Goal: Task Accomplishment & Management: Manage account settings

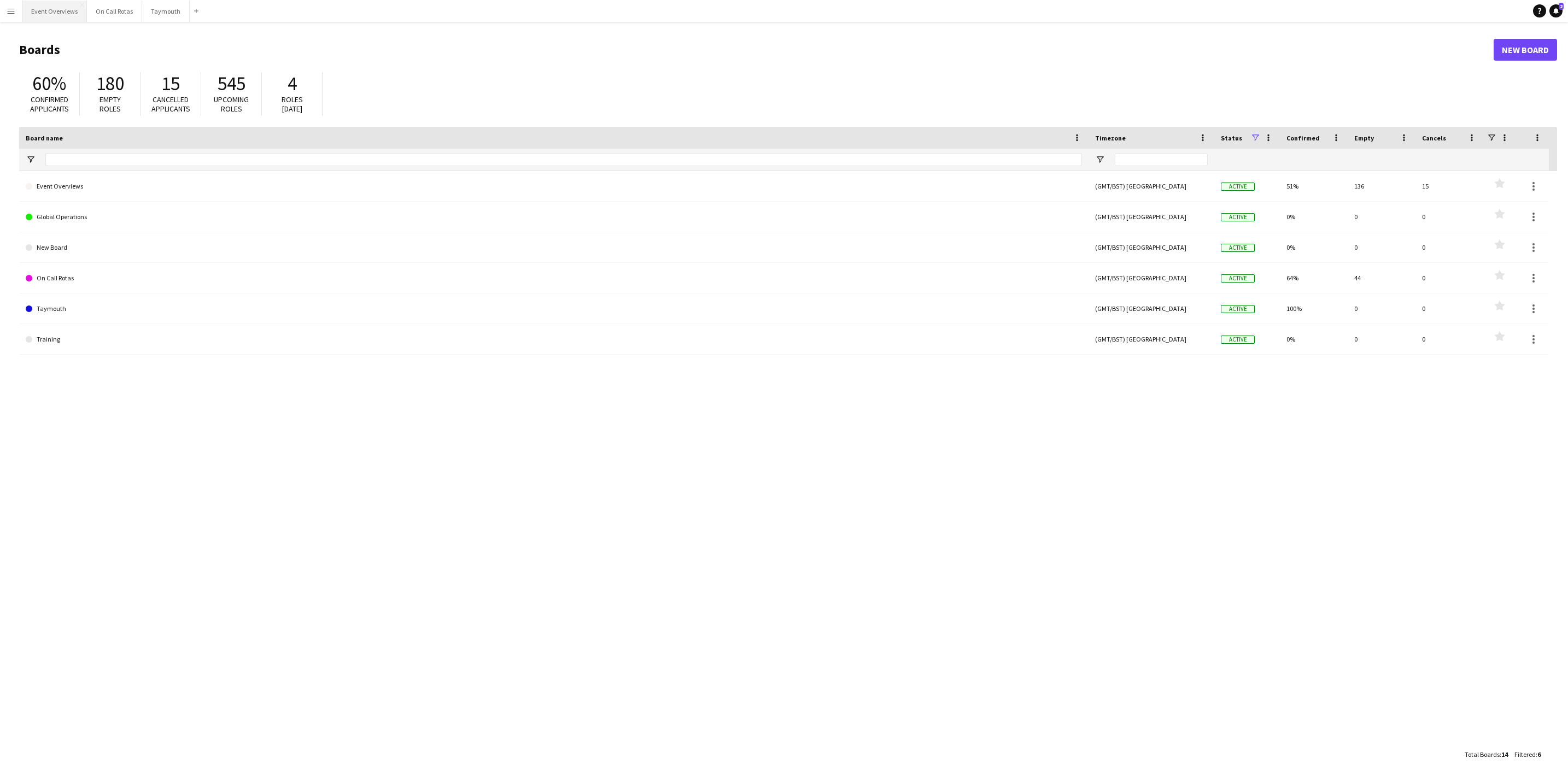
click at [52, 15] on button "Event Overviews Close" at bounding box center [55, 11] width 65 height 21
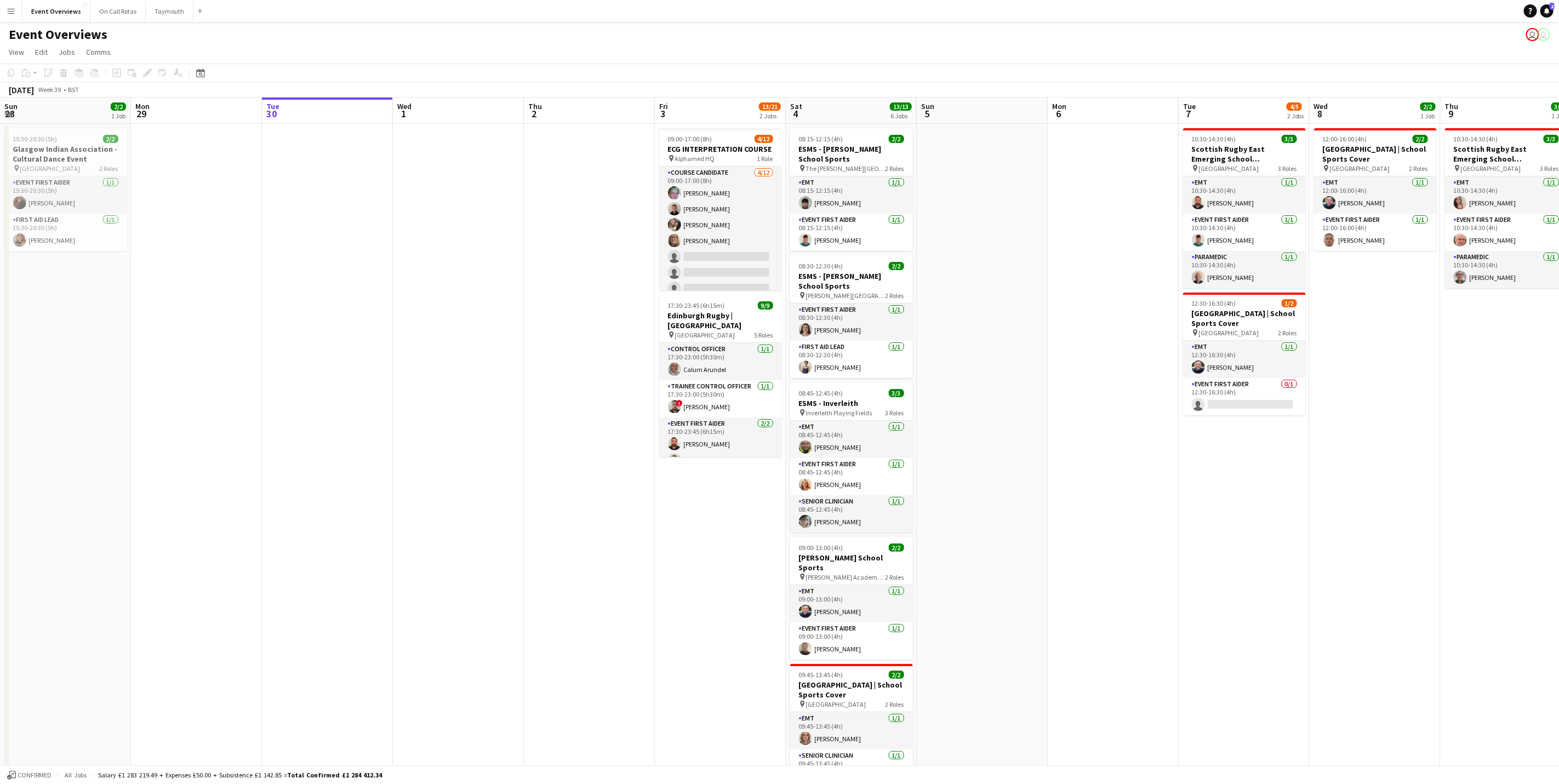
scroll to position [0, 245]
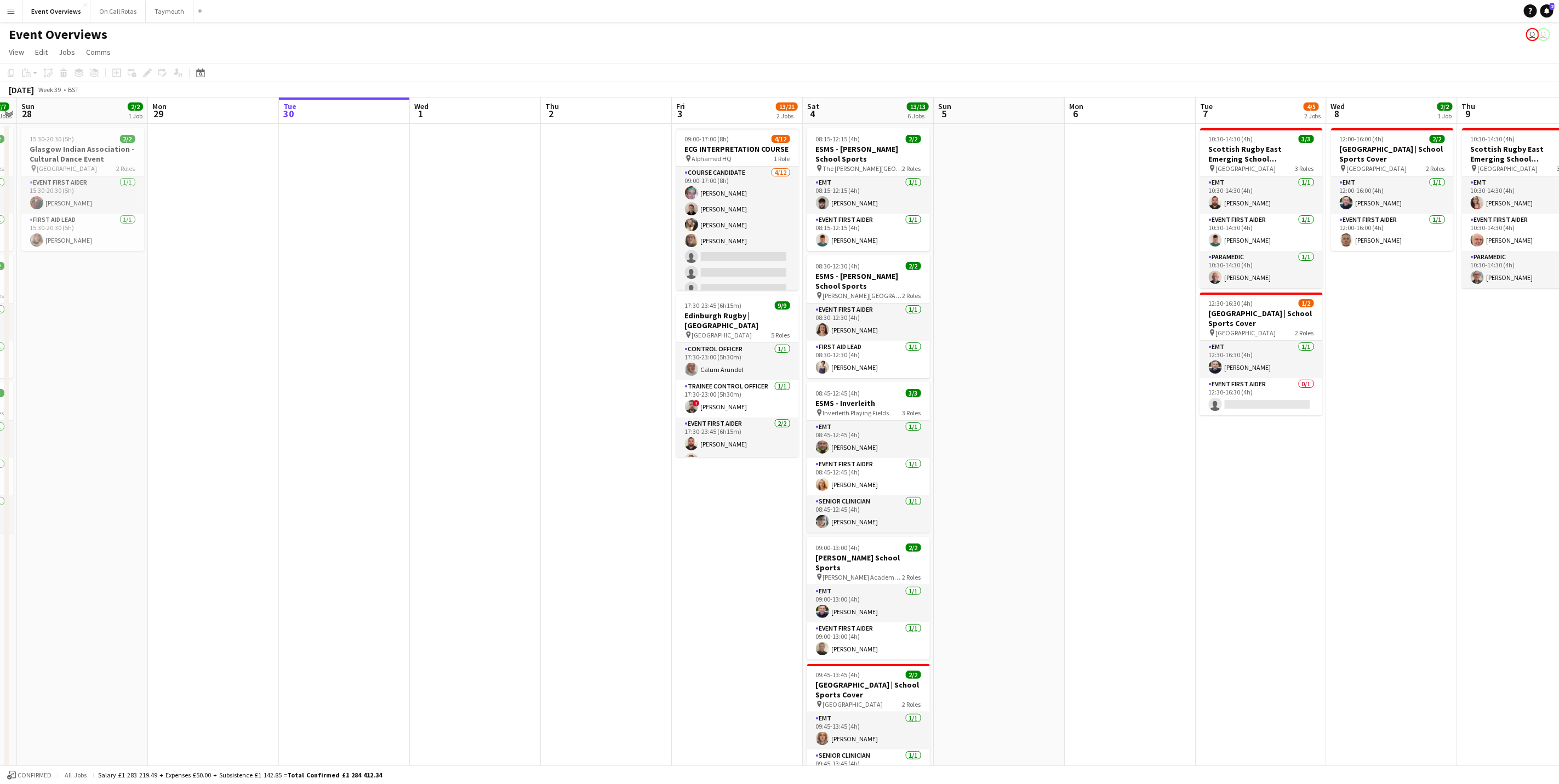
drag, startPoint x: 990, startPoint y: 430, endPoint x: 1070, endPoint y: 403, distance: 84.4
click at [1070, 403] on app-calendar-viewport "Fri 26 Sat 27 7/7 3 Jobs Sun 28 2/2 1 Job Mon 29 Tue 30 Wed 1 Thu 2 Fri 3 13/21…" at bounding box center [779, 519] width 1559 height 843
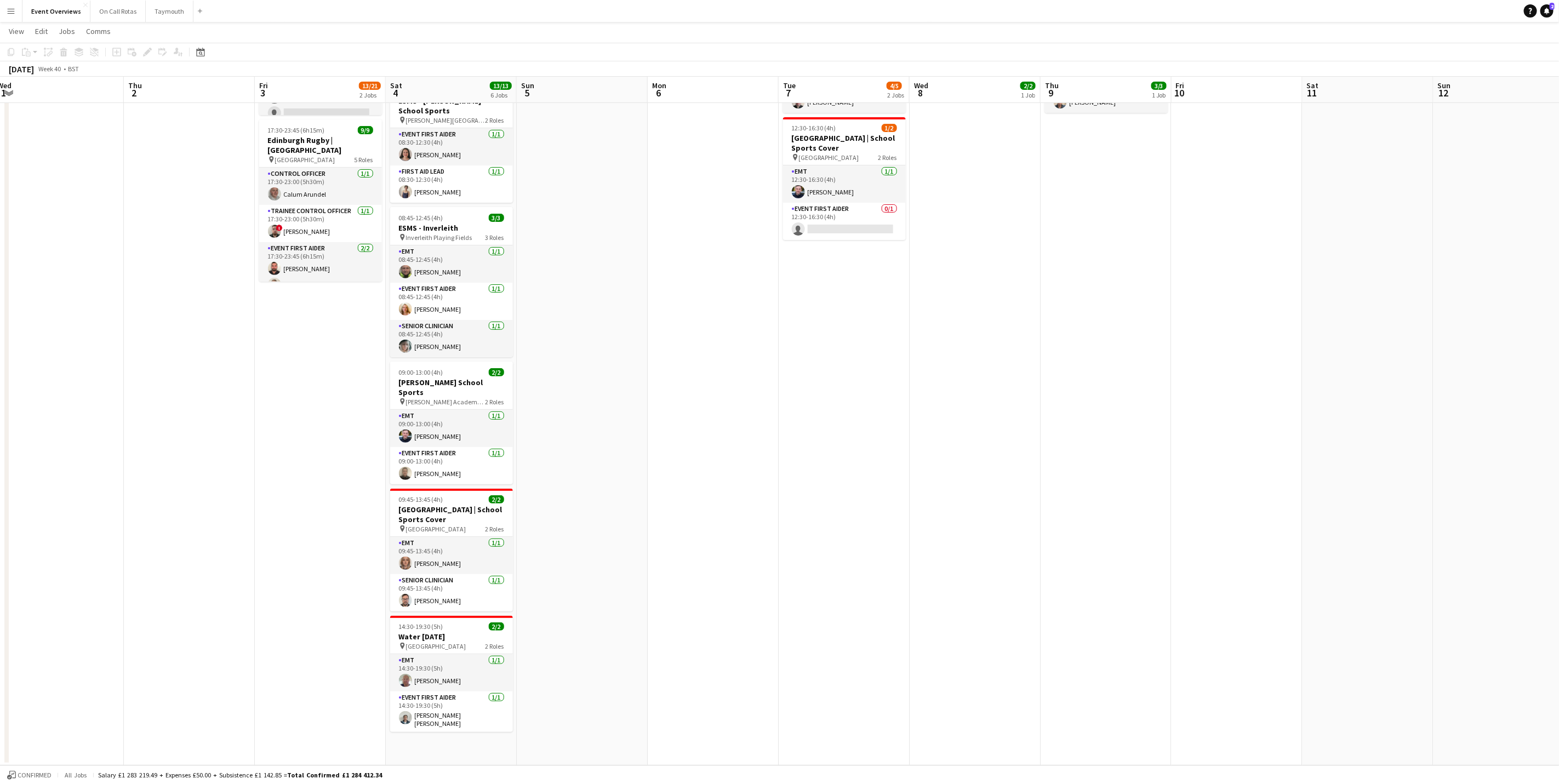
scroll to position [0, 422]
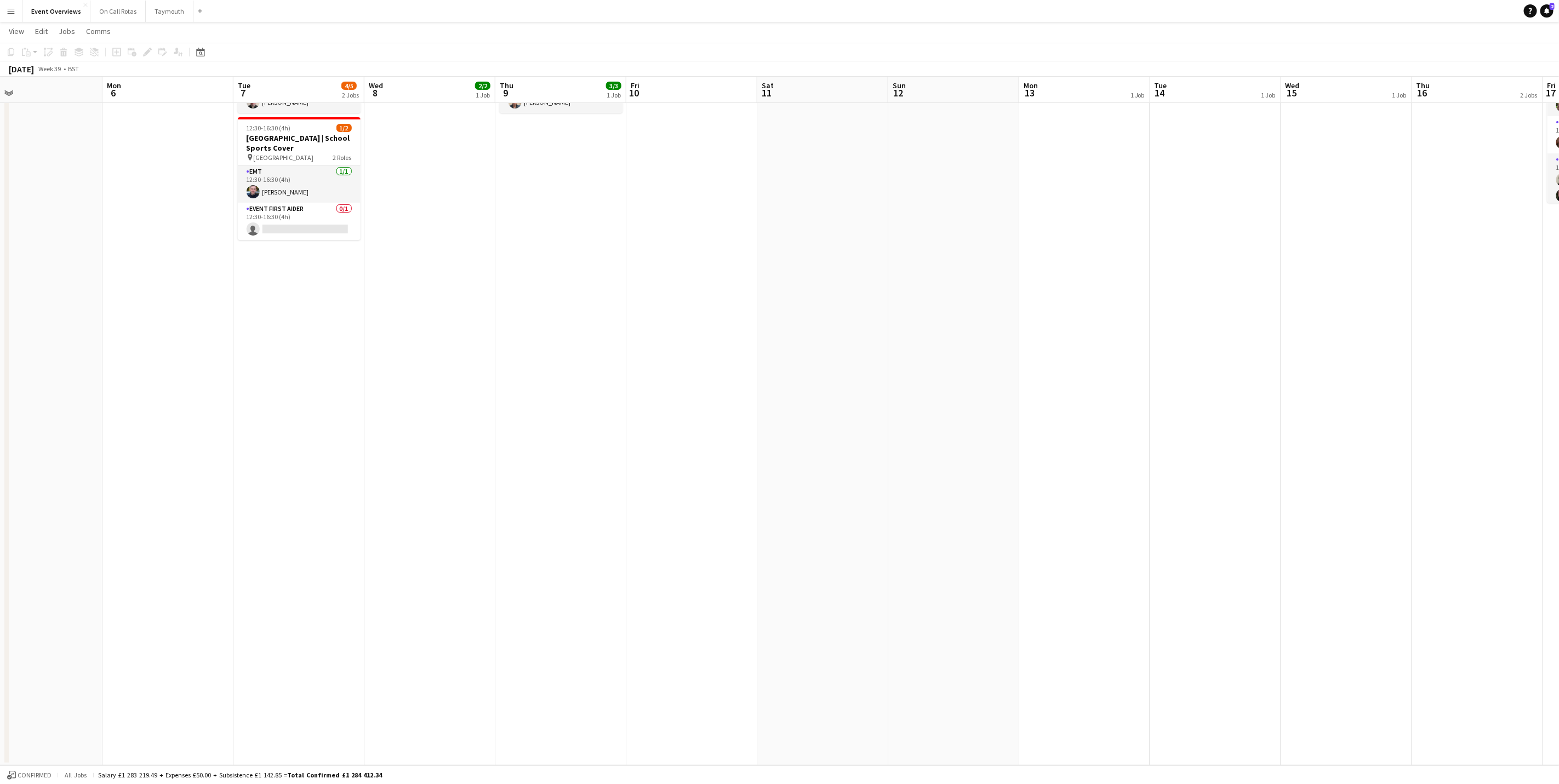
drag, startPoint x: 1194, startPoint y: 462, endPoint x: 294, endPoint y: 493, distance: 900.5
click at [294, 493] on app-calendar-viewport "Thu 2 Fri 3 13/21 2 Jobs Sat 4 13/13 6 Jobs Sun 5 Mon 6 Tue 7 4/5 2 Jobs Wed 8 …" at bounding box center [779, 317] width 1559 height 897
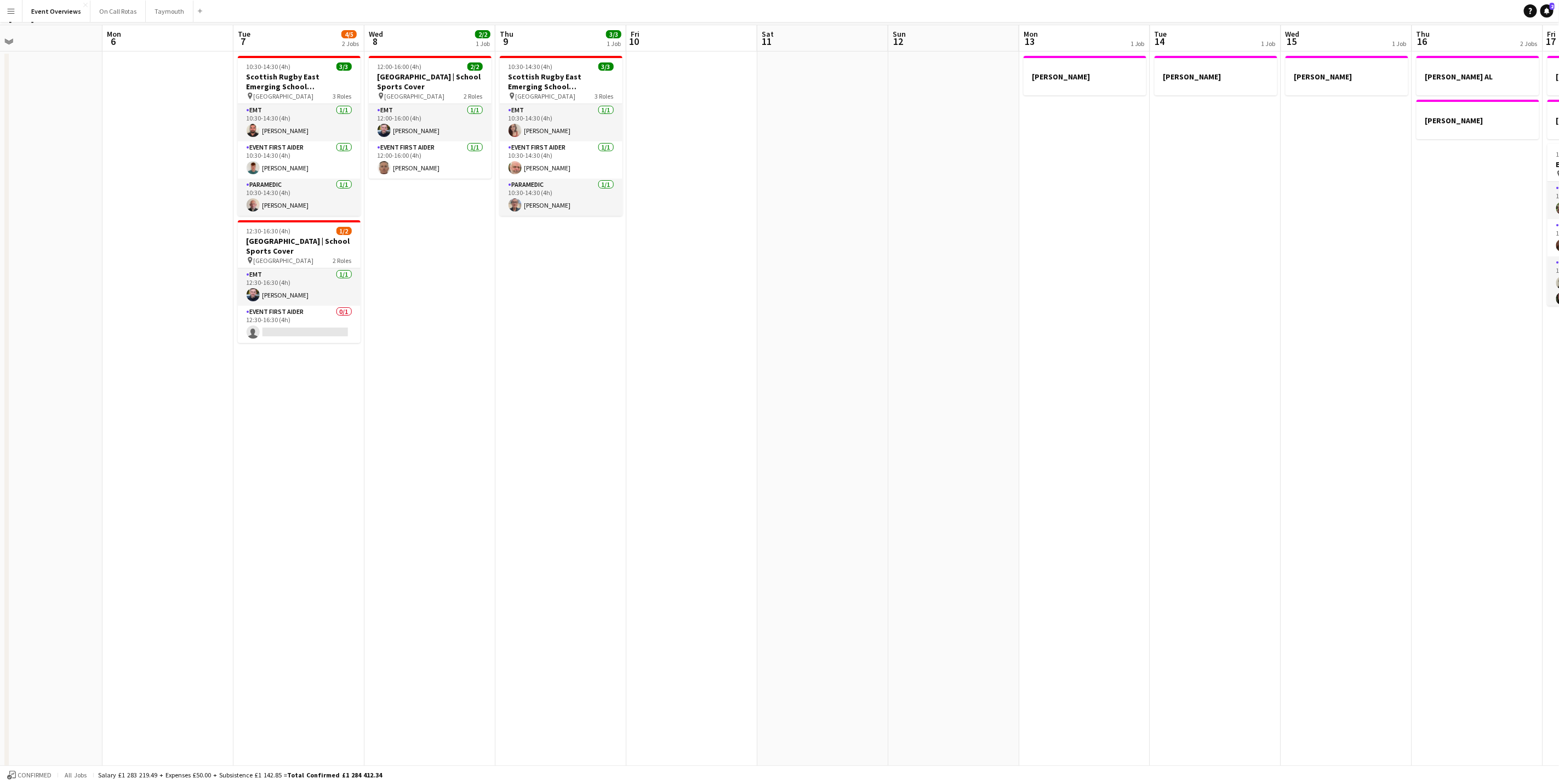
scroll to position [0, 0]
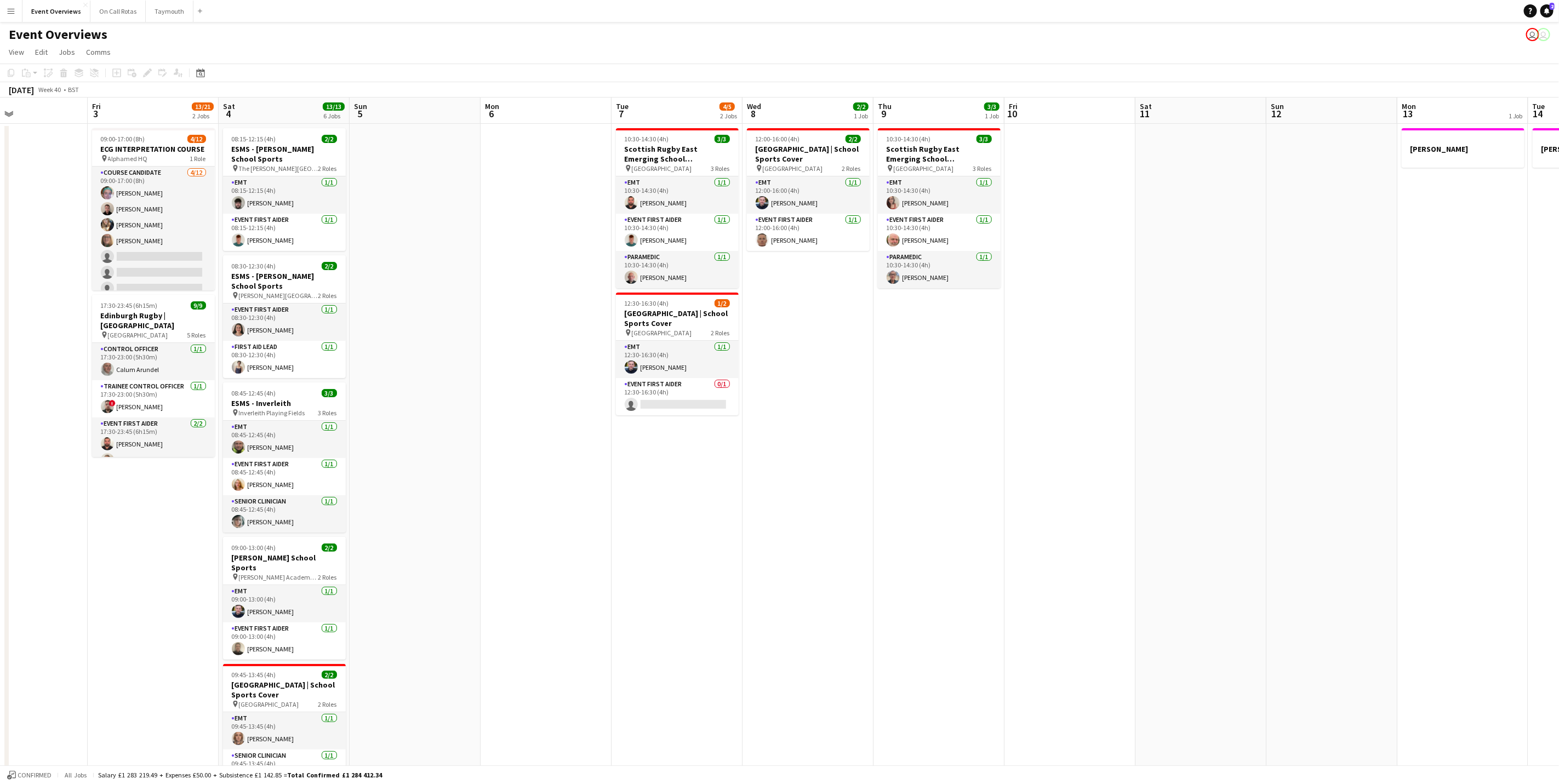
drag, startPoint x: 1192, startPoint y: 556, endPoint x: 1296, endPoint y: 556, distance: 104.0
click at [1296, 556] on app-calendar-viewport "Thu 2 Fri 3 13/21 2 Jobs Sat 4 13/13 6 Jobs Sun 5 Mon 6 Tue 7 4/5 2 Jobs Wed 8 …" at bounding box center [779, 519] width 1559 height 843
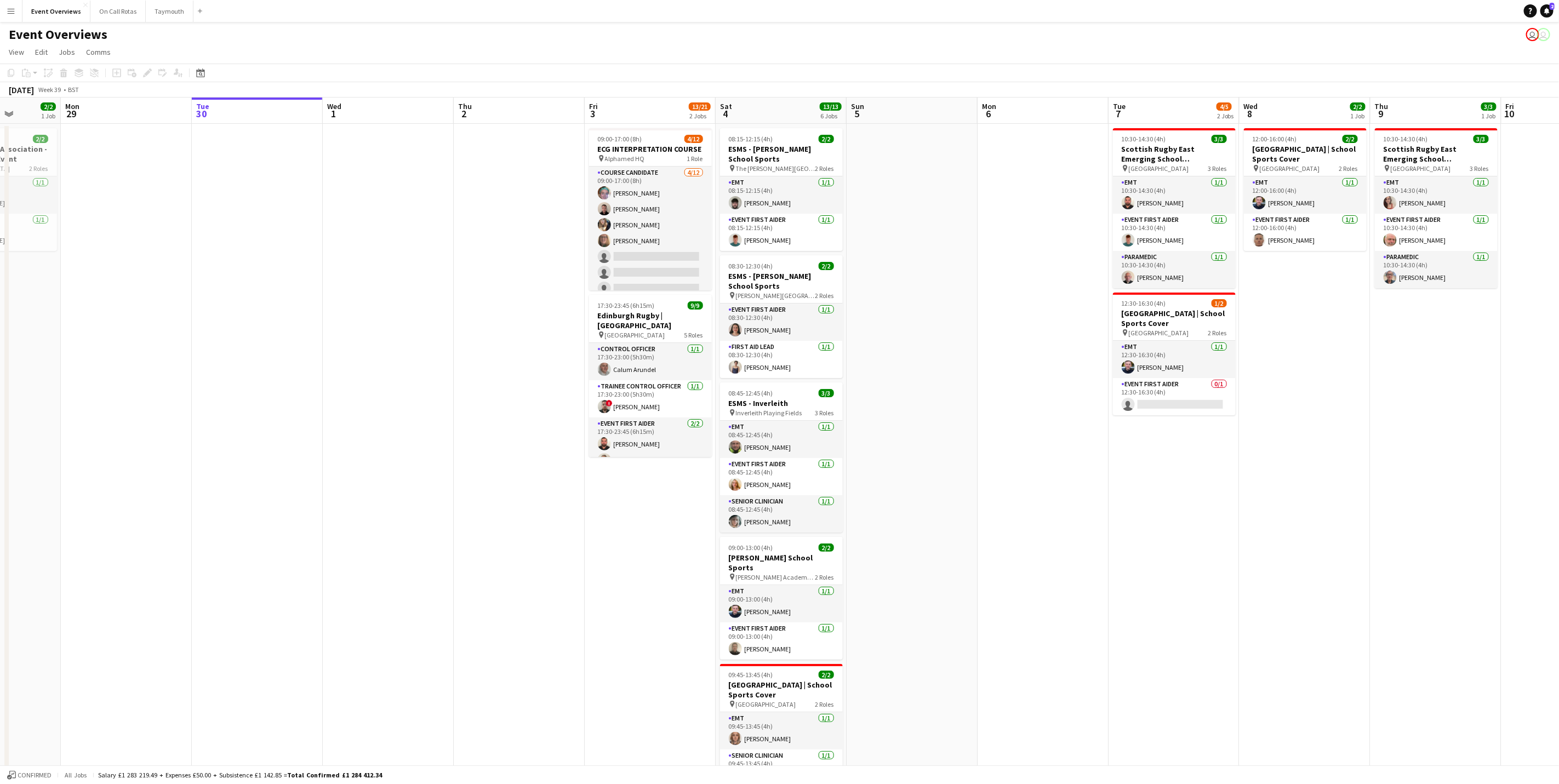
drag, startPoint x: 1032, startPoint y: 576, endPoint x: 1158, endPoint y: 559, distance: 127.1
click at [1158, 559] on app-calendar-viewport "Fri 26 Sat 27 7/7 3 Jobs Sun 28 2/2 1 Job Mon 29 Tue 30 Wed 1 Thu 2 Fri 3 13/21…" at bounding box center [779, 519] width 1559 height 843
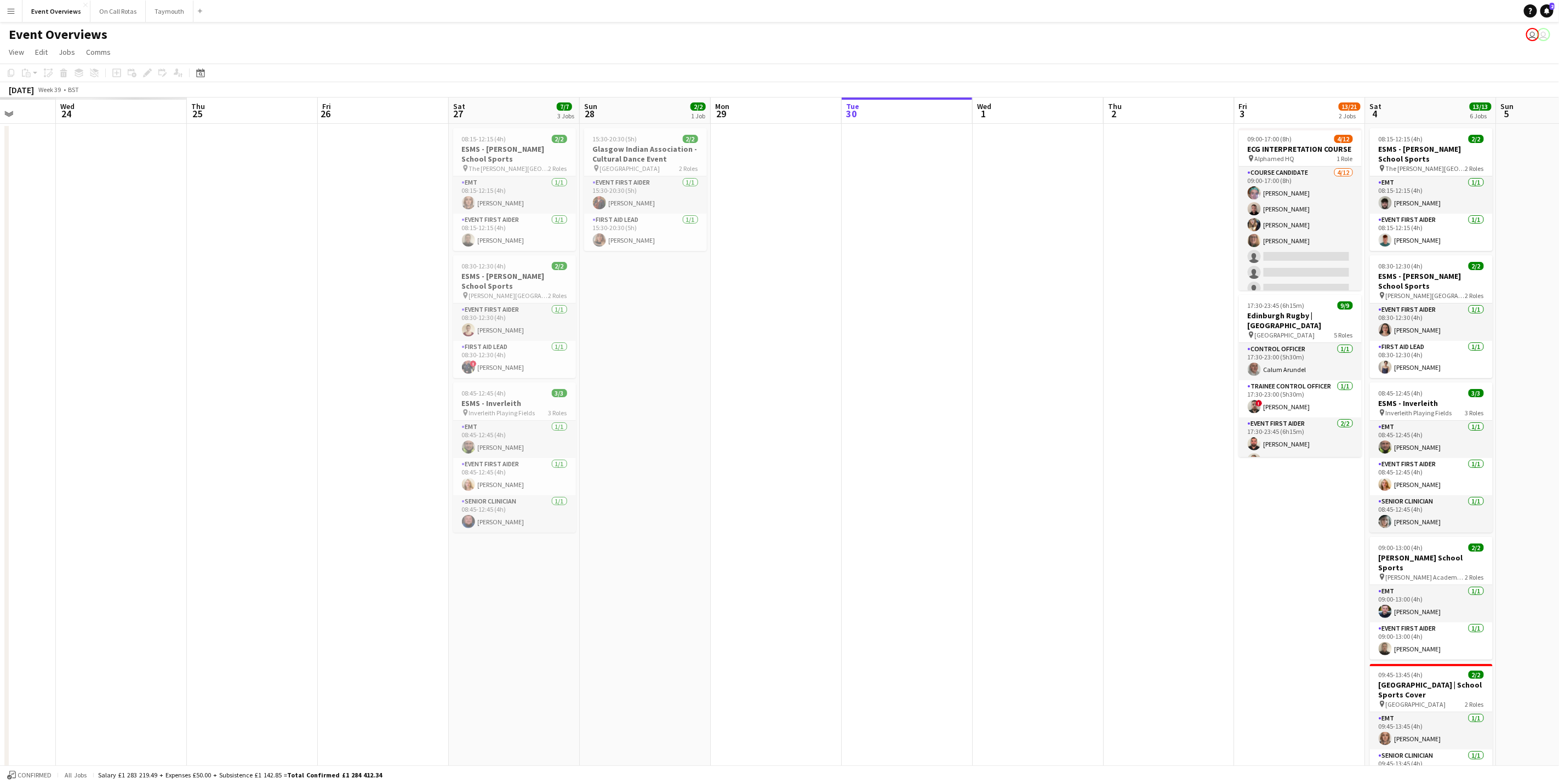
scroll to position [0, 319]
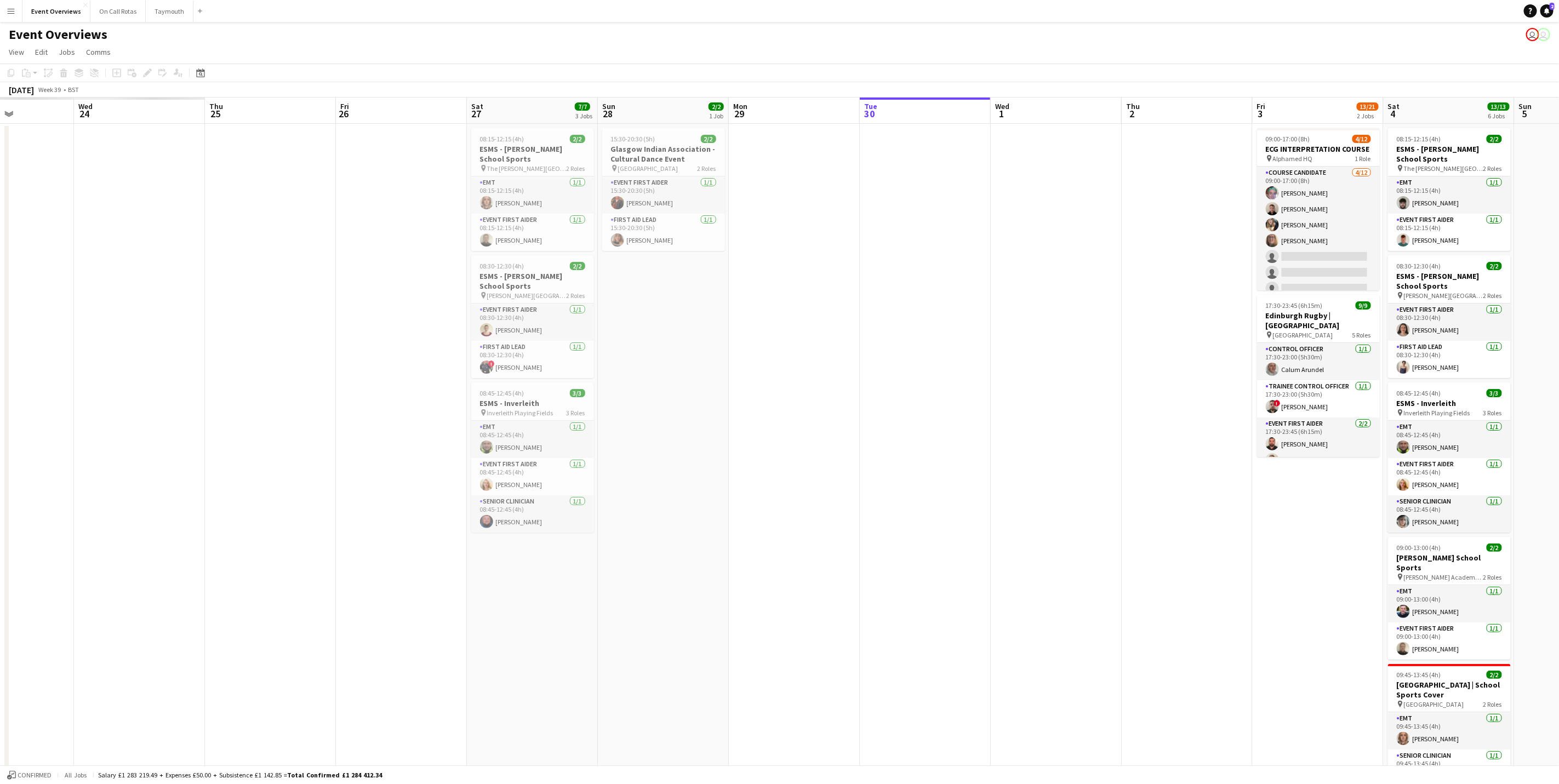
drag, startPoint x: 201, startPoint y: 541, endPoint x: 743, endPoint y: 530, distance: 542.1
click at [743, 530] on app-calendar-viewport "Sun 21 Mon 22 Tue 23 Wed 24 Thu 25 Fri 26 Sat 27 7/7 3 Jobs Sun 28 2/2 1 Job Mo…" at bounding box center [779, 519] width 1559 height 843
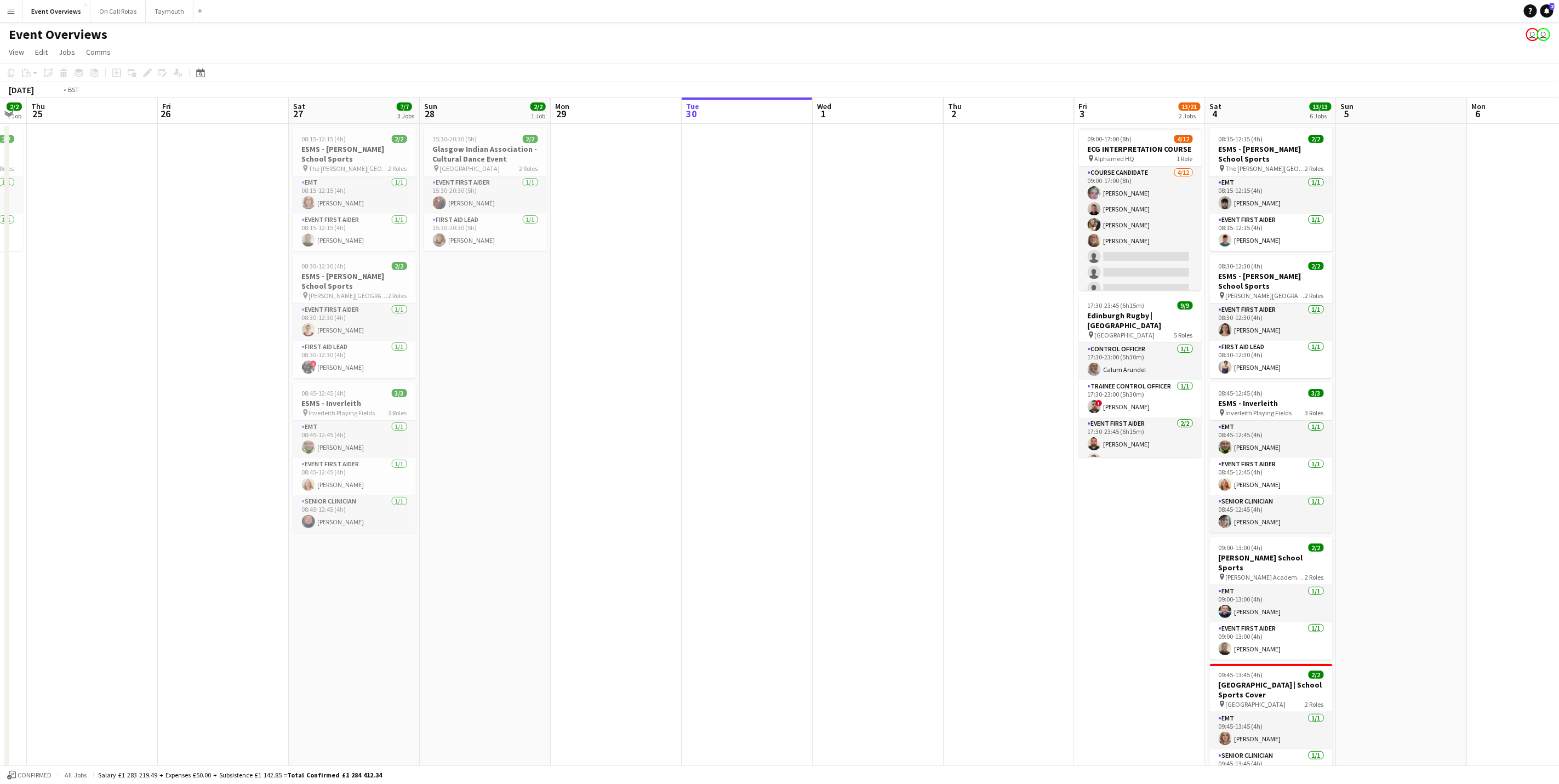
scroll to position [0, 367]
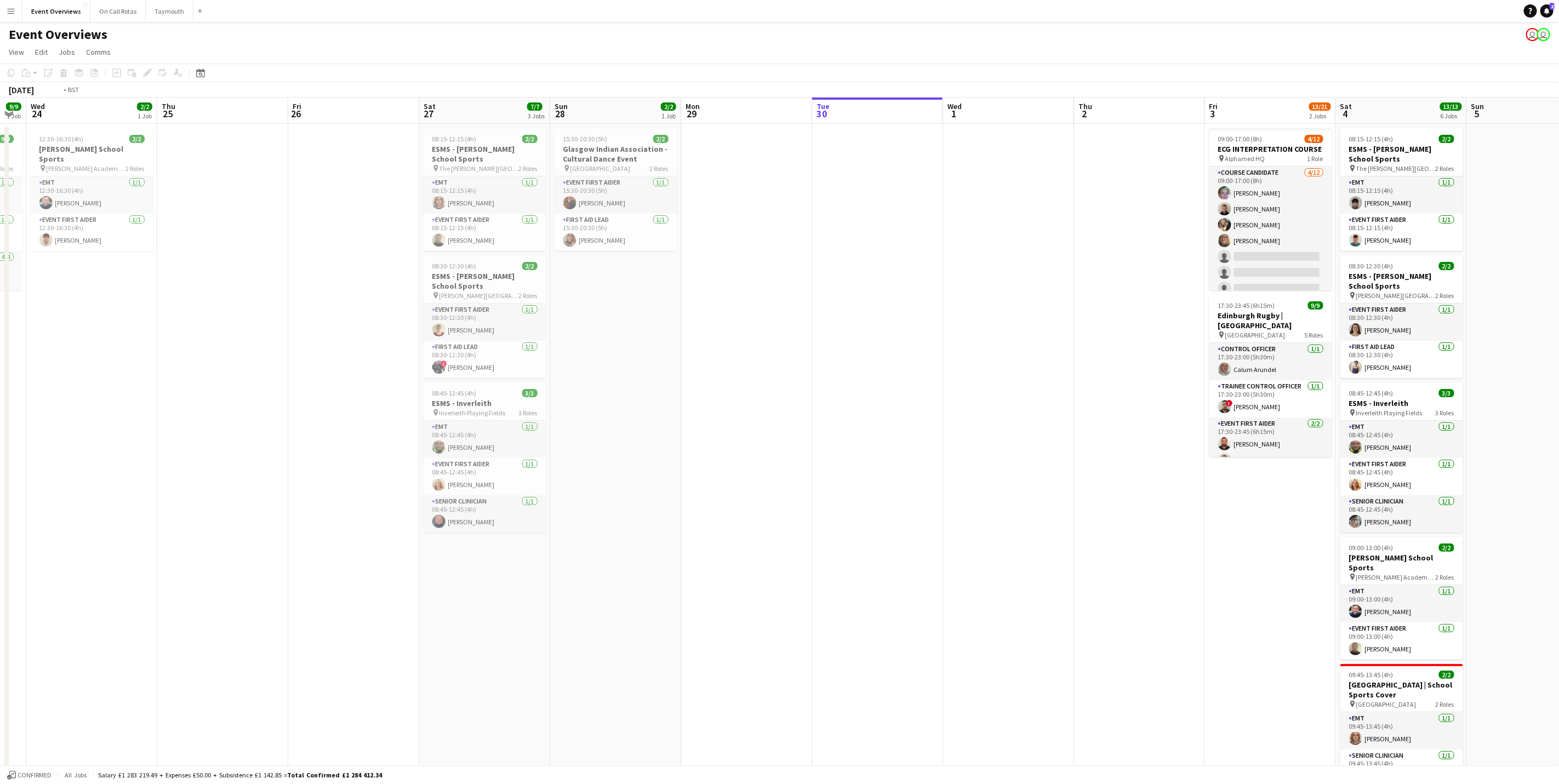
drag, startPoint x: 960, startPoint y: 455, endPoint x: 5, endPoint y: 546, distance: 959.3
click at [5, 546] on div "Sun 21 17/17 1 Job Mon 22 Tue 23 9/9 1 Job Wed 24 2/2 1 Job Thu 25 Fri 26 Sat 2…" at bounding box center [779, 519] width 1559 height 843
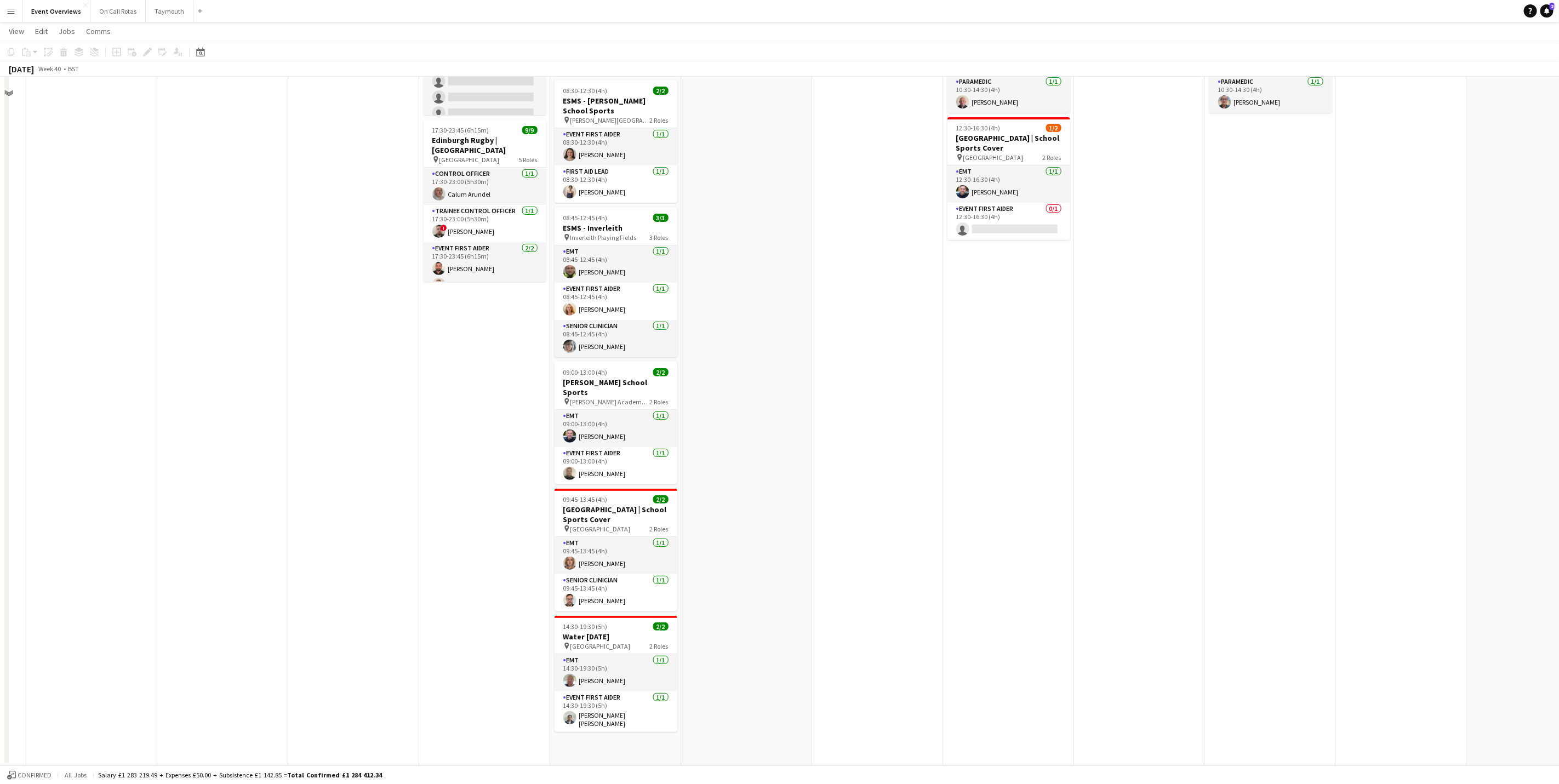
scroll to position [0, 0]
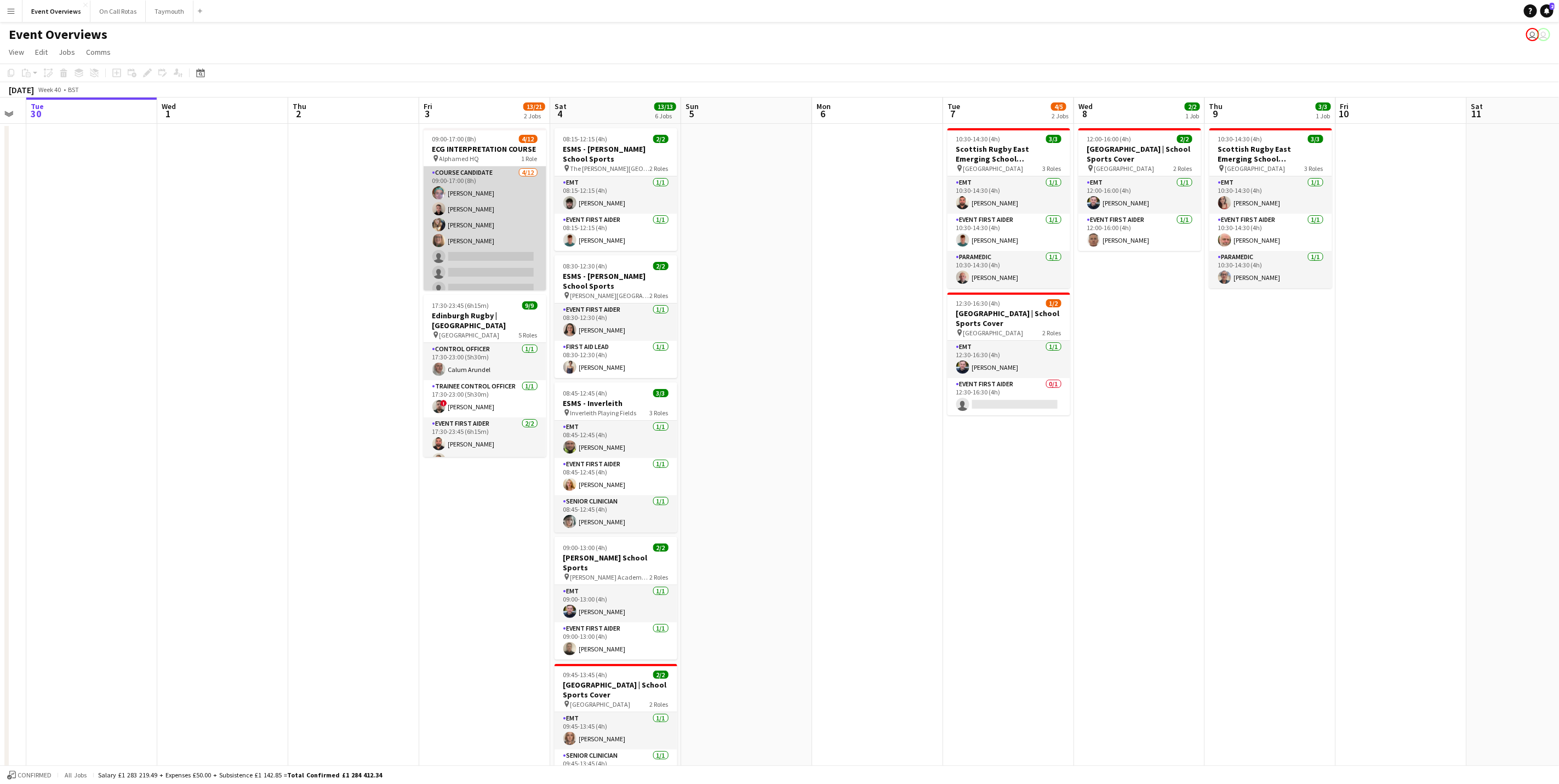
click at [487, 209] on app-card-role "Course Candidate [DATE] 09:00-17:00 (8h) [PERSON_NAME] [PERSON_NAME] [PERSON_NA…" at bounding box center [484, 273] width 123 height 212
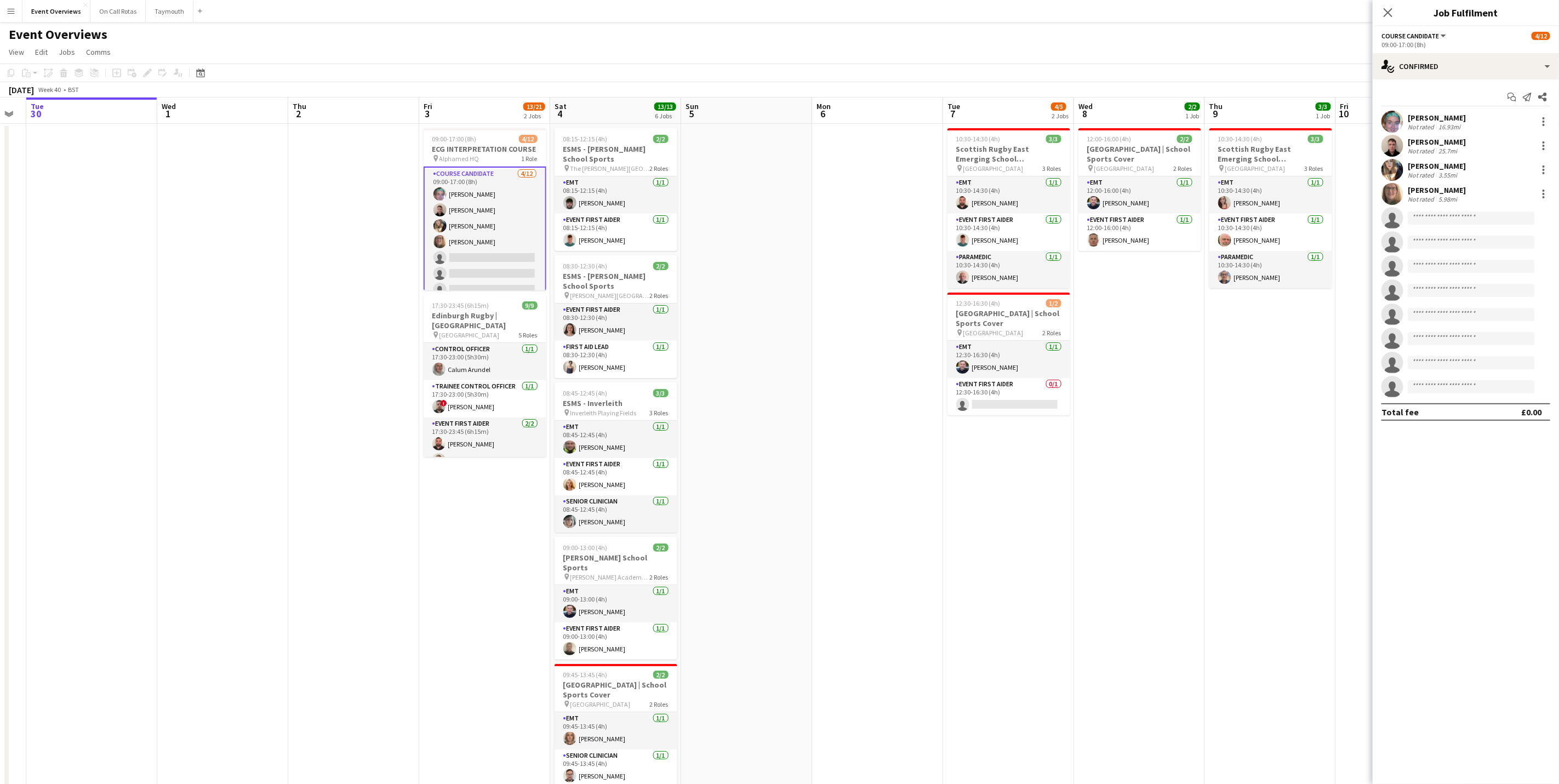
click at [1435, 112] on div "[PERSON_NAME] Not rated 16.93mi" at bounding box center [1466, 121] width 186 height 22
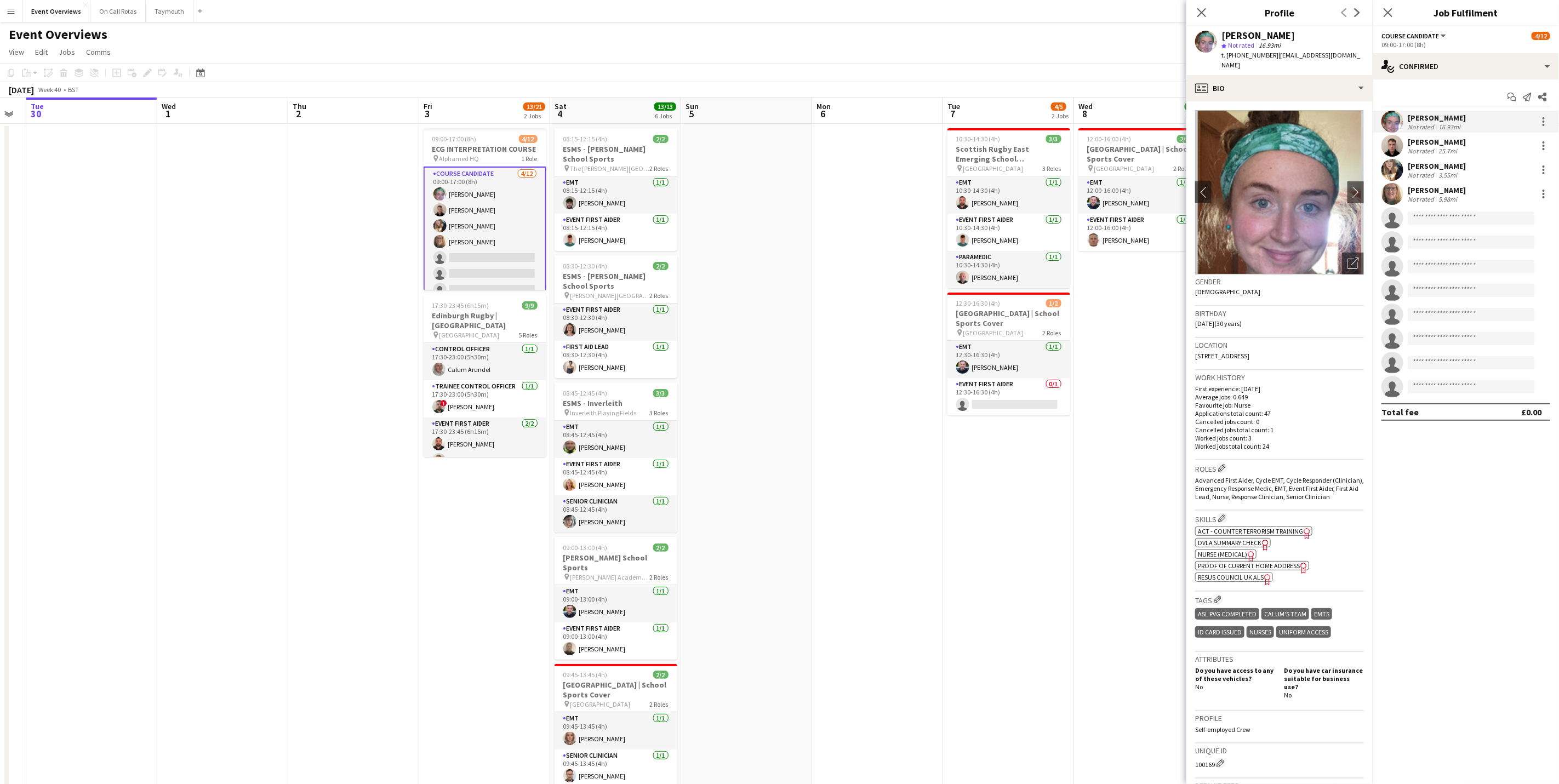
click at [1398, 146] on app-user-avatar at bounding box center [1392, 146] width 22 height 22
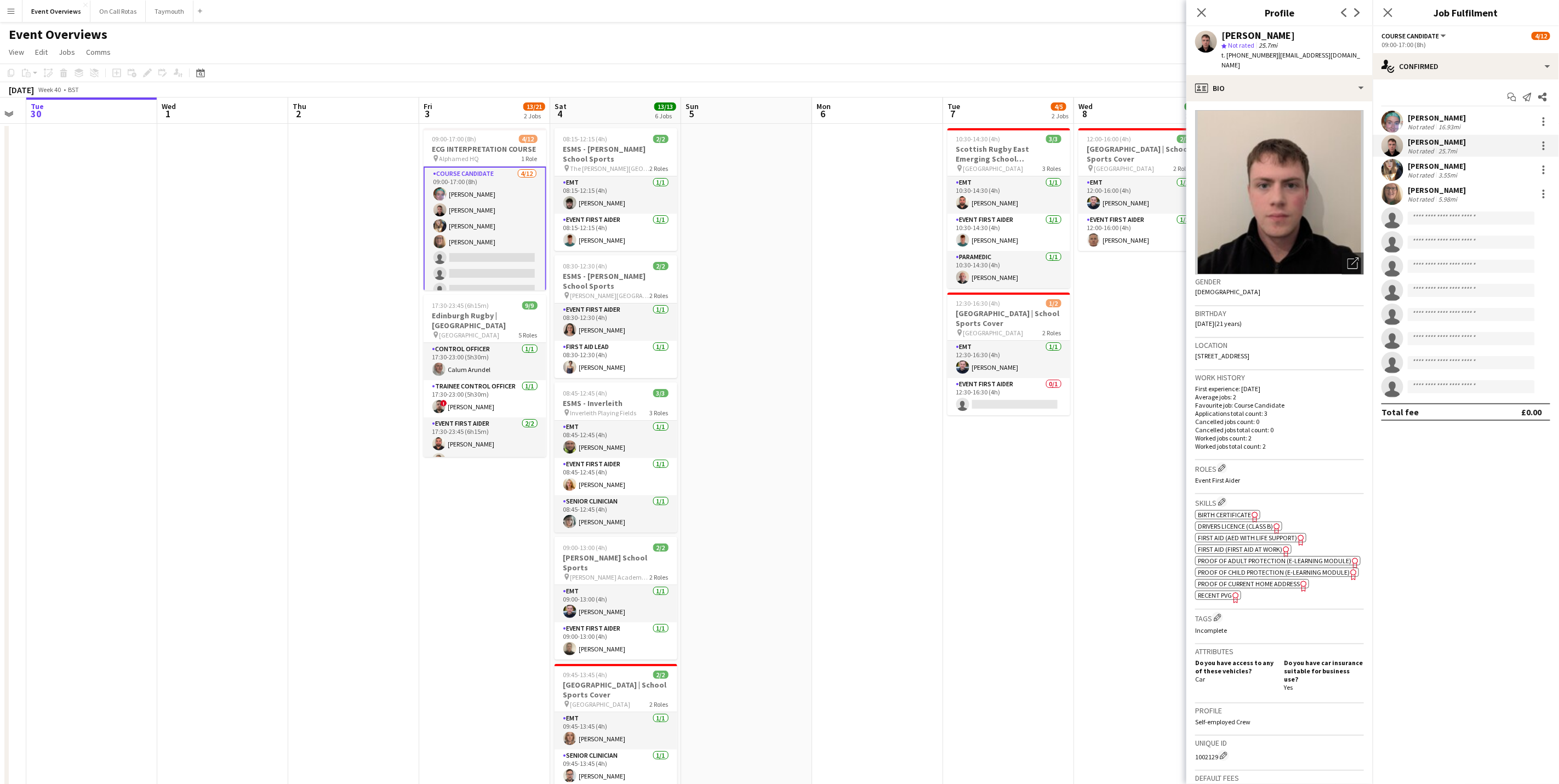
click at [1433, 164] on div "[PERSON_NAME]" at bounding box center [1436, 166] width 58 height 10
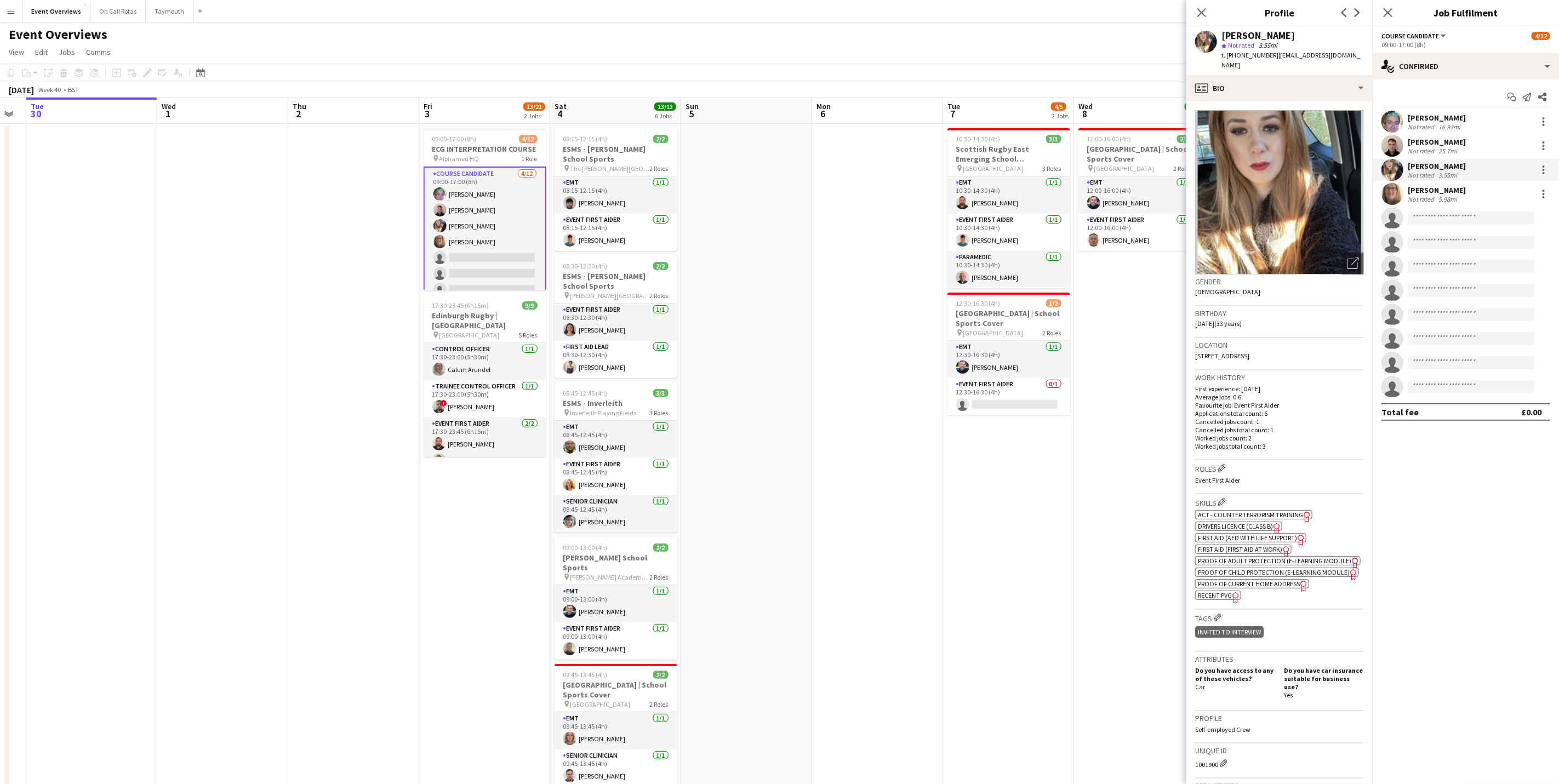
click at [1429, 188] on div "[PERSON_NAME]" at bounding box center [1436, 190] width 58 height 10
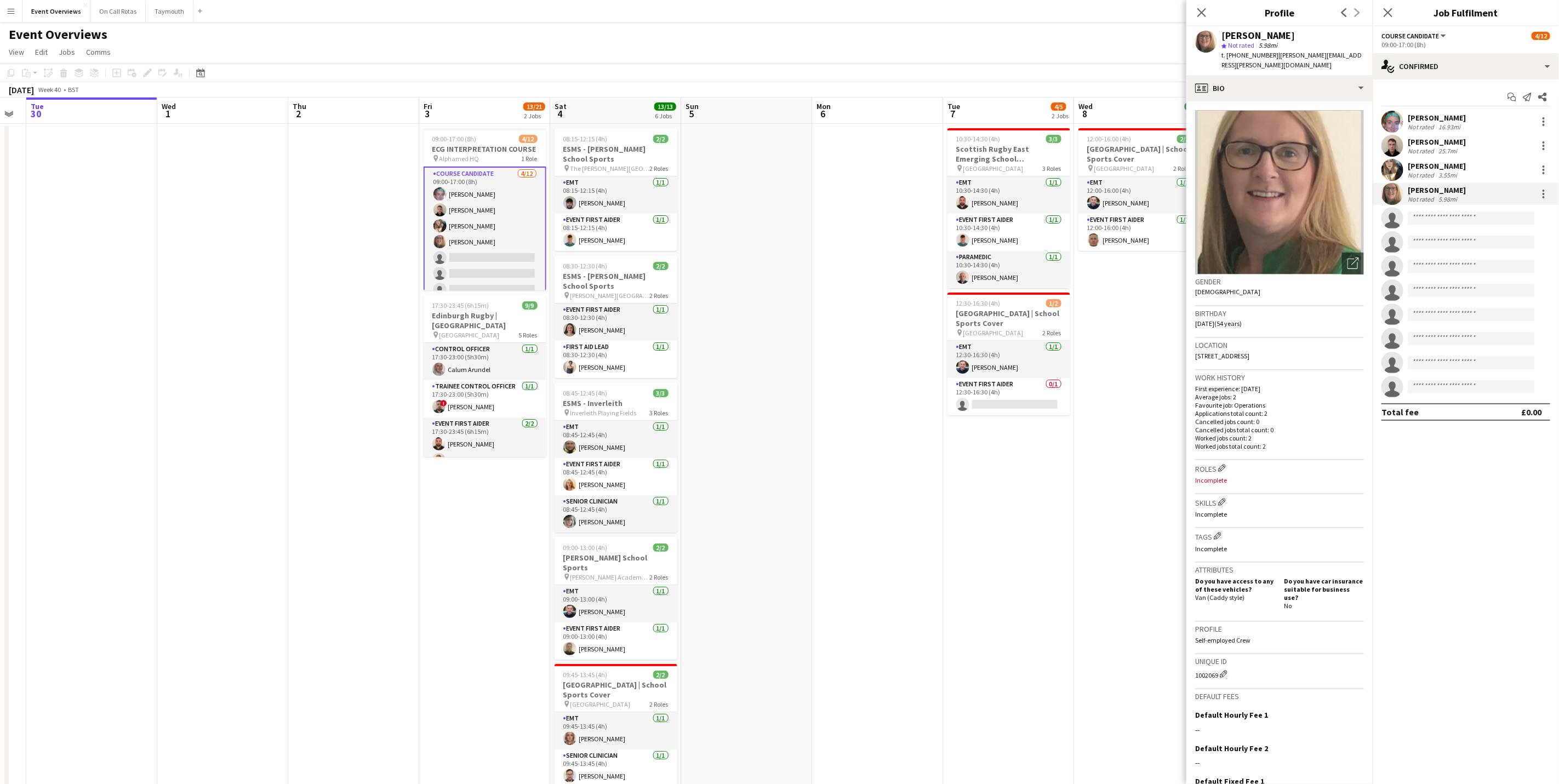
click at [1425, 170] on div "[PERSON_NAME]" at bounding box center [1436, 166] width 58 height 10
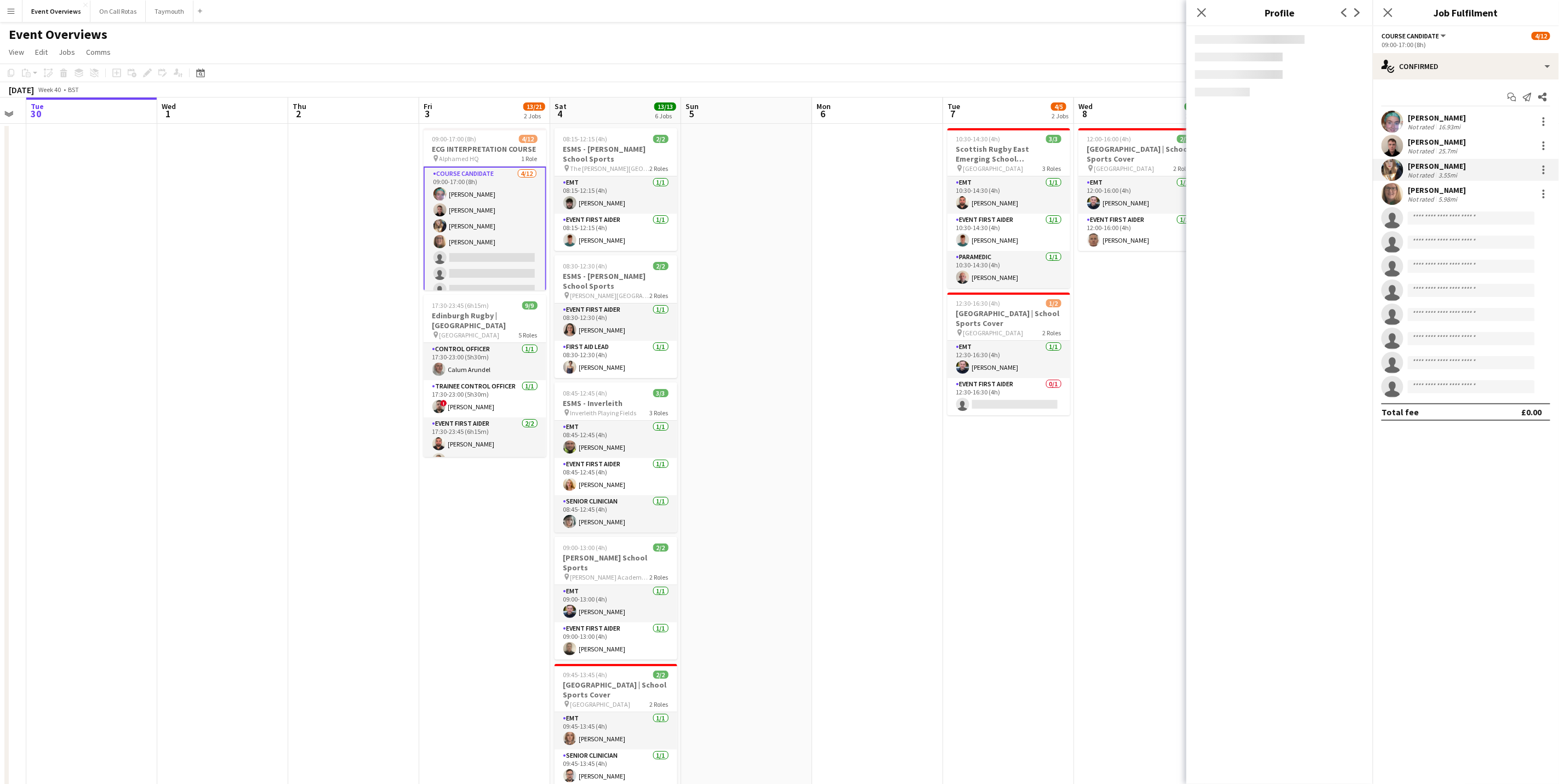
click at [1425, 145] on div "[PERSON_NAME] Not rated 25.7mi" at bounding box center [1436, 146] width 58 height 18
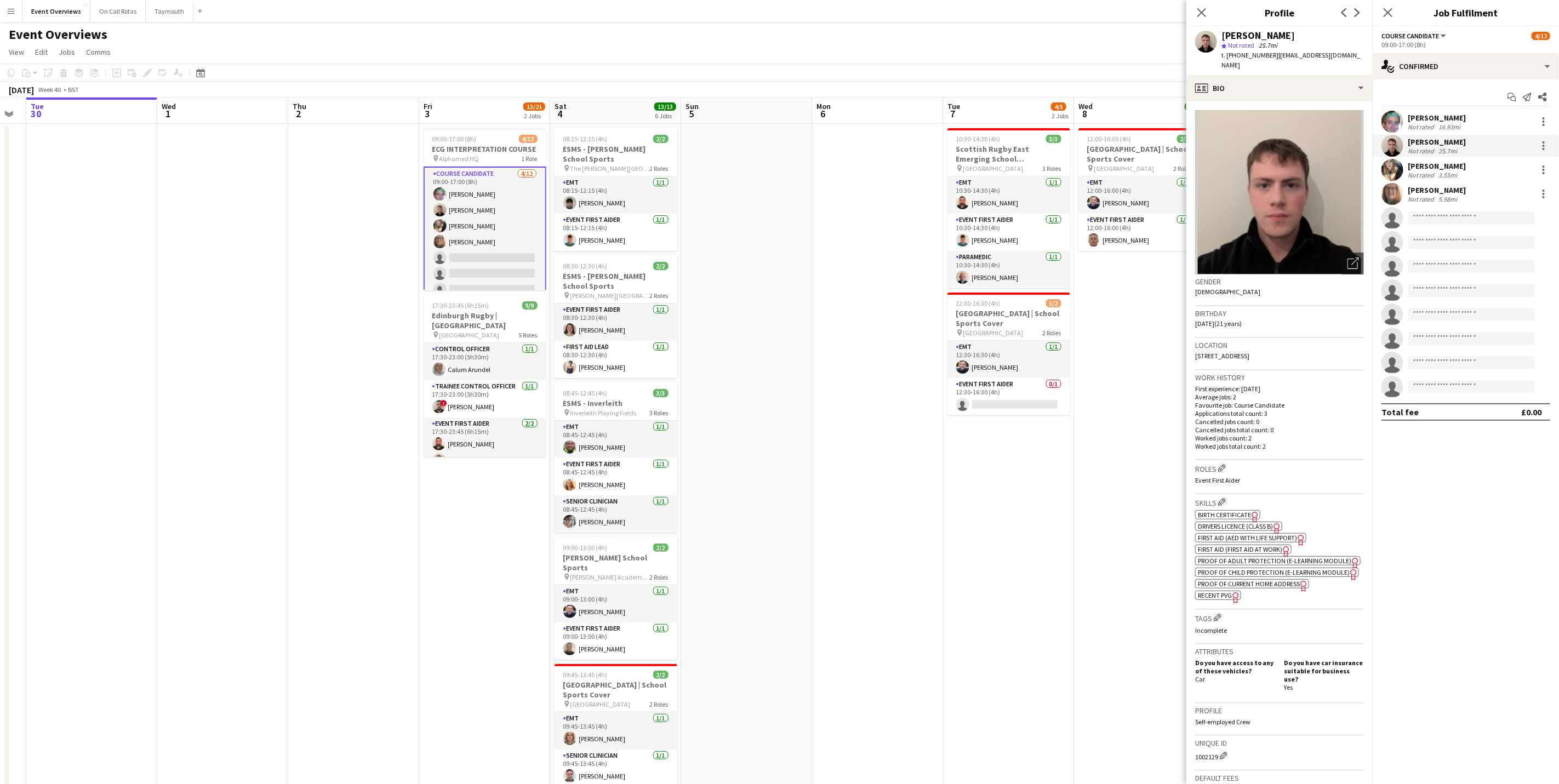
drag, startPoint x: 1425, startPoint y: 145, endPoint x: 1428, endPoint y: 119, distance: 26.2
click at [1428, 119] on div "[PERSON_NAME]" at bounding box center [1436, 118] width 58 height 10
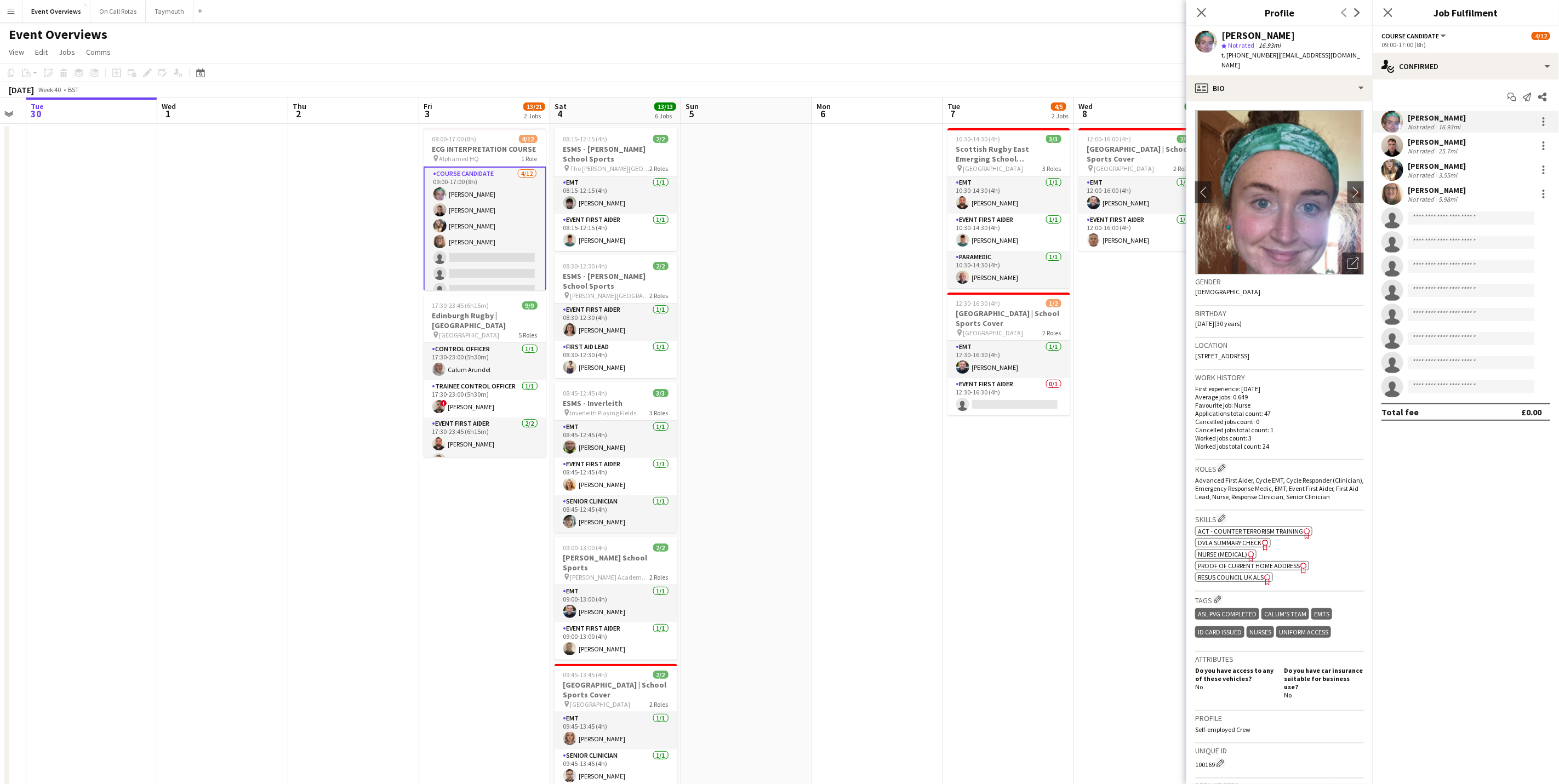
click at [1395, 12] on div "Close pop-in" at bounding box center [1388, 12] width 31 height 25
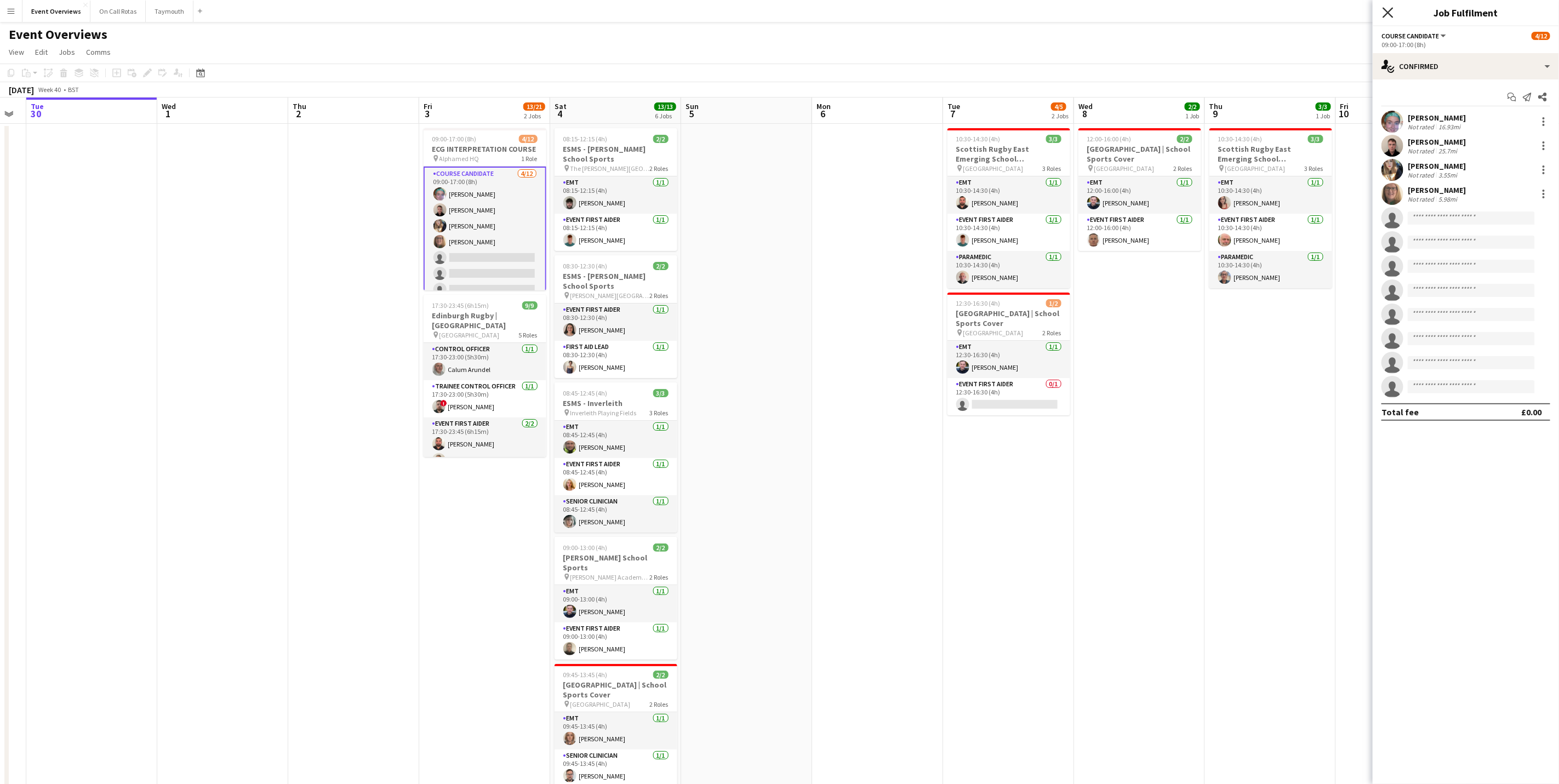
click at [1386, 10] on icon at bounding box center [1388, 12] width 10 height 10
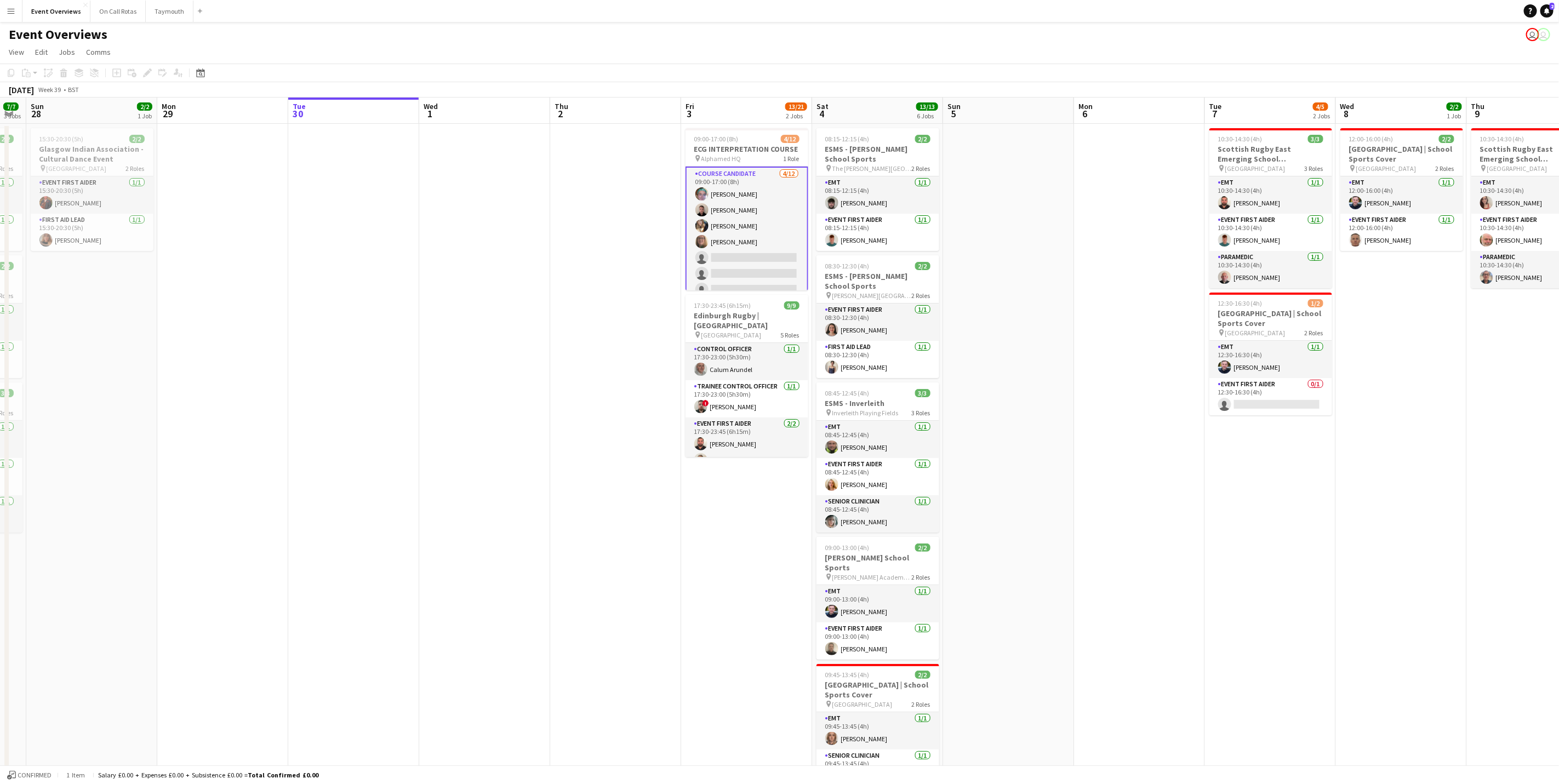
scroll to position [0, 265]
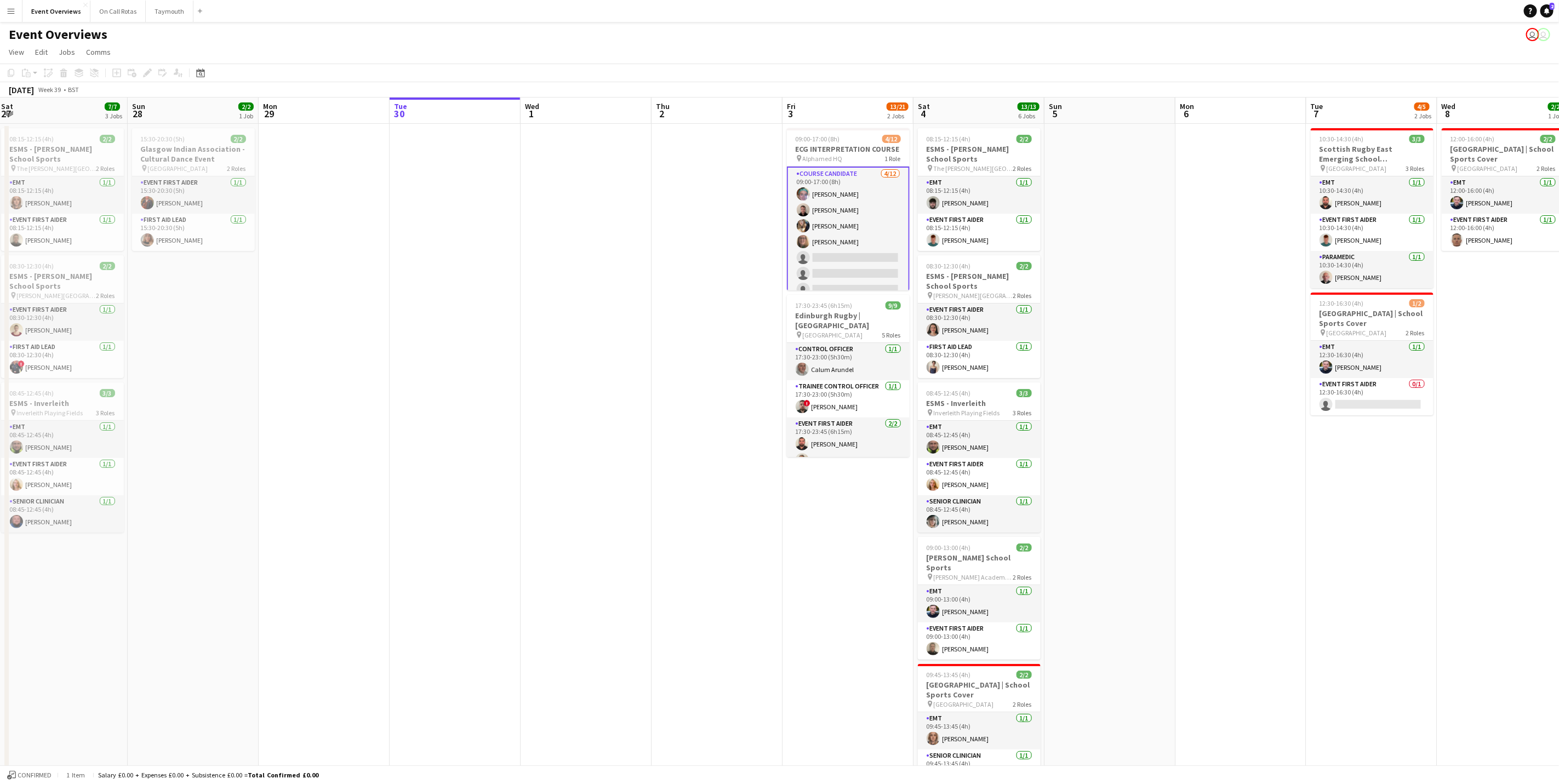
drag, startPoint x: 1011, startPoint y: 538, endPoint x: 1074, endPoint y: 527, distance: 64.0
click at [1074, 527] on app-calendar-viewport "Thu 25 Fri 26 Sat 27 7/7 3 Jobs Sun 28 2/2 1 Job Mon 29 Tue 30 Wed 1 Thu 2 Fri …" at bounding box center [779, 519] width 1559 height 843
click at [834, 356] on app-card-role "Doctor [DATE] 18:00-22:30 (4h30m) [PERSON_NAME] ([PERSON_NAME])" at bounding box center [848, 362] width 123 height 40
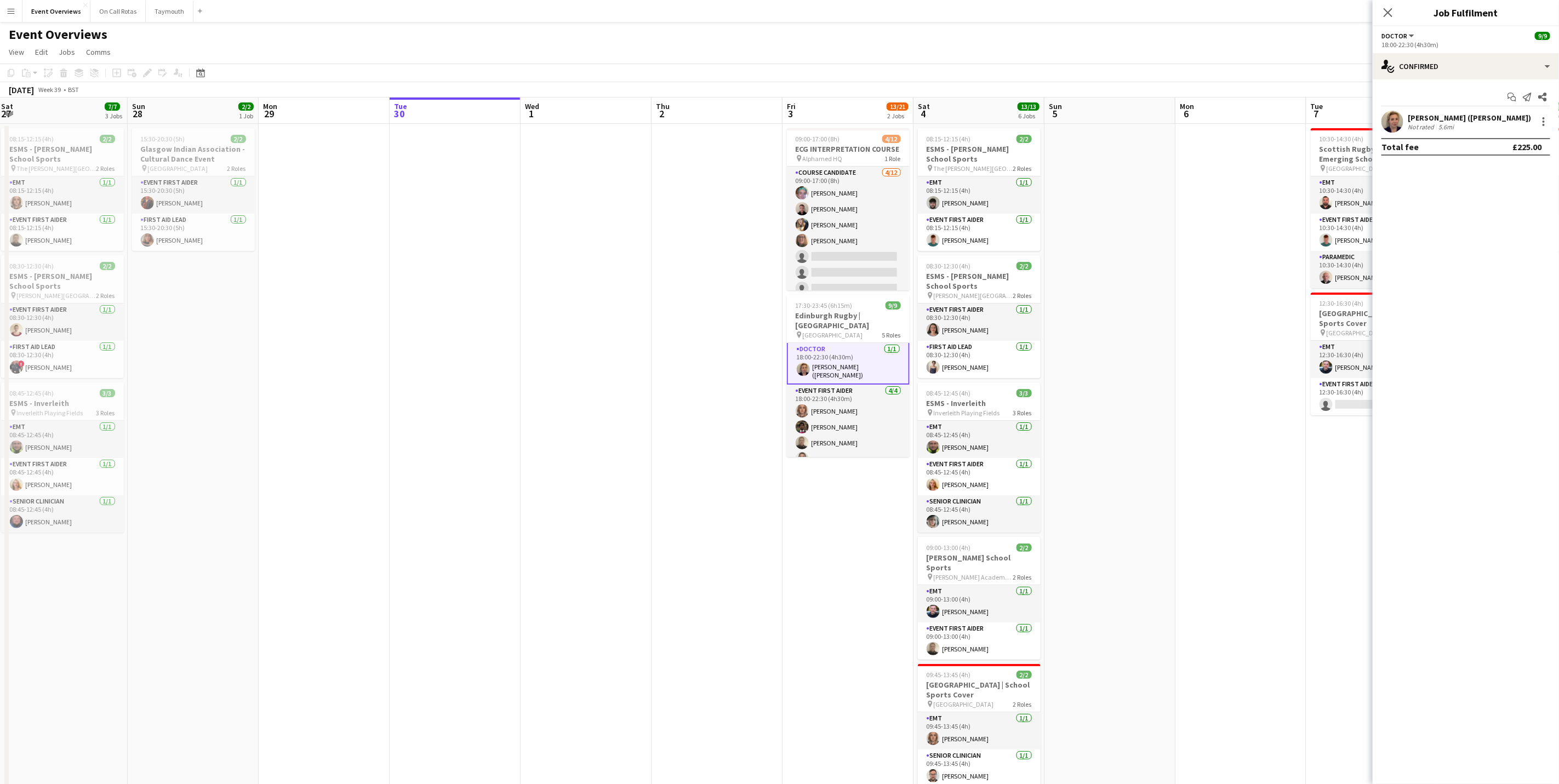
click at [1417, 126] on div "Not rated" at bounding box center [1422, 126] width 29 height 8
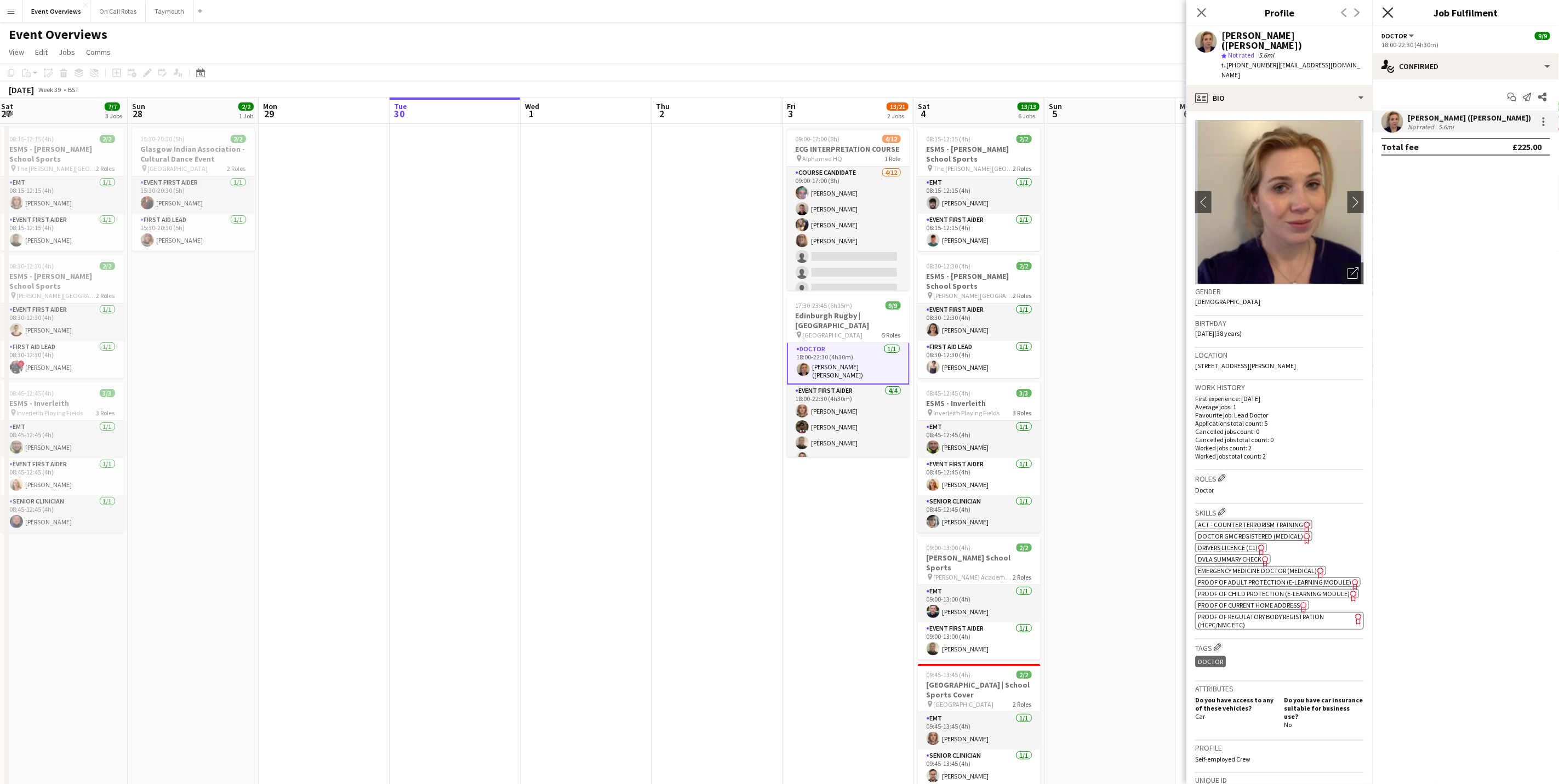
click at [1391, 13] on icon "Close pop-in" at bounding box center [1388, 12] width 10 height 10
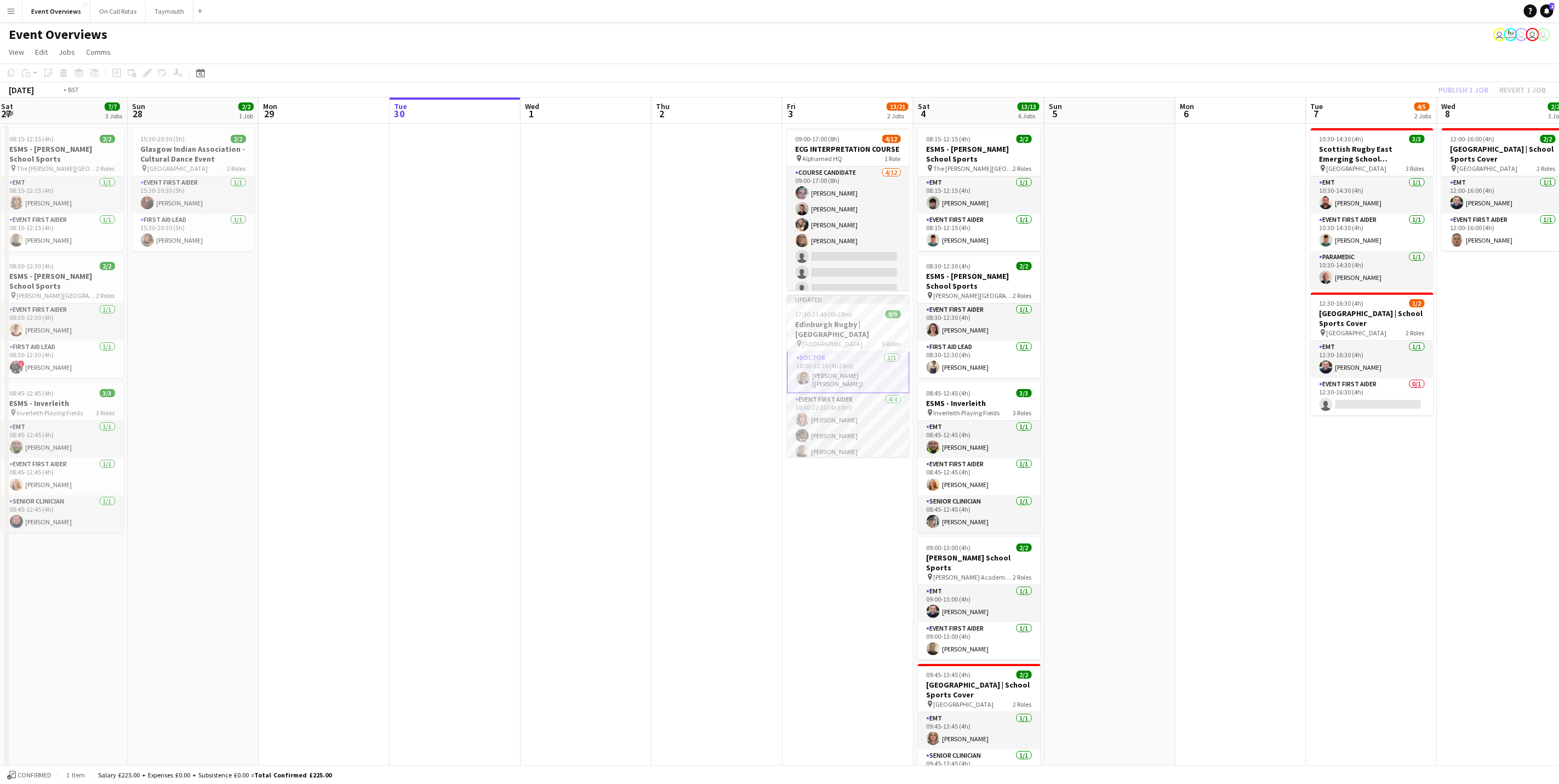
scroll to position [0, 403]
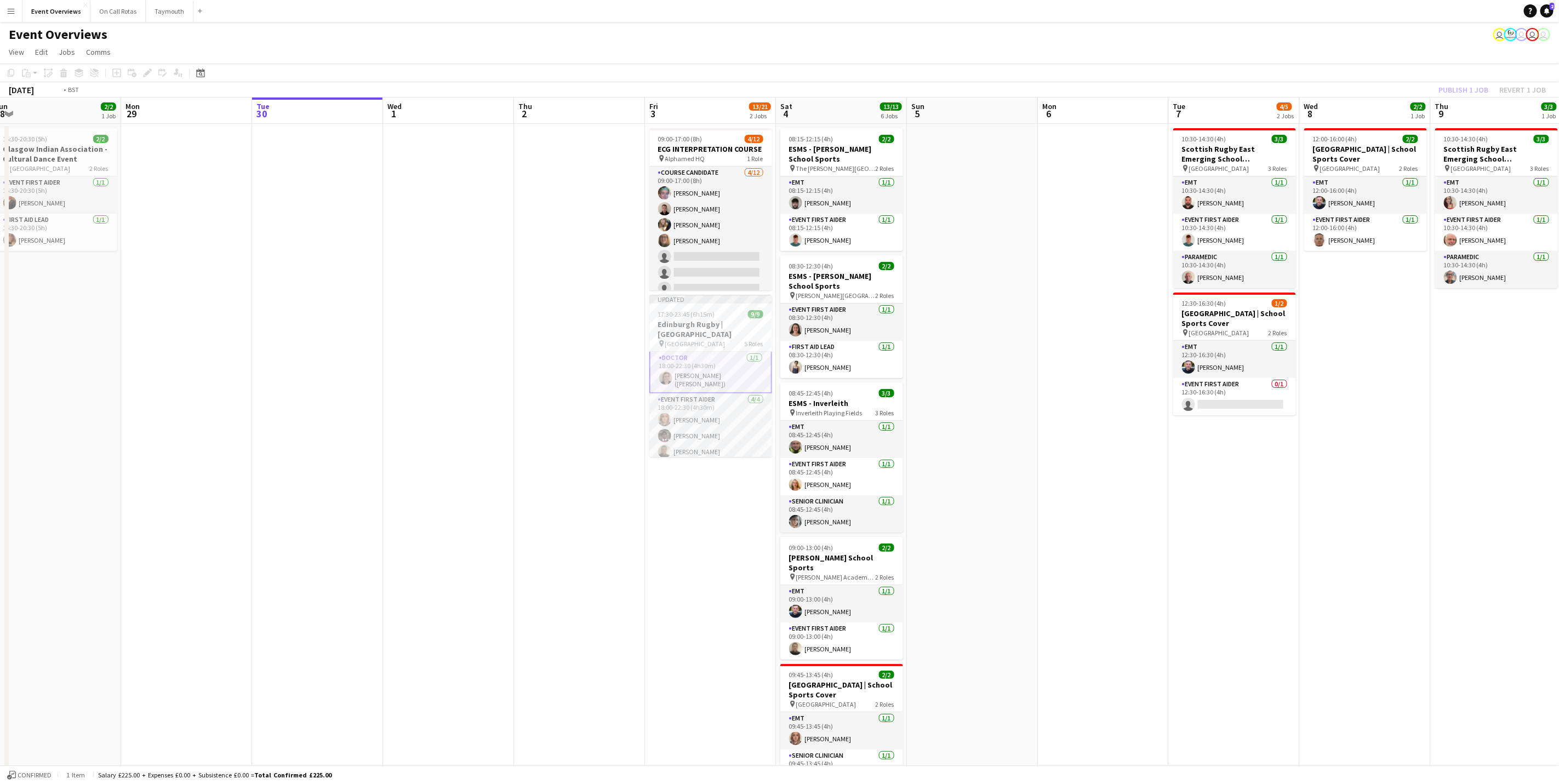
drag, startPoint x: 1375, startPoint y: 502, endPoint x: 845, endPoint y: 500, distance: 530.0
click at [845, 500] on app-calendar-viewport "Thu 25 Fri 26 Sat 27 7/7 3 Jobs Sun 28 2/2 1 Job Mon 29 Tue 30 Wed 1 Thu 2 Fri …" at bounding box center [779, 519] width 1559 height 843
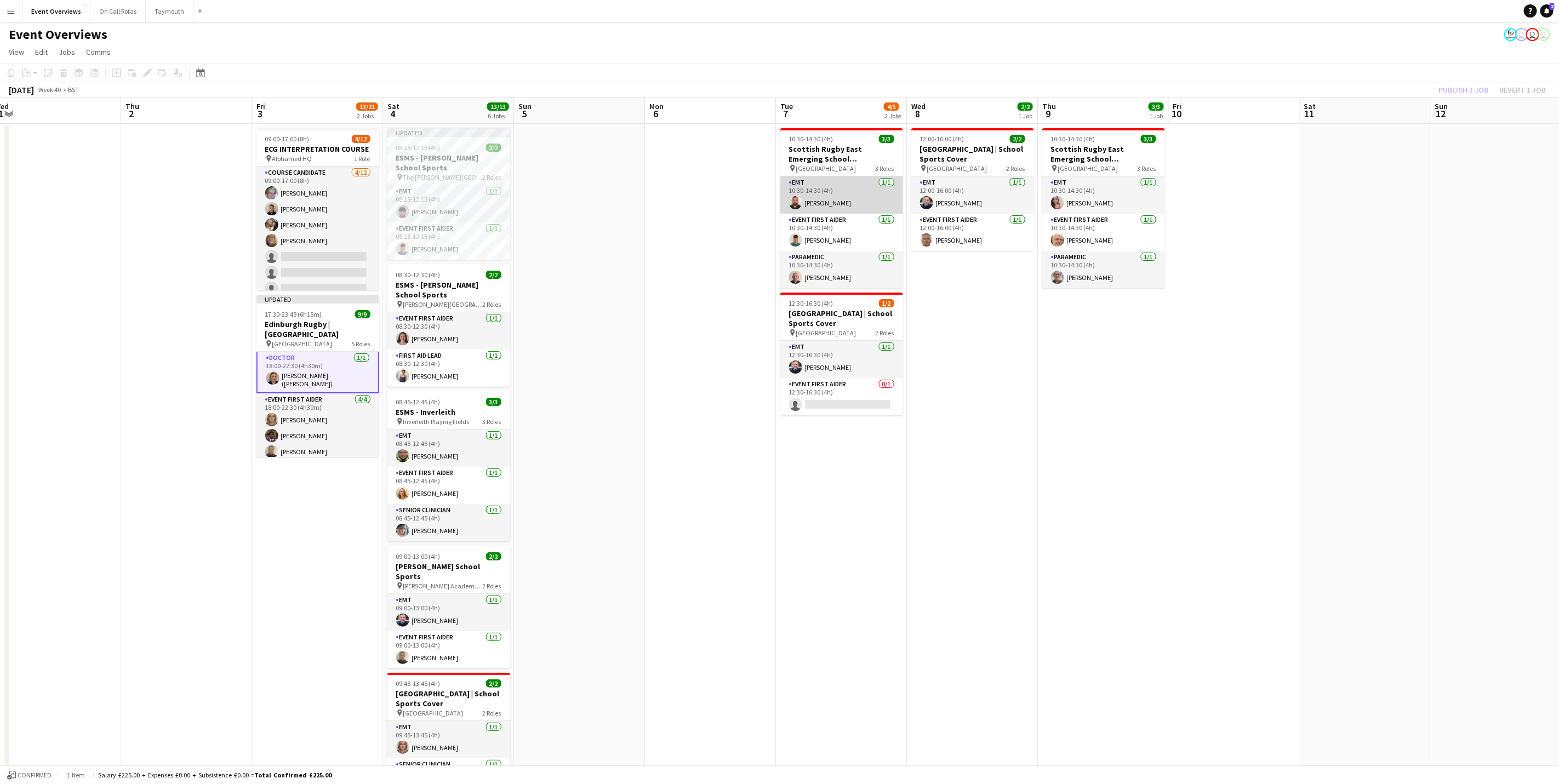
click at [831, 185] on app-card-role "EMT [DATE] 10:30-14:30 (4h) [PERSON_NAME]" at bounding box center [841, 195] width 123 height 37
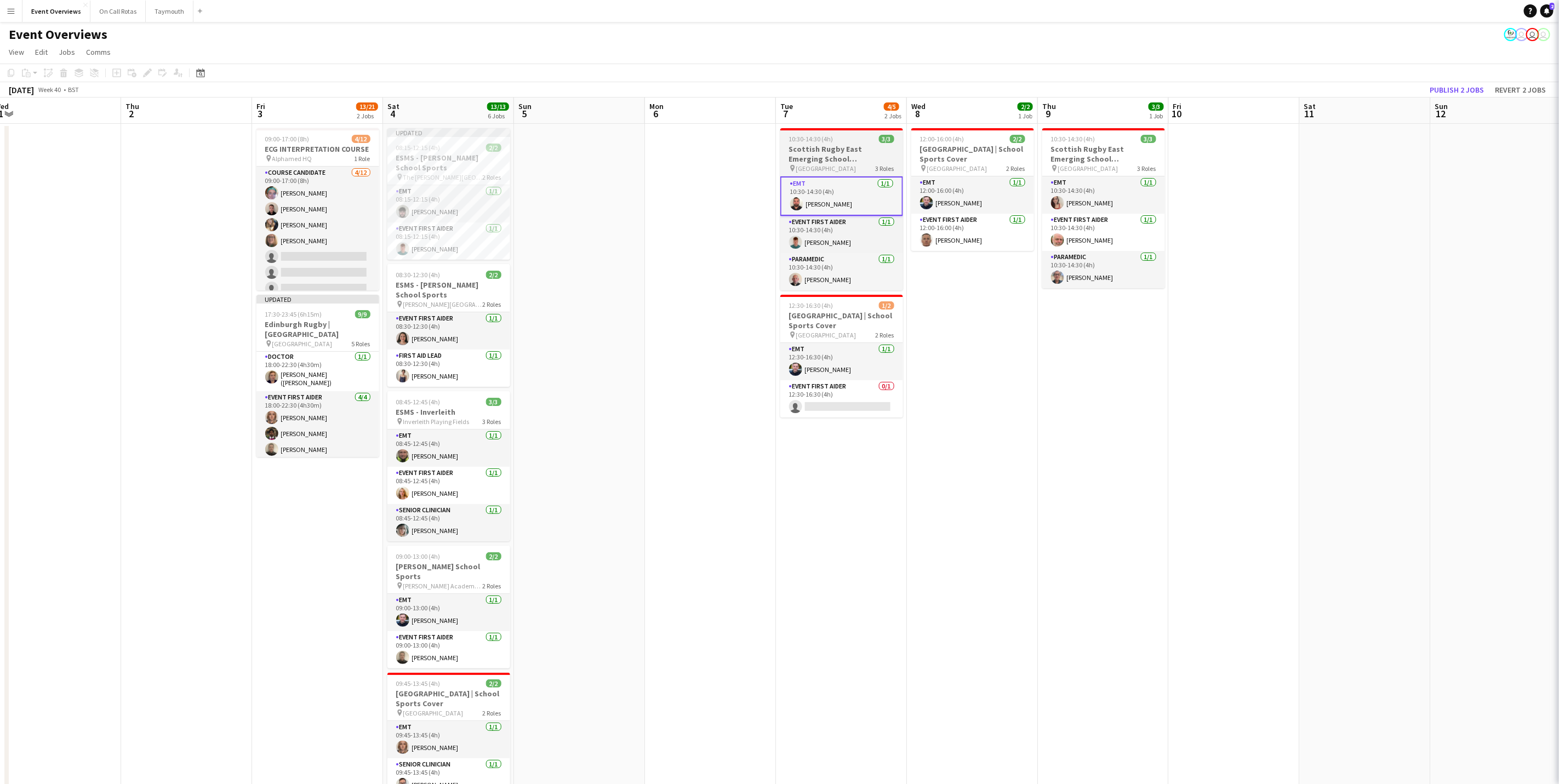
click at [837, 150] on h3 "Scottish Rugby East Emerging School Championships | Newbattle" at bounding box center [841, 154] width 123 height 20
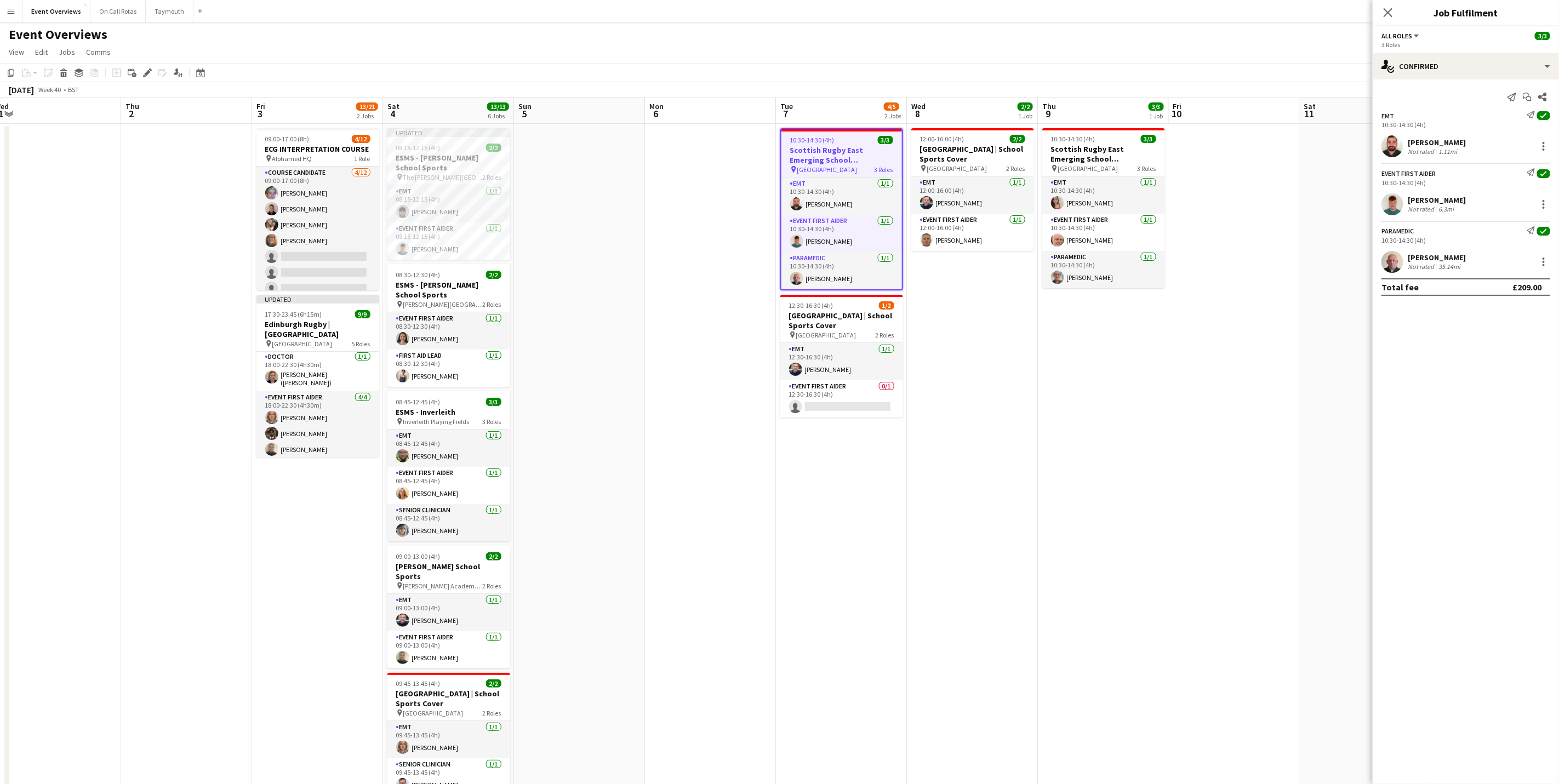
click at [837, 150] on h3 "Scottish Rugby East Emerging School Championships | Newbattle" at bounding box center [842, 155] width 121 height 20
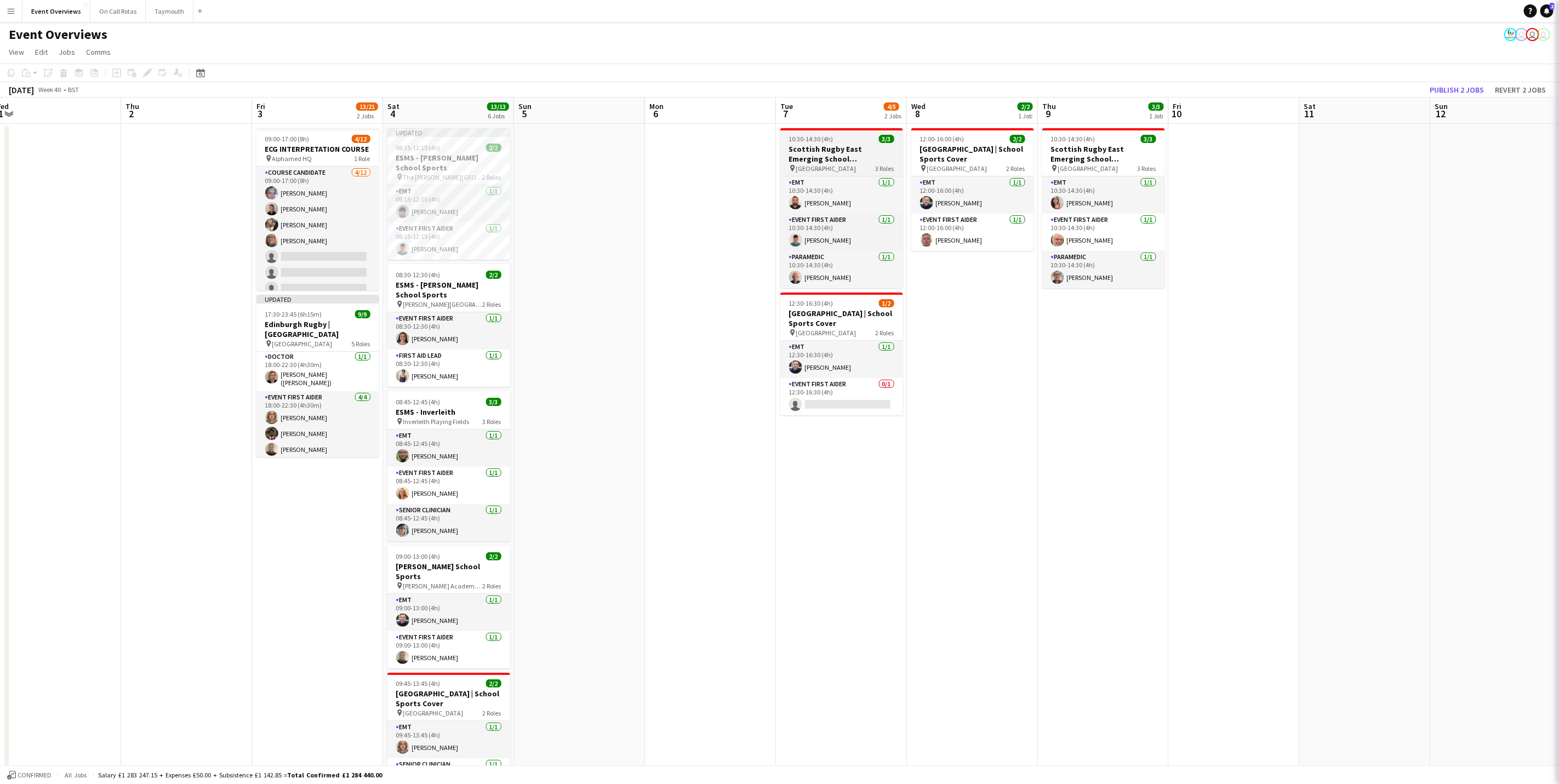
click at [837, 150] on h3 "Scottish Rugby East Emerging School Championships | Newbattle" at bounding box center [841, 154] width 123 height 20
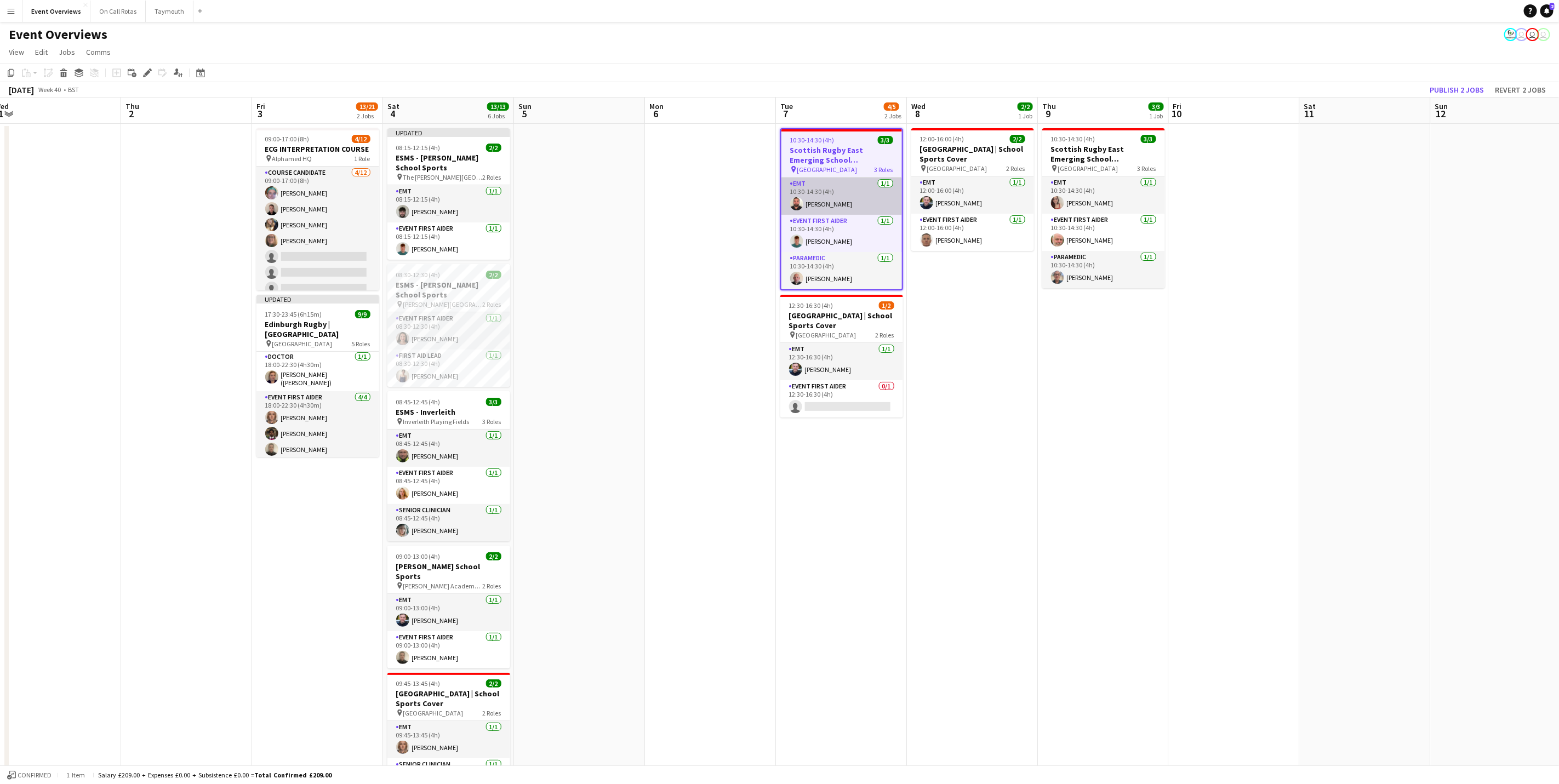
click at [826, 191] on app-card-role "EMT [DATE] 10:30-14:30 (4h) [PERSON_NAME]" at bounding box center [842, 196] width 121 height 37
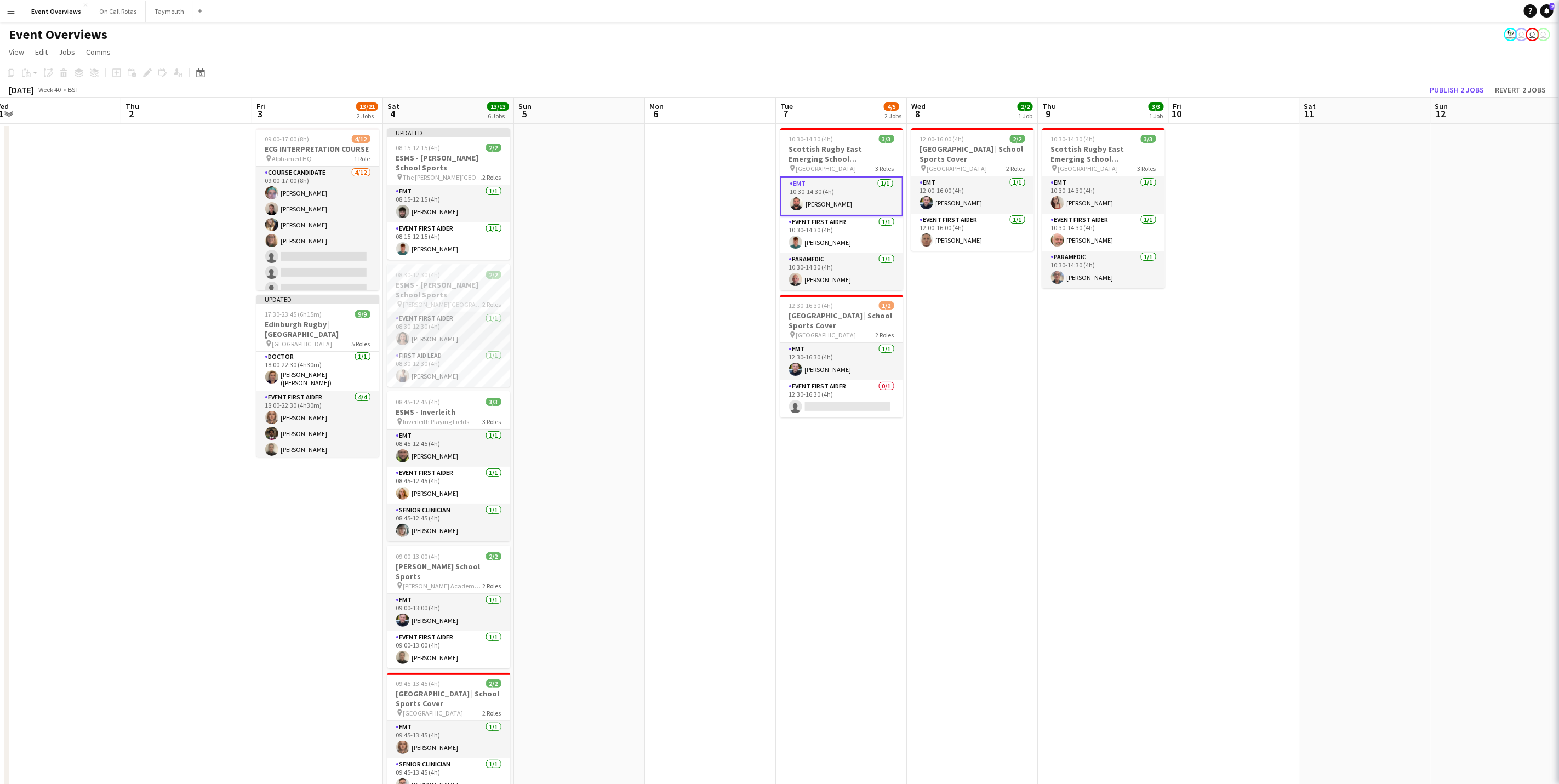
click at [834, 159] on h3 "Scottish Rugby East Emerging School Championships | Newbattle" at bounding box center [841, 154] width 123 height 20
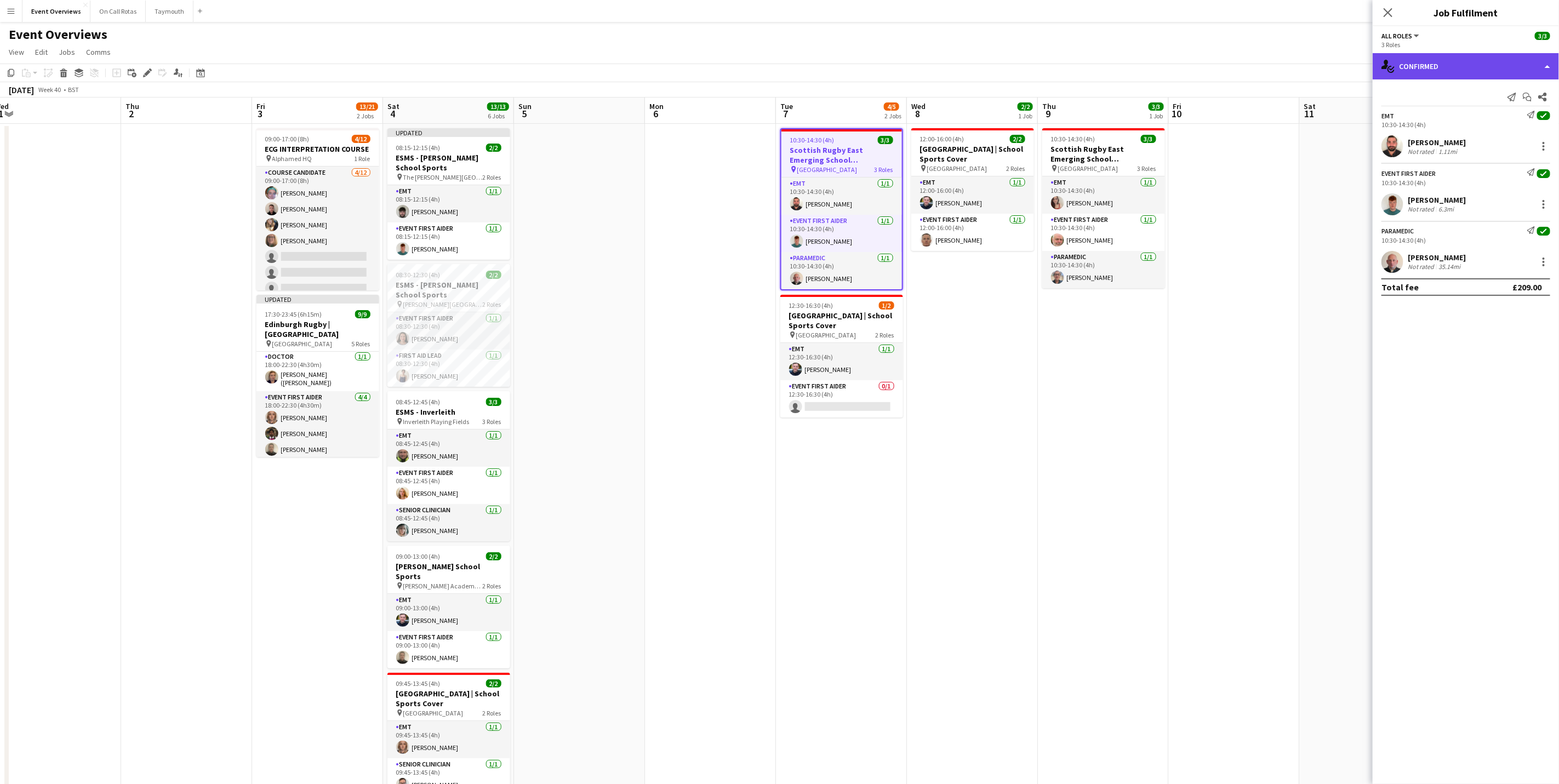
click at [1475, 61] on div "single-neutral-actions-check-2 Confirmed" at bounding box center [1466, 66] width 186 height 26
click at [1483, 112] on div "pen-write Job Details" at bounding box center [1502, 114] width 109 height 22
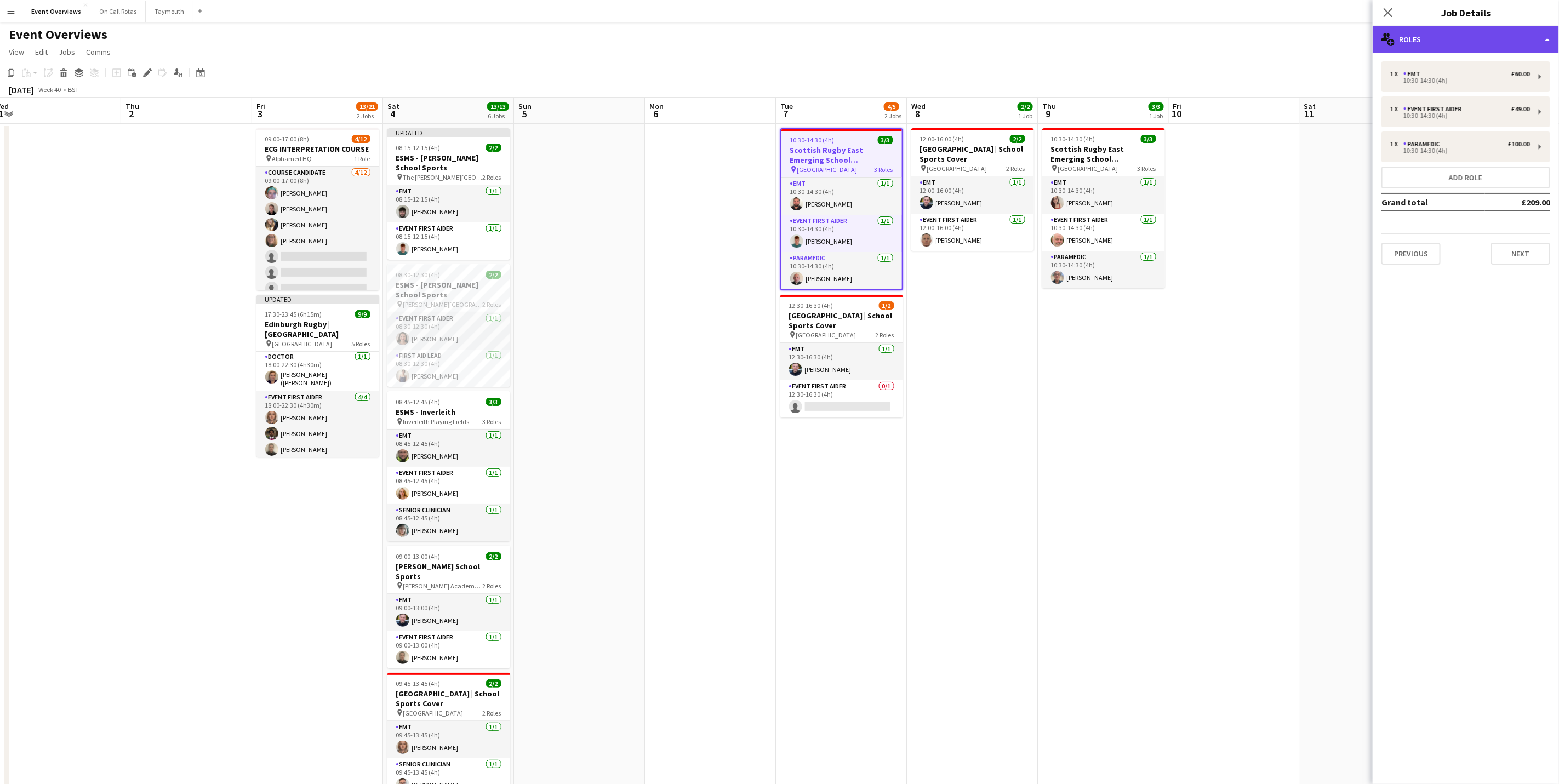
click at [1465, 46] on div "multiple-users-add Roles" at bounding box center [1466, 39] width 186 height 26
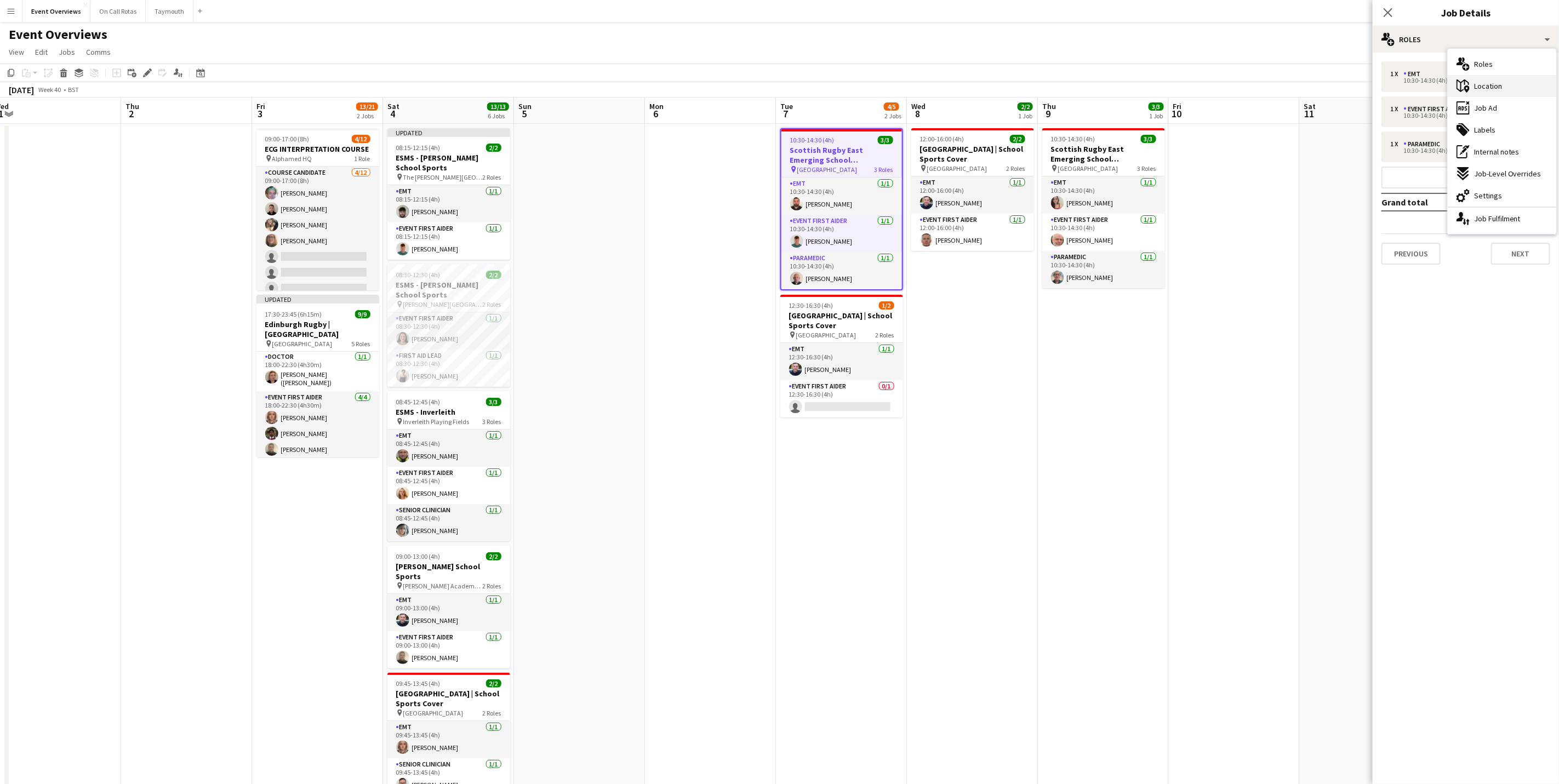
click at [1480, 94] on div "maps-pin-1 Location" at bounding box center [1502, 86] width 109 height 22
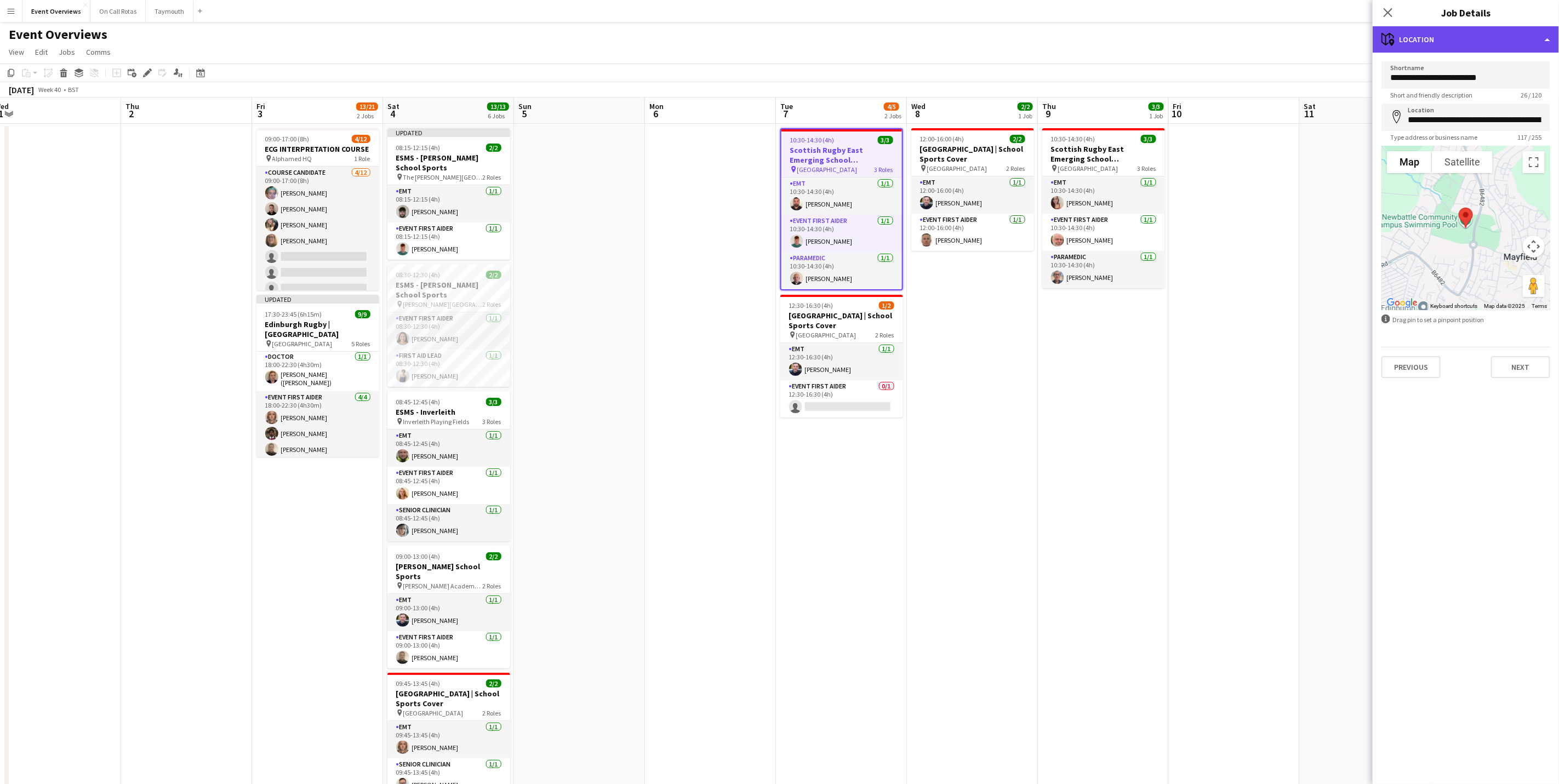
click at [1474, 40] on div "maps-pin-1 Location" at bounding box center [1466, 39] width 186 height 26
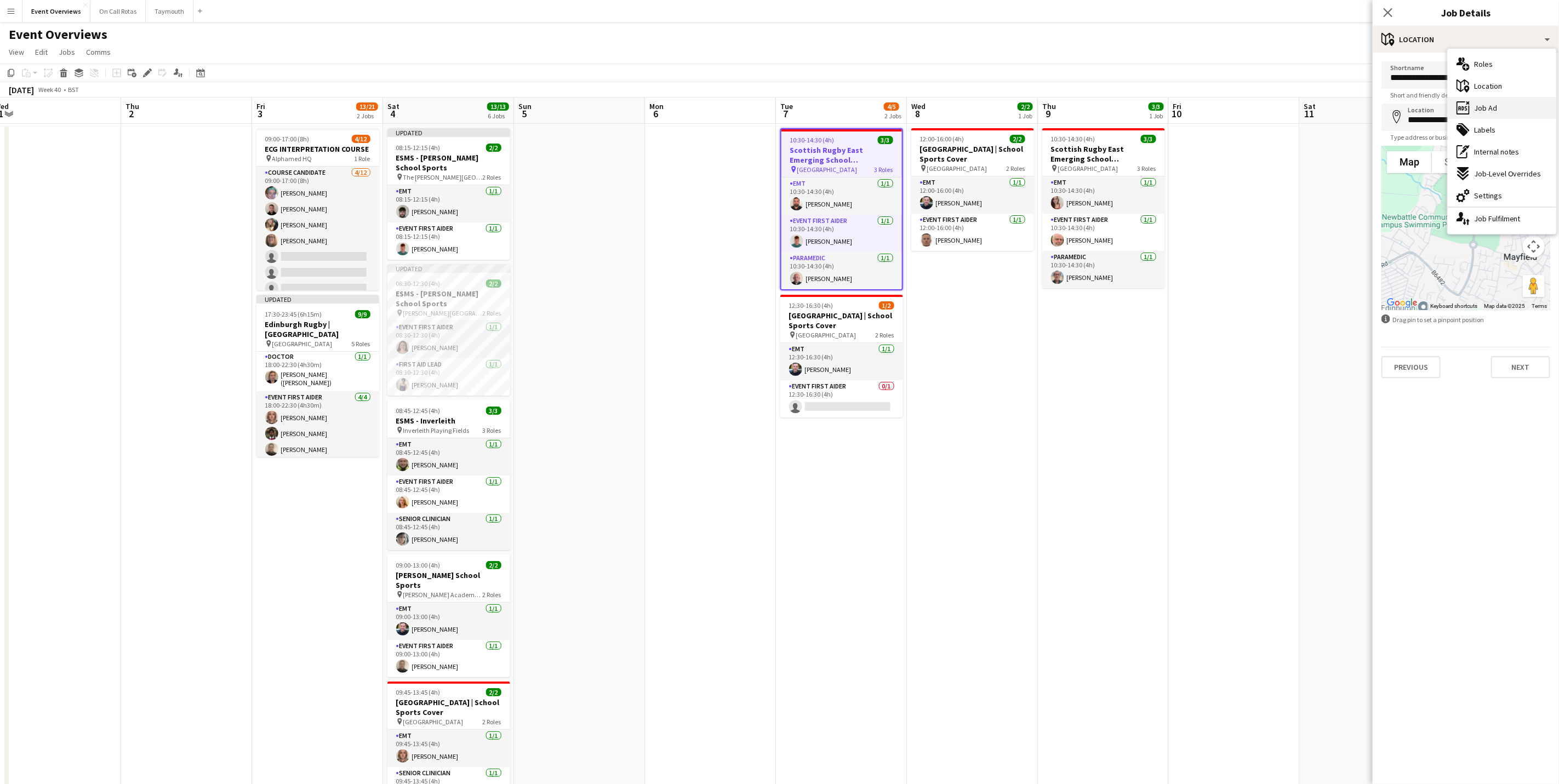
click at [1491, 106] on span "Job Ad" at bounding box center [1486, 108] width 23 height 10
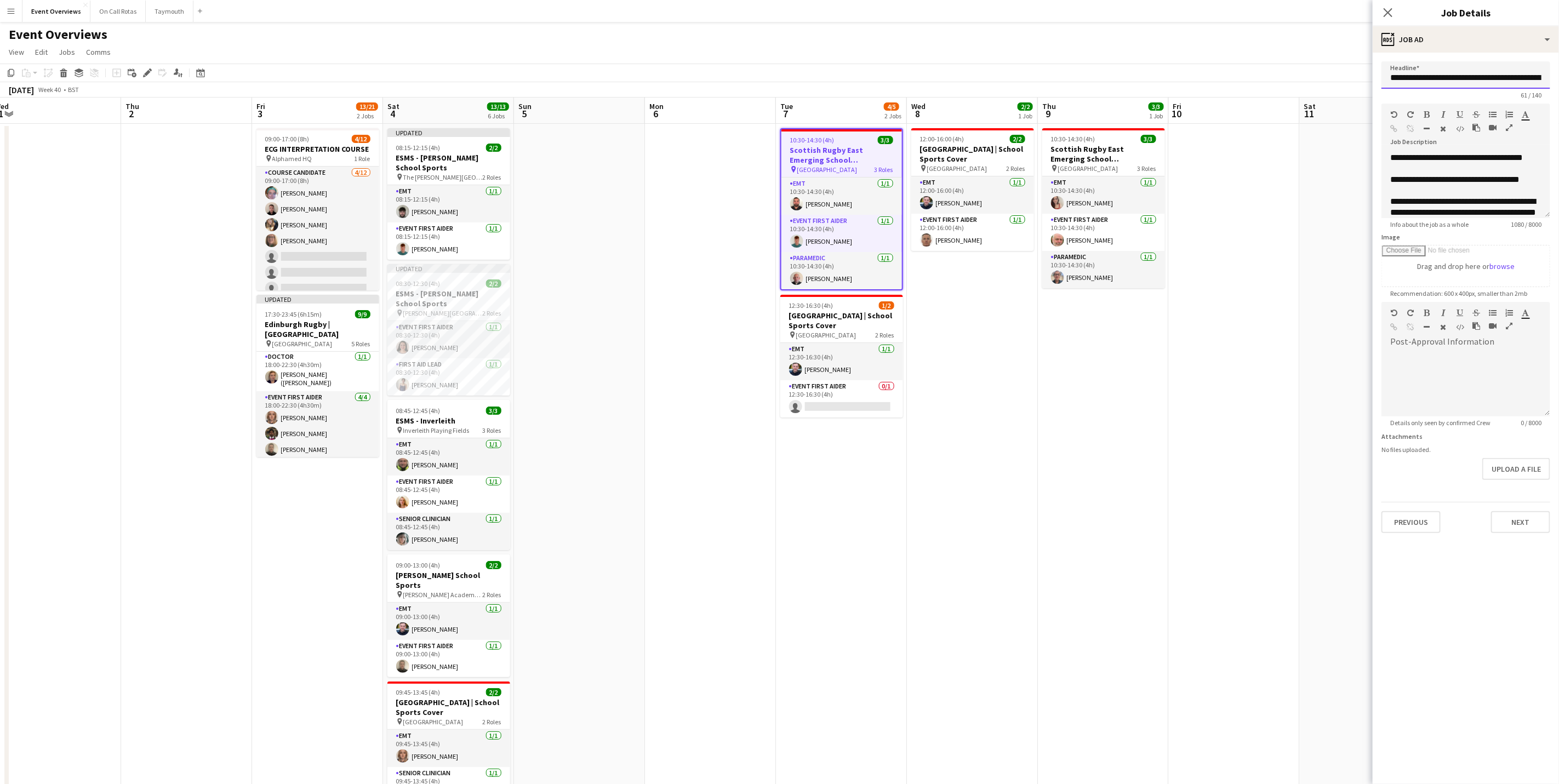
click at [1490, 79] on input "**********" at bounding box center [1466, 75] width 169 height 27
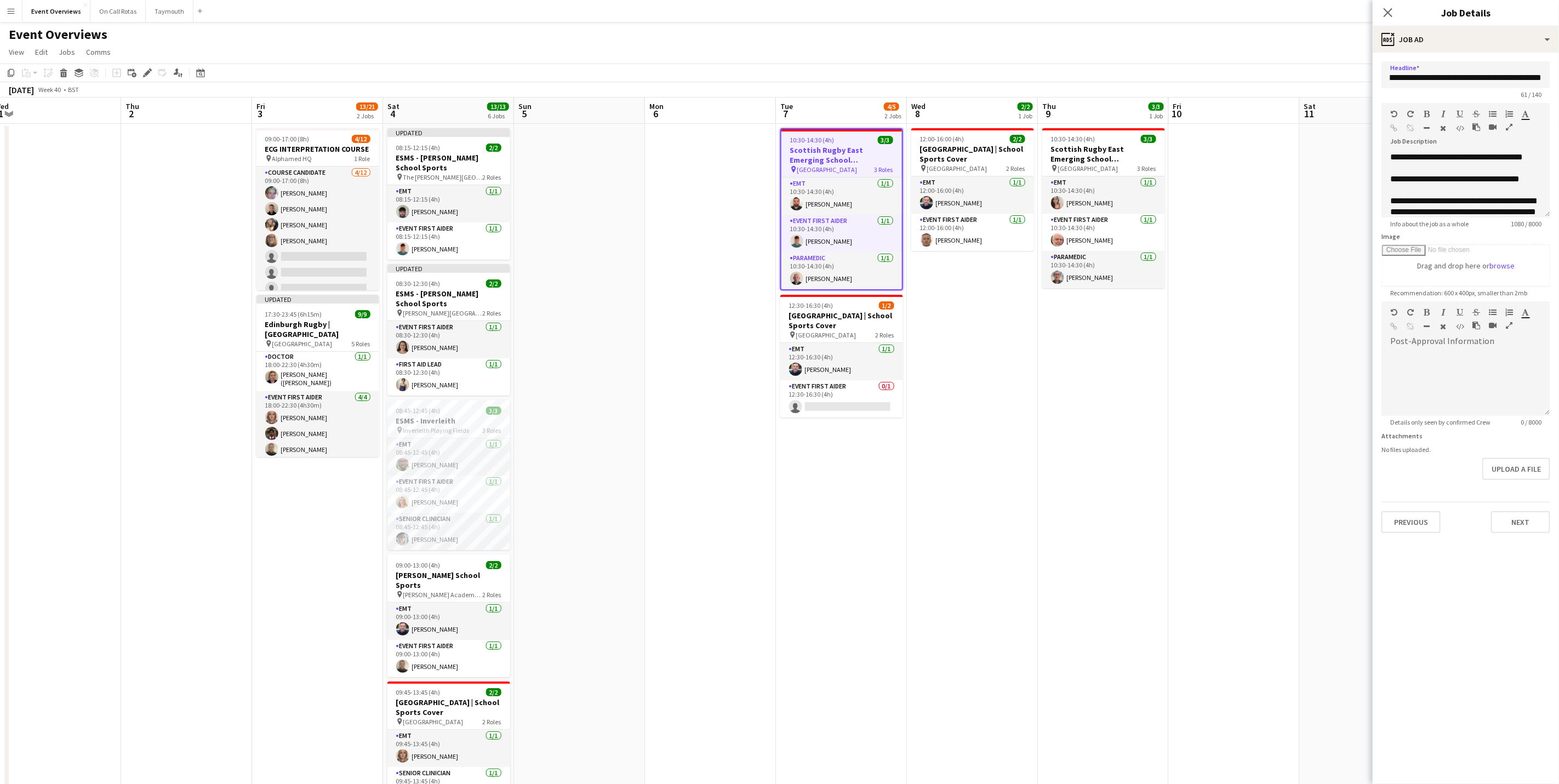
scroll to position [0, 0]
click at [1388, 13] on icon at bounding box center [1388, 12] width 10 height 10
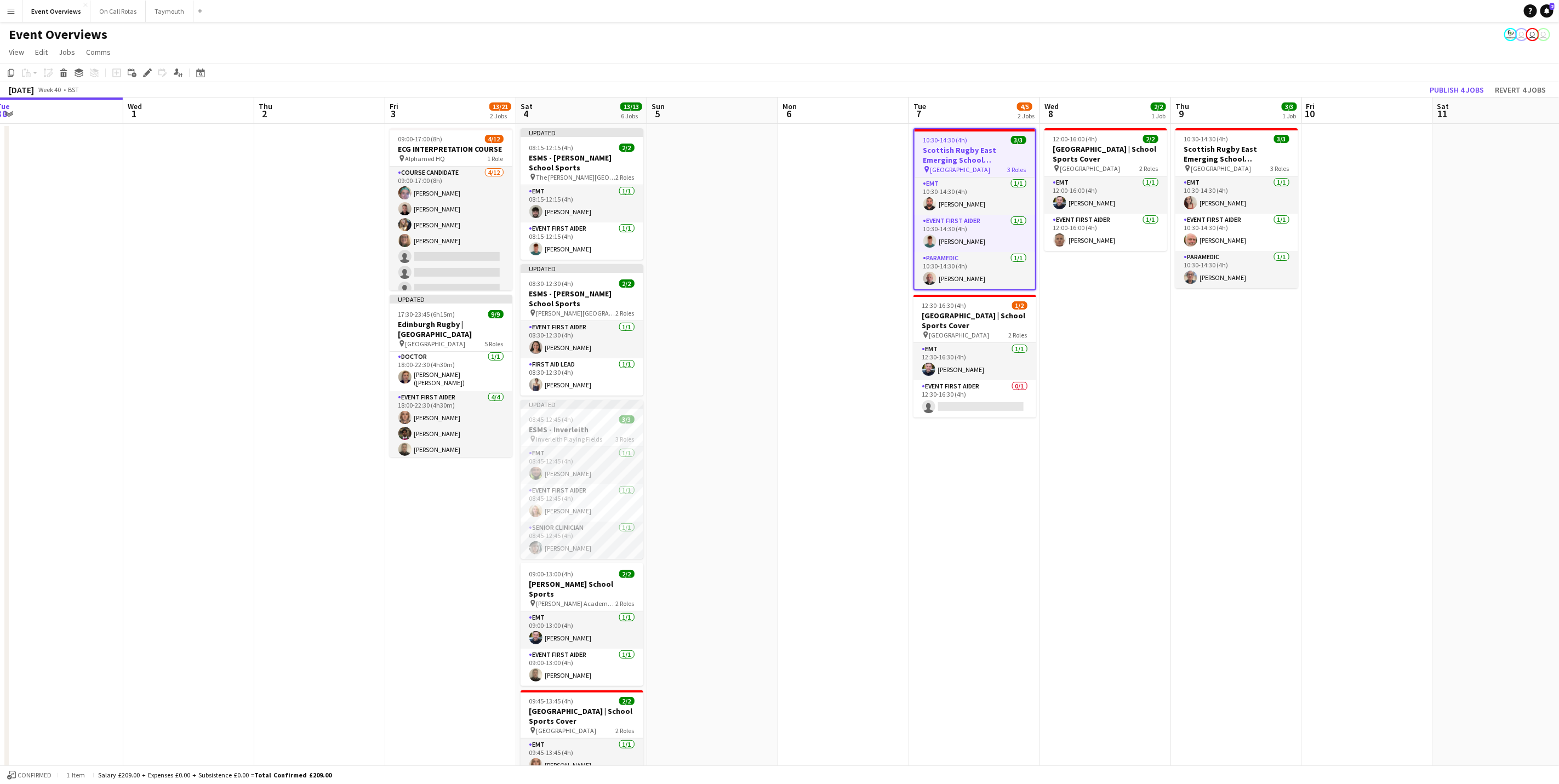
scroll to position [0, 339]
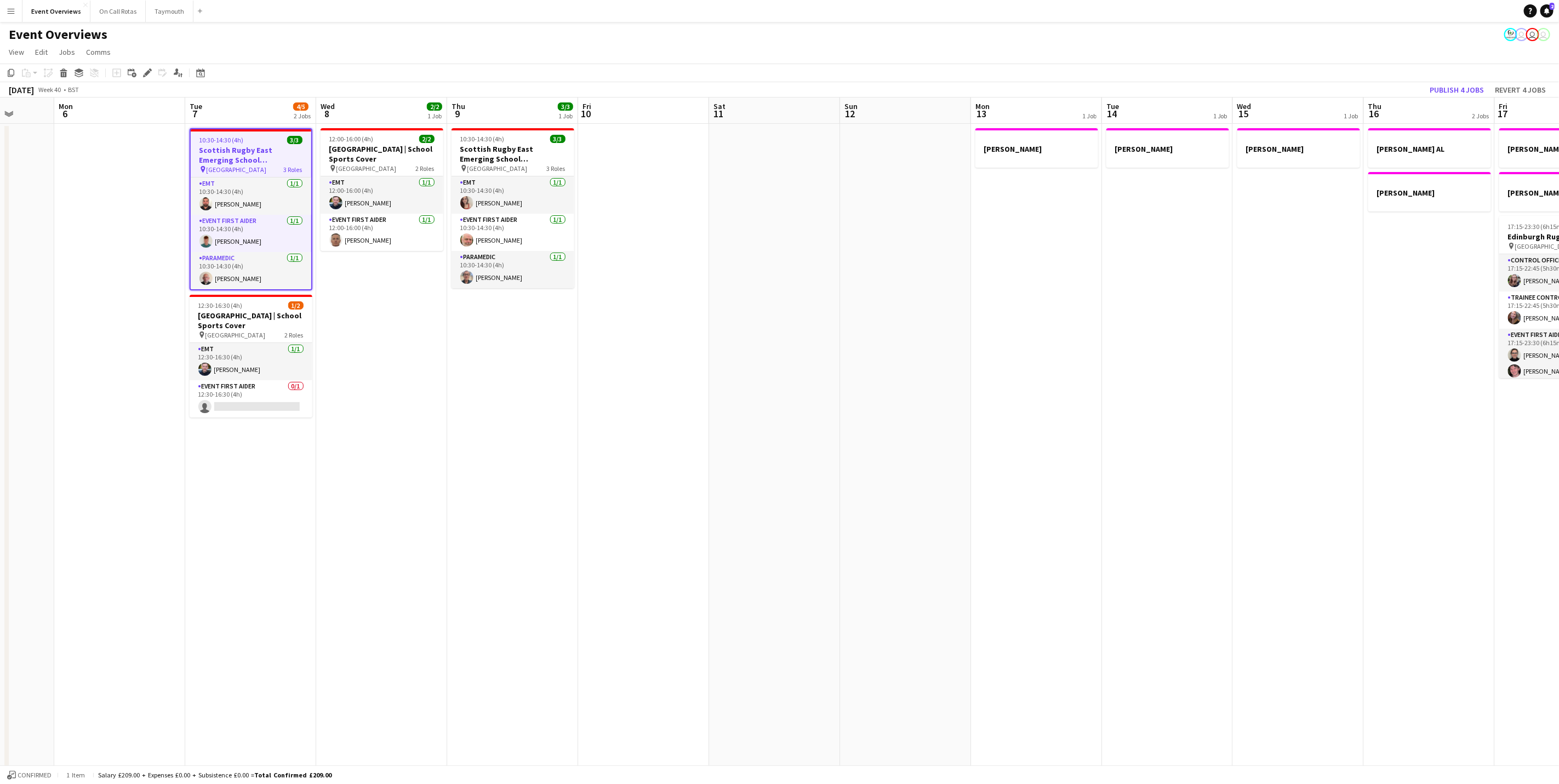
drag, startPoint x: 1250, startPoint y: 329, endPoint x: 672, endPoint y: 373, distance: 579.7
click at [672, 373] on app-calendar-viewport "Fri 3 13/21 2 Jobs Sat 4 13/13 6 Jobs Sun 5 Mon 6 Tue 7 4/5 2 Jobs Wed 8 2/2 1 …" at bounding box center [779, 532] width 1559 height 869
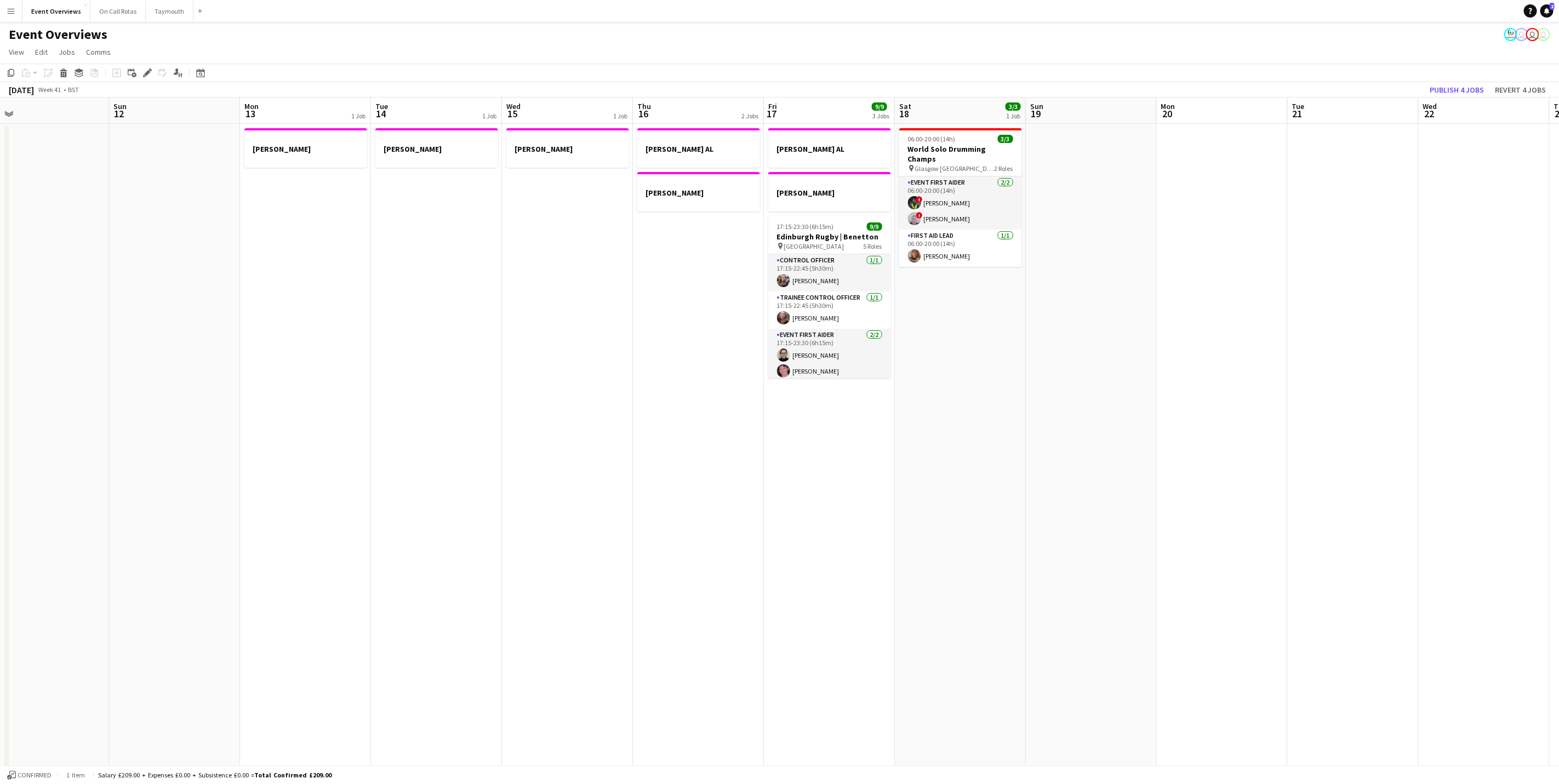
drag, startPoint x: 1208, startPoint y: 314, endPoint x: 487, endPoint y: 328, distance: 721.1
click at [487, 328] on app-calendar-viewport "Wed 8 2/2 1 Job Thu 9 3/3 1 Job Fri 10 Sat 11 Sun 12 Mon 13 1 Job Tue 14 1 Job …" at bounding box center [779, 532] width 1559 height 869
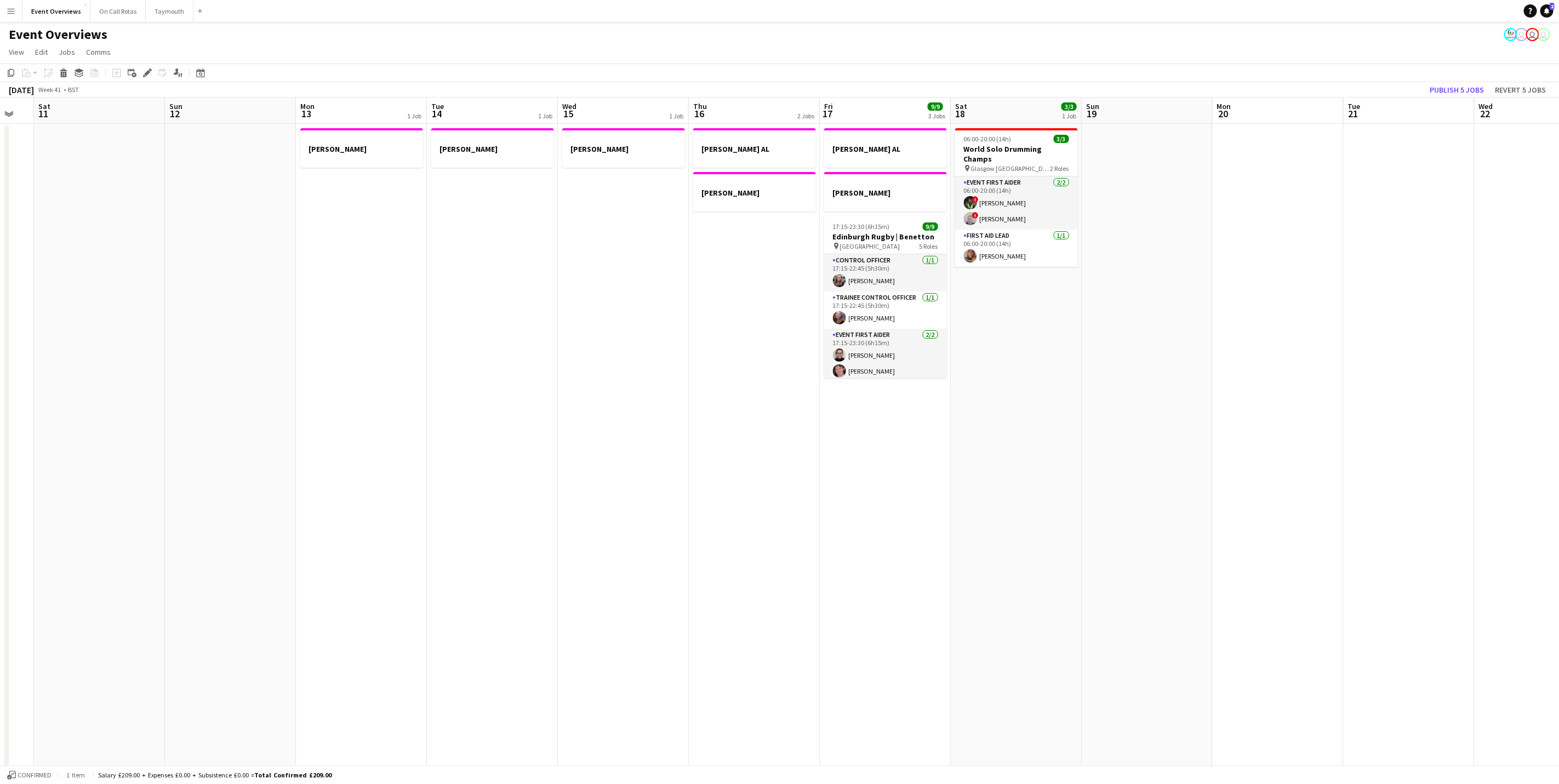
drag, startPoint x: 823, startPoint y: 343, endPoint x: 1161, endPoint y: 343, distance: 338.0
click at [1161, 343] on app-calendar-viewport "Wed 8 2/2 1 Job Thu 9 3/3 1 Job Fri 10 Sat 11 Sun 12 Mon 13 1 Job Tue 14 1 Job …" at bounding box center [779, 537] width 1559 height 879
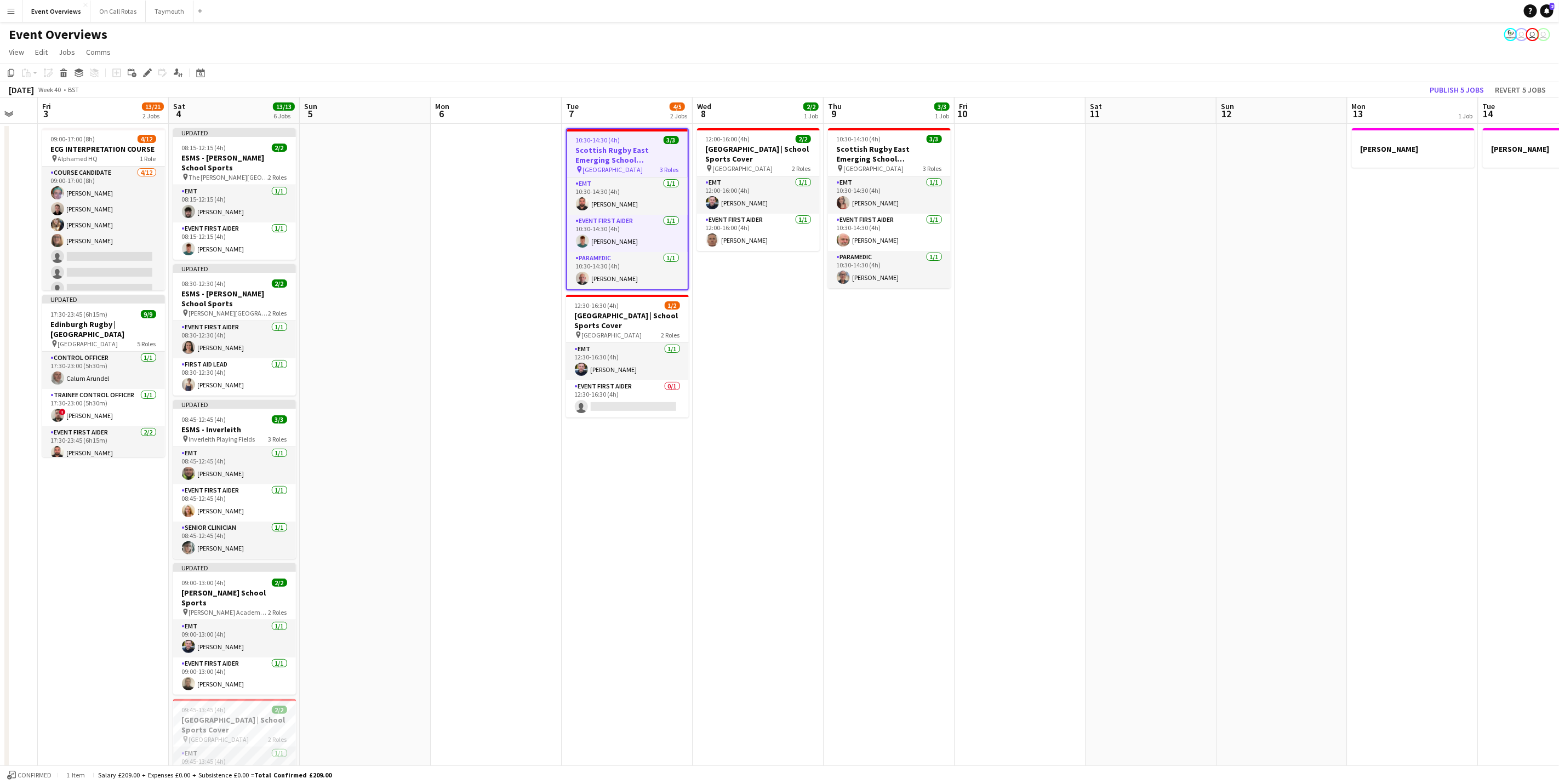
scroll to position [0, 370]
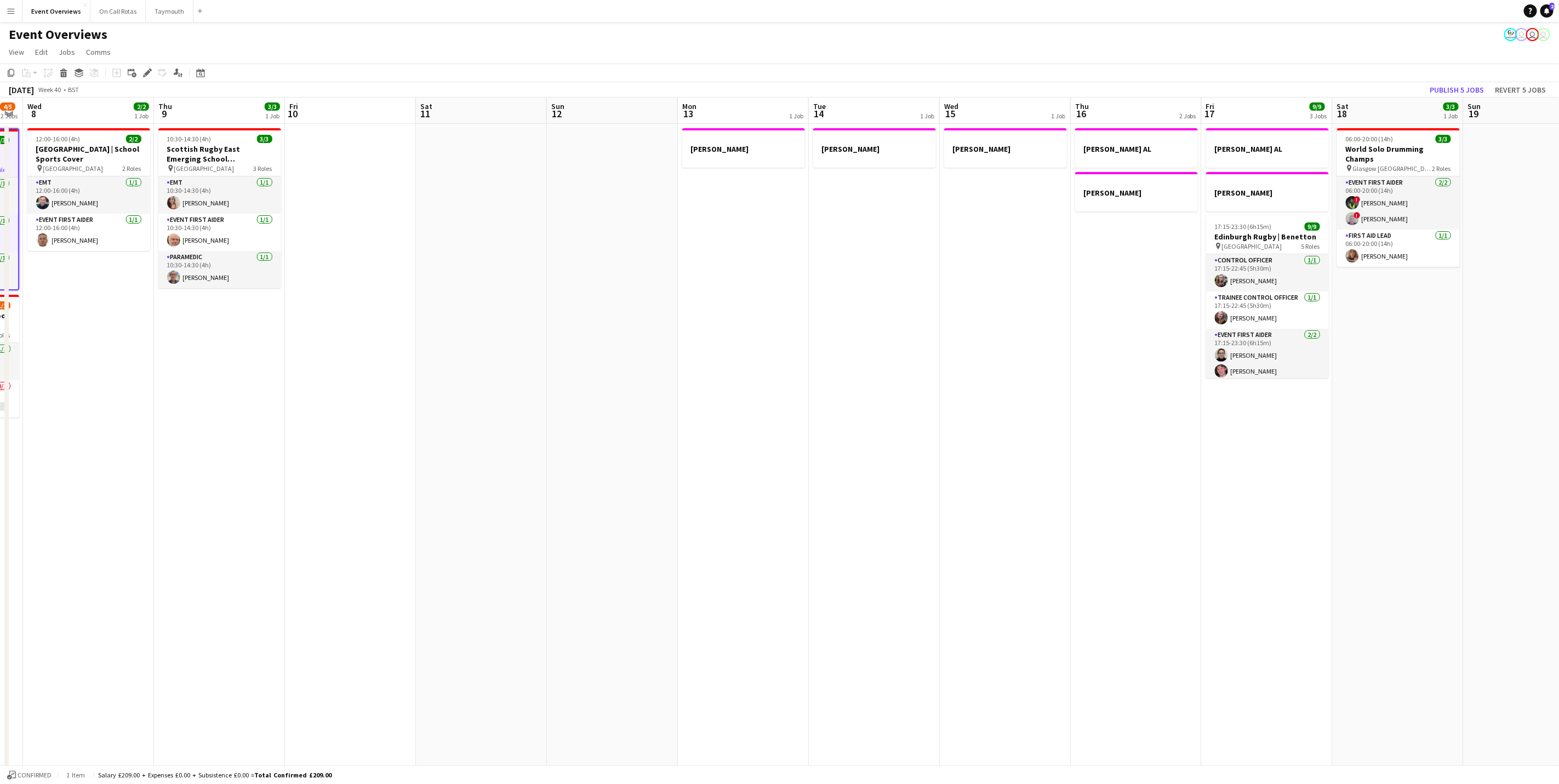
drag, startPoint x: 880, startPoint y: 369, endPoint x: 543, endPoint y: 410, distance: 339.5
click at [543, 410] on app-calendar-viewport "Sun 5 Mon 6 Tue 7 4/5 2 Jobs Wed 8 2/2 1 Job Thu 9 3/3 1 Job Fri 10 Sat 11 Sun …" at bounding box center [779, 537] width 1559 height 879
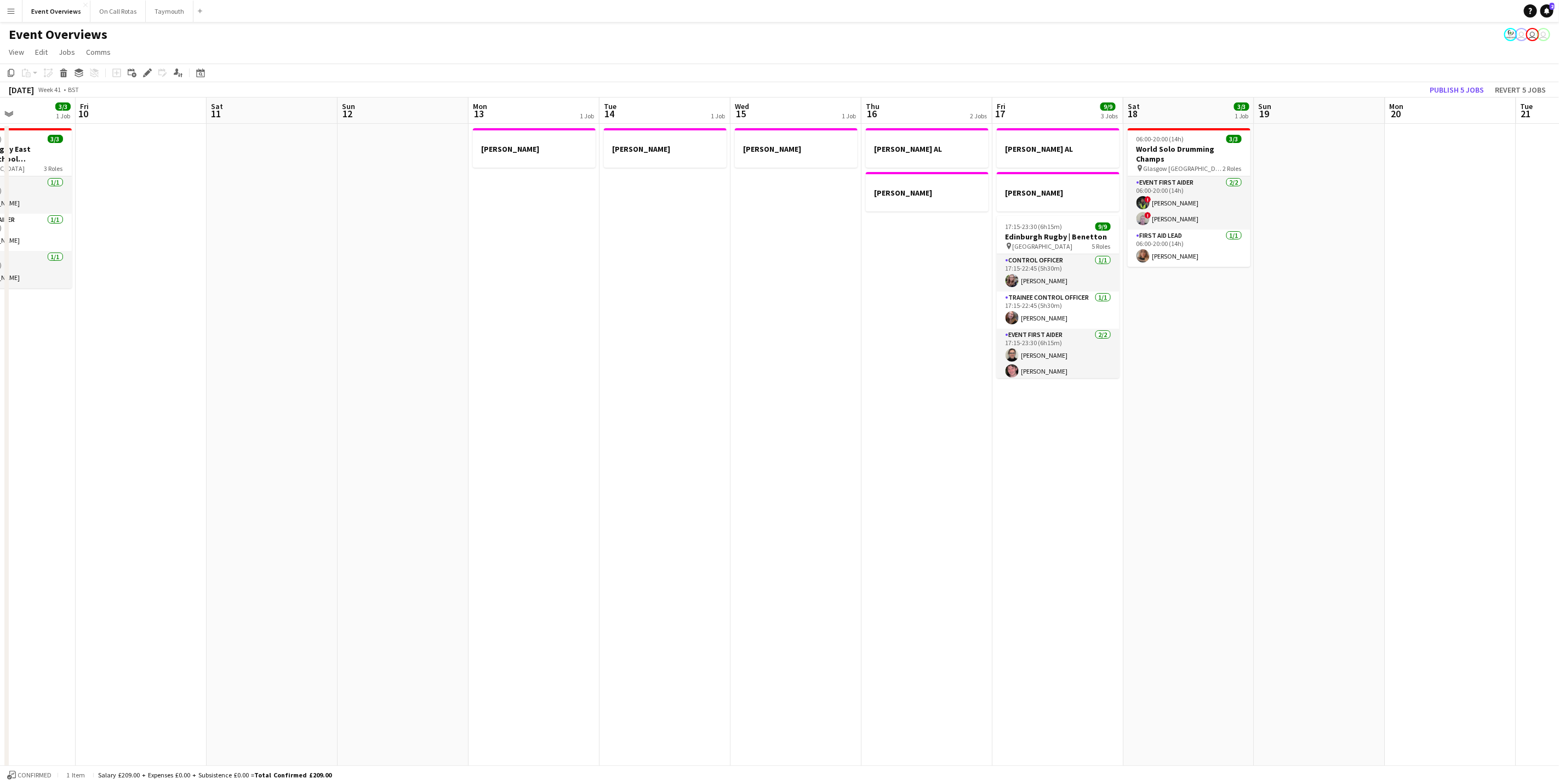
drag, startPoint x: 1031, startPoint y: 408, endPoint x: 823, endPoint y: 409, distance: 208.0
click at [823, 409] on app-calendar-viewport "Tue 7 4/5 2 Jobs Wed 8 2/2 1 Job Thu 9 3/3 1 Job Fri 10 Sat 11 Sun 12 Mon 13 1 …" at bounding box center [779, 537] width 1559 height 879
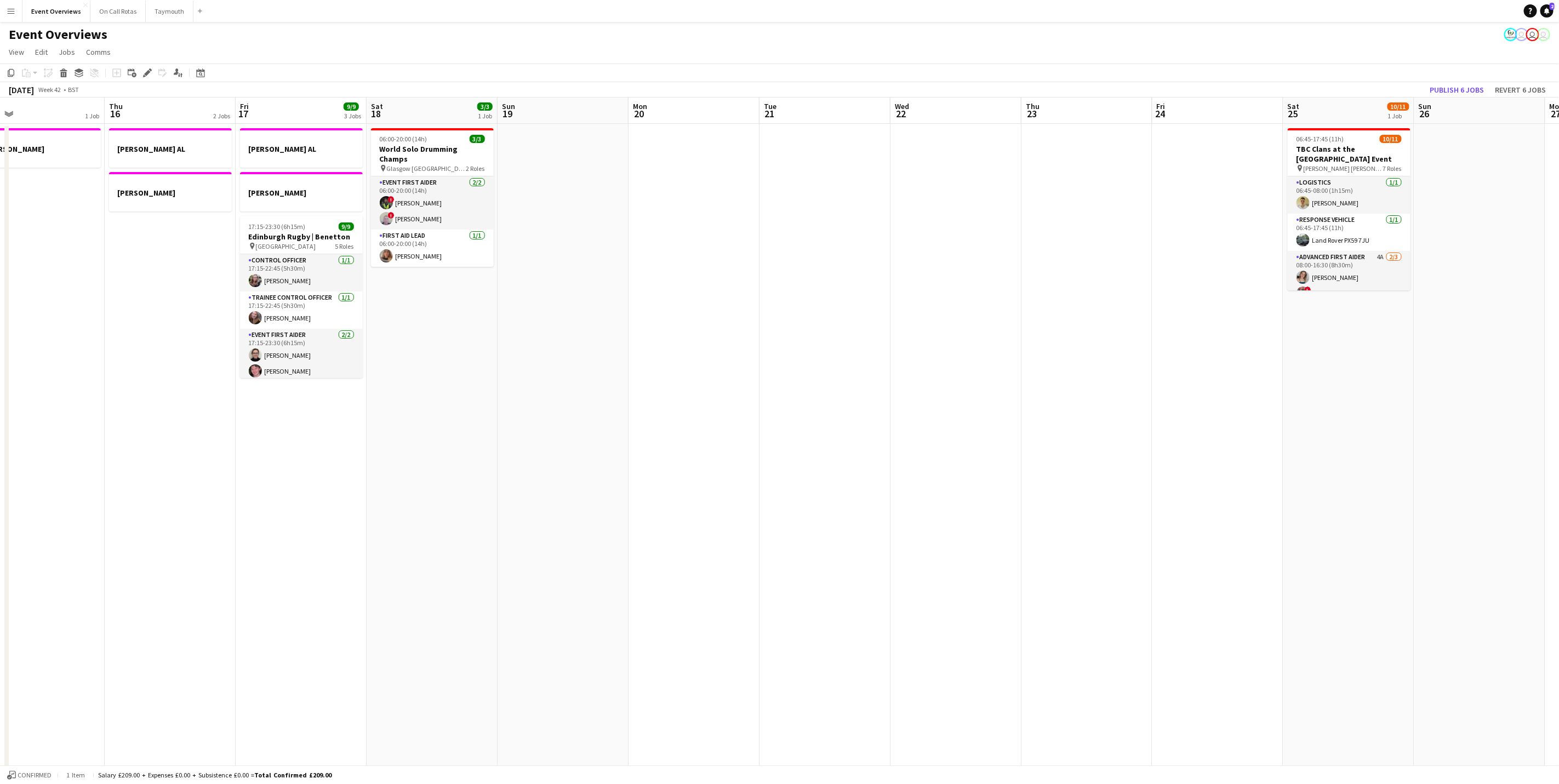
scroll to position [0, 306]
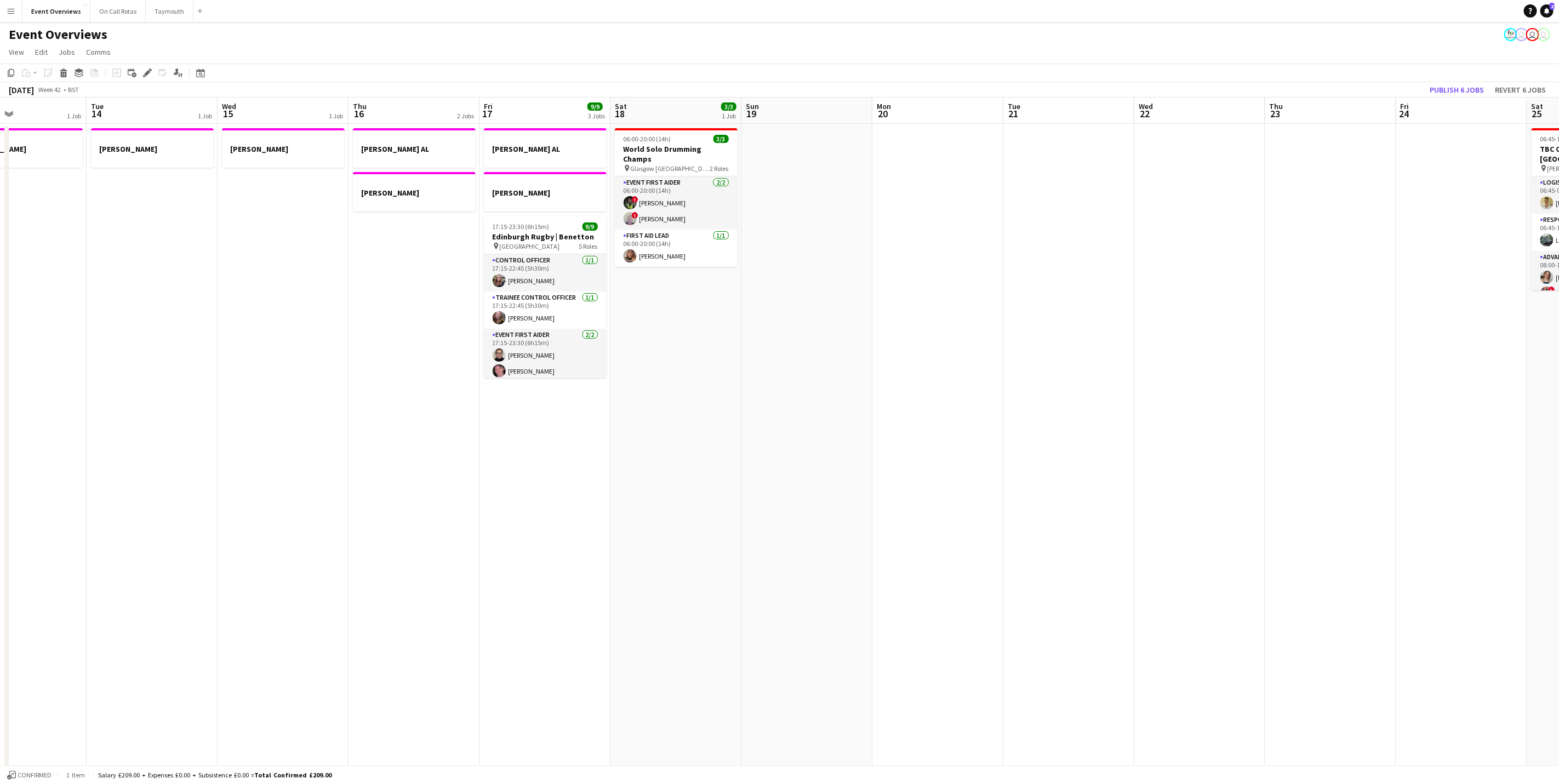
drag, startPoint x: 1317, startPoint y: 340, endPoint x: 804, endPoint y: 369, distance: 513.8
click at [804, 369] on app-calendar-viewport "Sat 11 Sun 12 Mon 13 1 Job Tue 14 1 Job Wed 15 1 Job Thu 16 2 Jobs Fri 17 9/9 3…" at bounding box center [779, 541] width 1559 height 887
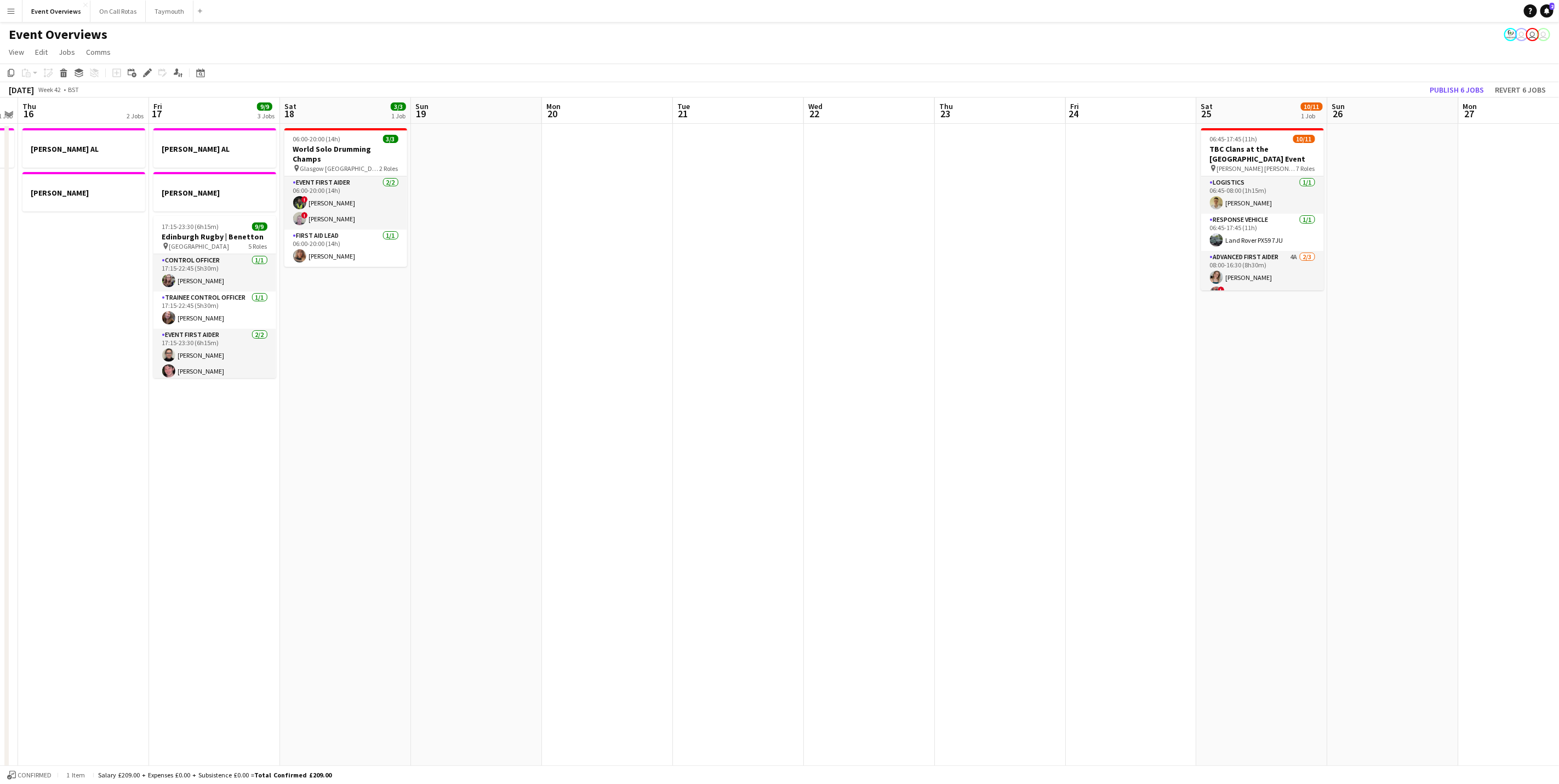
drag, startPoint x: 1353, startPoint y: 381, endPoint x: 1023, endPoint y: 405, distance: 330.9
click at [1023, 405] on app-calendar-viewport "Mon 13 1 Job Tue 14 1 Job Wed 15 1 Job Thu 16 2 Jobs Fri 17 9/9 3 Jobs Sat 18 3…" at bounding box center [779, 541] width 1559 height 887
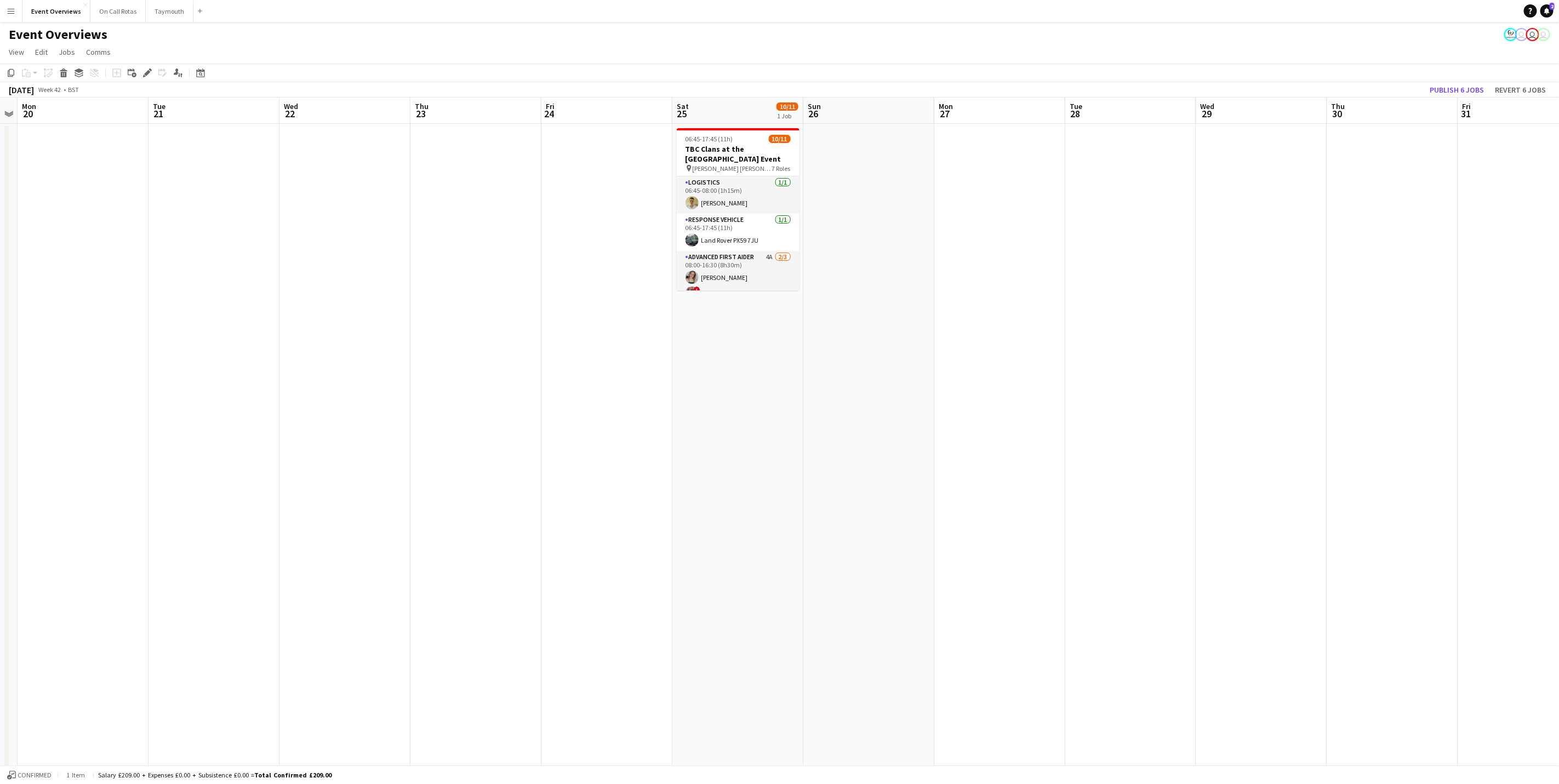
drag, startPoint x: 1151, startPoint y: 380, endPoint x: 627, endPoint y: 408, distance: 524.7
click at [627, 408] on app-calendar-viewport "Fri 17 9/9 3 Jobs Sat 18 3/3 1 Job Sun 19 Mon 20 Tue 21 Wed 22 Thu 23 Fri 24 Sa…" at bounding box center [779, 553] width 1559 height 911
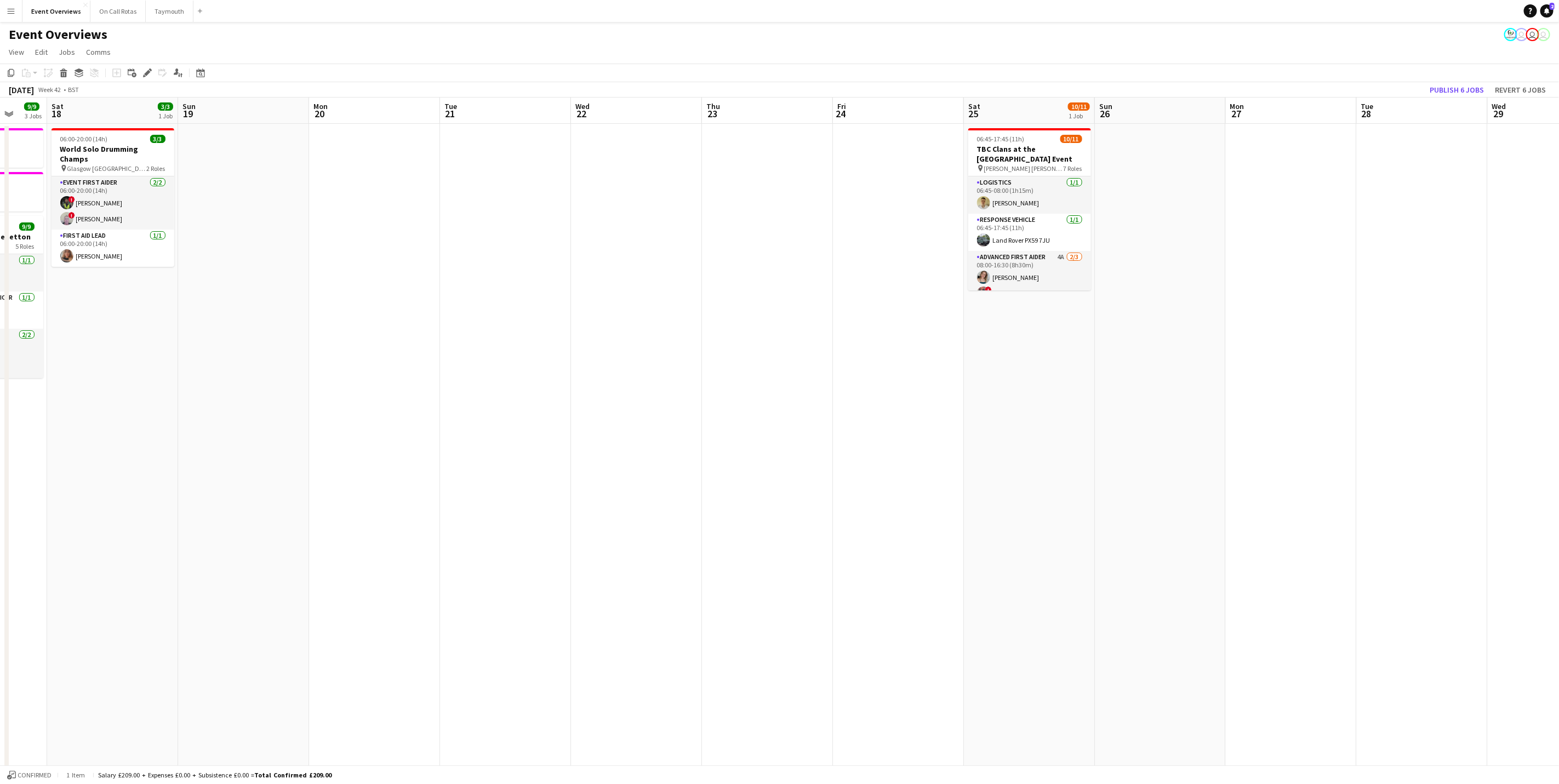
drag, startPoint x: 589, startPoint y: 436, endPoint x: 880, endPoint y: 405, distance: 292.6
click at [880, 405] on app-calendar-viewport "Wed 15 1 Job Thu 16 2 Jobs Fri 17 9/9 3 Jobs Sat 18 3/3 1 Job Sun 19 Mon 20 Tue…" at bounding box center [779, 553] width 1559 height 911
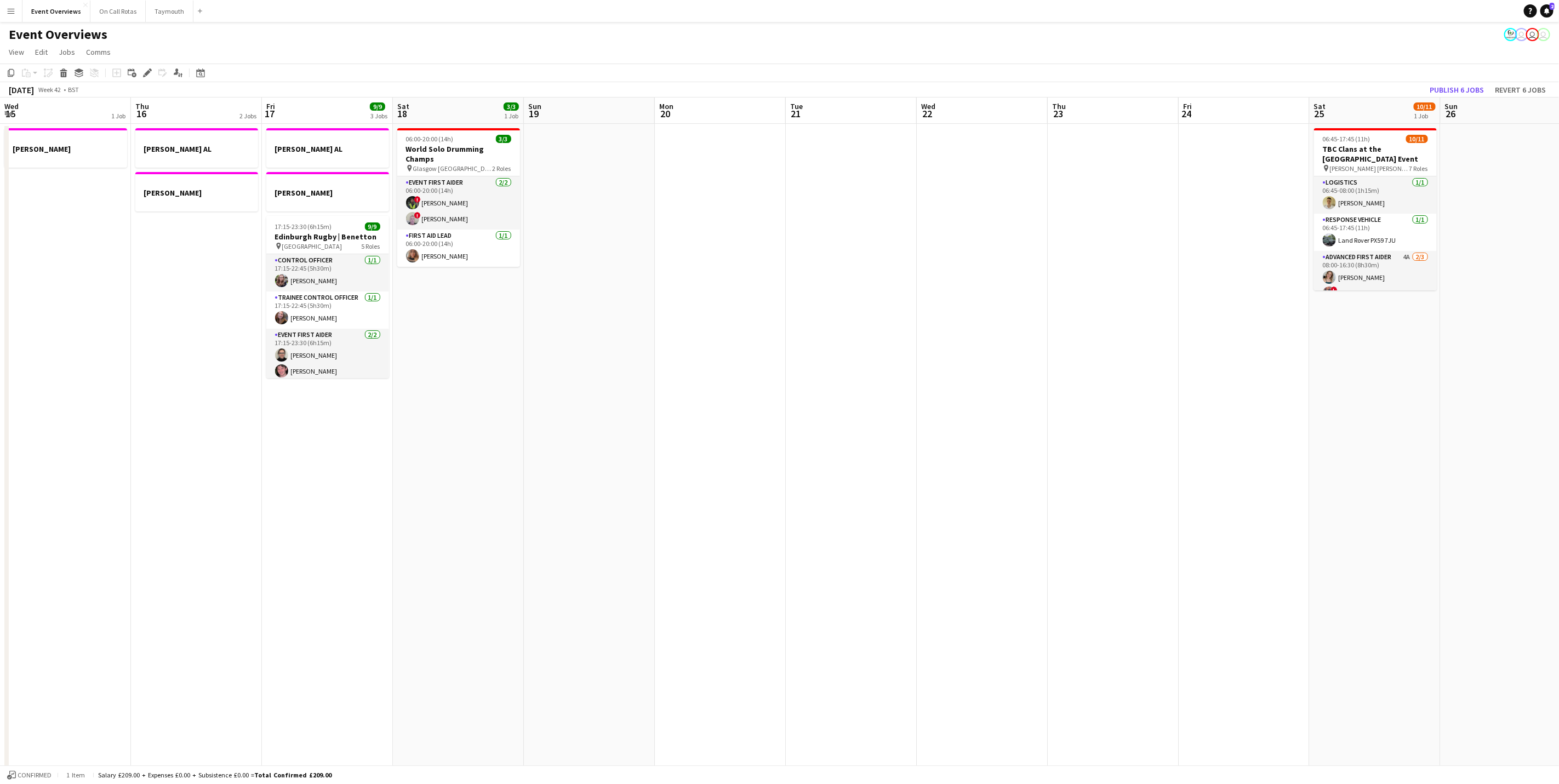
drag, startPoint x: 568, startPoint y: 385, endPoint x: 1620, endPoint y: 239, distance: 1062.1
click at [1559, 239] on html "Menu Boards Boards Boards All jobs Status Workforce Workforce My Workforce Recr…" at bounding box center [779, 513] width 1559 height 1027
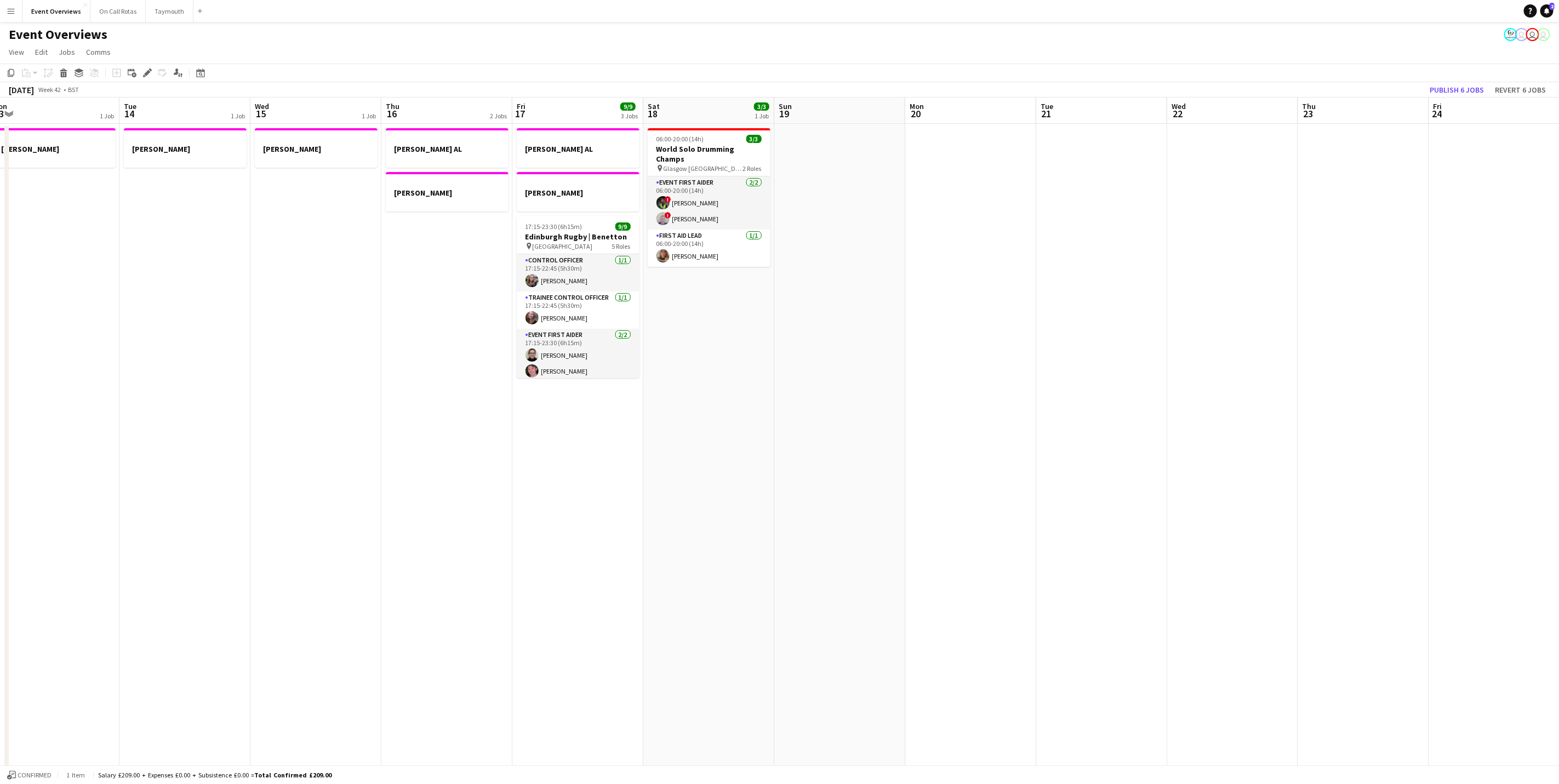
drag, startPoint x: 727, startPoint y: 286, endPoint x: 1244, endPoint y: 290, distance: 517.0
click at [1241, 288] on app-calendar-viewport "Sat 11 Sun 12 Mon 13 1 Job Tue 14 1 Job Wed 15 1 Job Thu 16 2 Jobs Fri 17 9/9 3…" at bounding box center [779, 553] width 1559 height 911
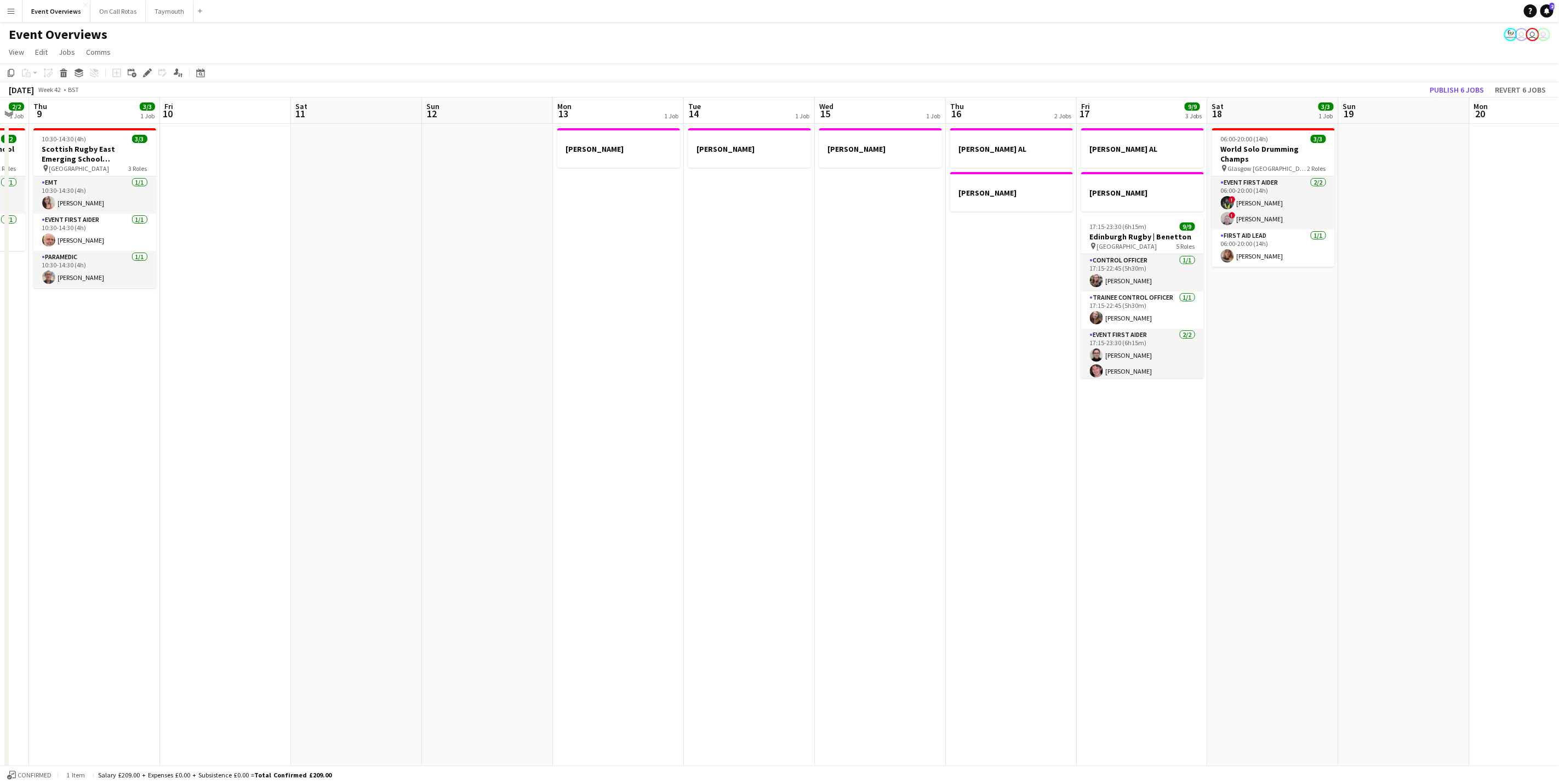
drag, startPoint x: 860, startPoint y: 369, endPoint x: 931, endPoint y: 376, distance: 71.3
click at [1291, 319] on app-calendar-viewport "Mon 6 Tue 7 4/5 2 Jobs Wed 8 2/2 1 Job Thu 9 3/3 1 Job Fri 10 Sat 11 Sun 12 Mon…" at bounding box center [779, 553] width 1559 height 911
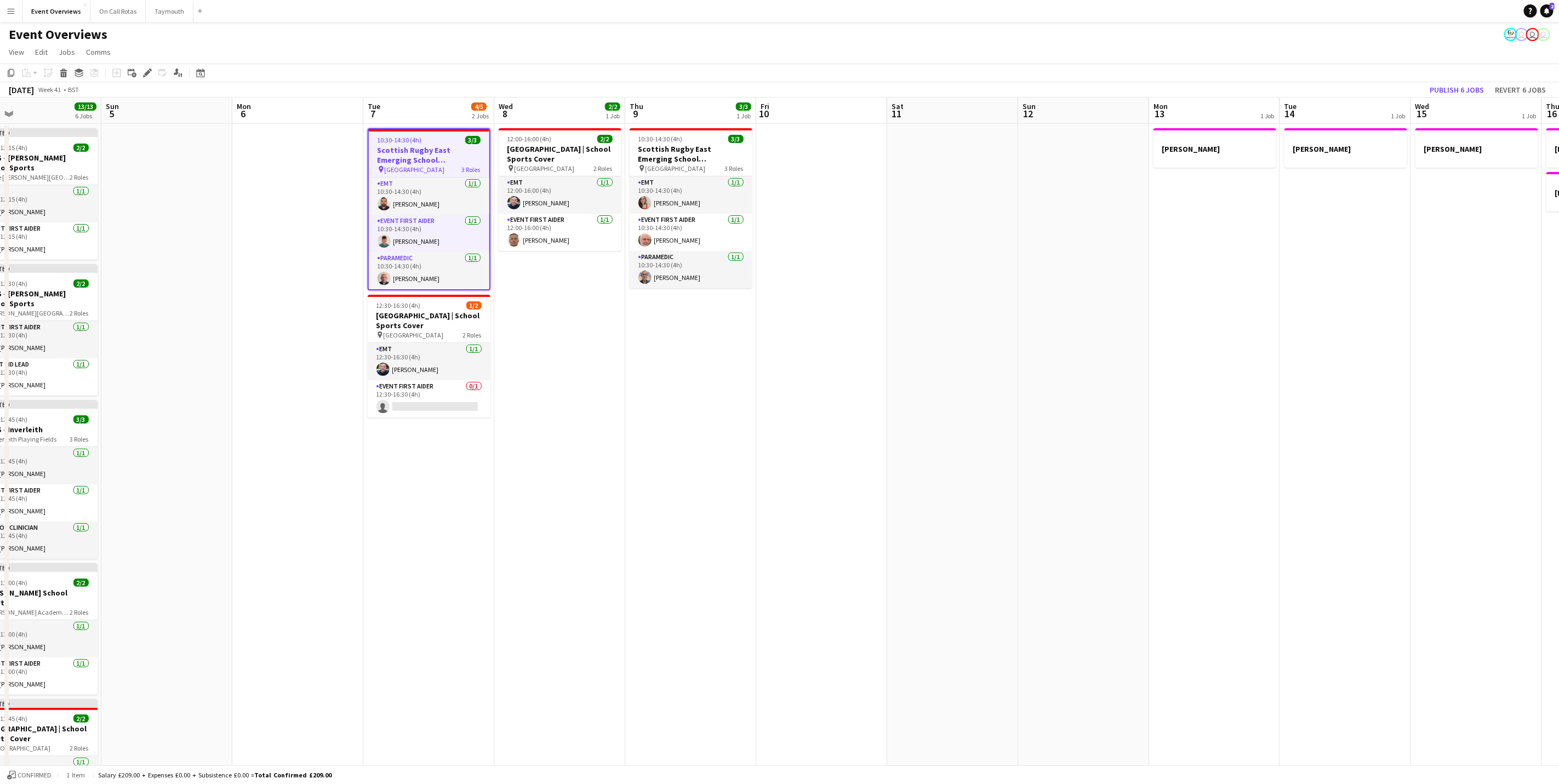
drag, startPoint x: 1153, startPoint y: 306, endPoint x: 1105, endPoint y: 337, distance: 57.1
click at [1186, 306] on app-calendar-viewport "Thu 2 Fri 3 13/21 2 Jobs Sat 4 13/13 6 Jobs Sun 5 Mon 6 Tue 7 4/5 2 Jobs Wed 8 …" at bounding box center [779, 553] width 1559 height 911
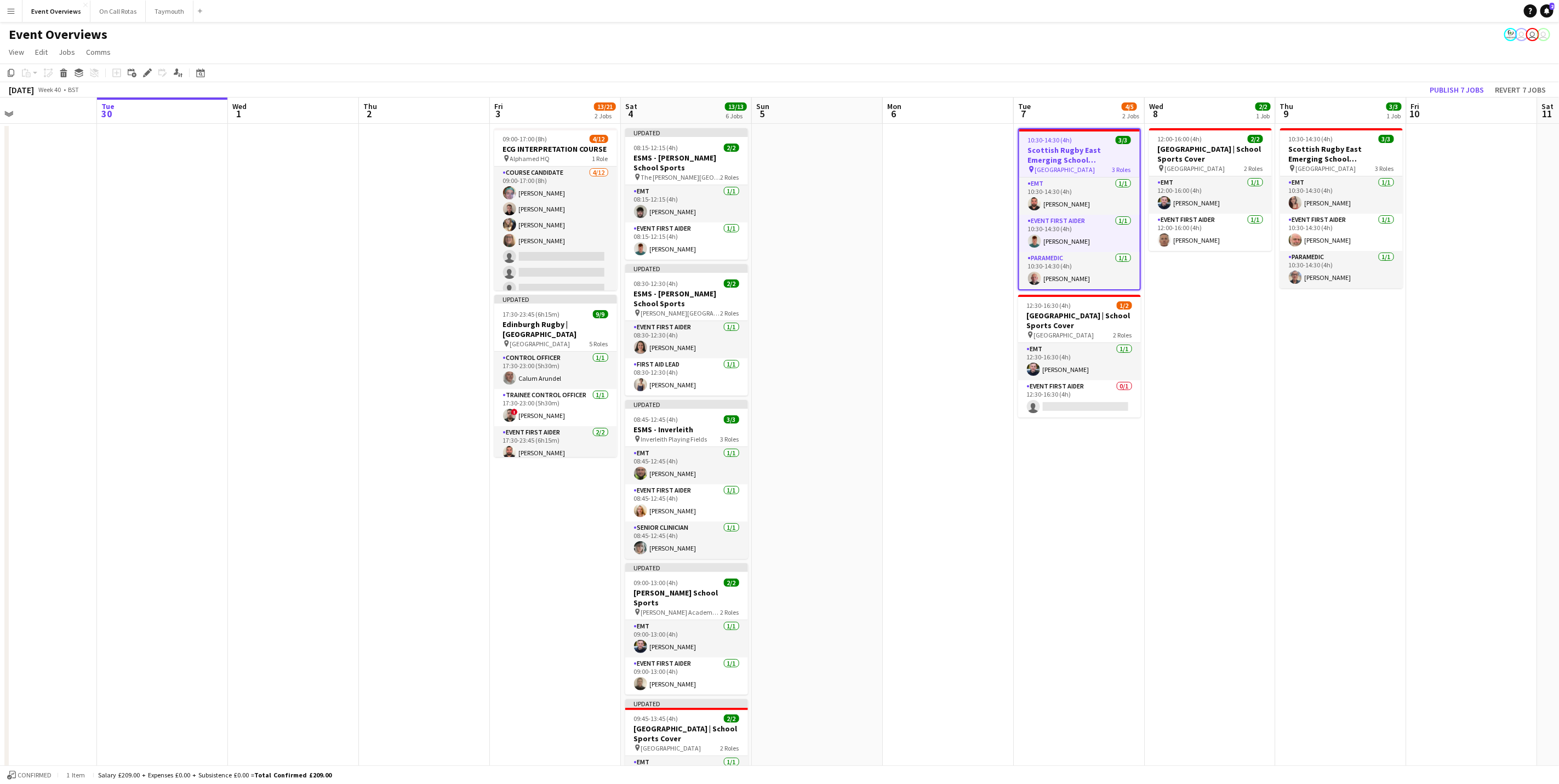
scroll to position [0, 365]
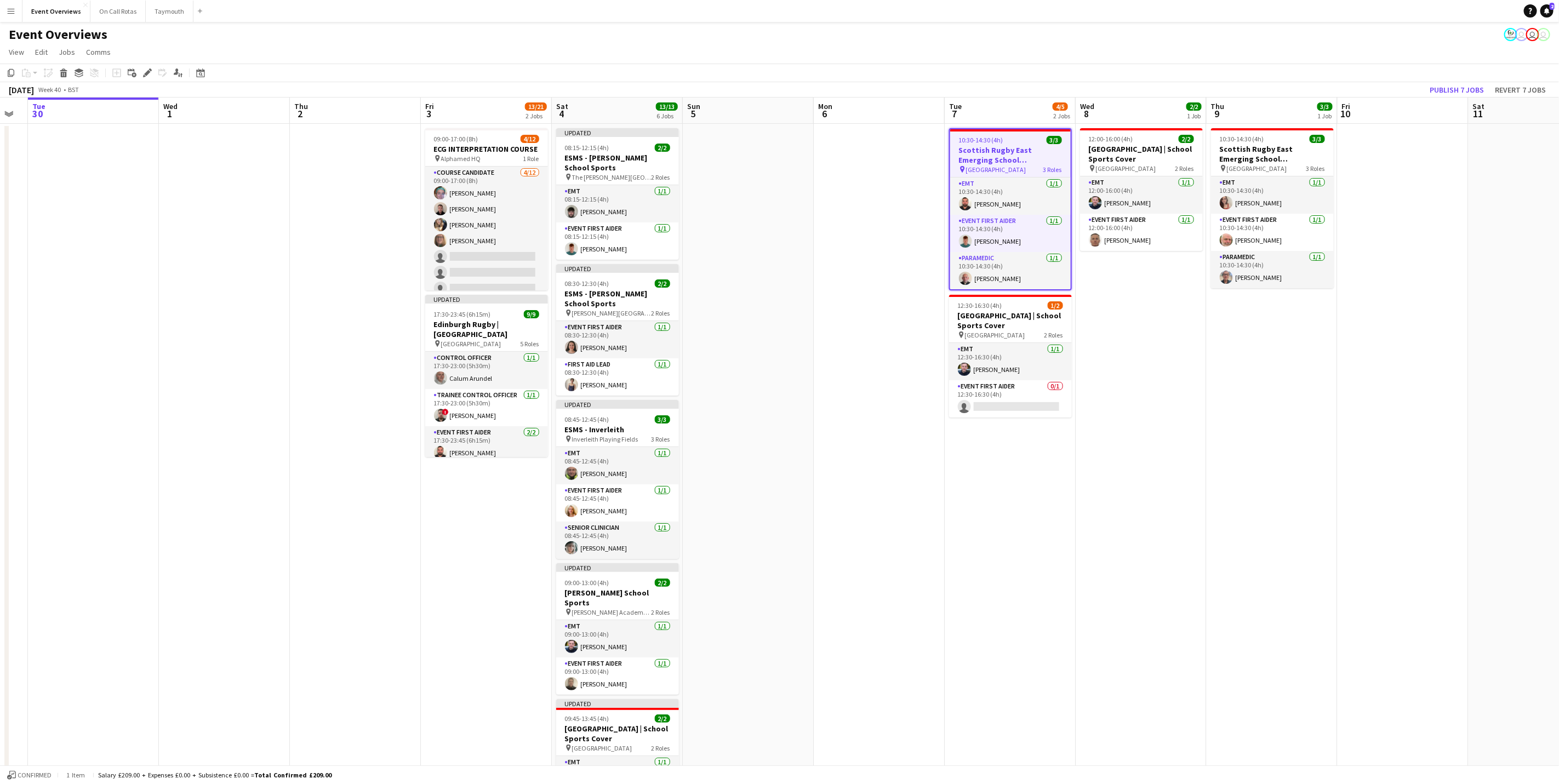
drag, startPoint x: 1050, startPoint y: 362, endPoint x: 1156, endPoint y: 353, distance: 106.4
click at [1156, 353] on app-calendar-viewport "Sat 27 7/7 3 Jobs Sun 28 2/2 1 Job Mon 29 Tue 30 Wed 1 Thu 2 Fri 3 13/21 2 Jobs…" at bounding box center [779, 553] width 1559 height 911
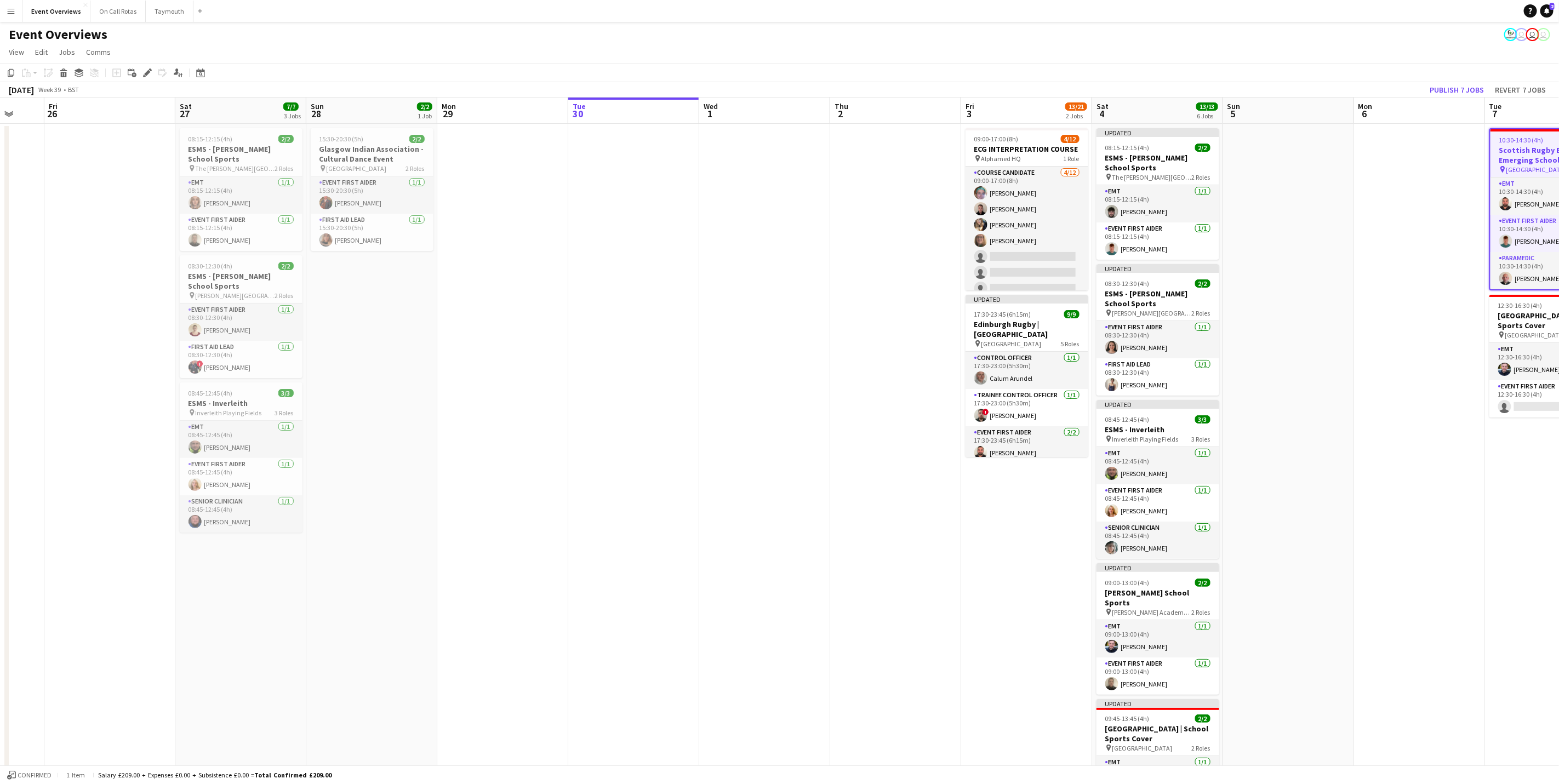
drag, startPoint x: 178, startPoint y: 437, endPoint x: 857, endPoint y: 315, distance: 689.9
click at [857, 315] on app-calendar-viewport "Tue 23 9/9 1 Job Wed 24 2/2 1 Job Thu 25 Fri 26 Sat 27 7/7 3 Jobs Sun 28 2/2 1 …" at bounding box center [779, 553] width 1559 height 911
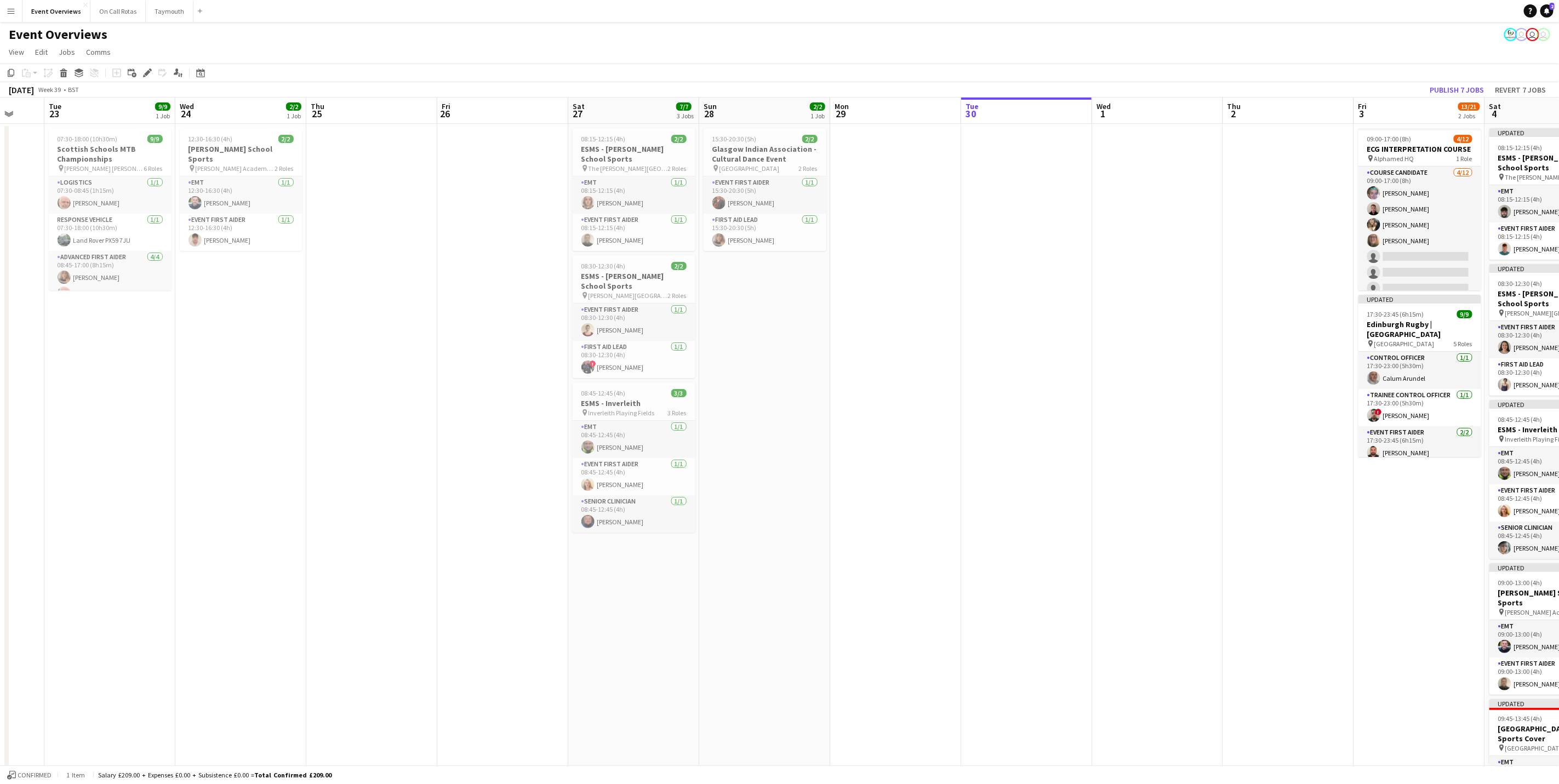
scroll to position [0, 340]
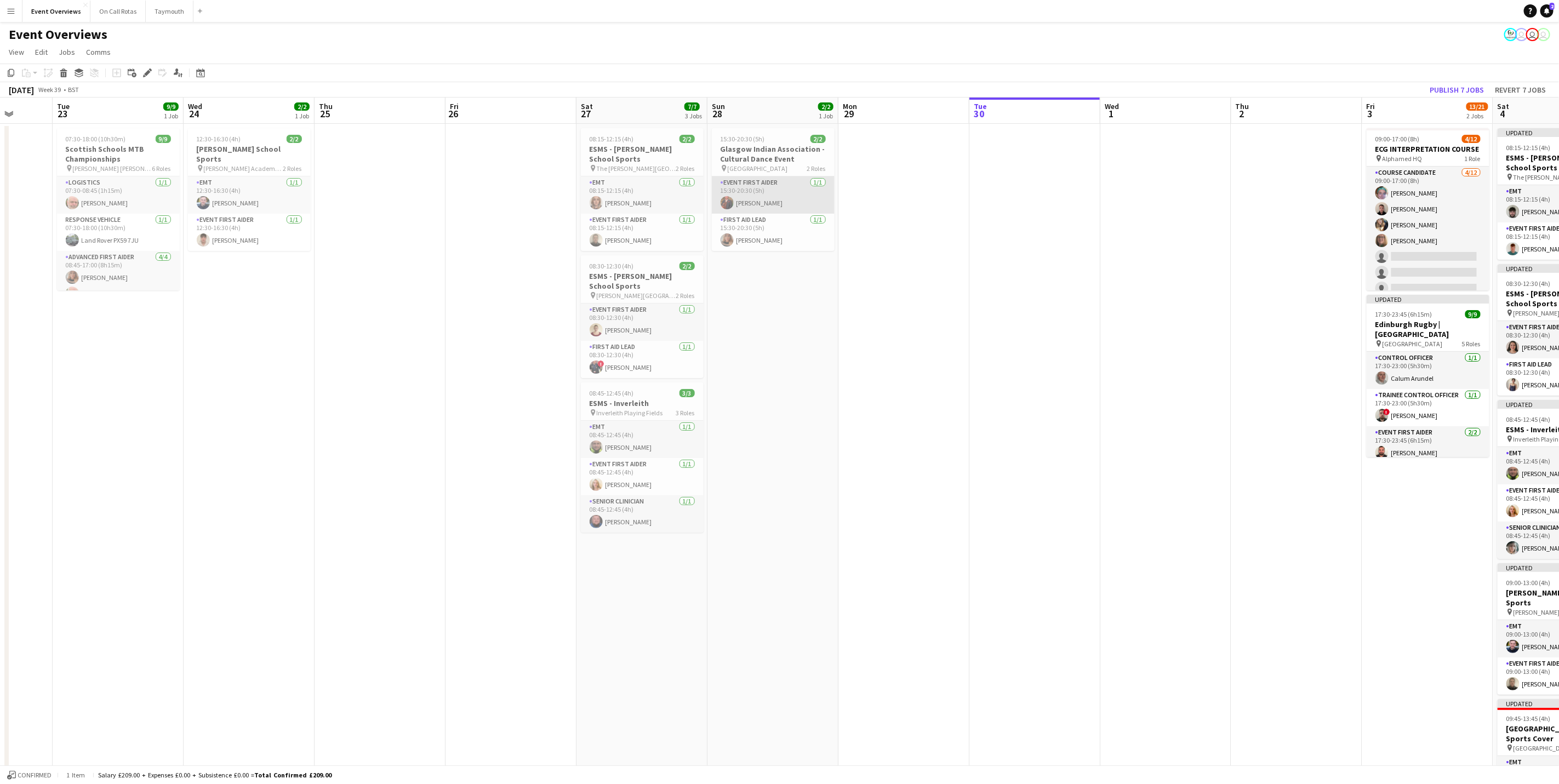
click at [747, 179] on app-card-role "Event First Aider [DATE] 15:30-20:30 (5h) [PERSON_NAME]" at bounding box center [773, 195] width 123 height 37
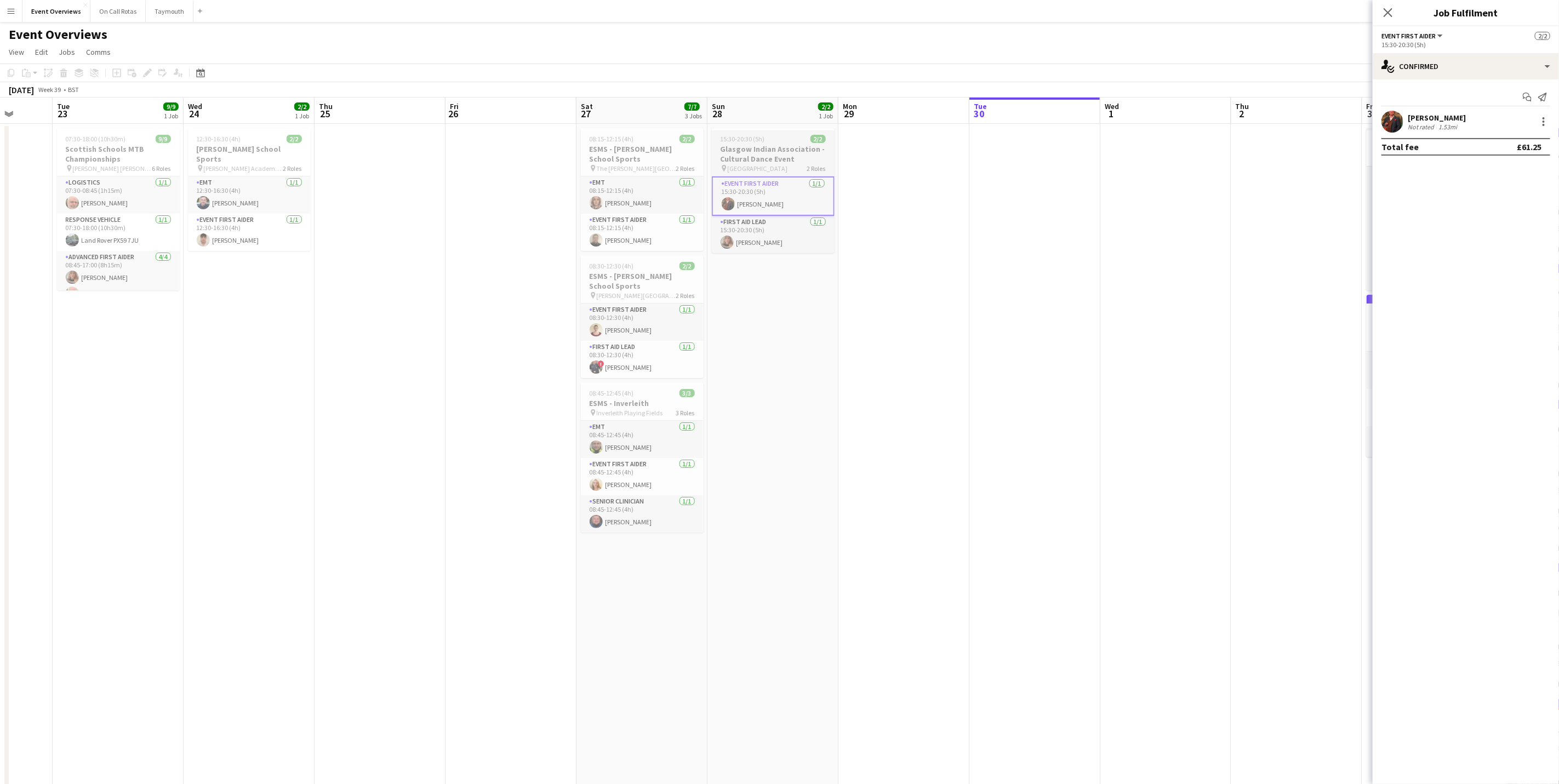
click at [755, 154] on h3 "Glasgow Indian Association - Cultural Dance Event" at bounding box center [773, 154] width 123 height 20
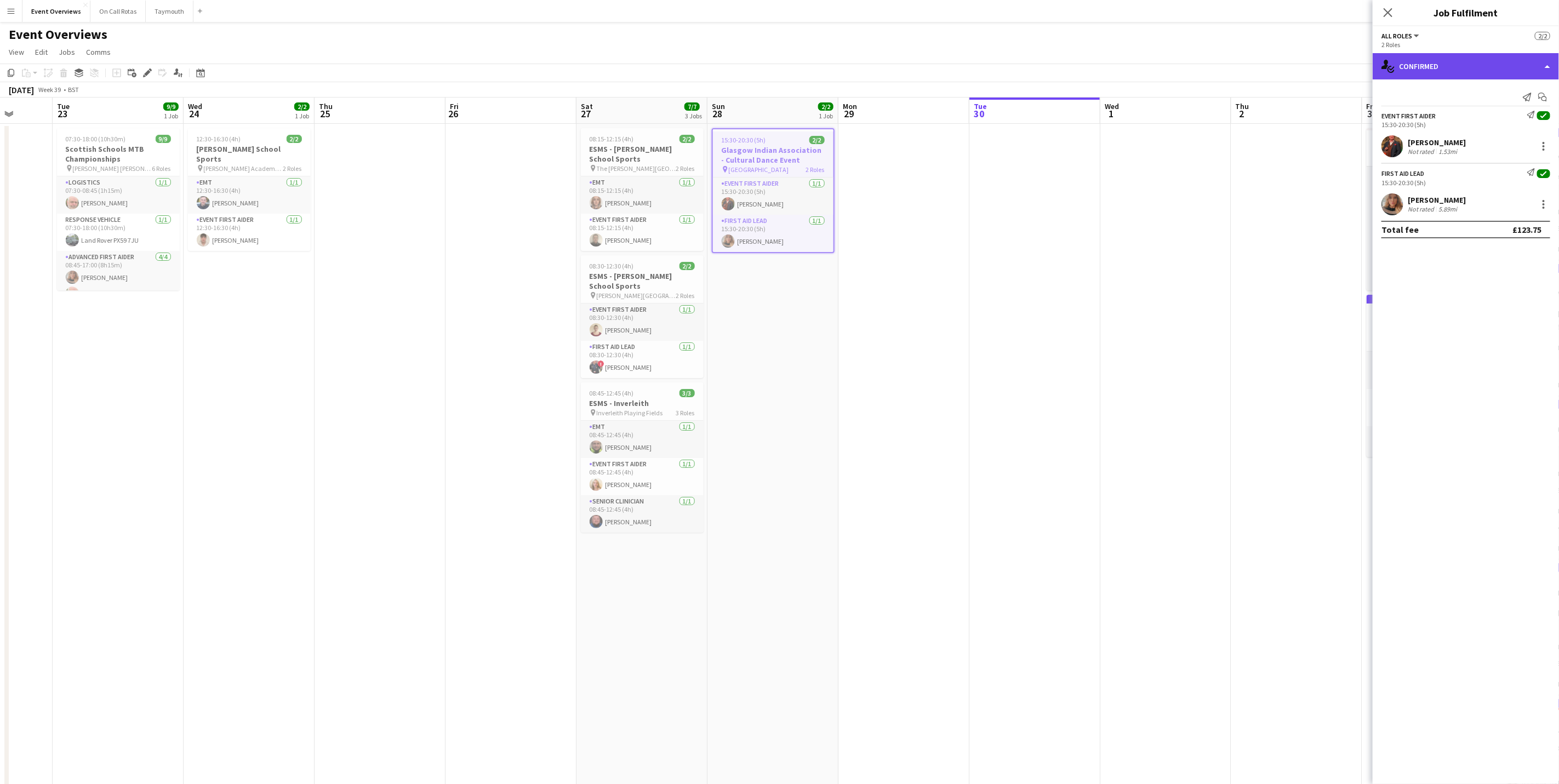
click at [1491, 56] on div "single-neutral-actions-check-2 Confirmed" at bounding box center [1466, 66] width 186 height 26
click at [1485, 118] on div "pen-write Job Details" at bounding box center [1502, 114] width 109 height 22
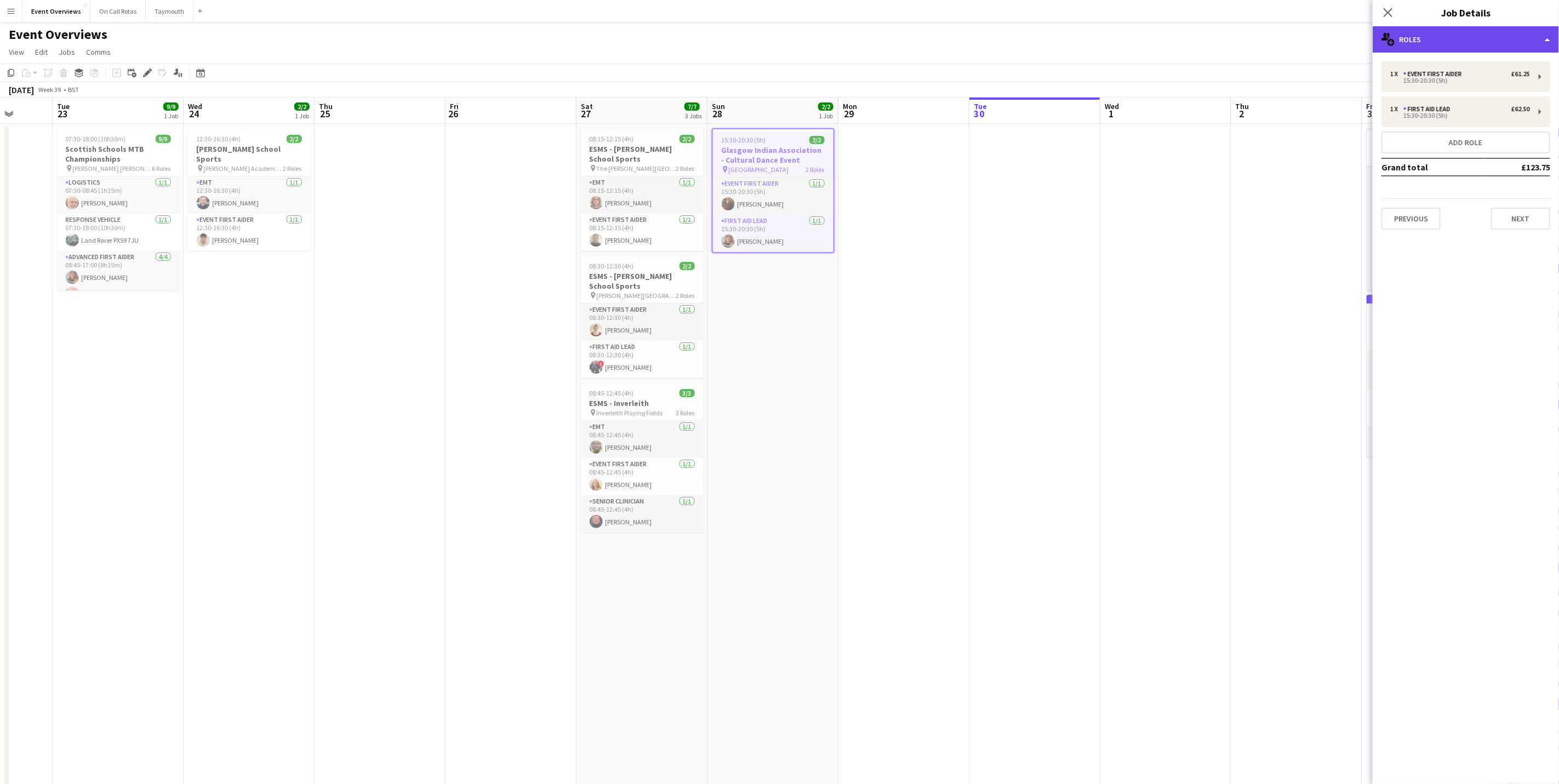
click at [1463, 43] on div "multiple-users-add Roles" at bounding box center [1466, 39] width 186 height 26
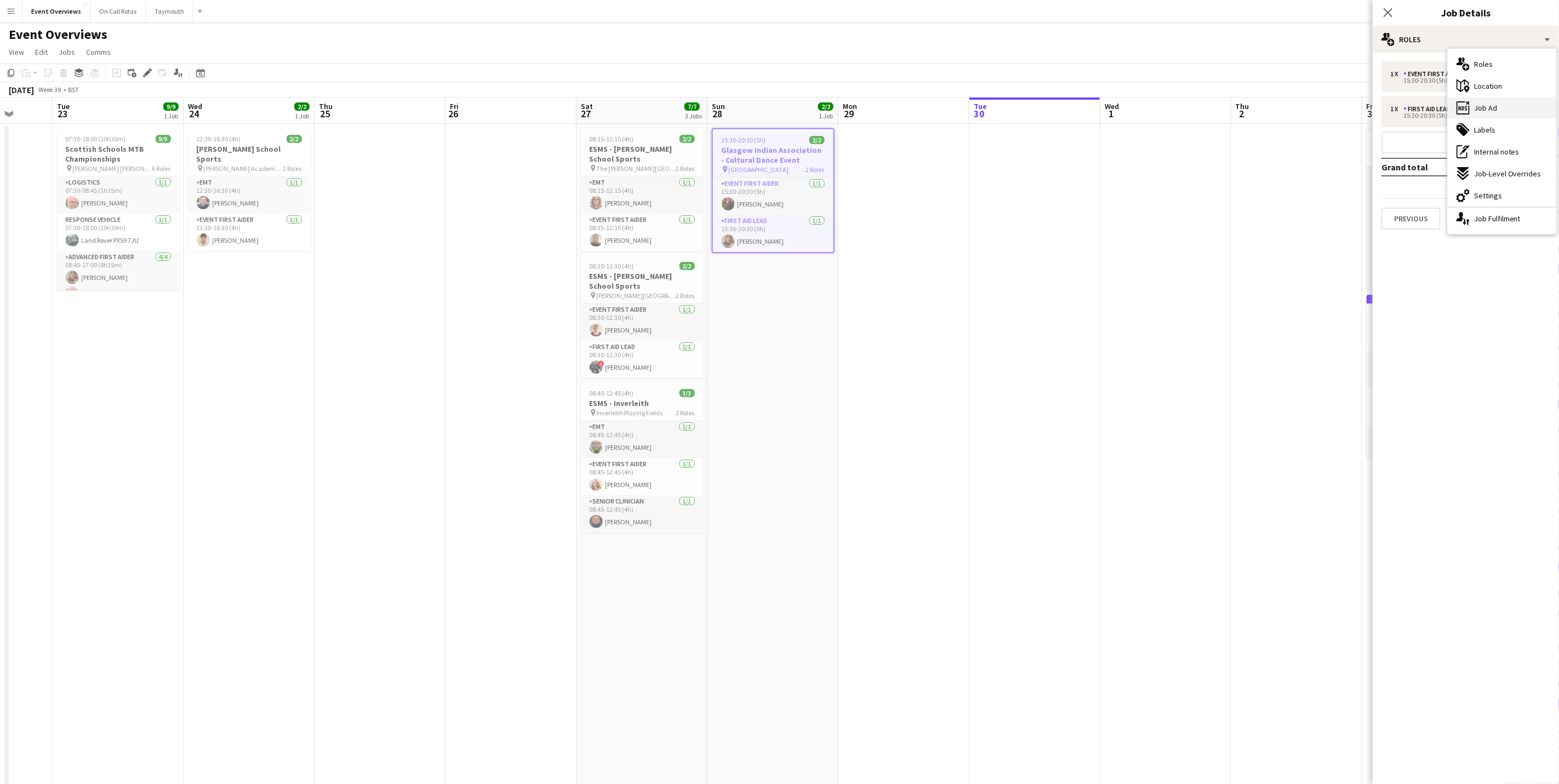
click at [1489, 110] on span "Job Ad" at bounding box center [1486, 108] width 23 height 10
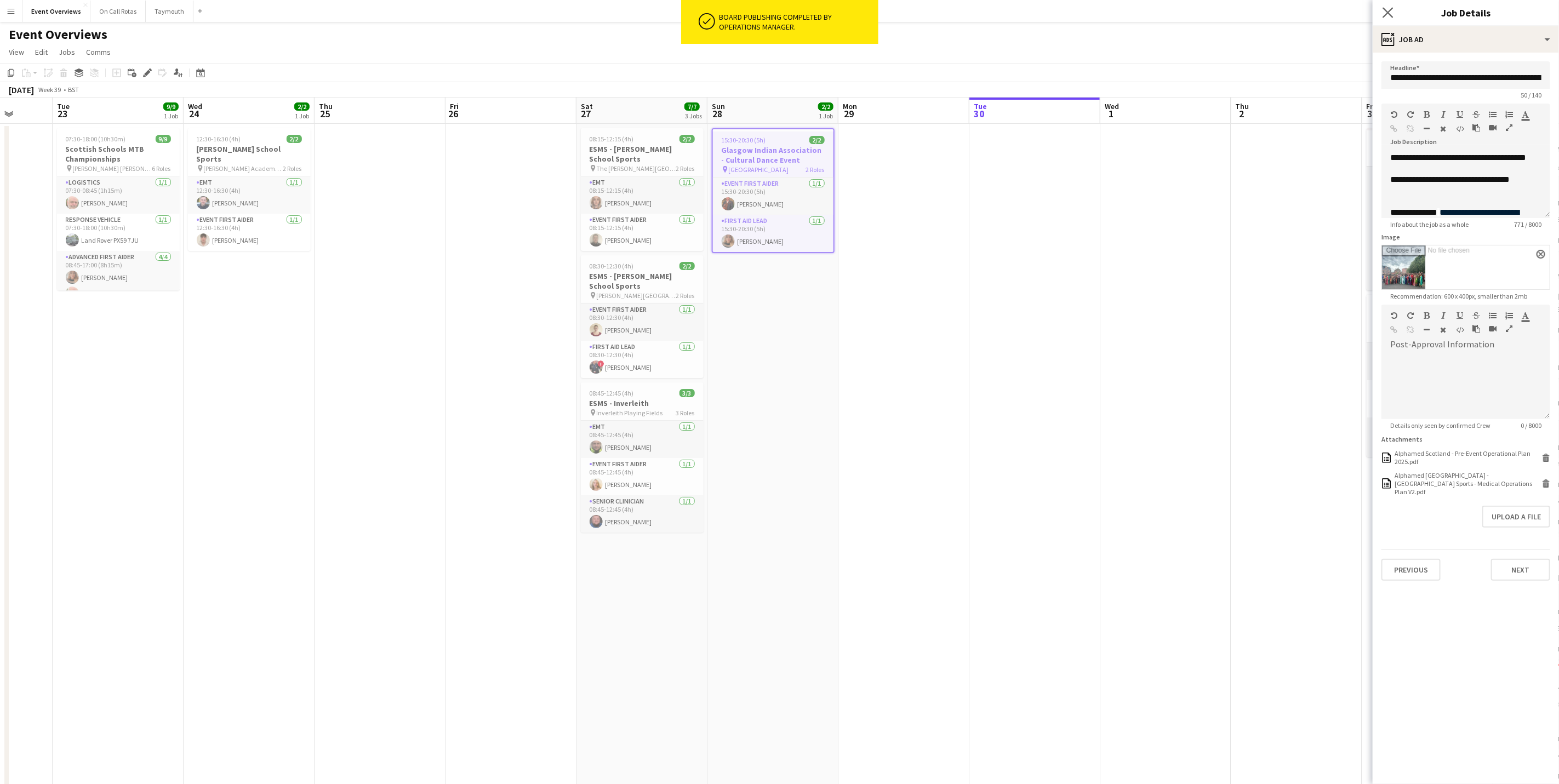
click at [1394, 12] on app-icon "Close pop-in" at bounding box center [1389, 13] width 16 height 16
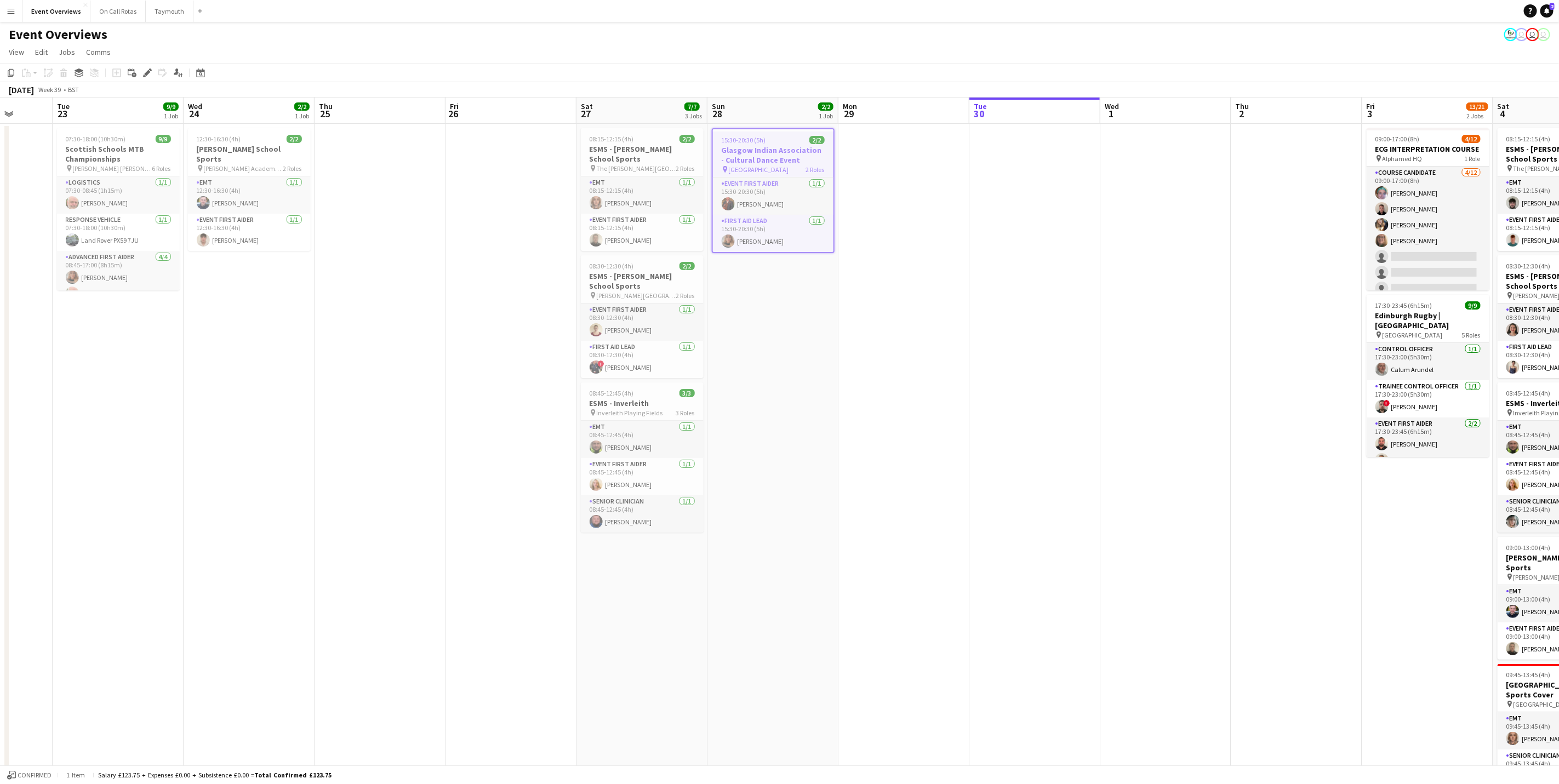
click at [1316, 38] on div "Event Overviews user user user" at bounding box center [779, 32] width 1559 height 21
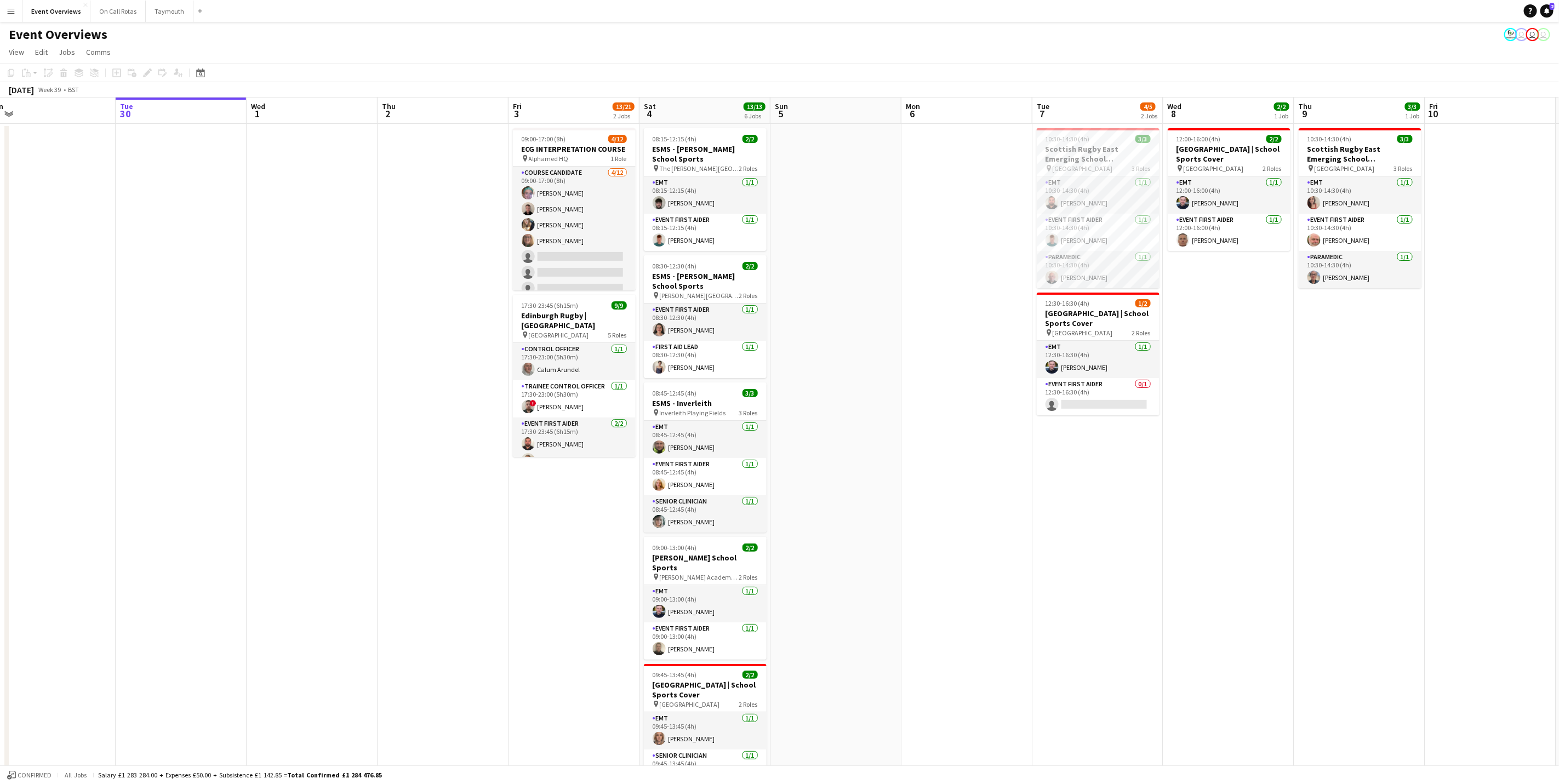
drag, startPoint x: 1062, startPoint y: 353, endPoint x: 329, endPoint y: 319, distance: 733.8
click at [329, 319] on app-calendar-viewport "Fri 26 Sat 27 7/7 3 Jobs Sun 28 2/2 1 Job Mon 29 Tue 30 Wed 1 Thu 2 Fri 3 13/21…" at bounding box center [779, 553] width 1559 height 911
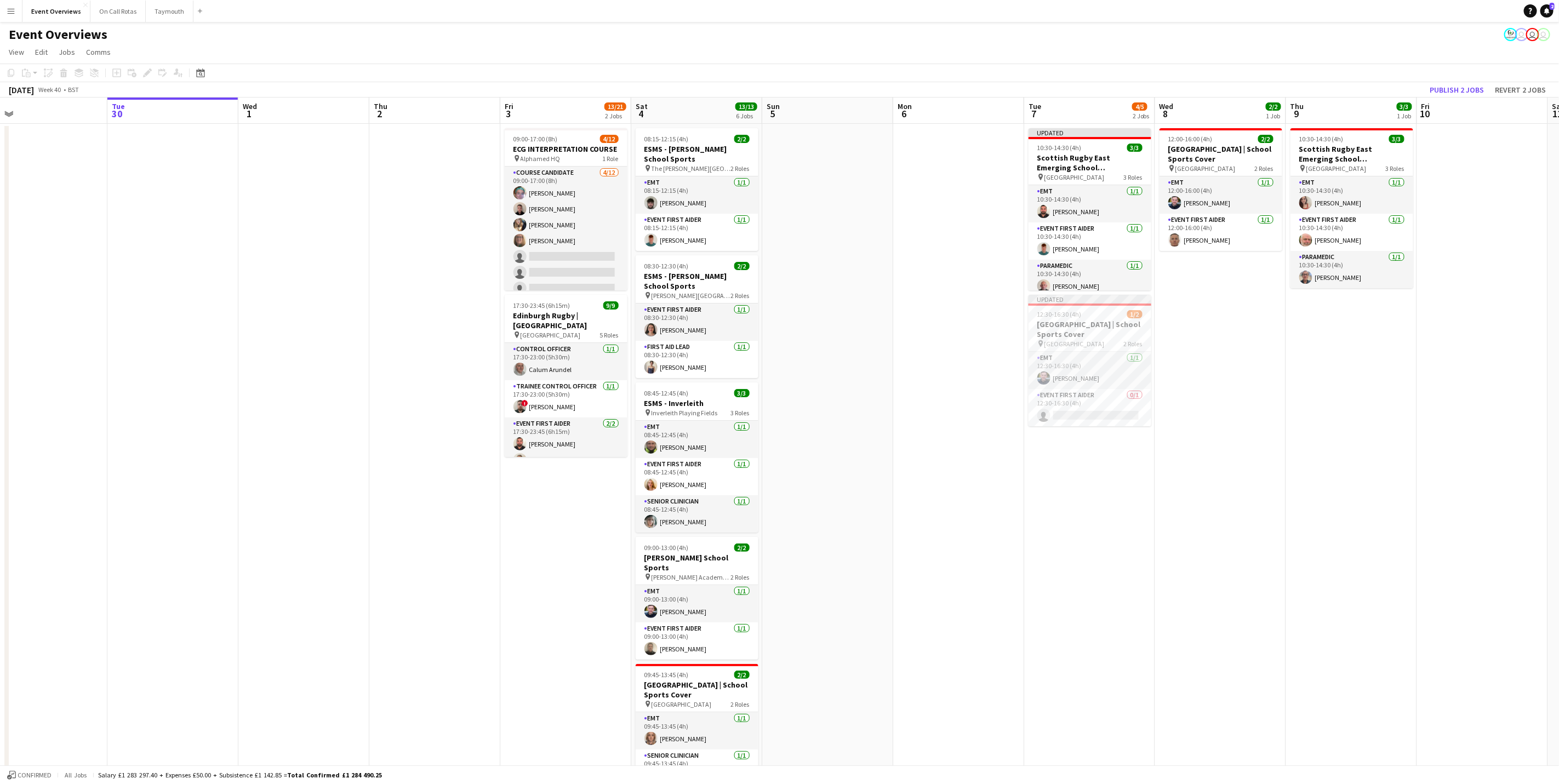
scroll to position [0, 312]
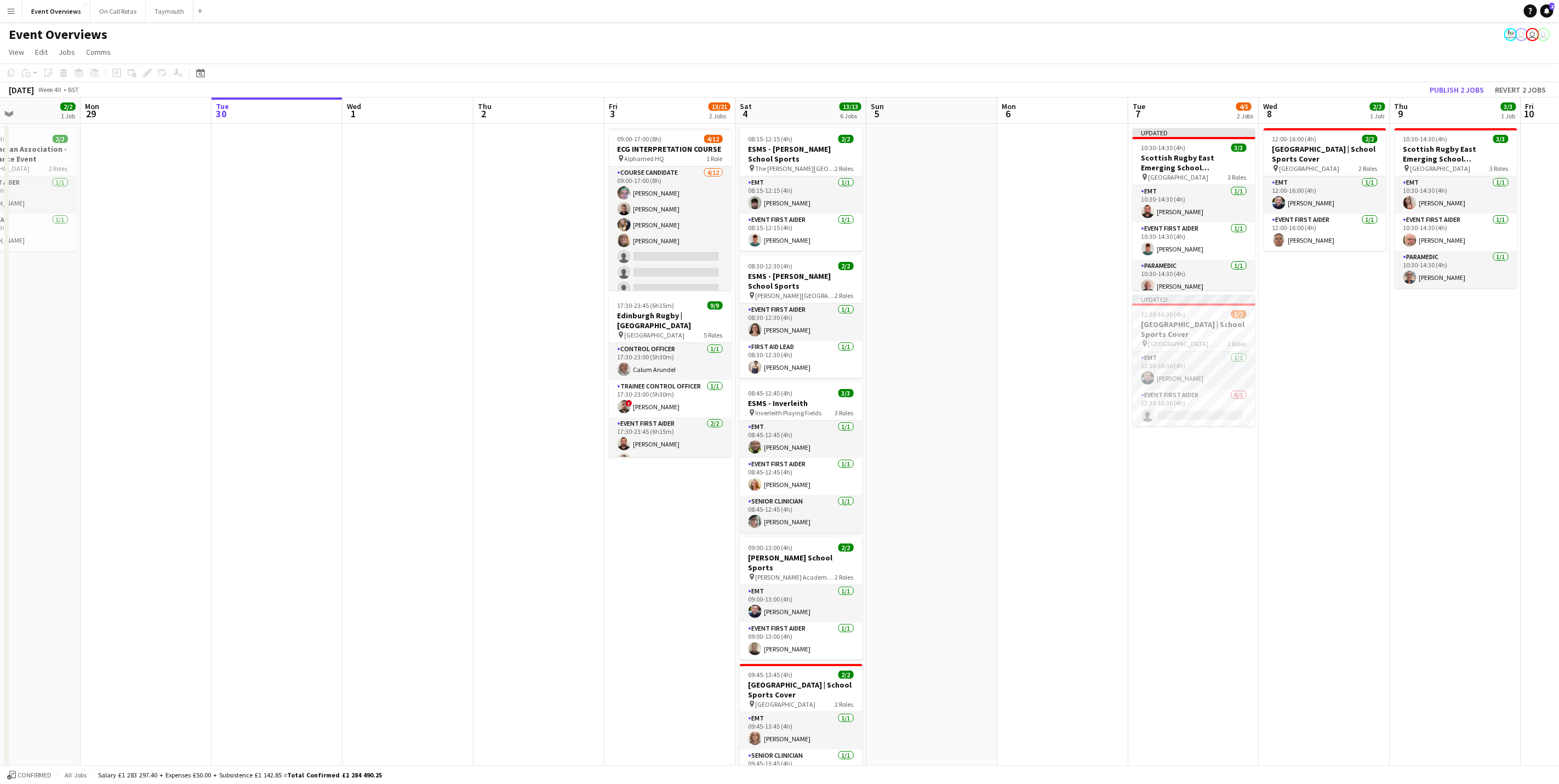
drag, startPoint x: 311, startPoint y: 491, endPoint x: 677, endPoint y: 523, distance: 367.4
click at [677, 523] on app-calendar-viewport "Fri 26 Sat 27 7/7 3 Jobs Sun 28 2/2 1 Job Mon 29 Tue 30 Wed 1 Thu 2 Fri 3 13/21…" at bounding box center [779, 553] width 1559 height 911
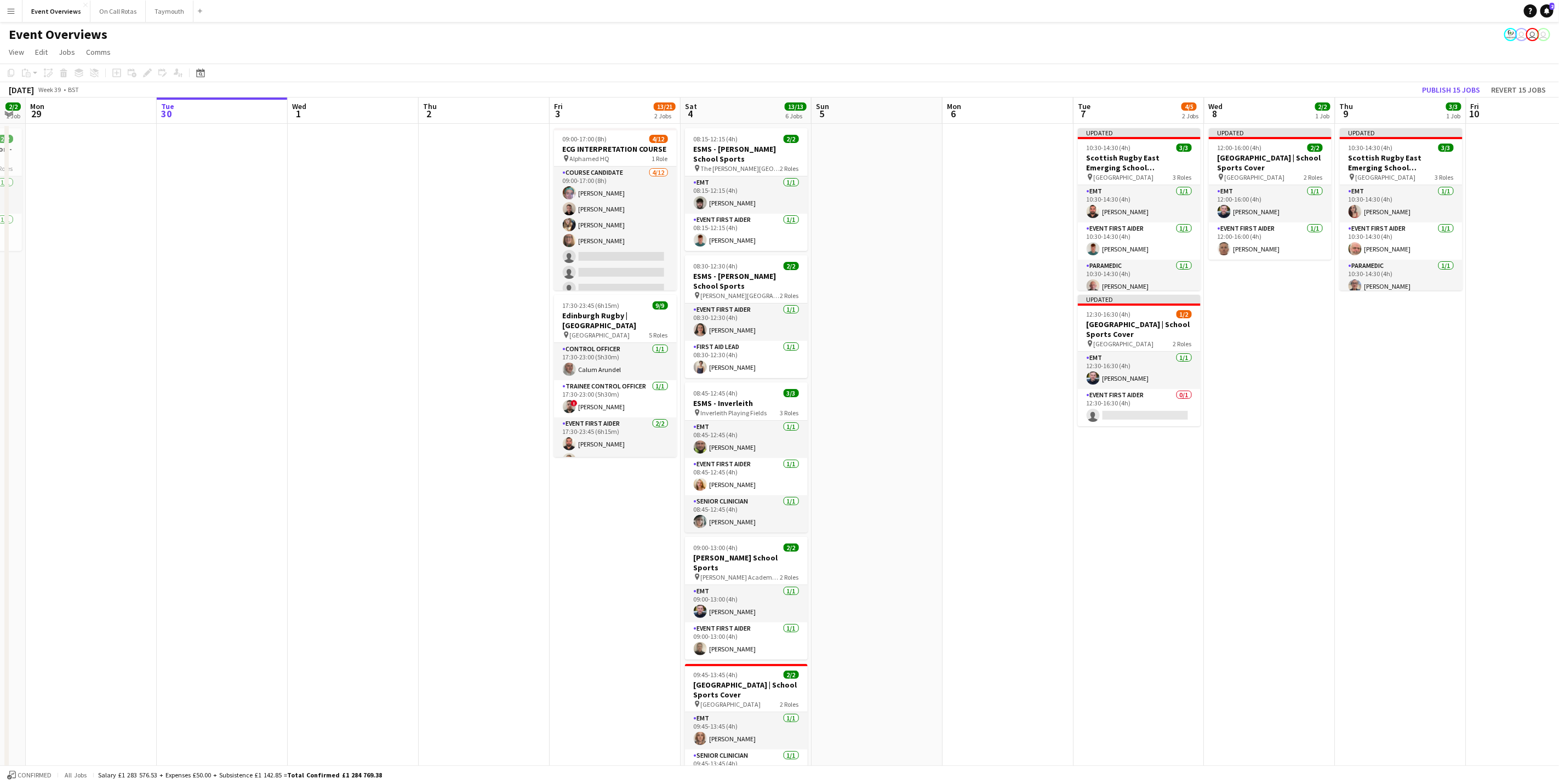
drag, startPoint x: 711, startPoint y: 456, endPoint x: 262, endPoint y: 447, distance: 449.1
click at [262, 447] on app-calendar-viewport "Fri 26 Sat 27 7/7 3 Jobs Sun 28 2/2 1 Job Mon 29 Tue 30 Wed 1 Thu 2 Fri 3 13/21…" at bounding box center [779, 570] width 1559 height 946
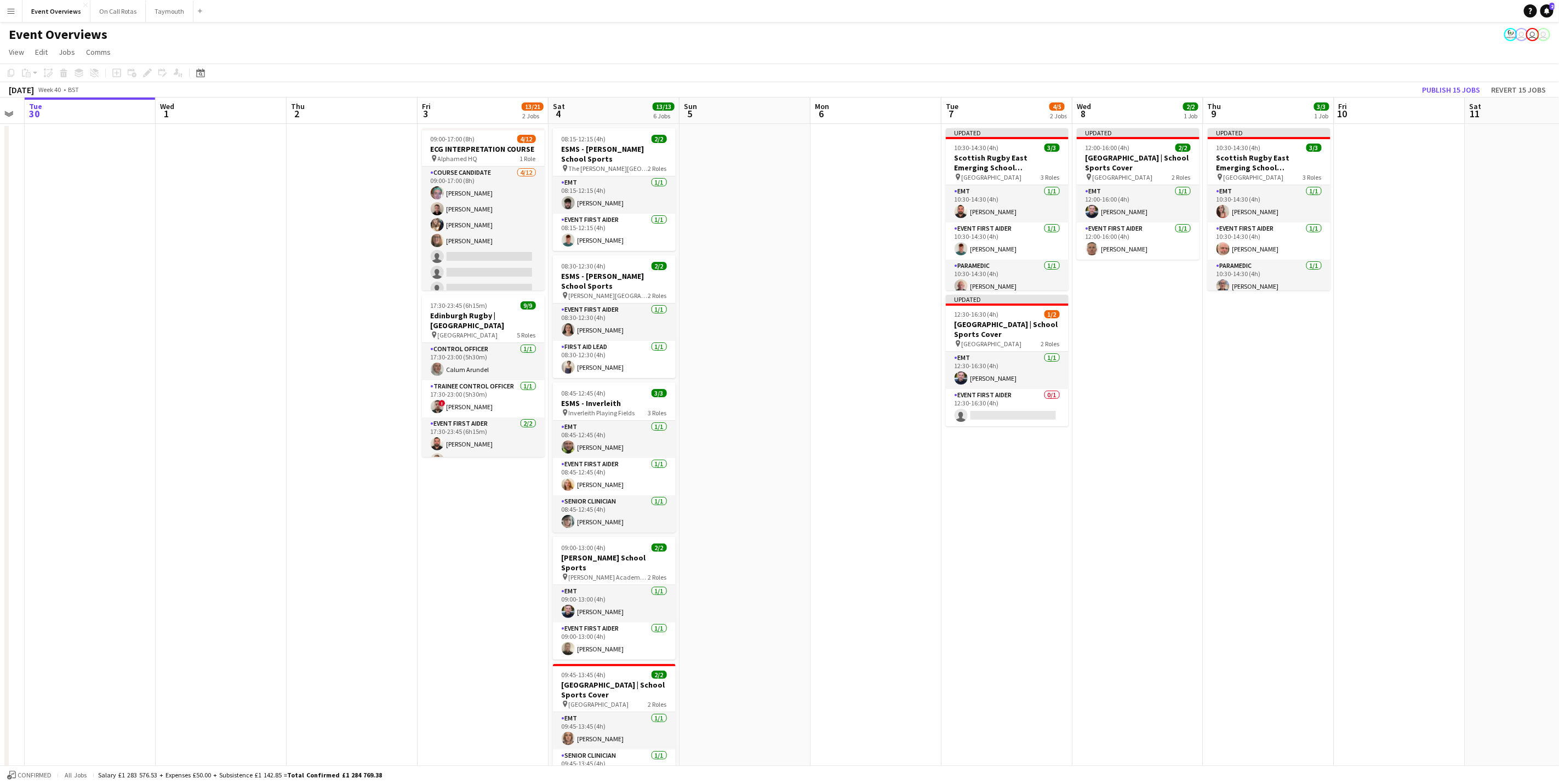
scroll to position [0, 375]
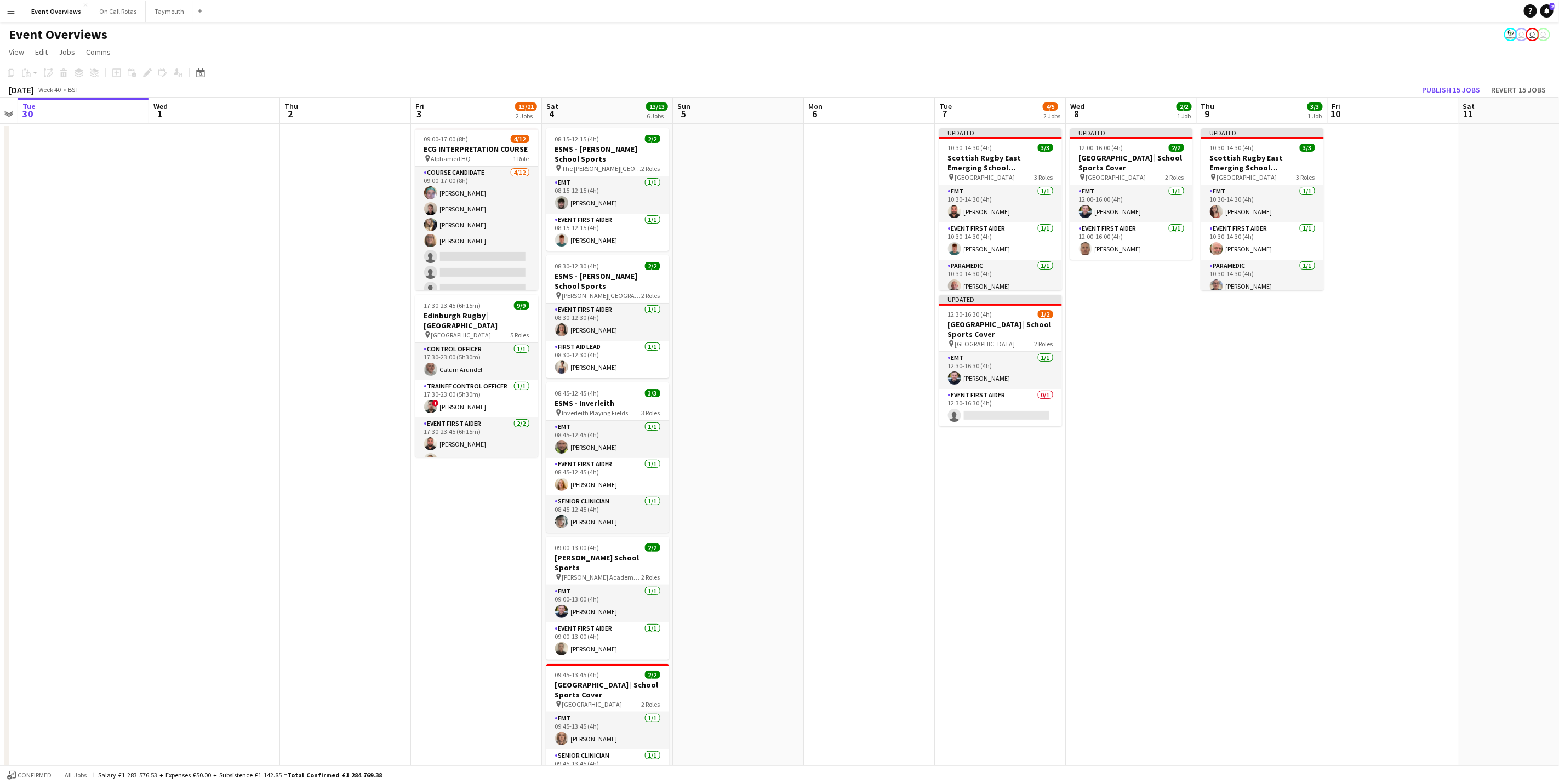
click at [575, 533] on app-calendar-viewport "Sat 27 7/7 3 Jobs Sun 28 2/2 1 Job Mon 29 Tue 30 Wed 1 Thu 2 Fri 3 13/21 2 Jobs…" at bounding box center [779, 570] width 1559 height 946
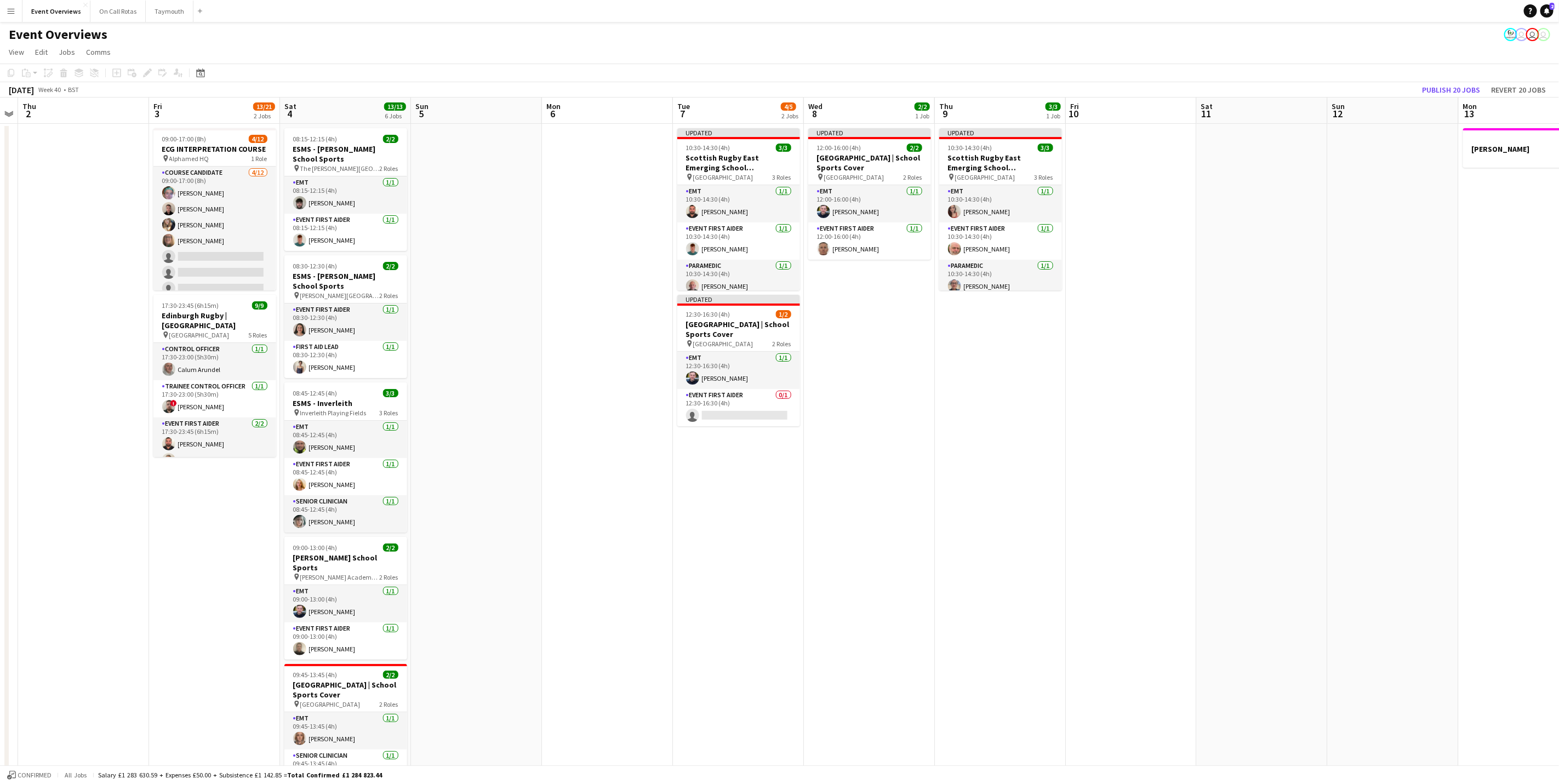
scroll to position [0, 254]
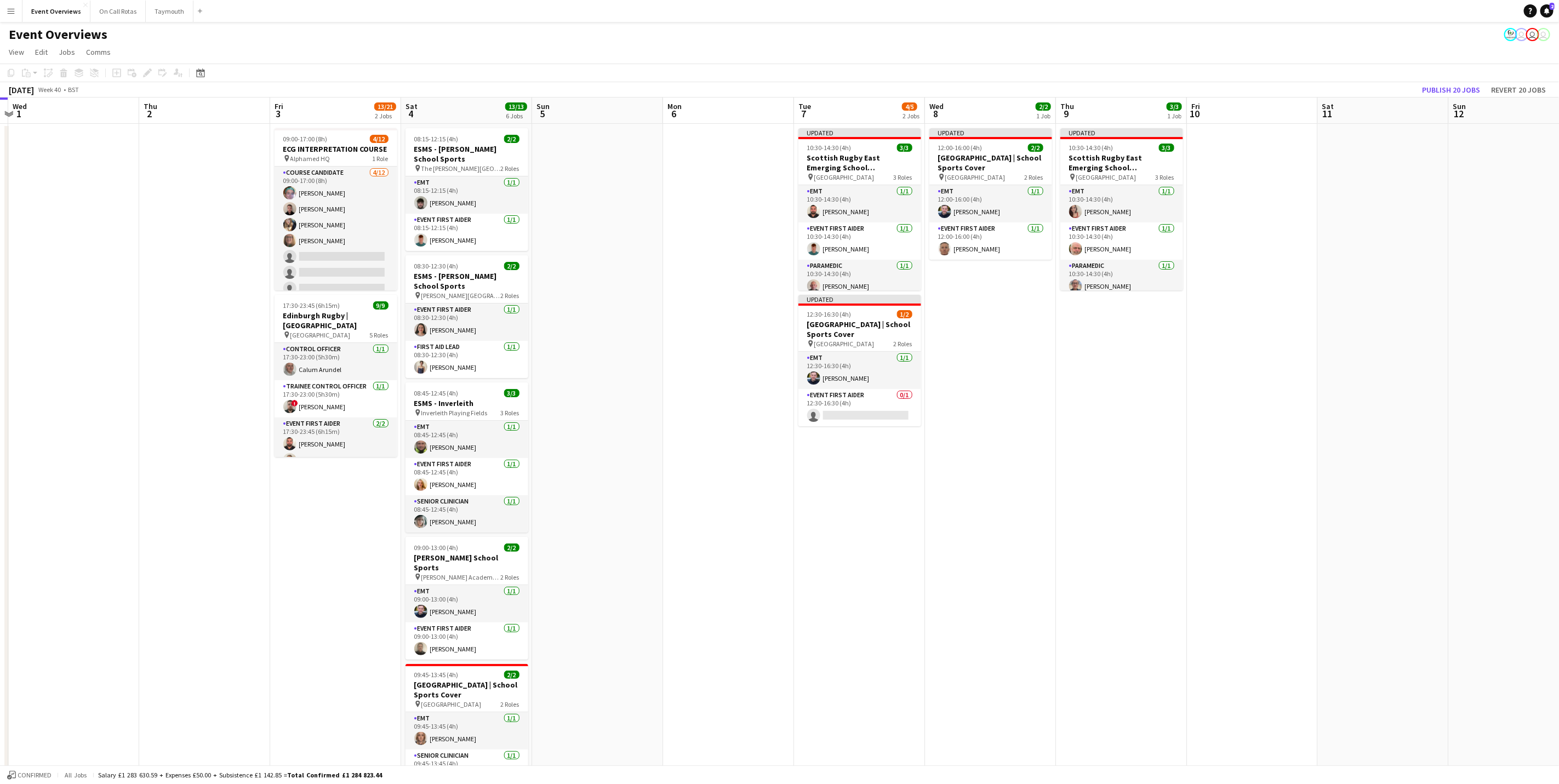
drag, startPoint x: 604, startPoint y: 583, endPoint x: 1118, endPoint y: 567, distance: 514.2
click at [1118, 567] on app-calendar-viewport "Mon 29 Tue 30 Wed 1 Thu 2 Fri 3 13/21 2 Jobs Sat 4 13/13 6 Jobs Sun 5 Mon 6 Tue…" at bounding box center [779, 570] width 1559 height 946
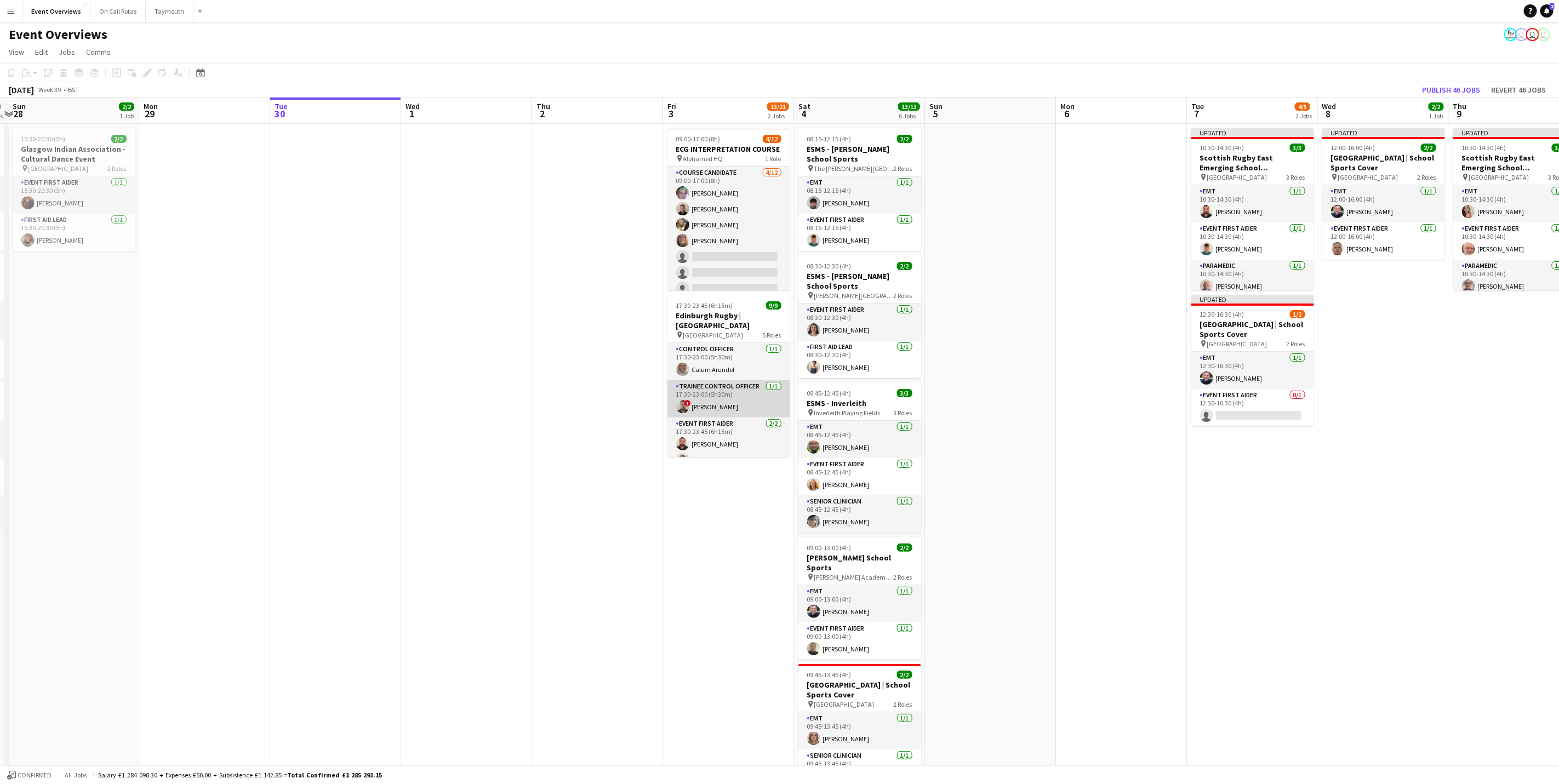
scroll to position [82, 0]
click at [722, 349] on app-card-role "Event First Aider [DATE] 17:30-23:45 (6h15m) [PERSON_NAME] [PERSON_NAME]" at bounding box center [729, 362] width 123 height 53
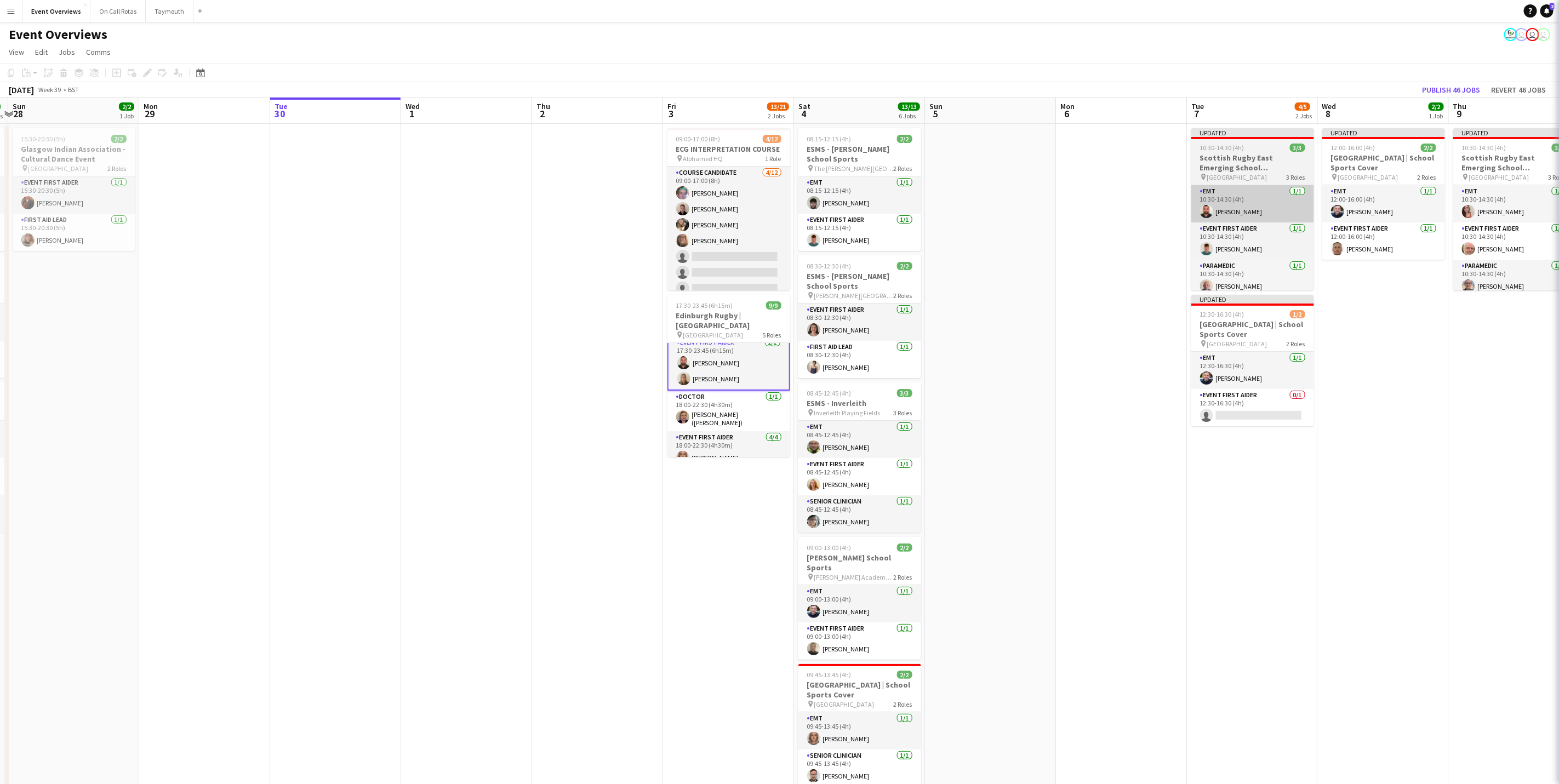
scroll to position [83, 0]
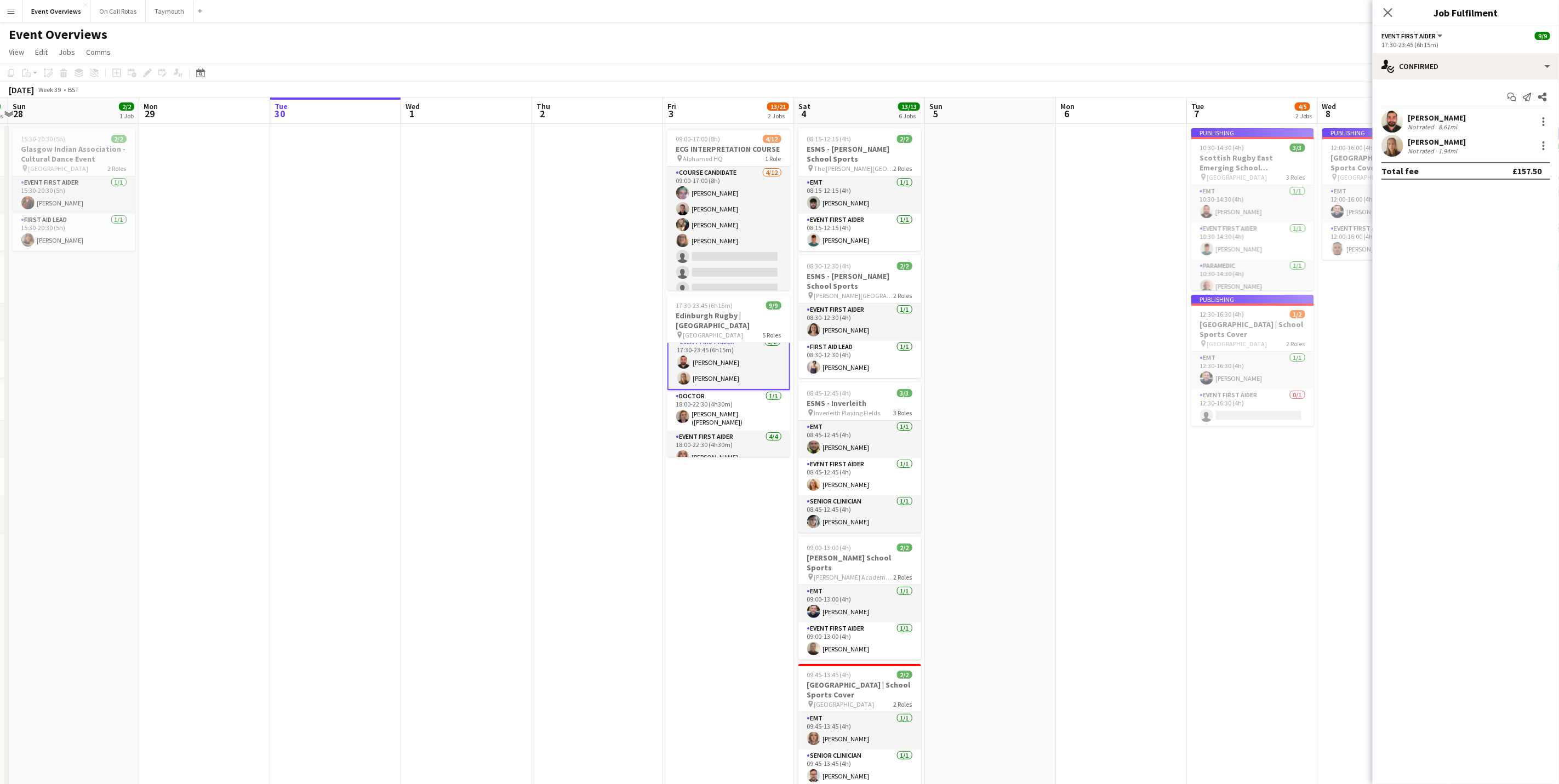
click at [1446, 107] on div "Start chat Send notification Share [PERSON_NAME] Not rated 8.61mi [PERSON_NAME]…" at bounding box center [1466, 134] width 186 height 109
click at [1444, 119] on div "[PERSON_NAME]" at bounding box center [1436, 118] width 58 height 10
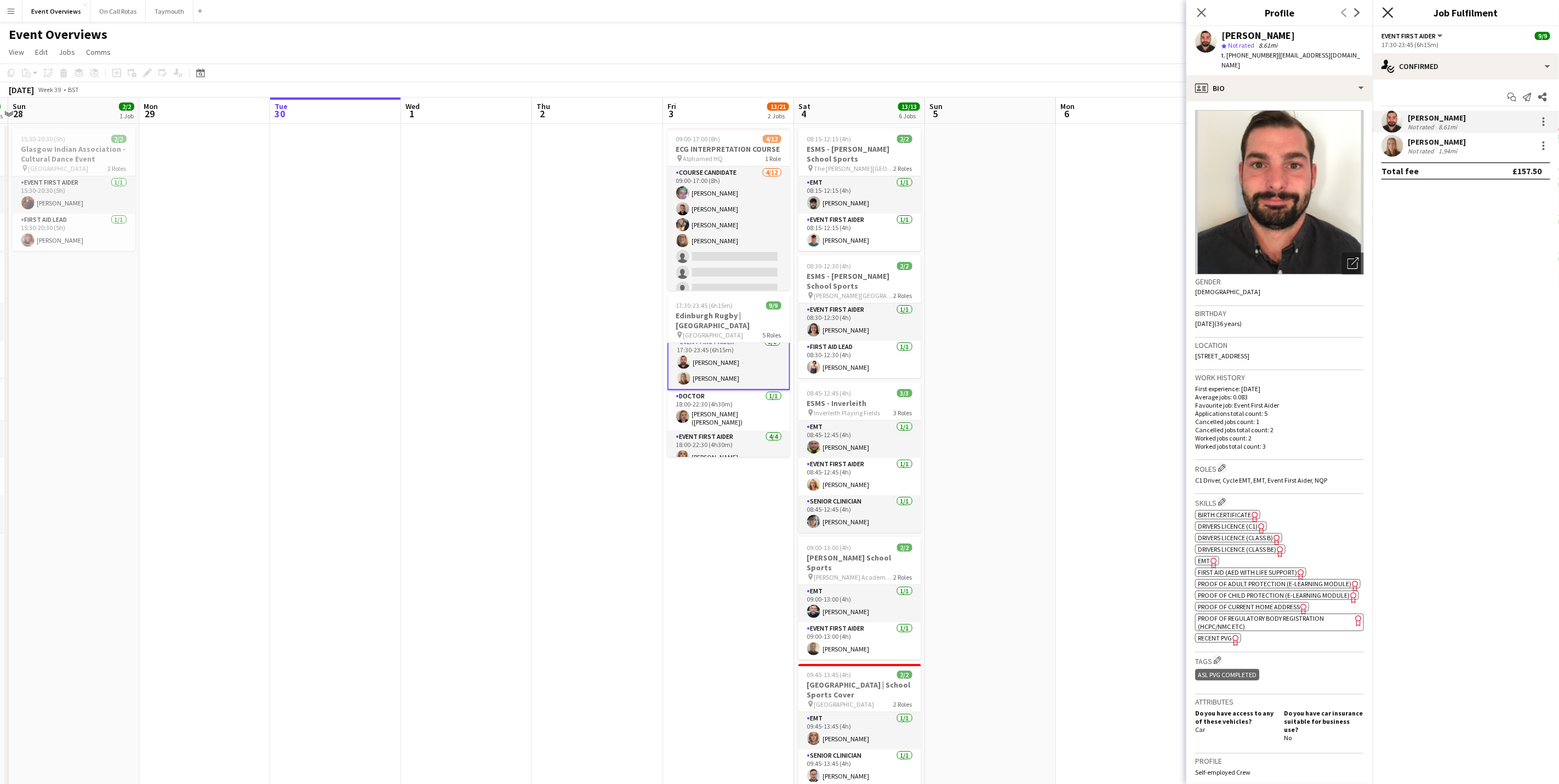
click at [1388, 13] on icon at bounding box center [1388, 12] width 10 height 10
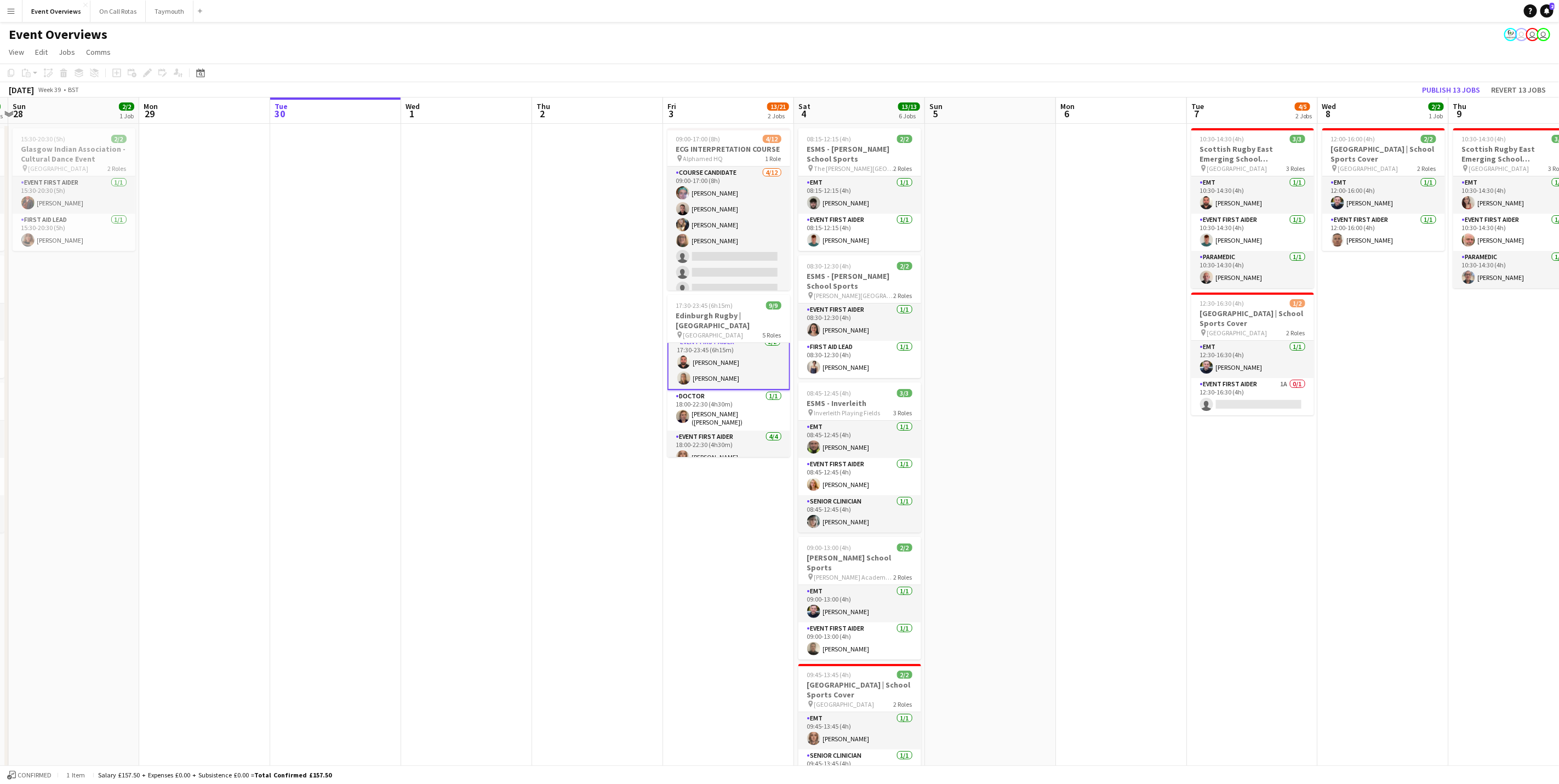
click at [941, 58] on app-page-menu "View Day view expanded Day view collapsed Month view Date picker Jump to [DATE]…" at bounding box center [779, 53] width 1559 height 21
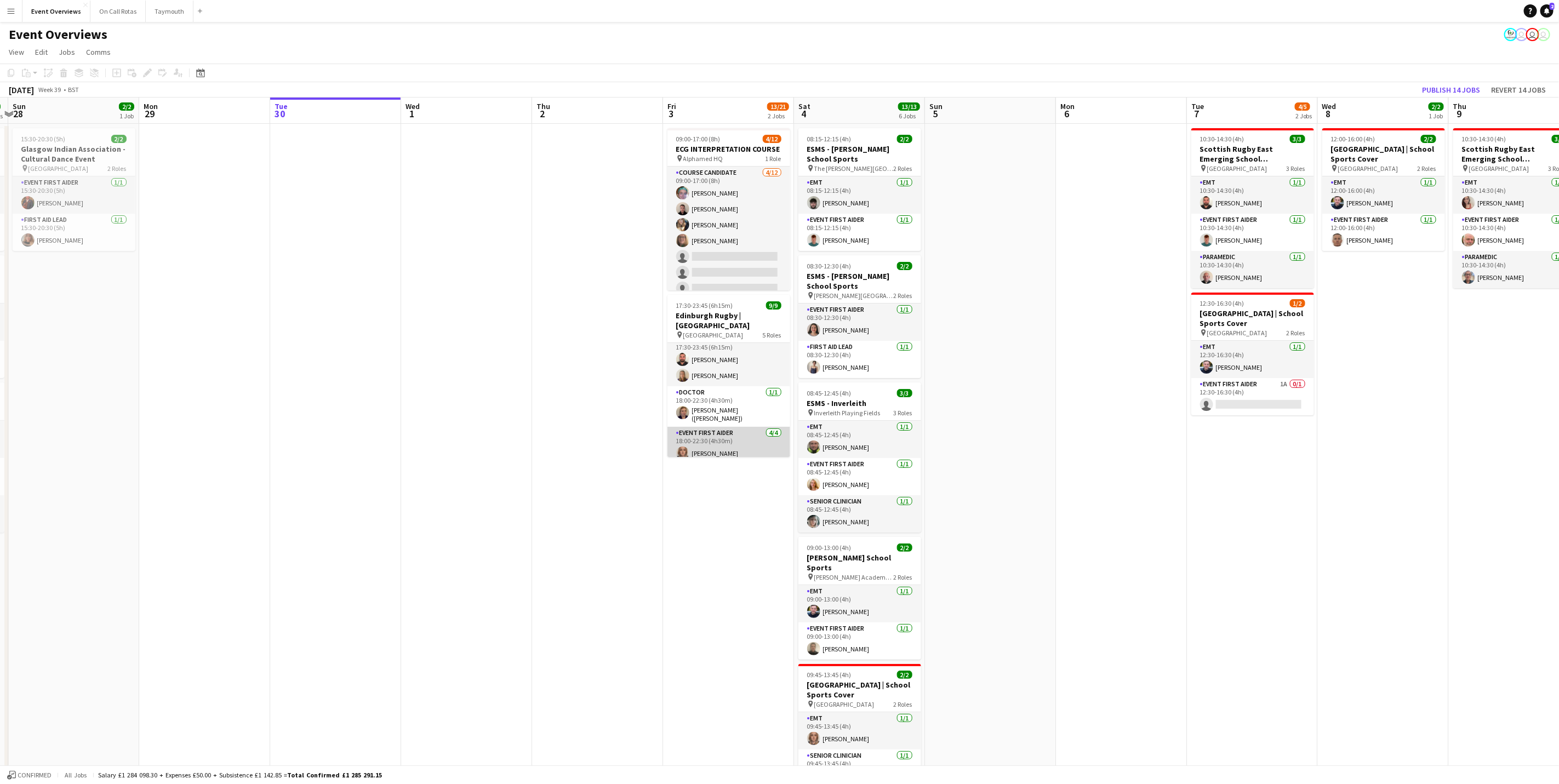
scroll to position [46, 0]
click at [848, 193] on app-card-role "EMT [DATE] 08:15-12:15 (4h) [PERSON_NAME]" at bounding box center [860, 195] width 123 height 37
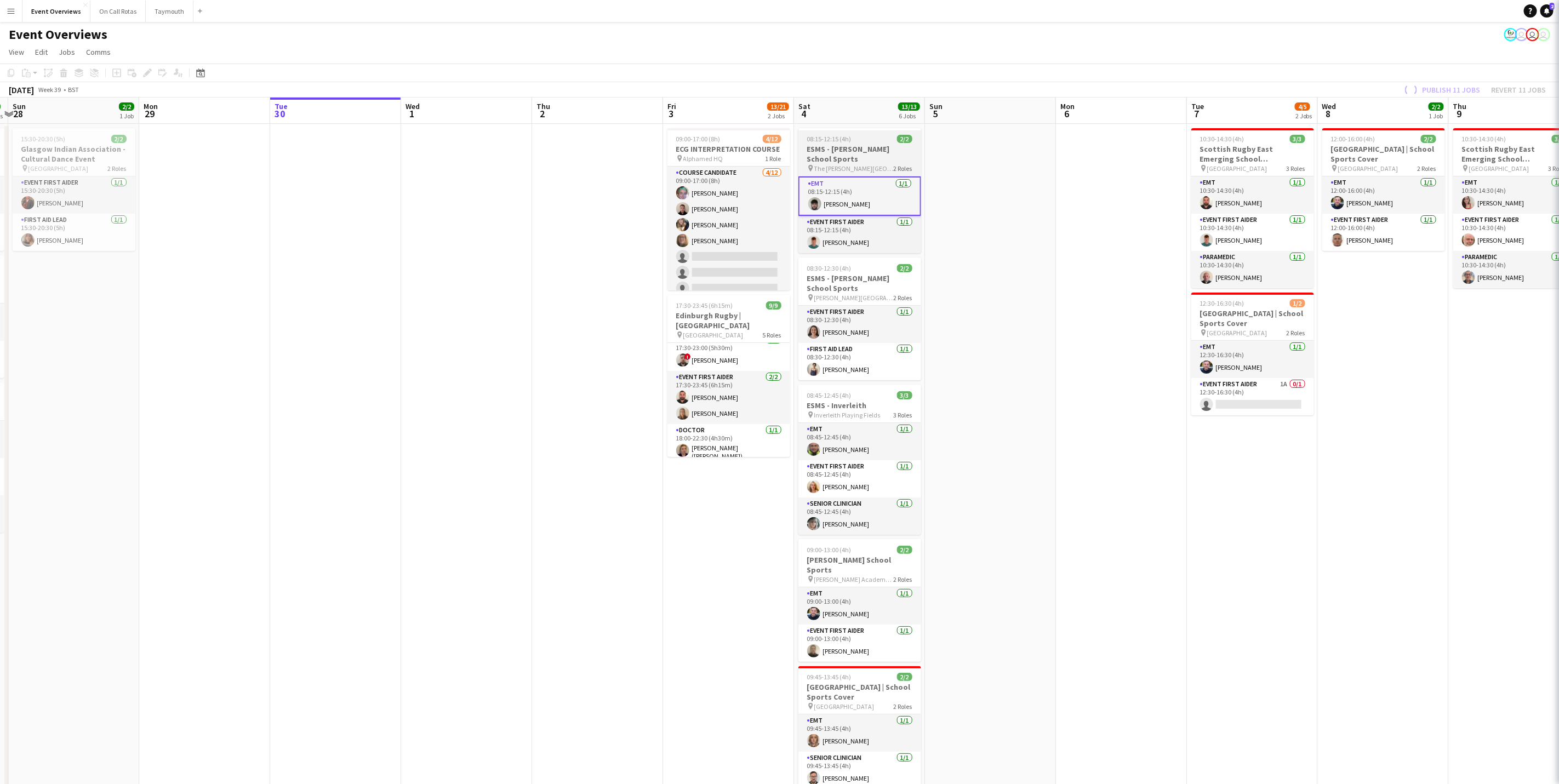
click at [852, 157] on h3 "ESMS - [PERSON_NAME] School Sports" at bounding box center [860, 154] width 123 height 20
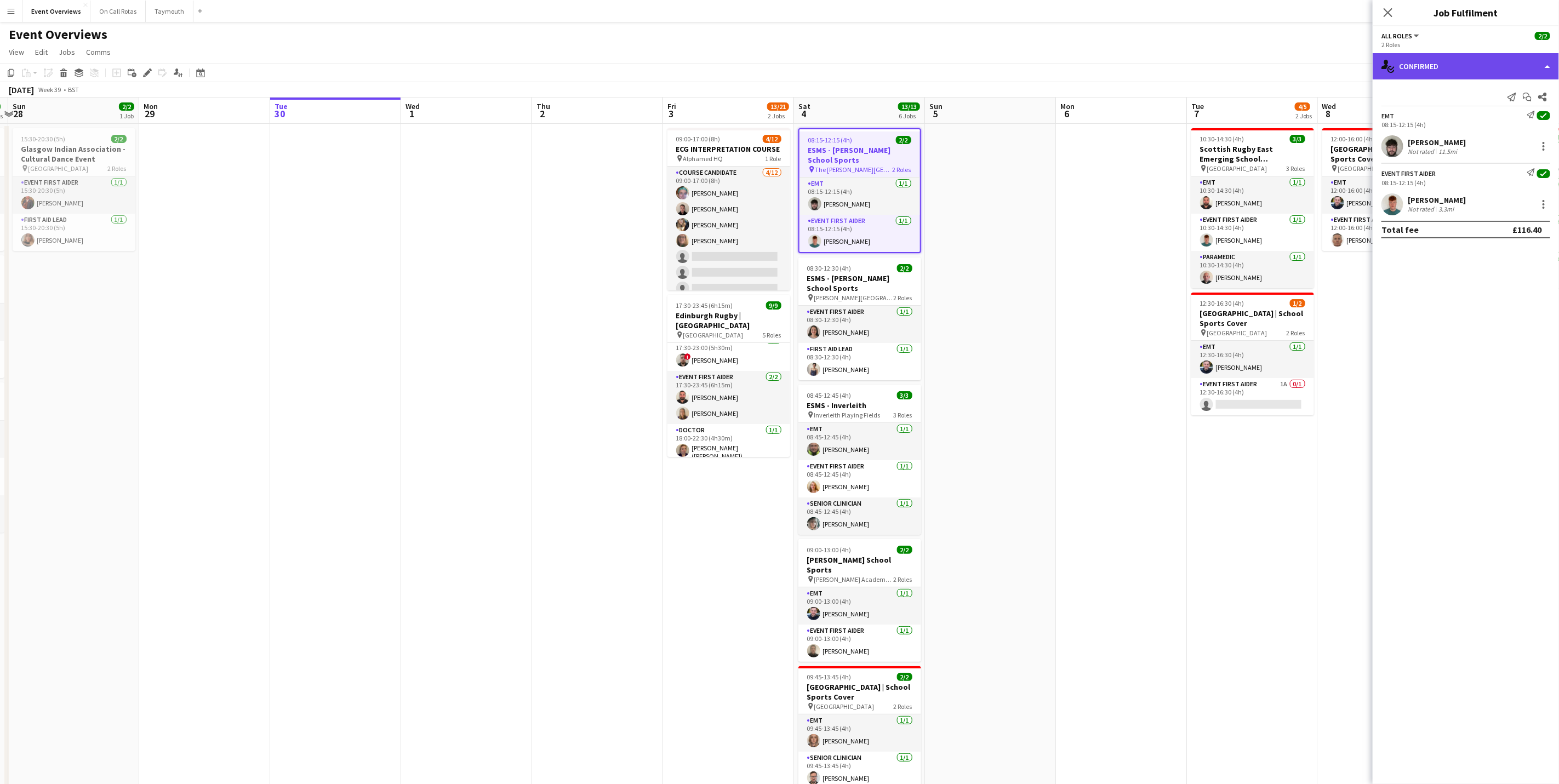
click at [1411, 77] on div "single-neutral-actions-check-2 Confirmed" at bounding box center [1466, 66] width 186 height 26
drag, startPoint x: 1411, startPoint y: 77, endPoint x: 1471, endPoint y: 114, distance: 70.5
click at [1471, 114] on div "pen-write Job Details" at bounding box center [1502, 114] width 109 height 22
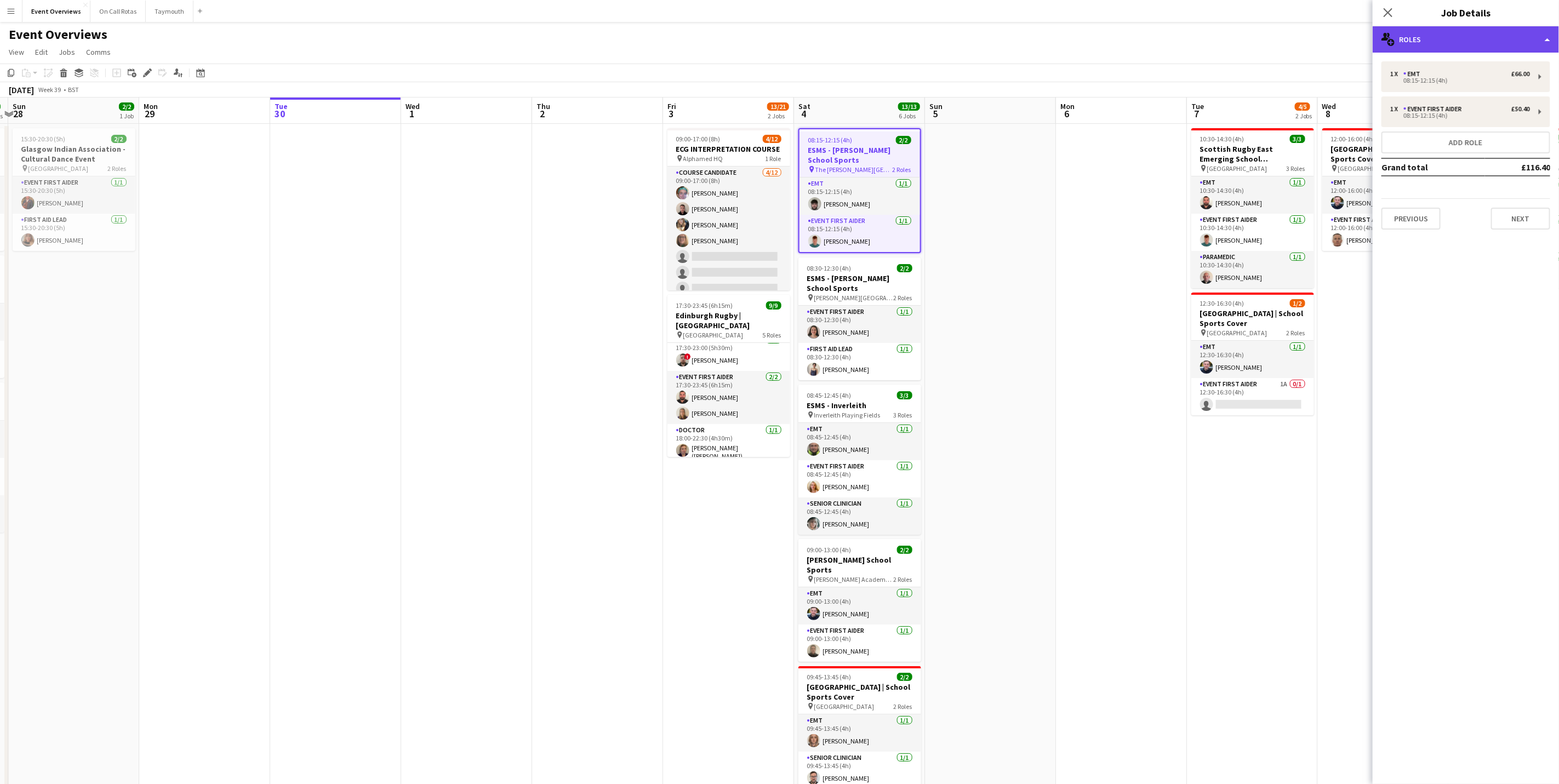
click at [1450, 46] on div "multiple-users-add Roles" at bounding box center [1466, 39] width 186 height 26
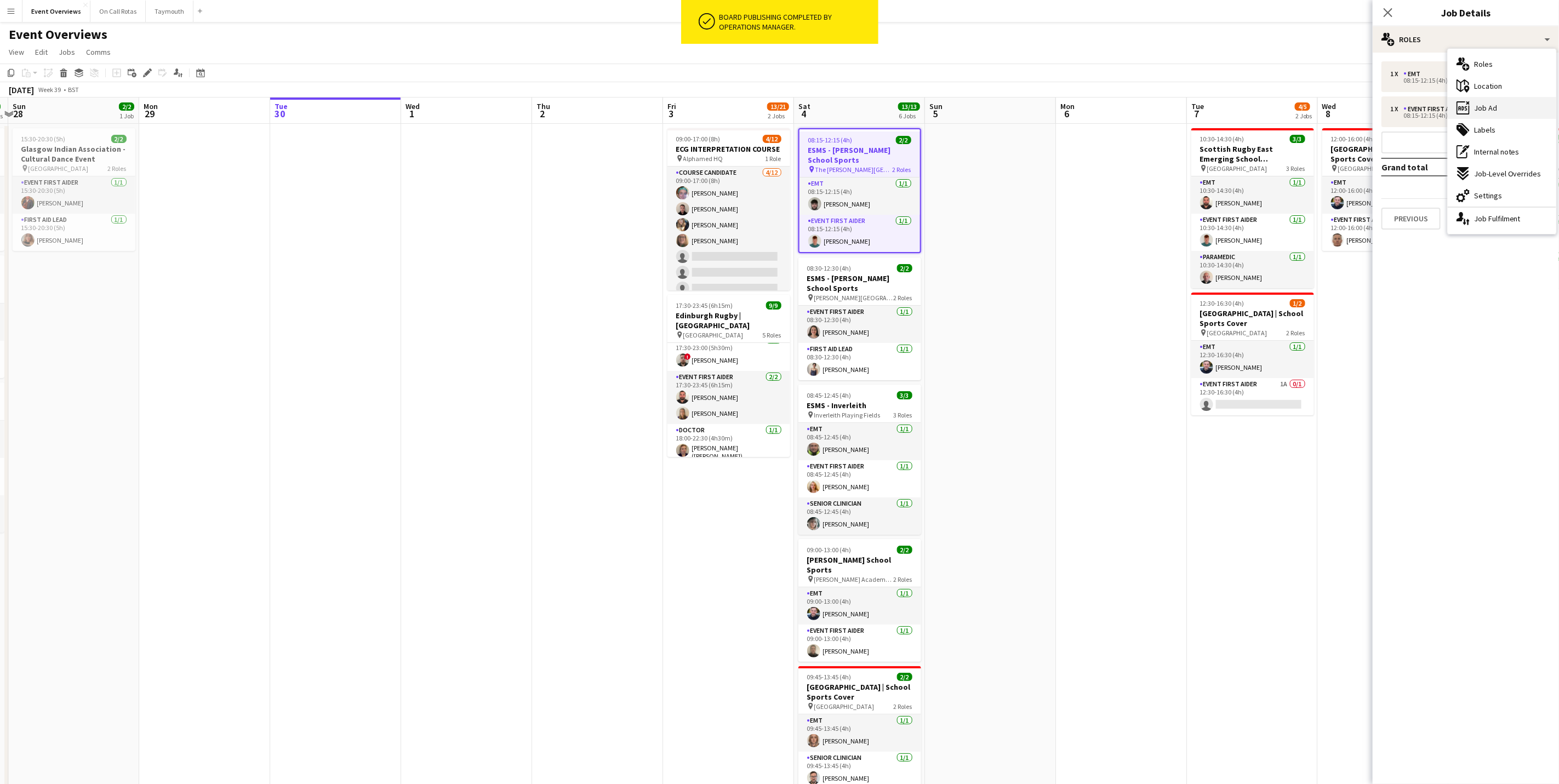
click at [1482, 104] on span "Job Ad" at bounding box center [1486, 108] width 23 height 10
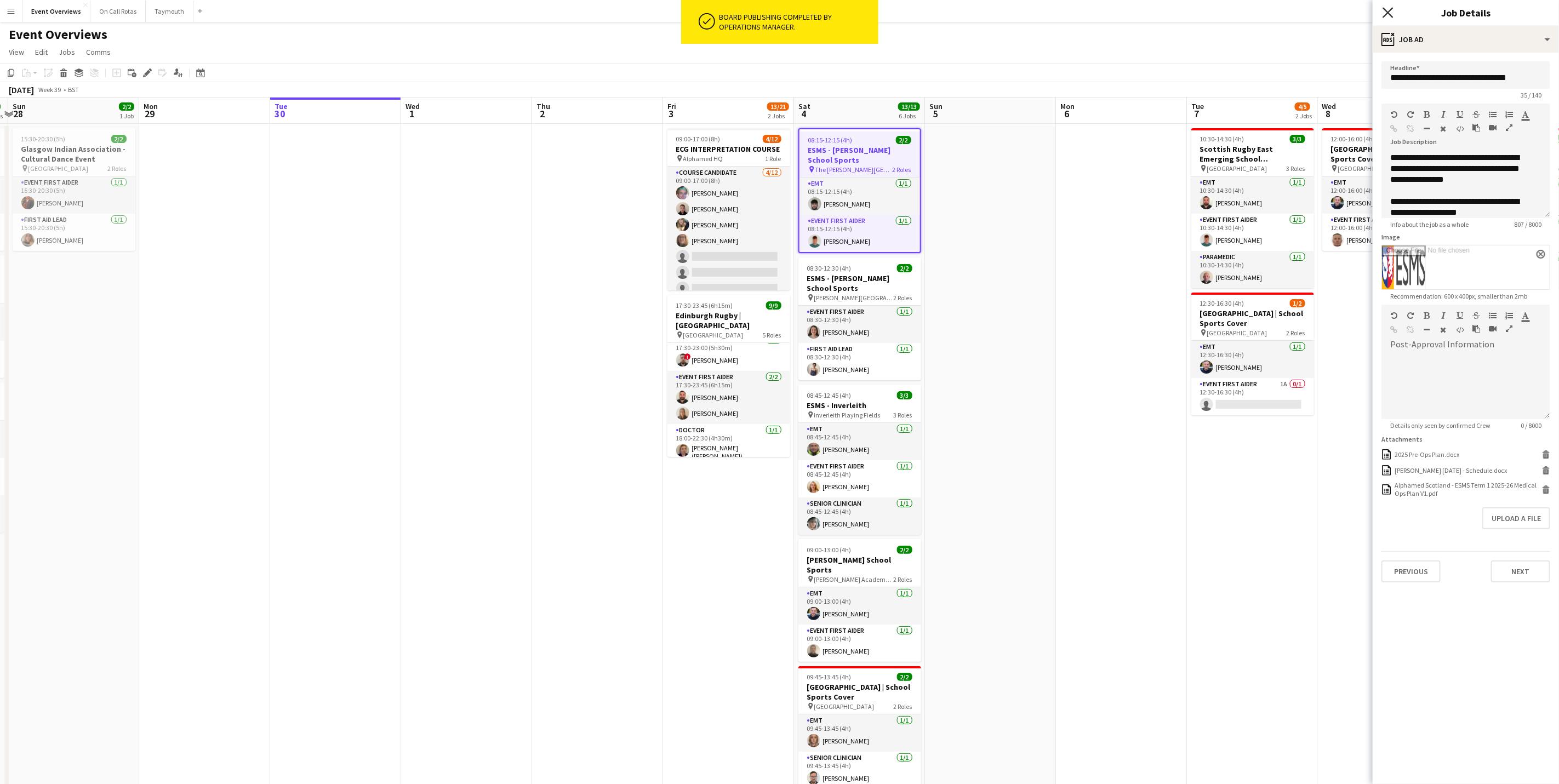
click at [1388, 12] on icon at bounding box center [1388, 12] width 10 height 10
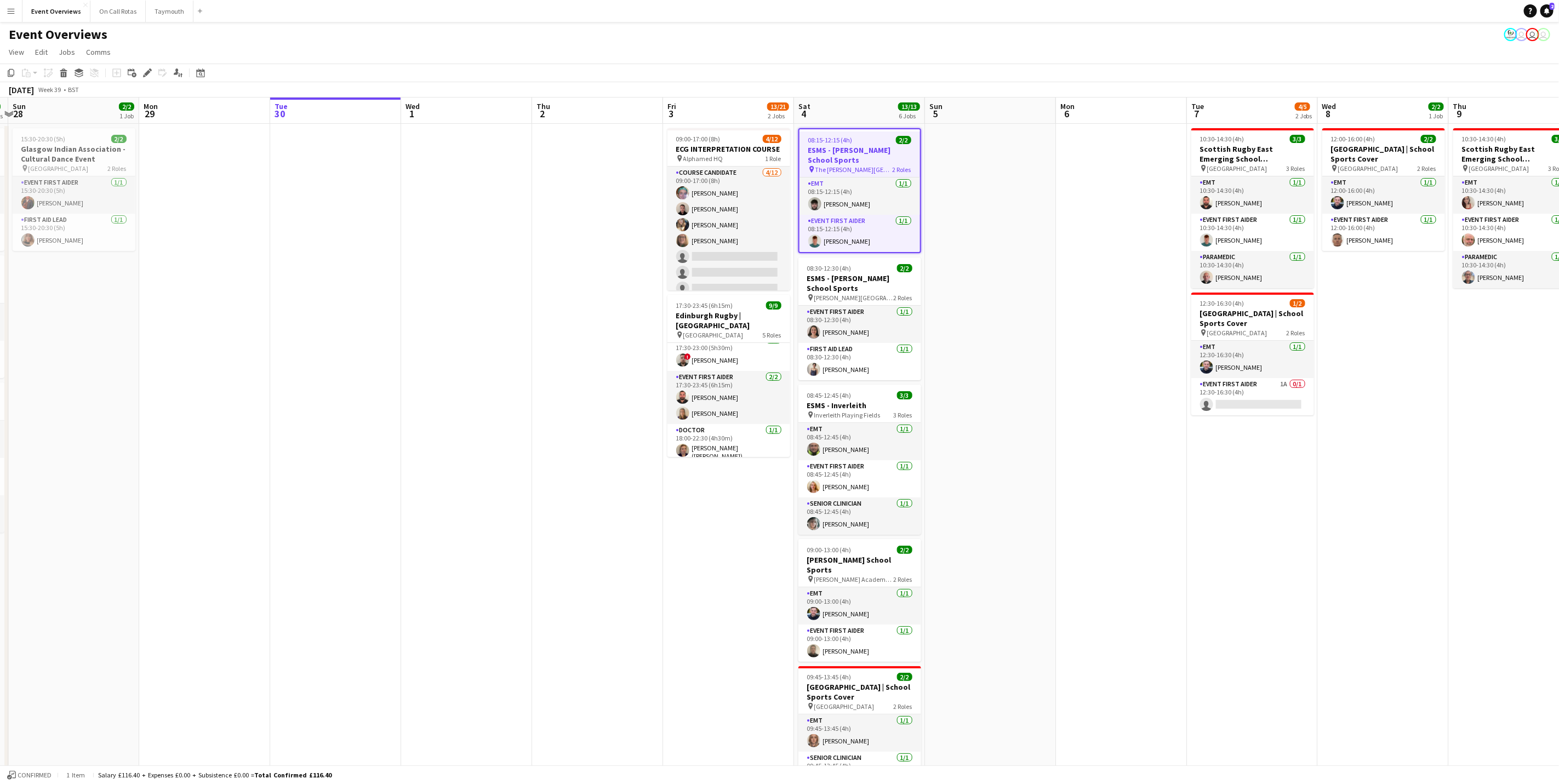
click at [1090, 51] on app-page-menu "View Day view expanded Day view collapsed Month view Date picker Jump to [DATE]…" at bounding box center [779, 53] width 1559 height 21
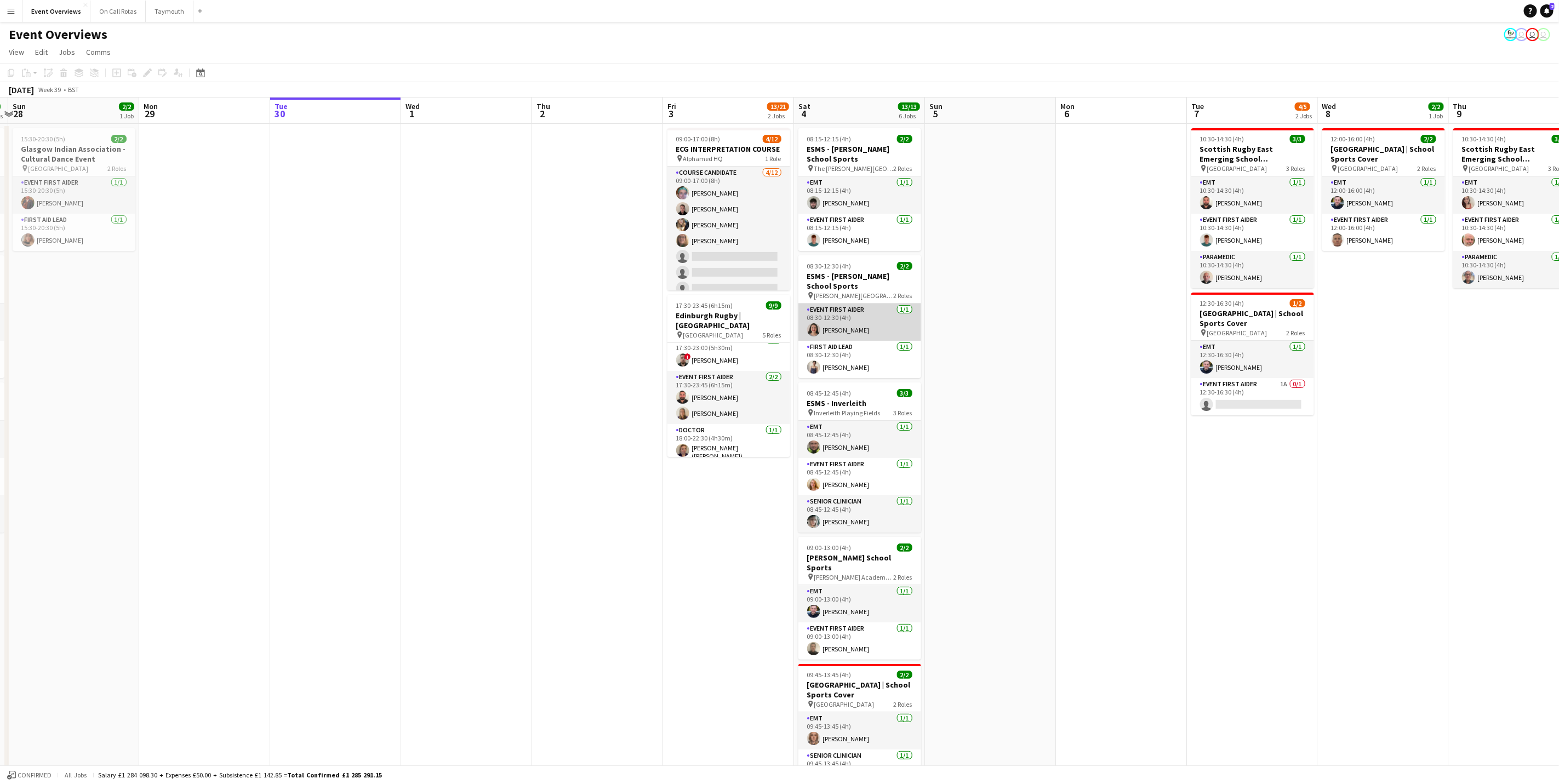
click at [854, 329] on app-card-role "Event First Aider [DATE] 08:30-12:30 (4h) [PERSON_NAME]" at bounding box center [860, 322] width 123 height 37
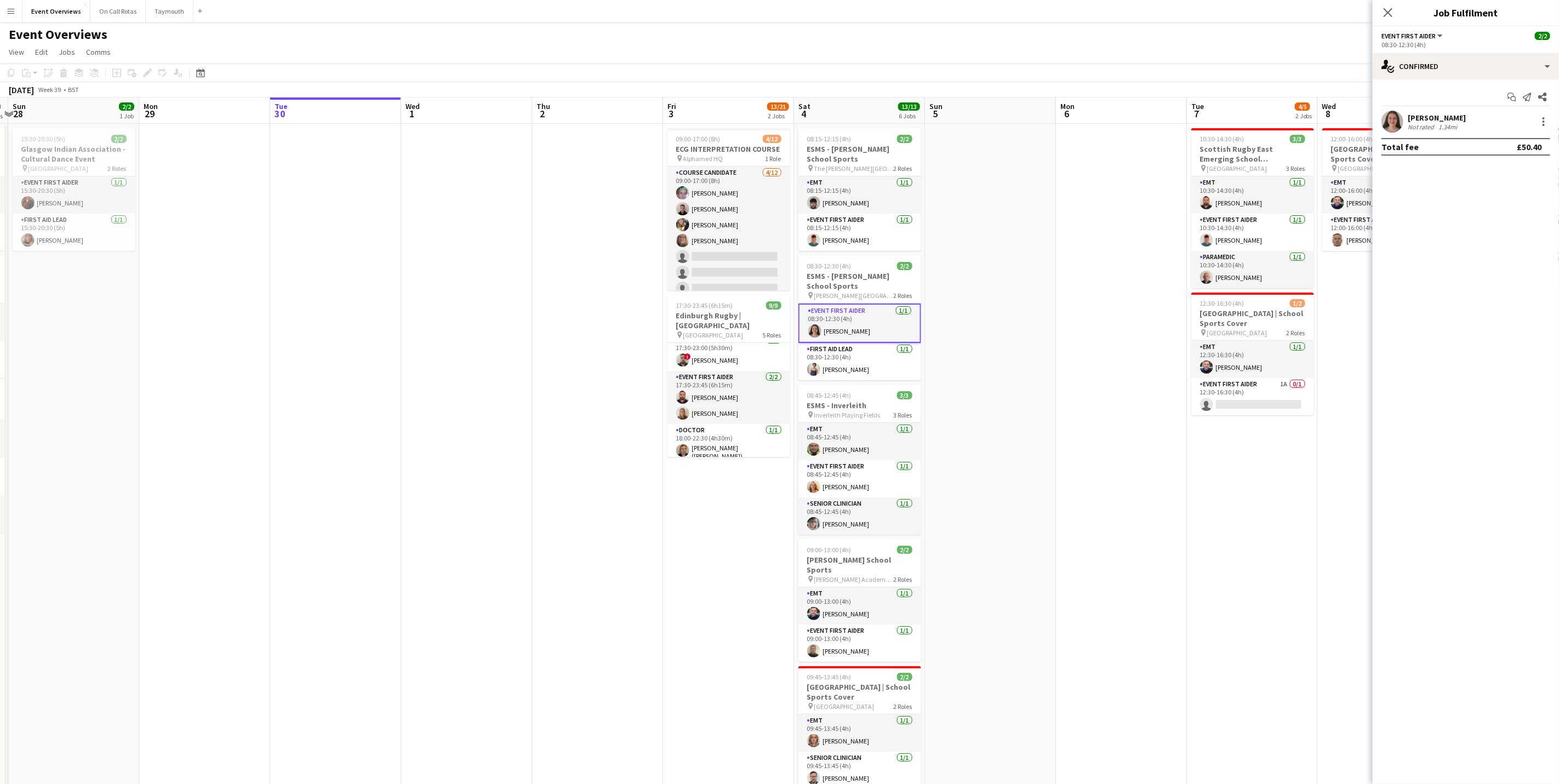
click at [1397, 127] on app-user-avatar at bounding box center [1392, 121] width 22 height 22
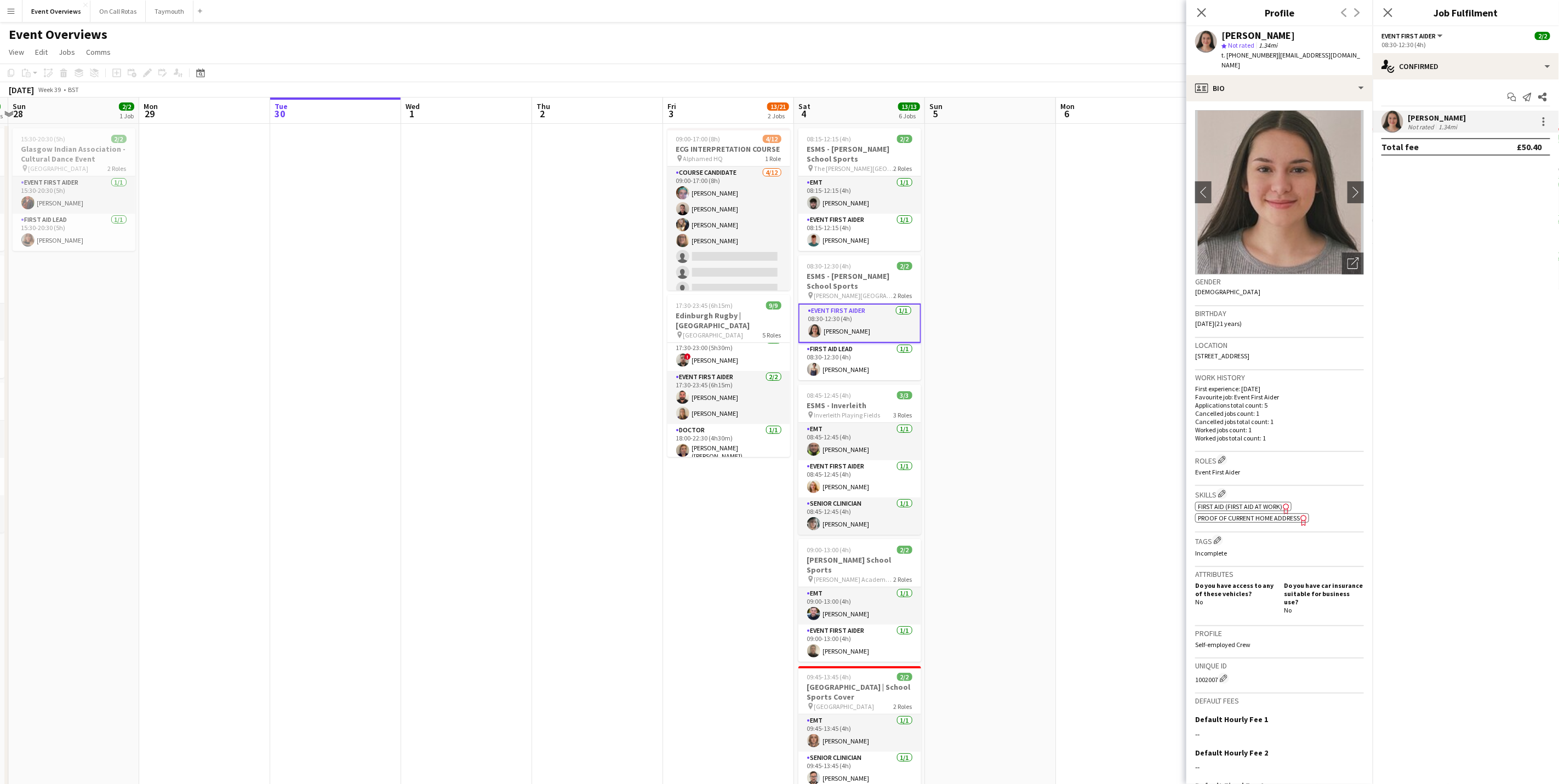
click at [1332, 174] on img at bounding box center [1280, 192] width 169 height 164
click at [1348, 186] on app-icon "chevron-right" at bounding box center [1356, 192] width 17 height 12
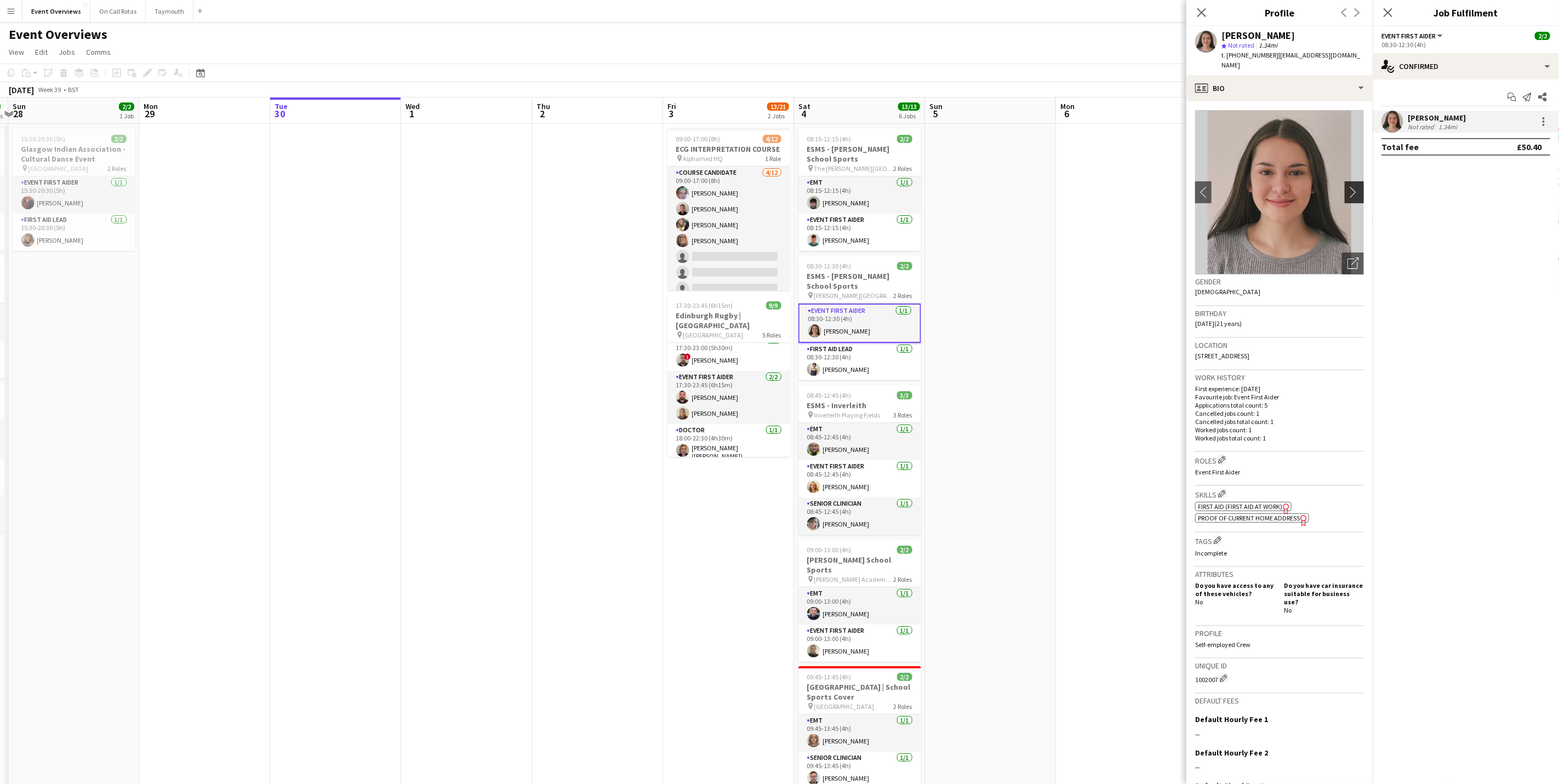
click at [1348, 186] on app-icon "chevron-right" at bounding box center [1356, 192] width 17 height 12
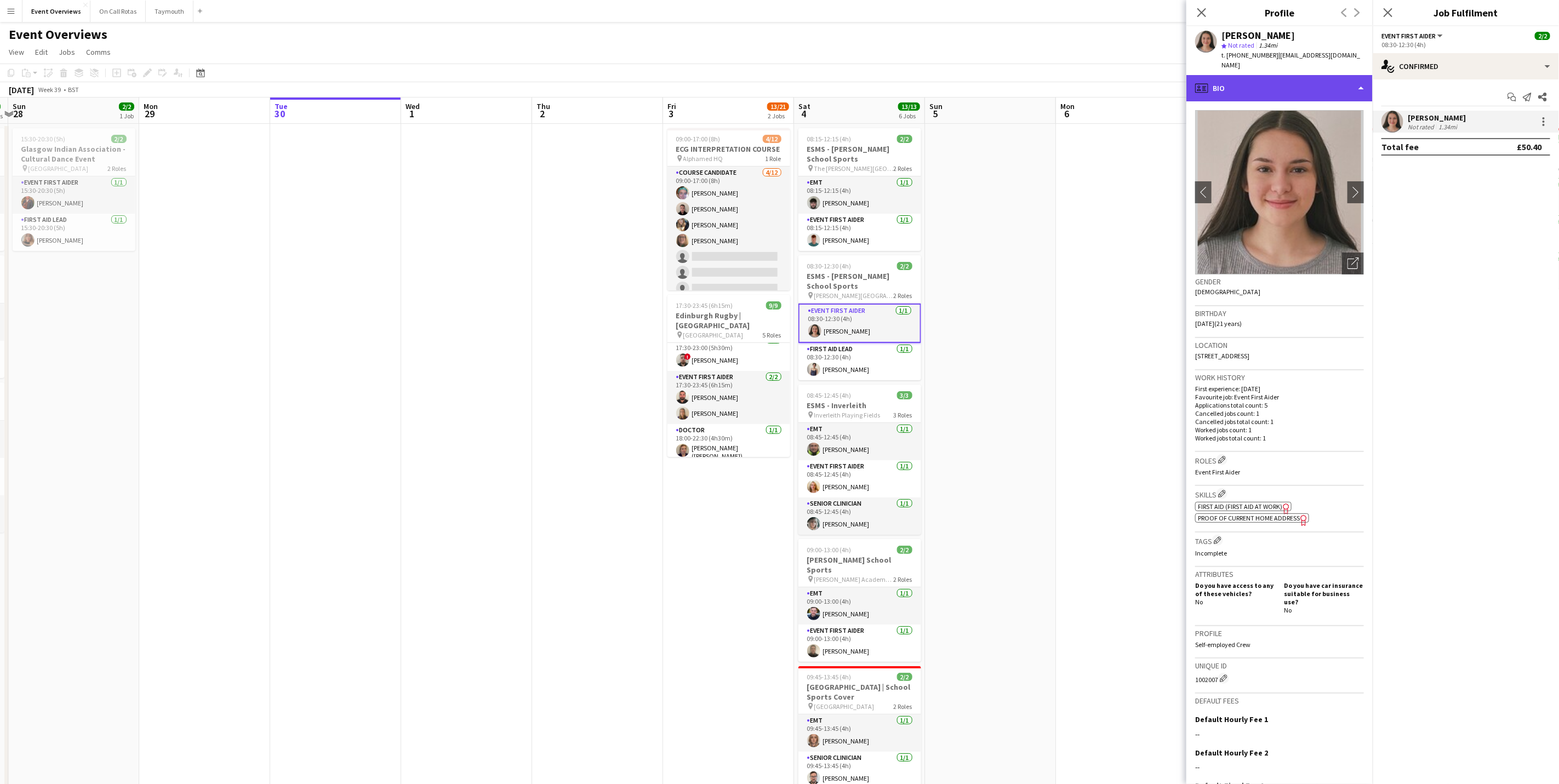
click at [1273, 76] on div "profile Bio" at bounding box center [1280, 88] width 186 height 26
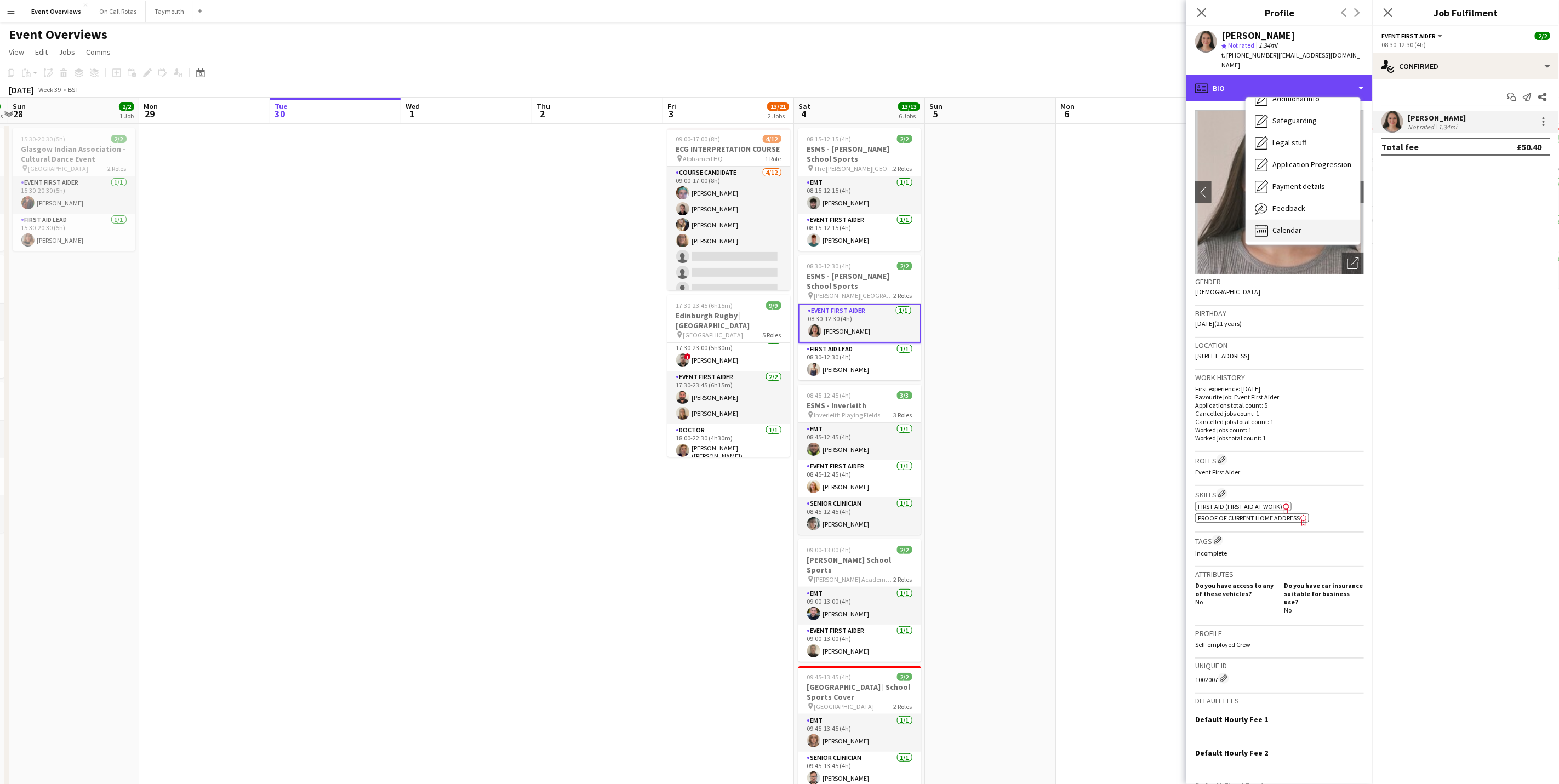
scroll to position [191, 0]
click at [1288, 225] on div "Calendar Calendar" at bounding box center [1303, 229] width 114 height 22
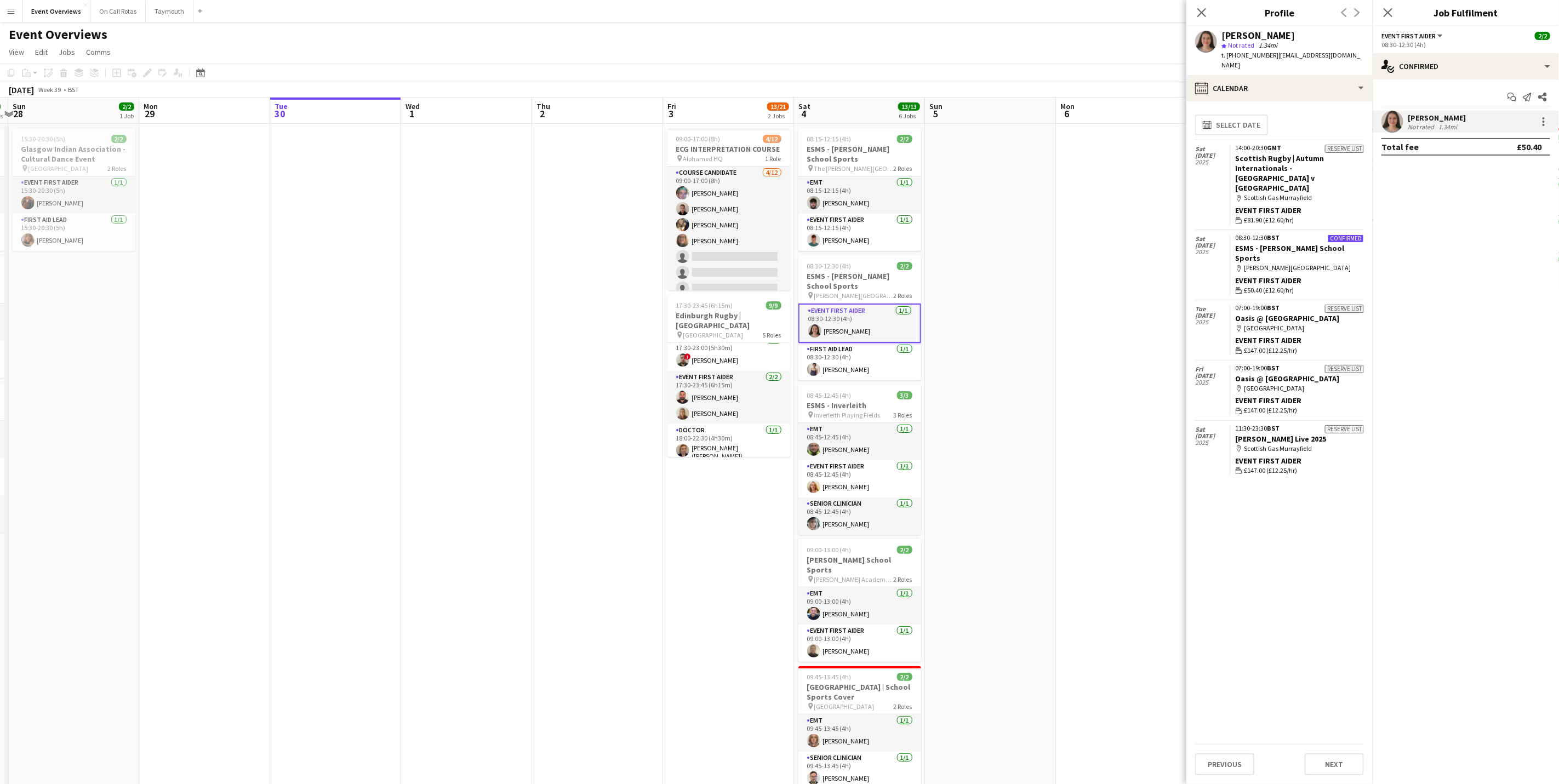
click at [1214, 43] on app-user-avatar at bounding box center [1206, 41] width 22 height 22
click at [1230, 84] on div "calendar-full Calendar" at bounding box center [1280, 88] width 186 height 26
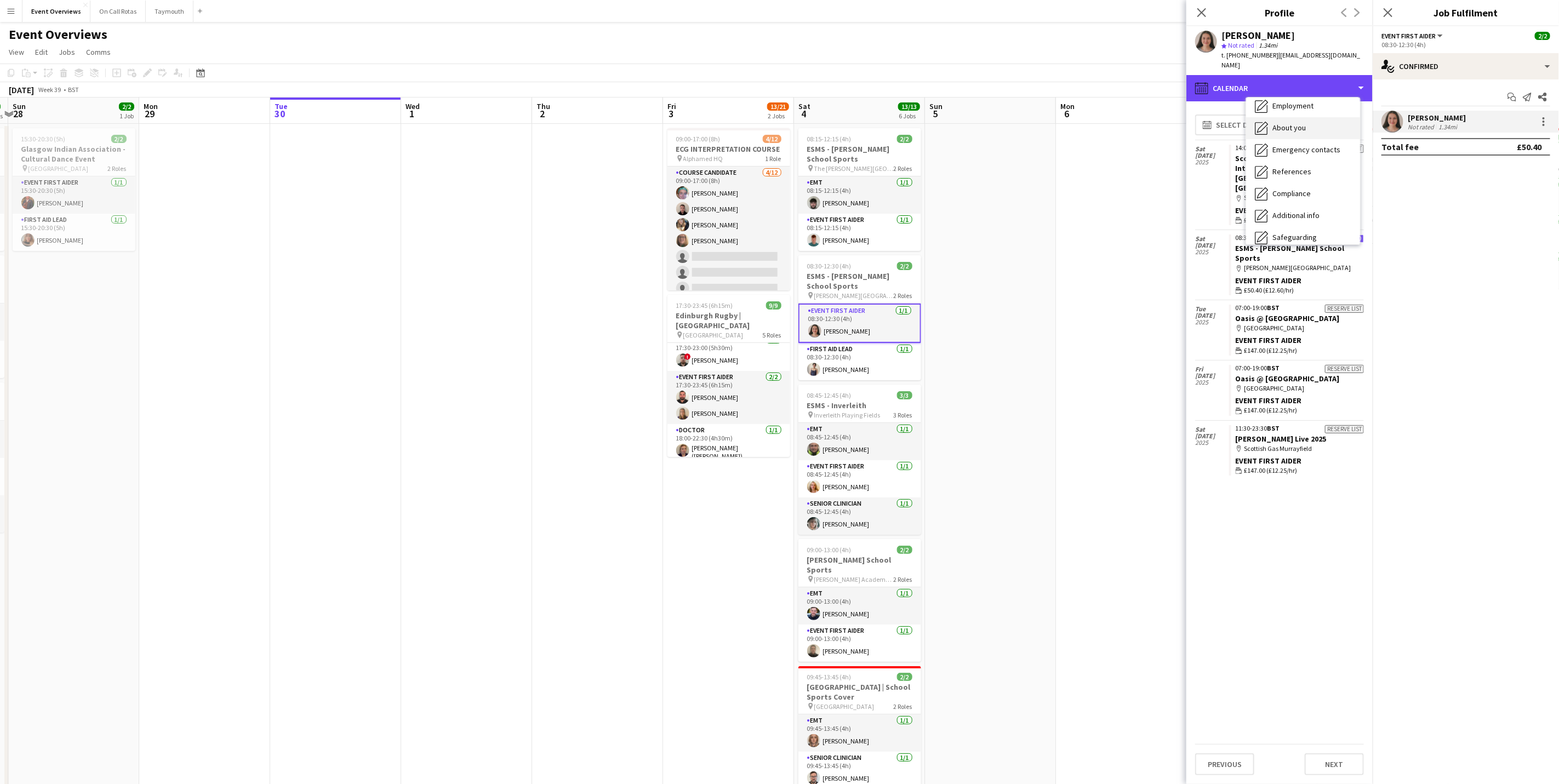
scroll to position [0, 0]
click at [1305, 104] on div "Bio Bio" at bounding box center [1303, 113] width 114 height 22
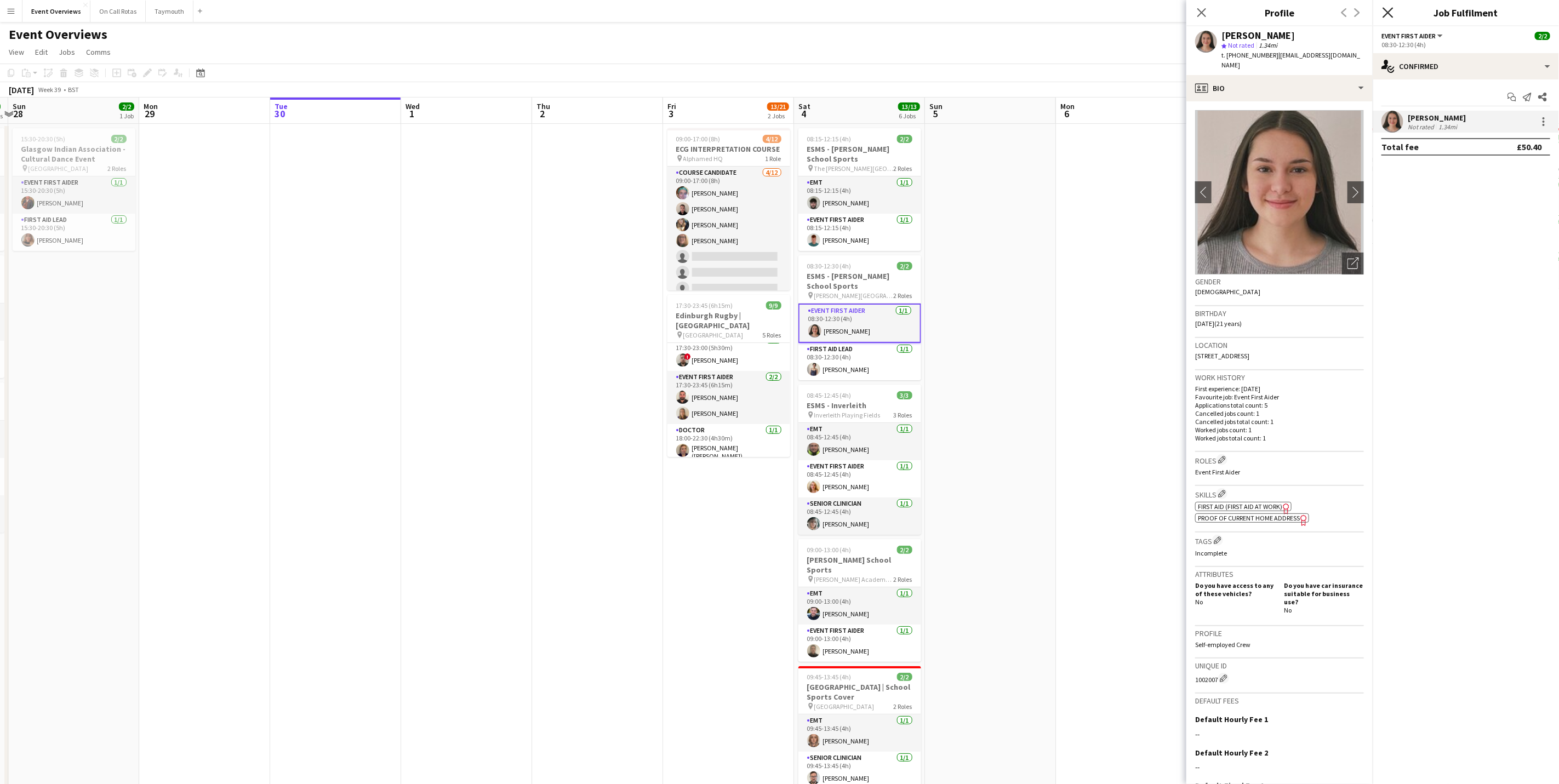
click at [1391, 13] on icon "Close pop-in" at bounding box center [1388, 12] width 10 height 10
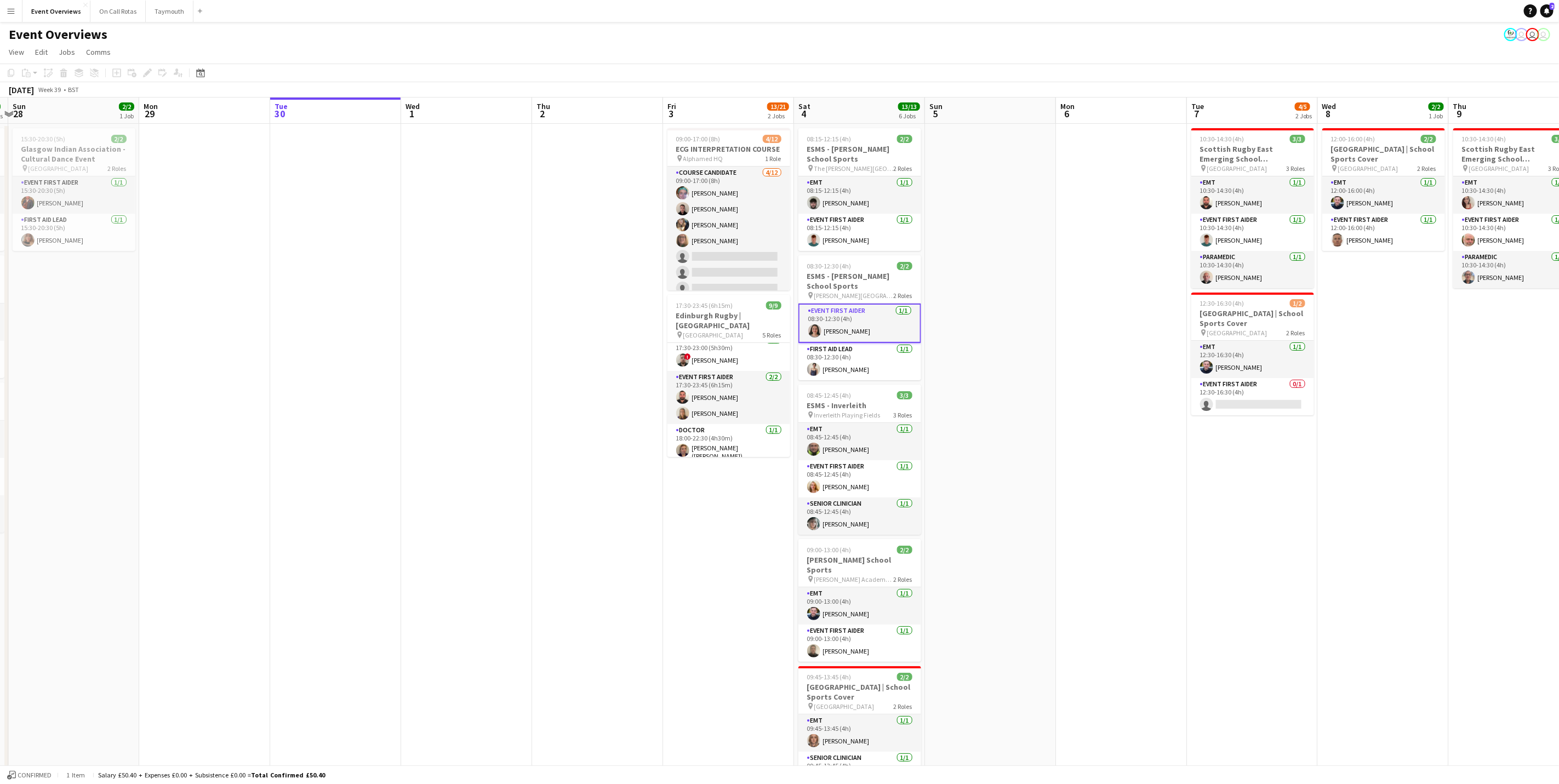
scroll to position [0, 336]
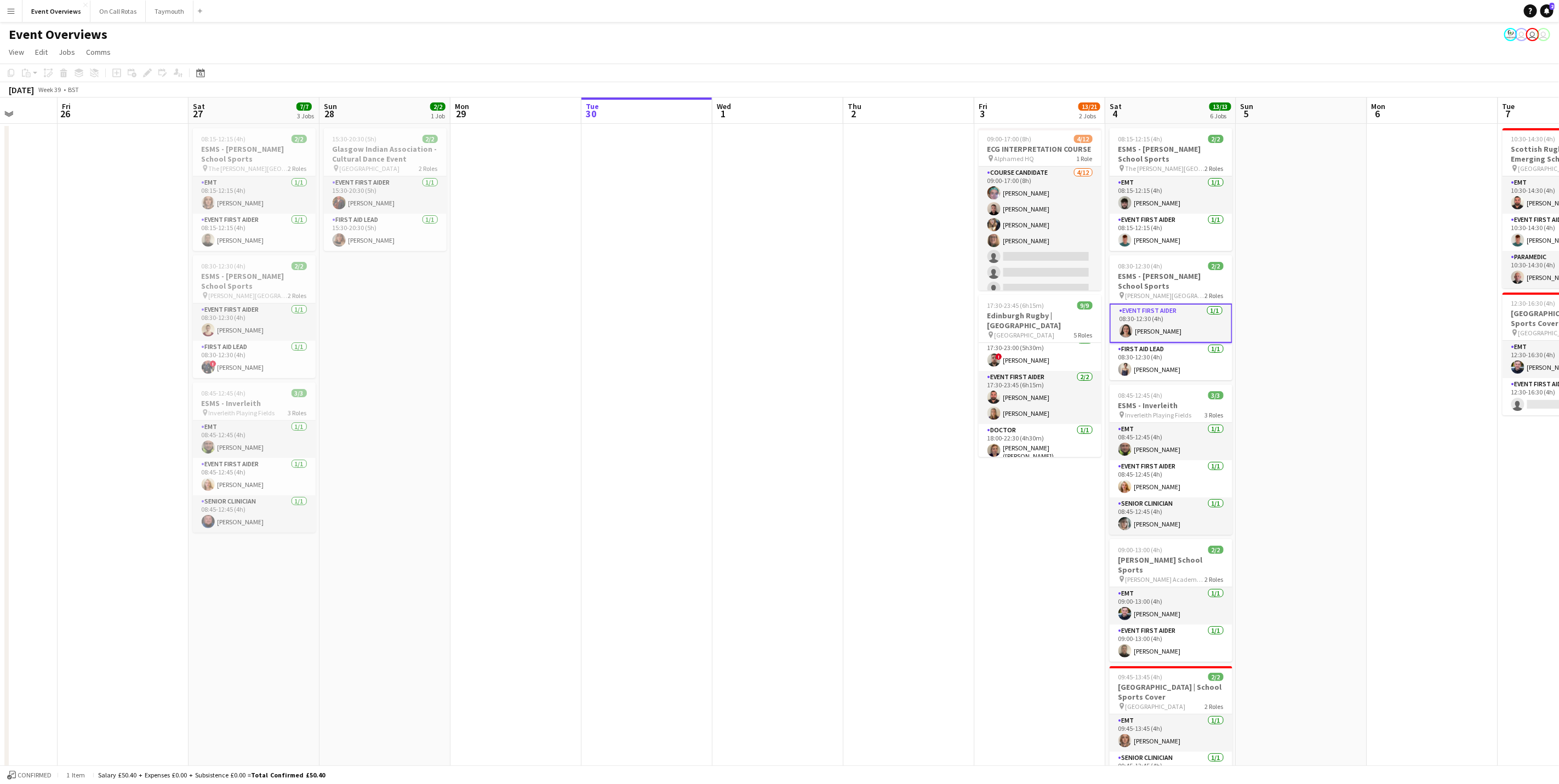
drag, startPoint x: 347, startPoint y: 498, endPoint x: 660, endPoint y: 439, distance: 318.5
click at [660, 439] on app-calendar-viewport "Tue 23 9/9 1 Job Wed 24 2/2 1 Job Thu 25 Fri 26 Sat 27 7/7 3 Jobs Sun 28 2/2 1 …" at bounding box center [779, 553] width 1559 height 911
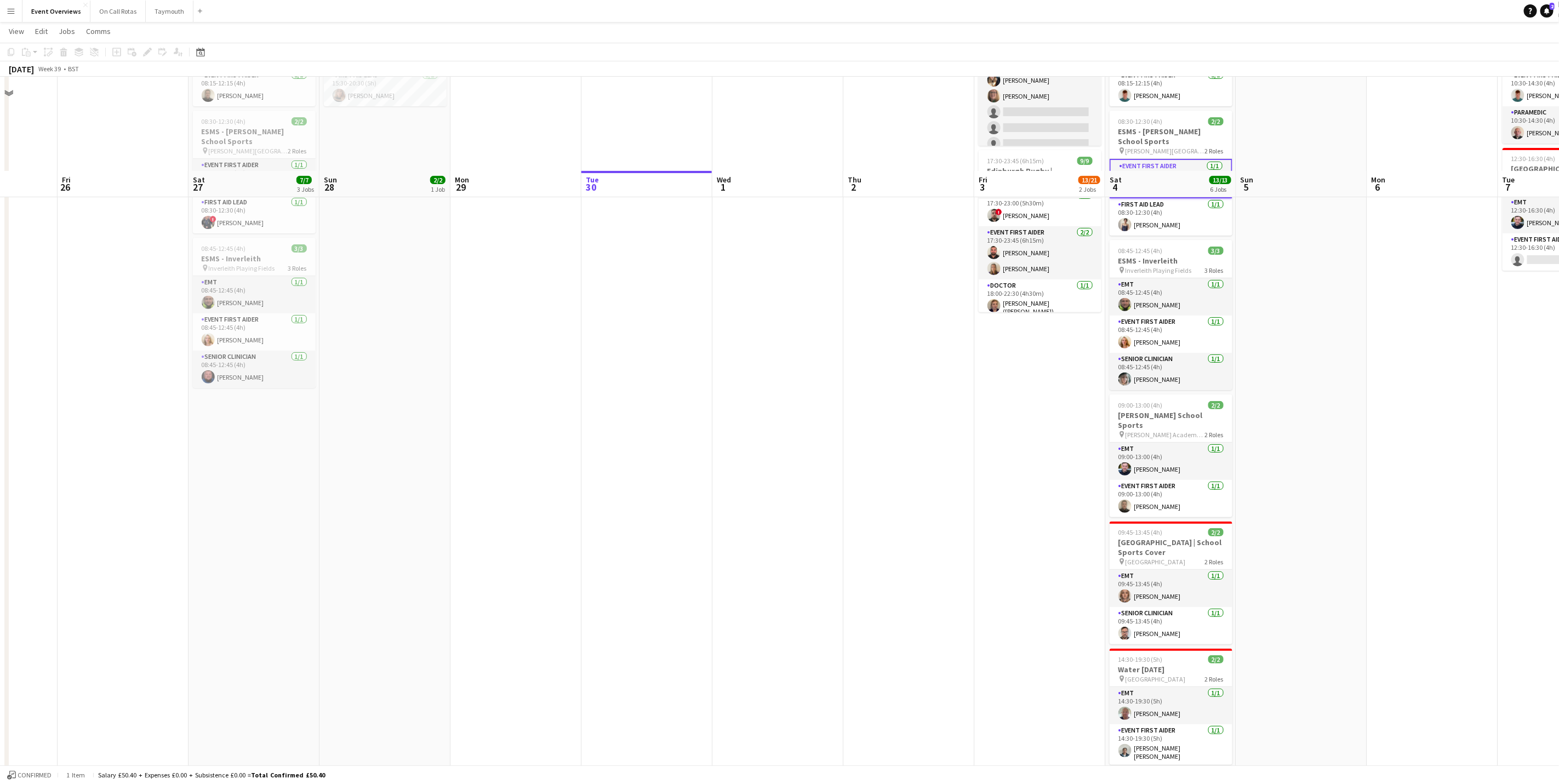
scroll to position [242, 0]
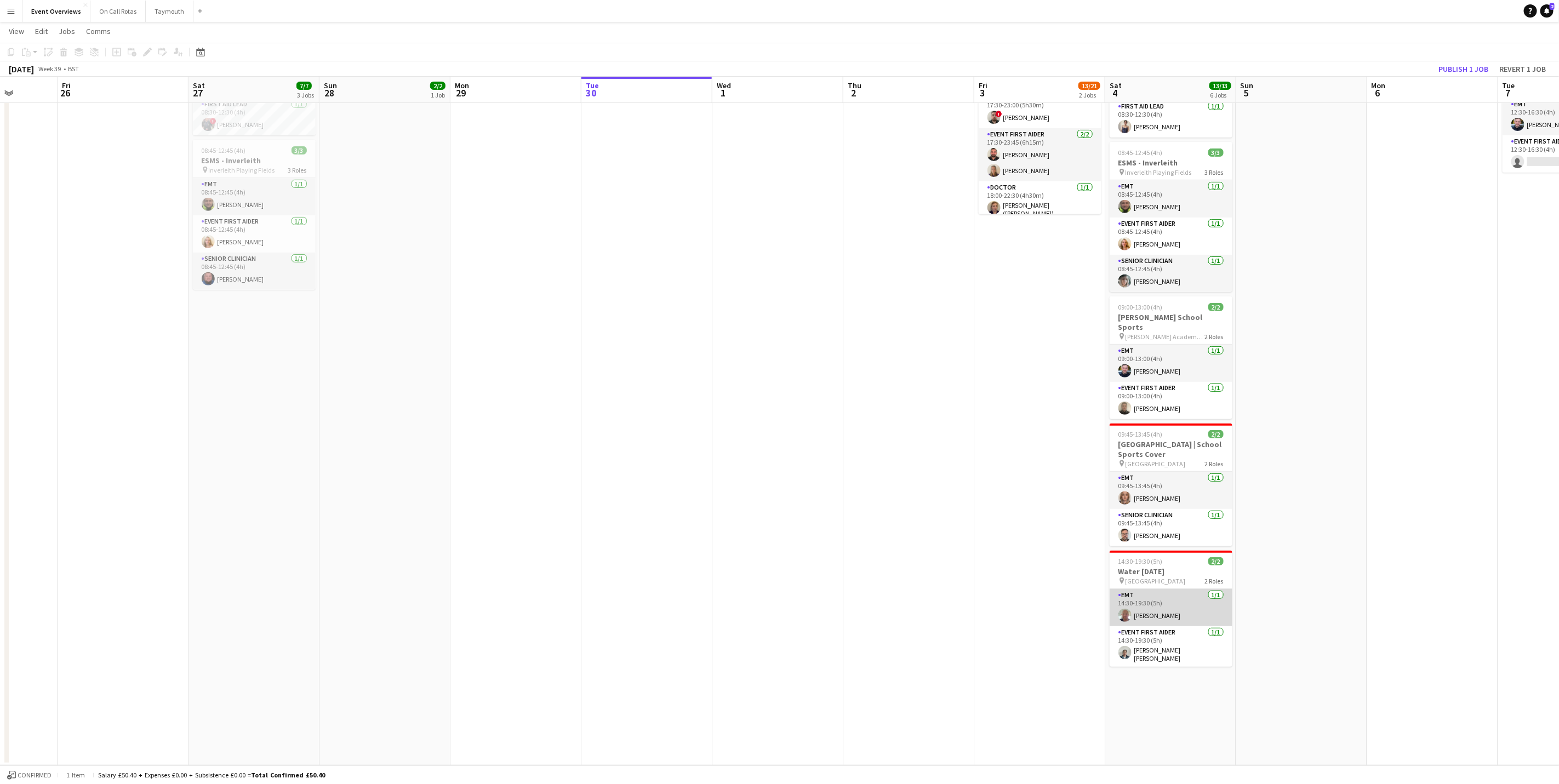
click at [1154, 602] on app-card-role "EMT [DATE] 14:30-19:30 (5h) [PERSON_NAME]" at bounding box center [1171, 608] width 123 height 37
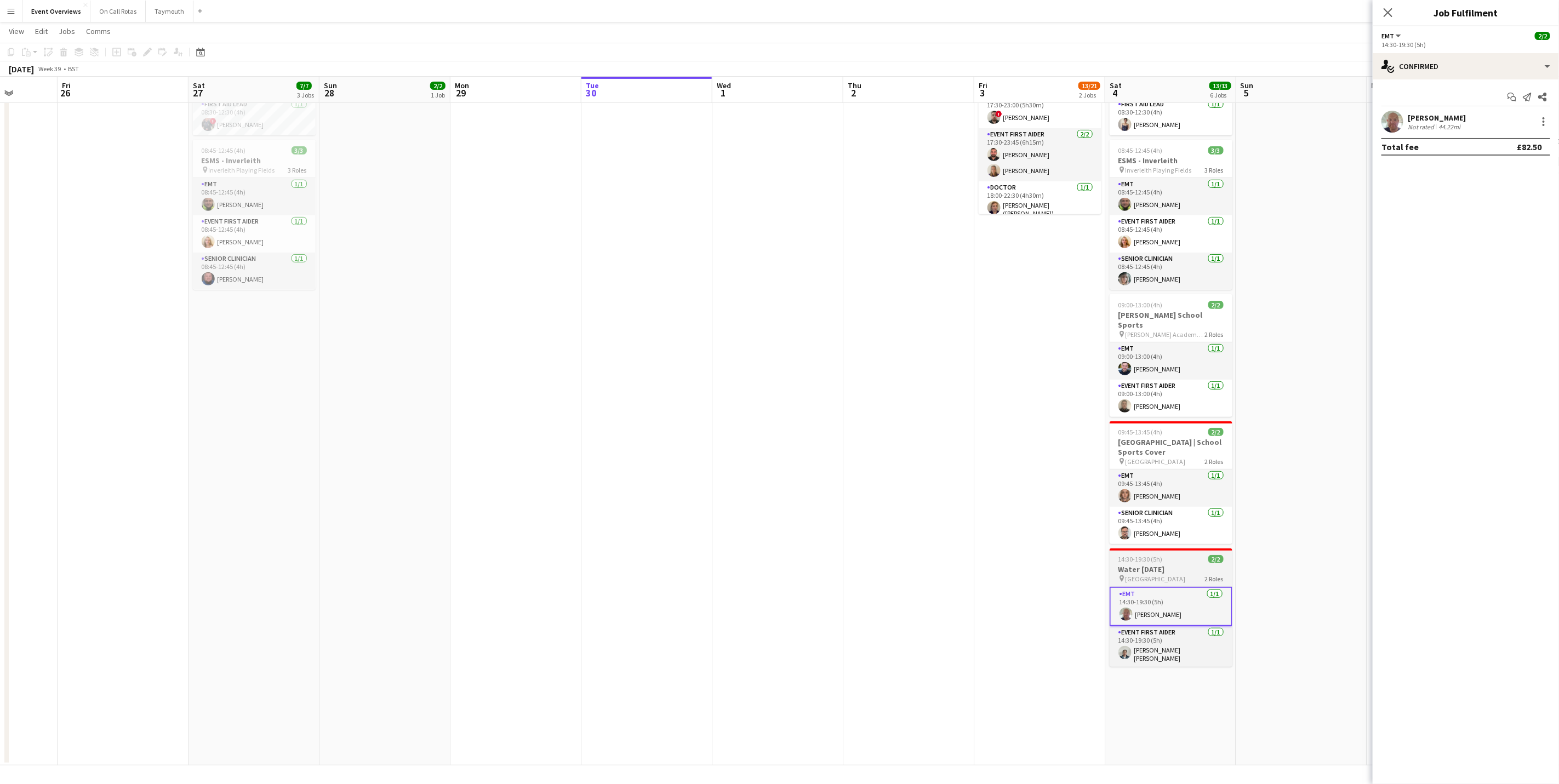
click at [1161, 569] on h3 "Water [DATE]" at bounding box center [1171, 569] width 123 height 10
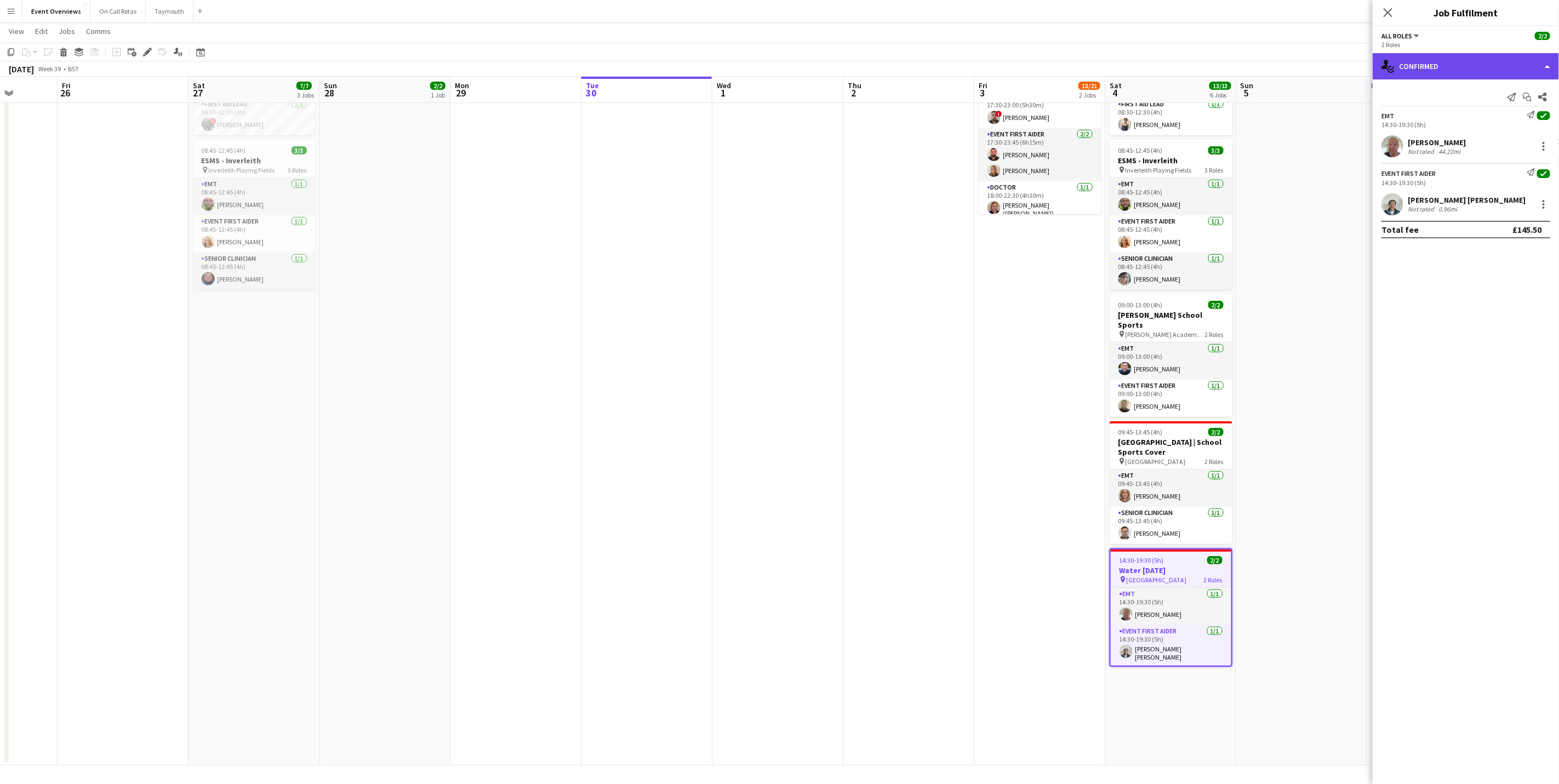
click at [1435, 64] on div "single-neutral-actions-check-2 Confirmed" at bounding box center [1466, 66] width 186 height 26
click at [1480, 117] on div "pen-write Job Details" at bounding box center [1502, 114] width 109 height 22
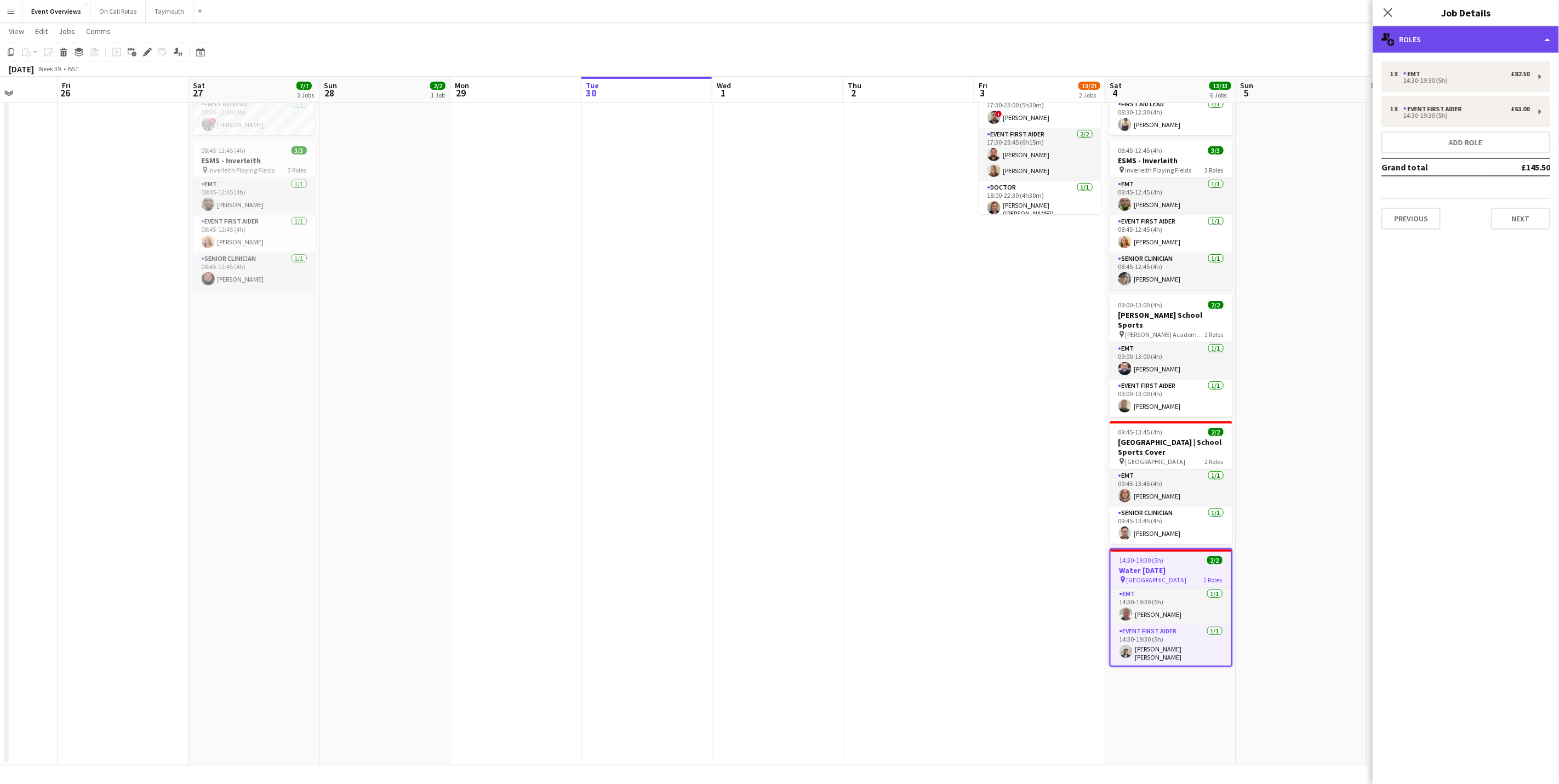
click at [1425, 38] on div "multiple-users-add Roles" at bounding box center [1466, 39] width 186 height 26
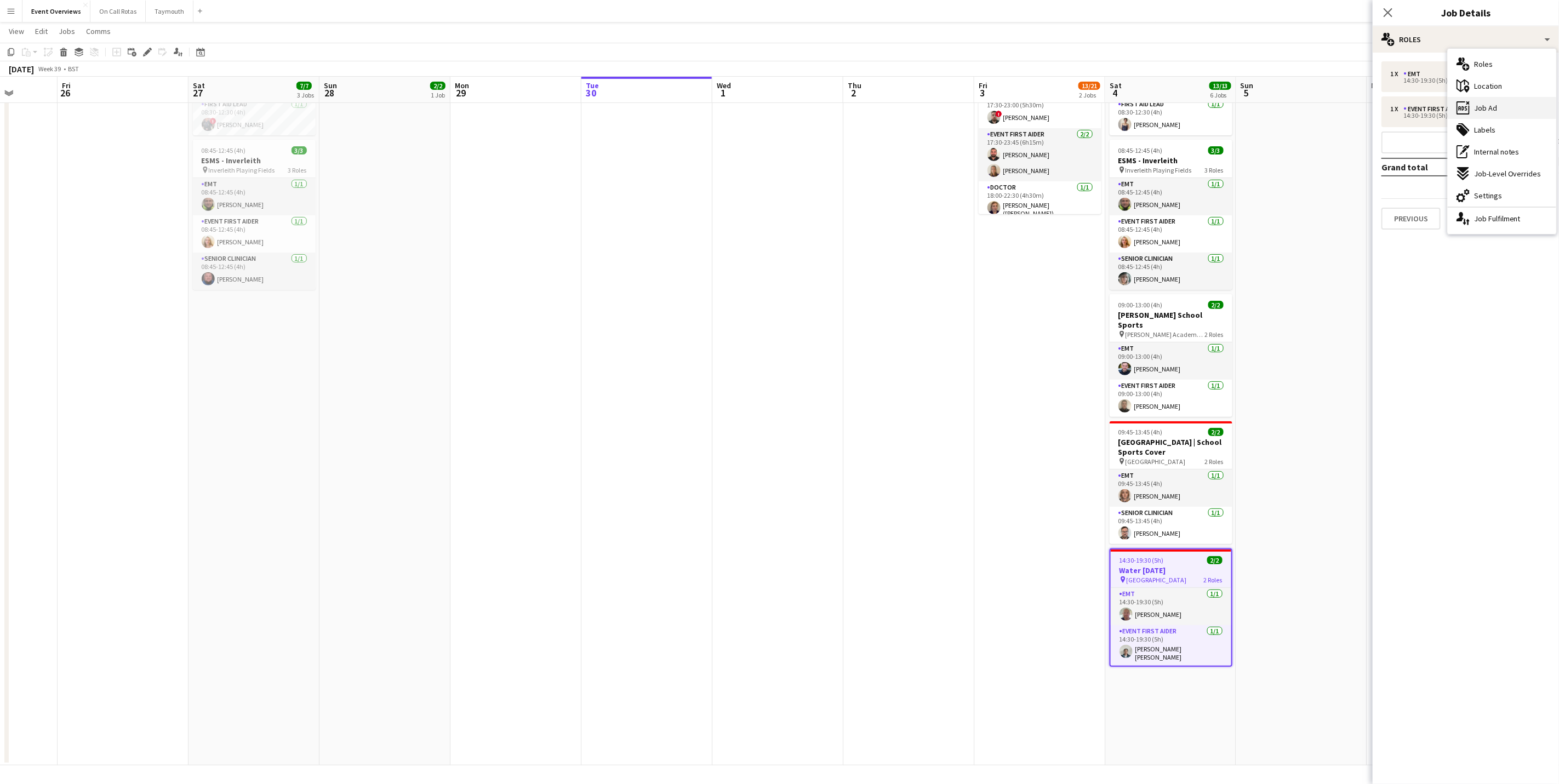
click at [1489, 110] on span "Job Ad" at bounding box center [1486, 108] width 23 height 10
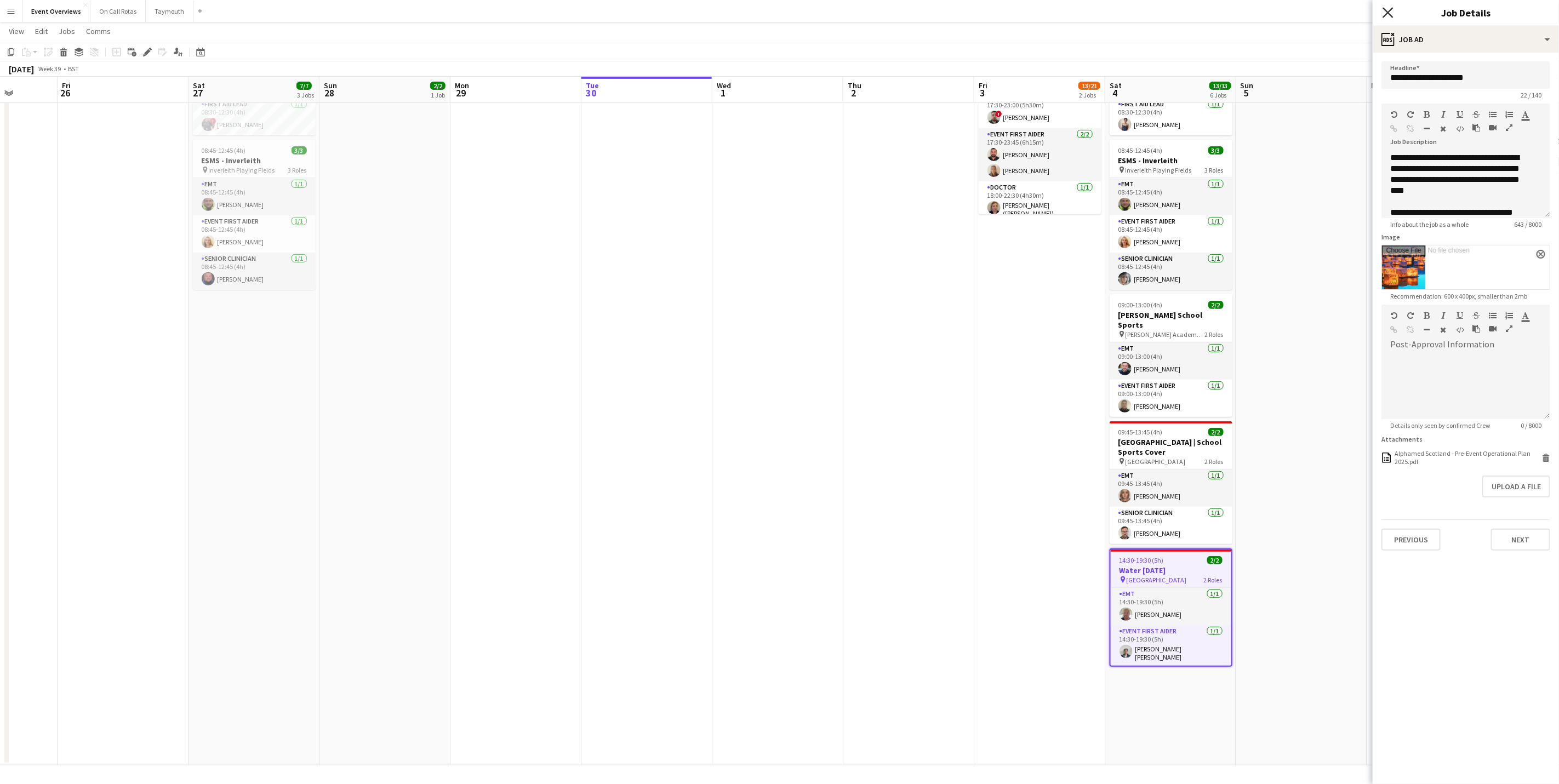
click at [1388, 10] on icon "Close pop-in" at bounding box center [1388, 12] width 10 height 10
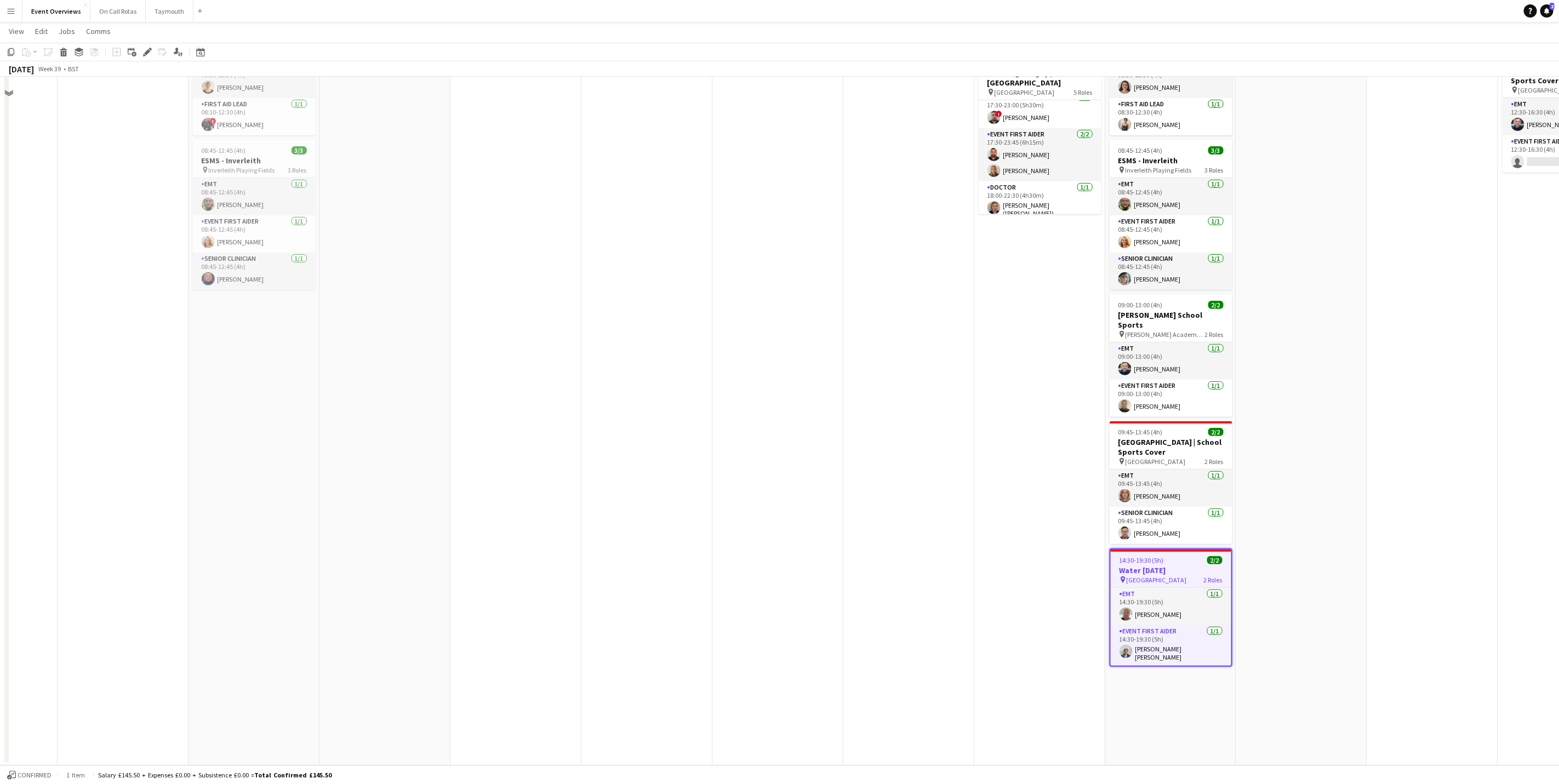
scroll to position [0, 0]
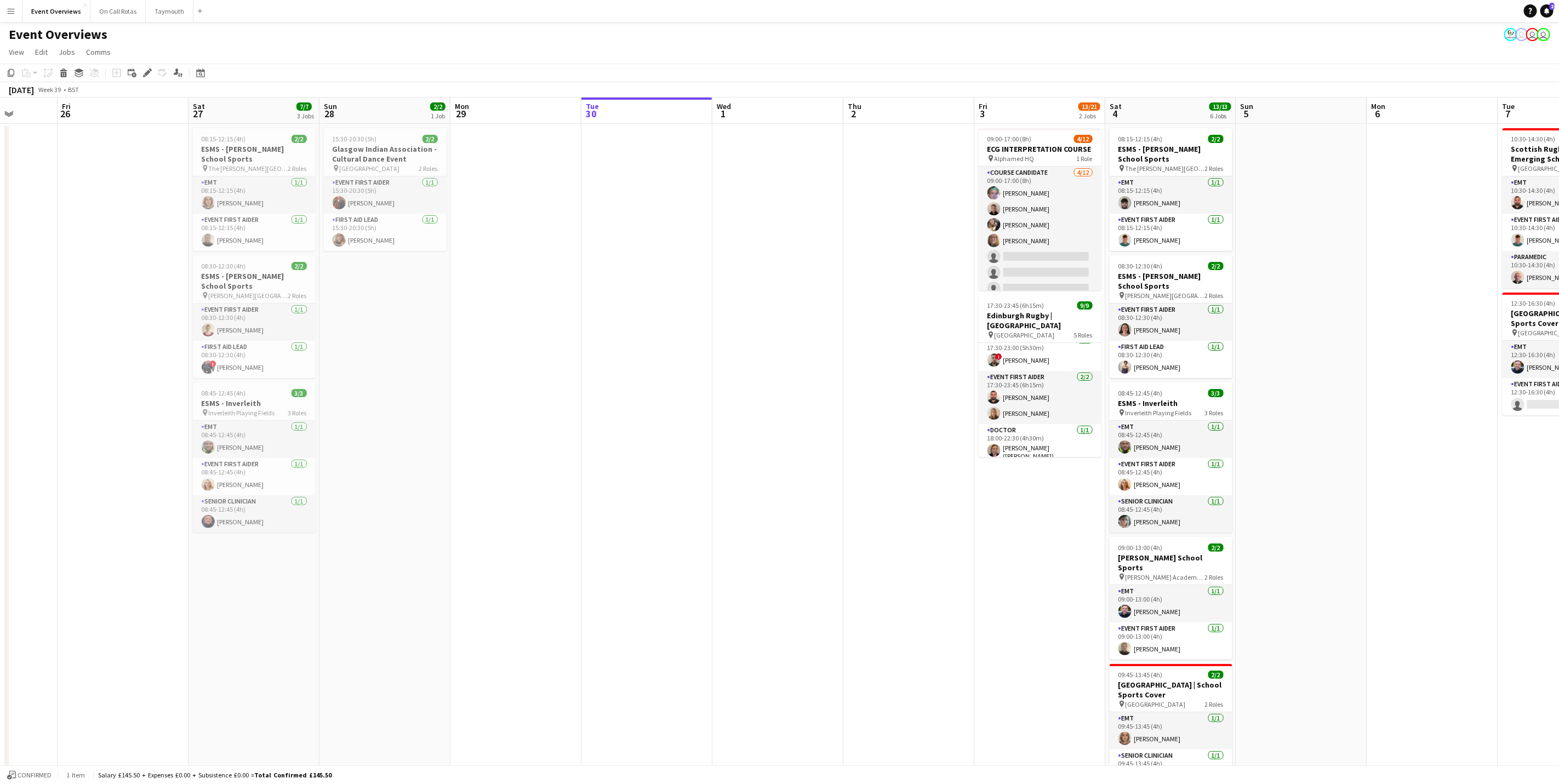
click at [788, 52] on app-page-menu "View Day view expanded Day view collapsed Month view Date picker Jump to [DATE]…" at bounding box center [779, 53] width 1559 height 21
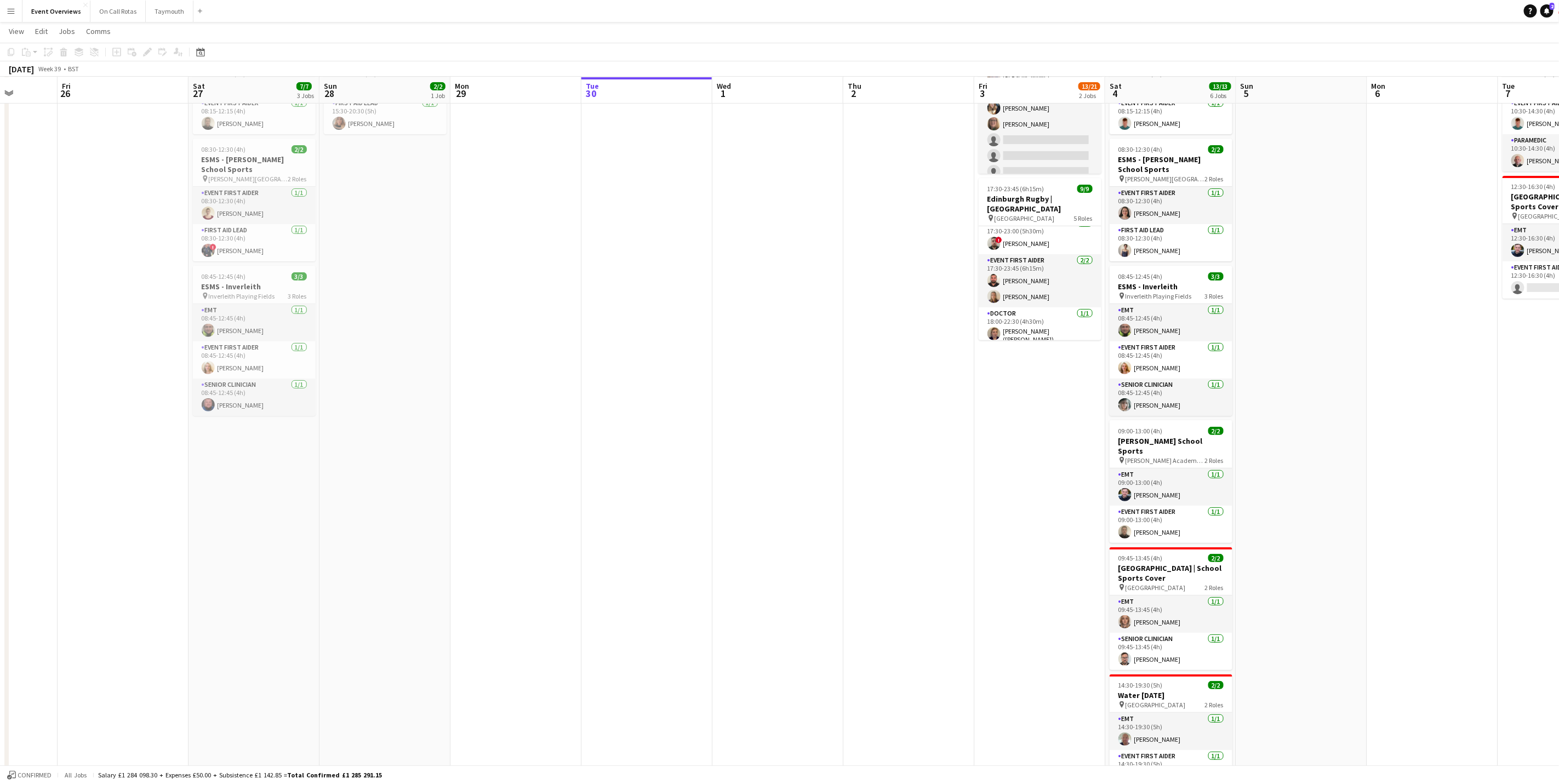
scroll to position [242, 0]
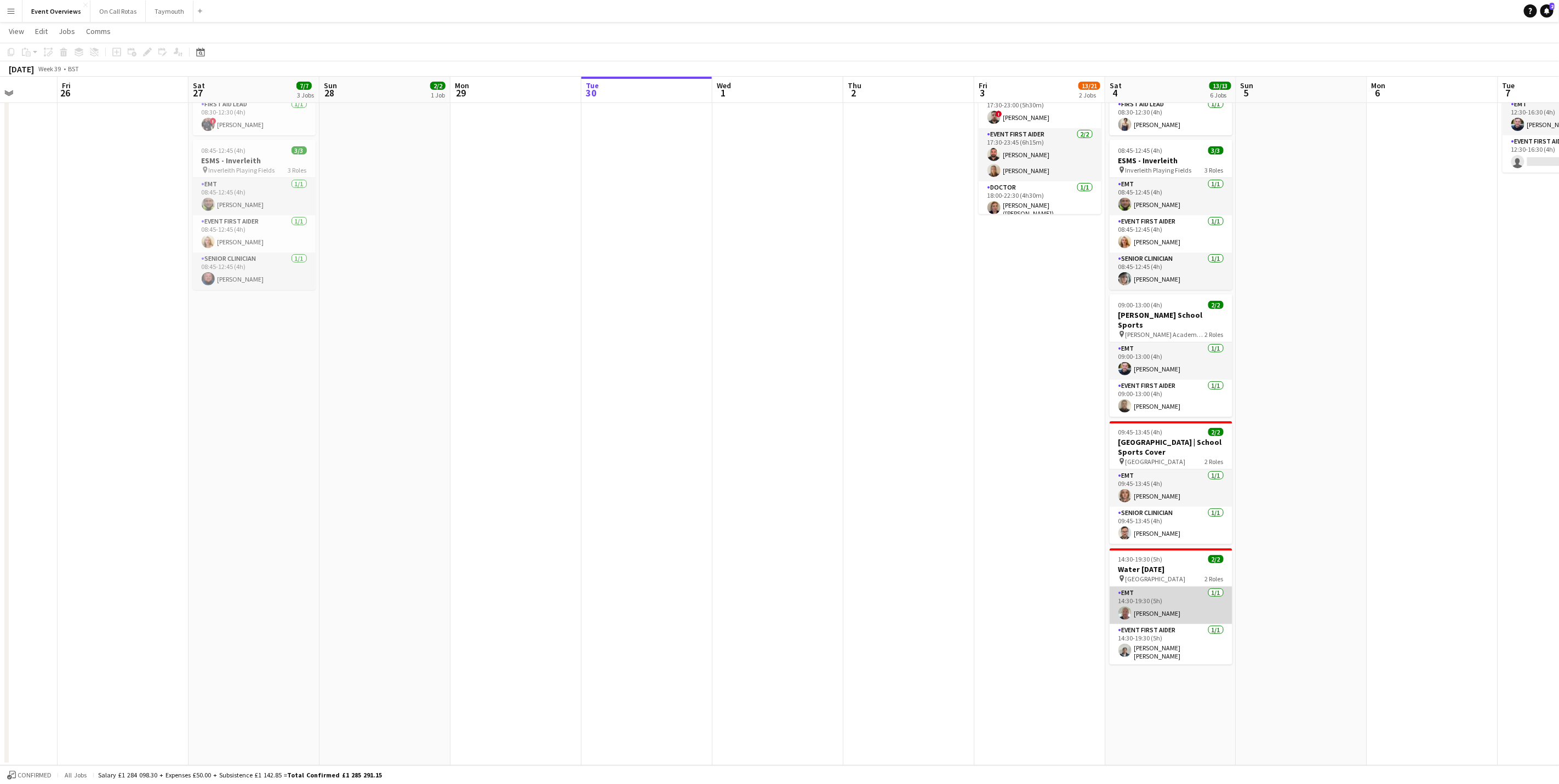
click at [1148, 611] on app-card-role "EMT [DATE] 14:30-19:30 (5h) [PERSON_NAME]" at bounding box center [1171, 605] width 123 height 37
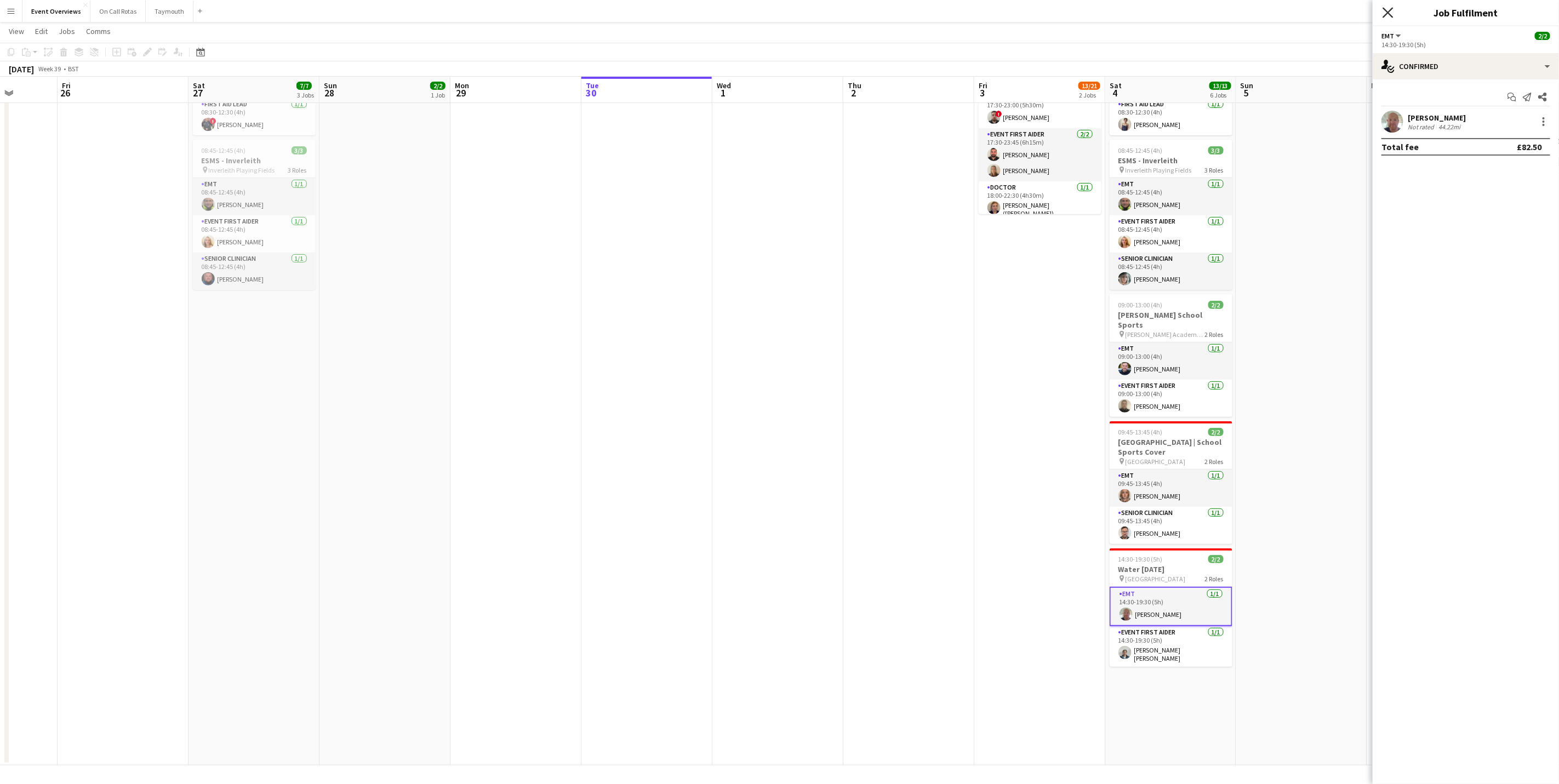
click at [1393, 9] on icon at bounding box center [1388, 12] width 10 height 10
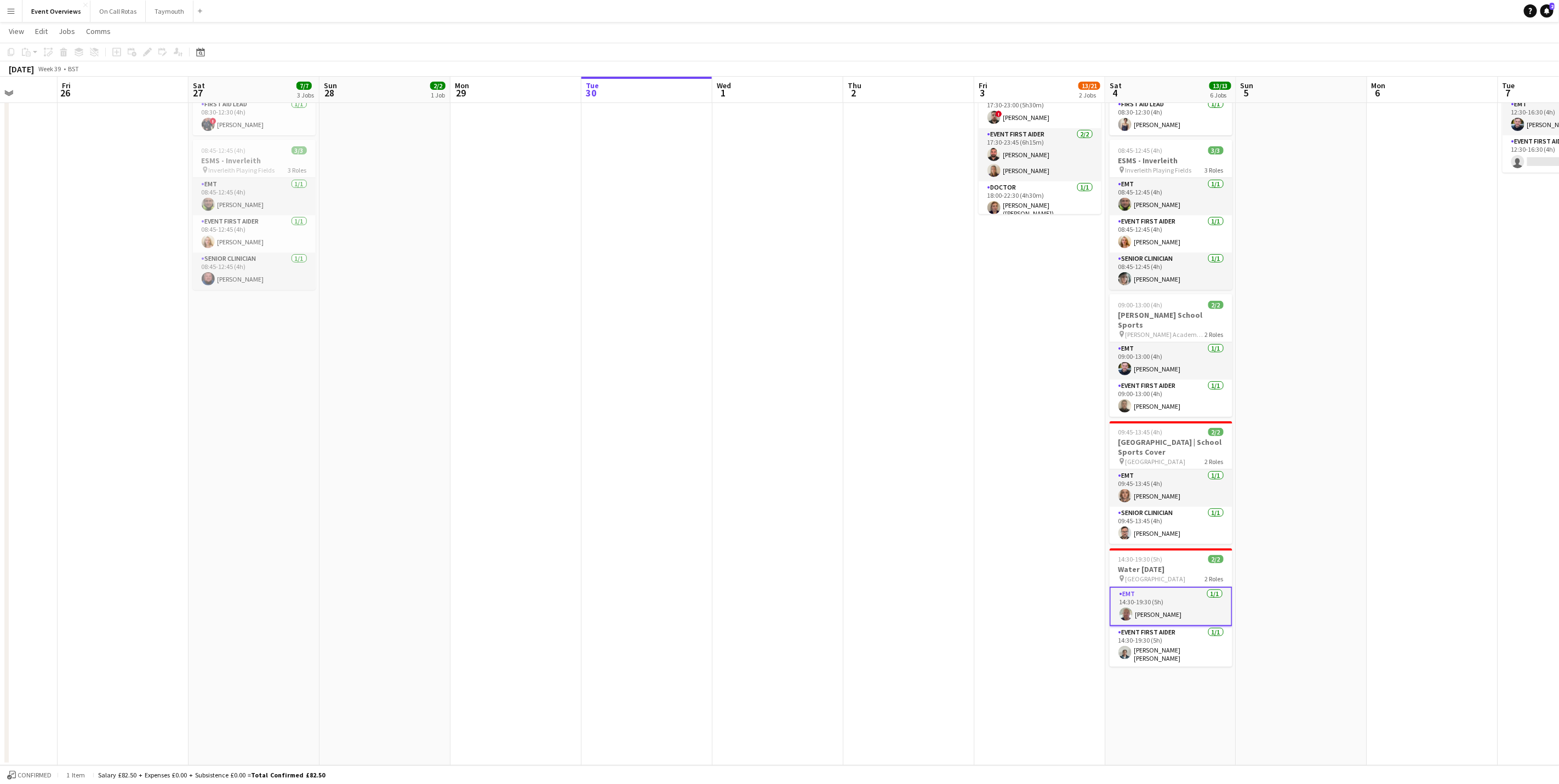
click at [1321, 34] on app-page-menu "View Day view expanded Day view collapsed Month view Date picker Jump to [DATE]…" at bounding box center [779, 32] width 1559 height 21
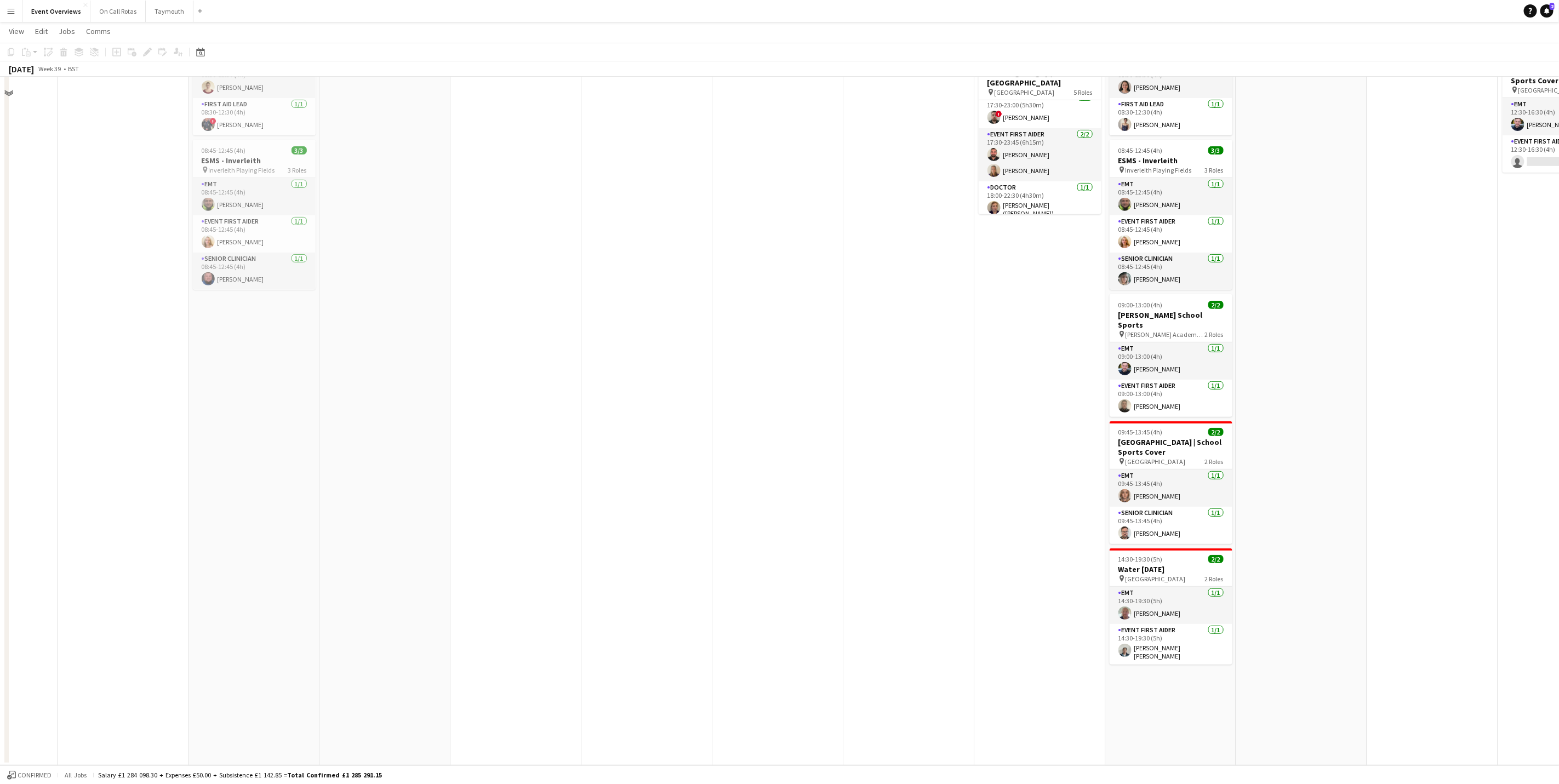
scroll to position [0, 0]
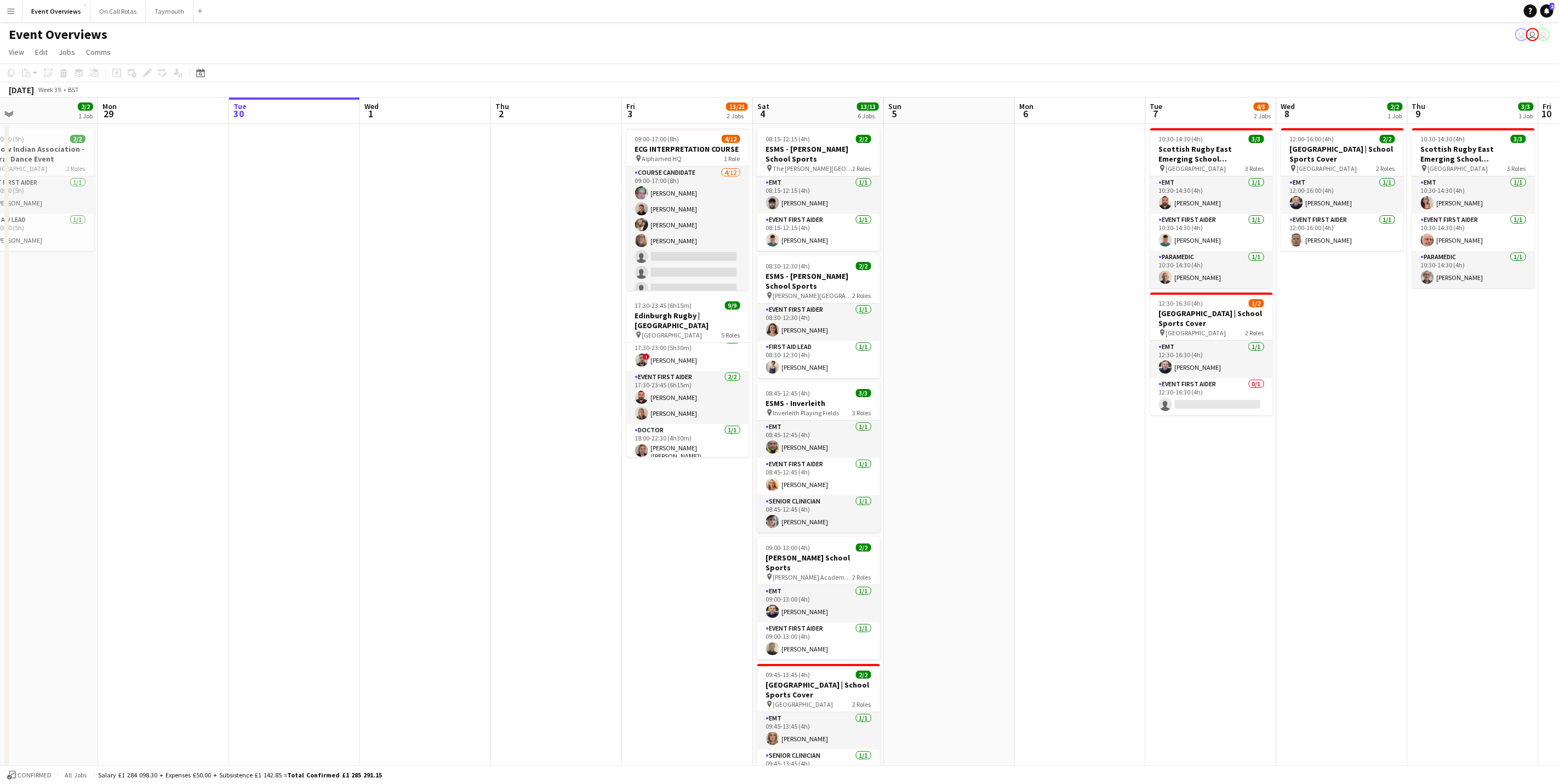
drag, startPoint x: 649, startPoint y: 541, endPoint x: 630, endPoint y: 541, distance: 19.0
click at [630, 541] on app-calendar-viewport "Thu 25 Fri 26 Sat 27 7/7 3 Jobs Sun 28 2/2 1 Job Mon 29 Tue 30 Wed 1 Thu 2 Fri …" at bounding box center [779, 553] width 1559 height 911
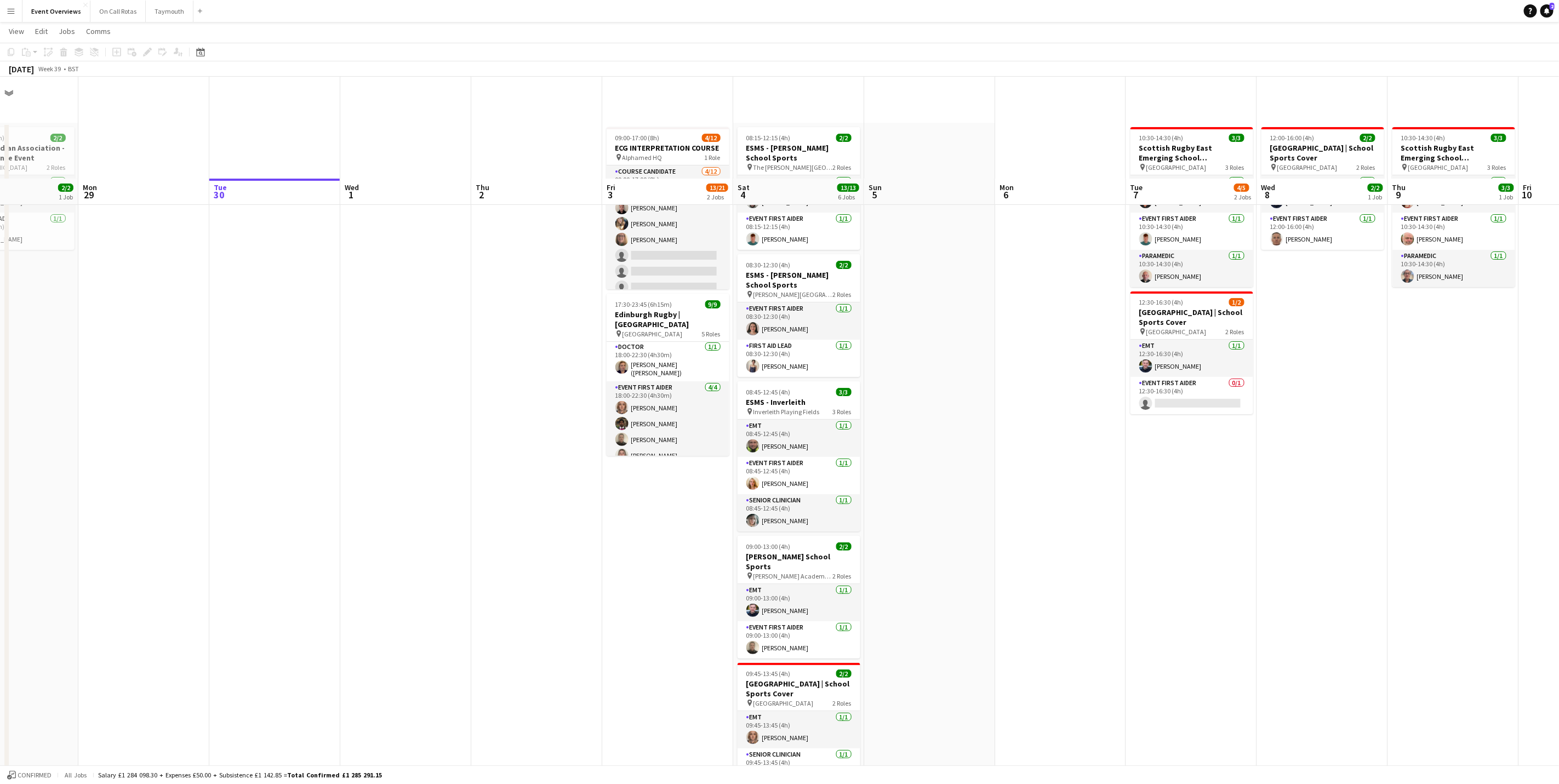
scroll to position [242, 0]
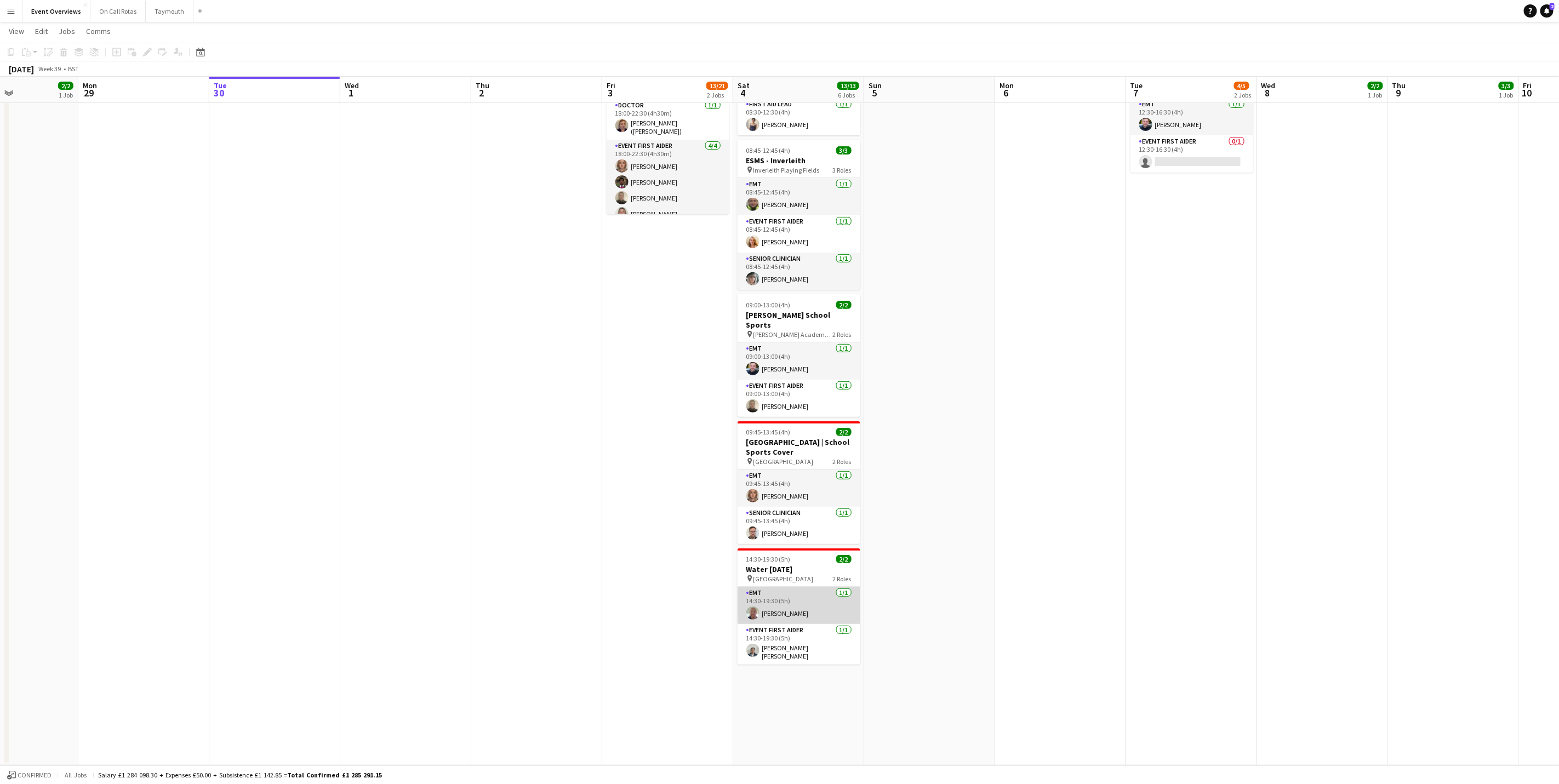
click at [786, 608] on app-card-role "EMT [DATE] 14:30-19:30 (5h) [PERSON_NAME]" at bounding box center [799, 605] width 123 height 37
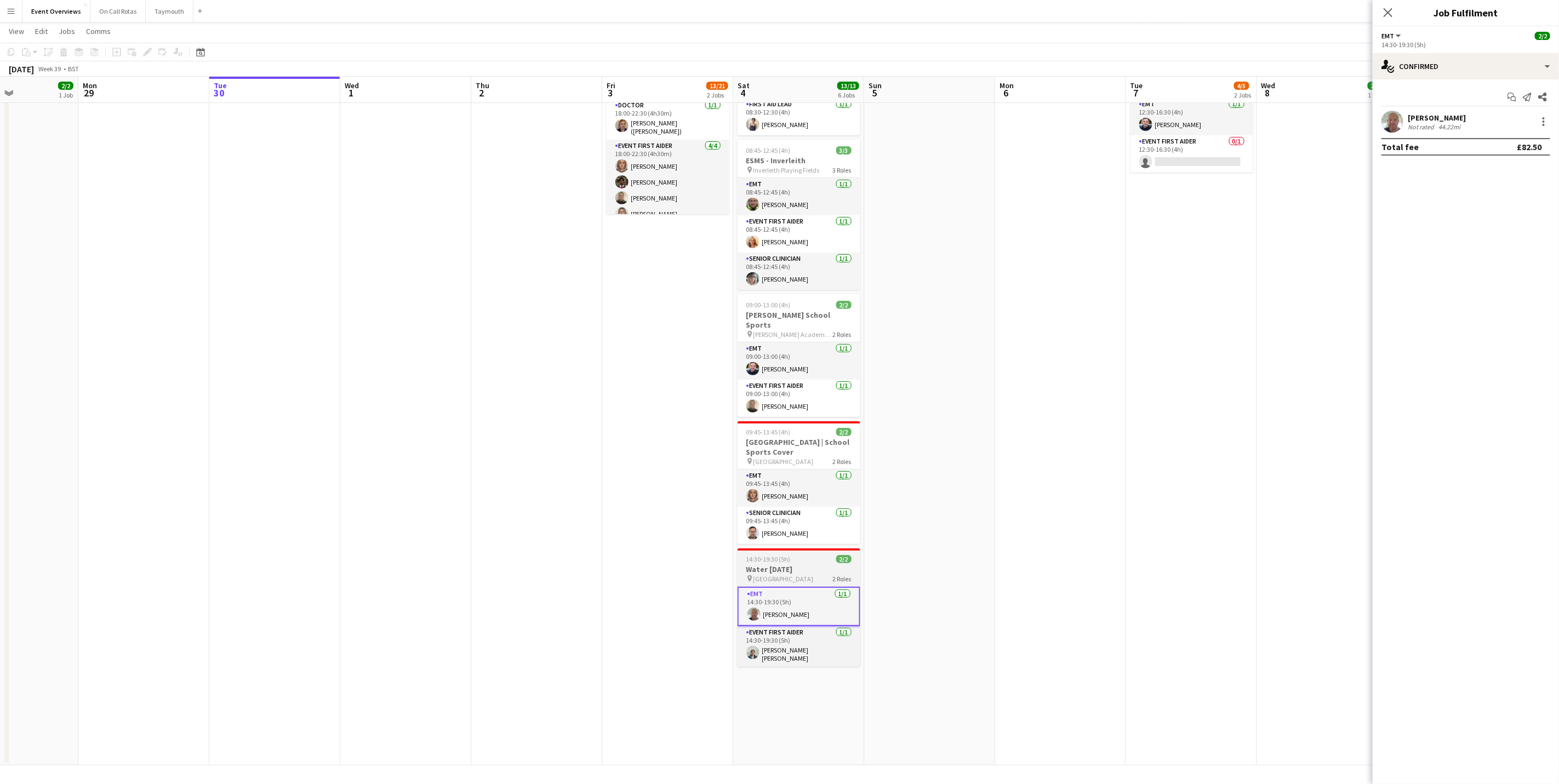
click at [799, 564] on h3 "Water [DATE]" at bounding box center [799, 569] width 123 height 10
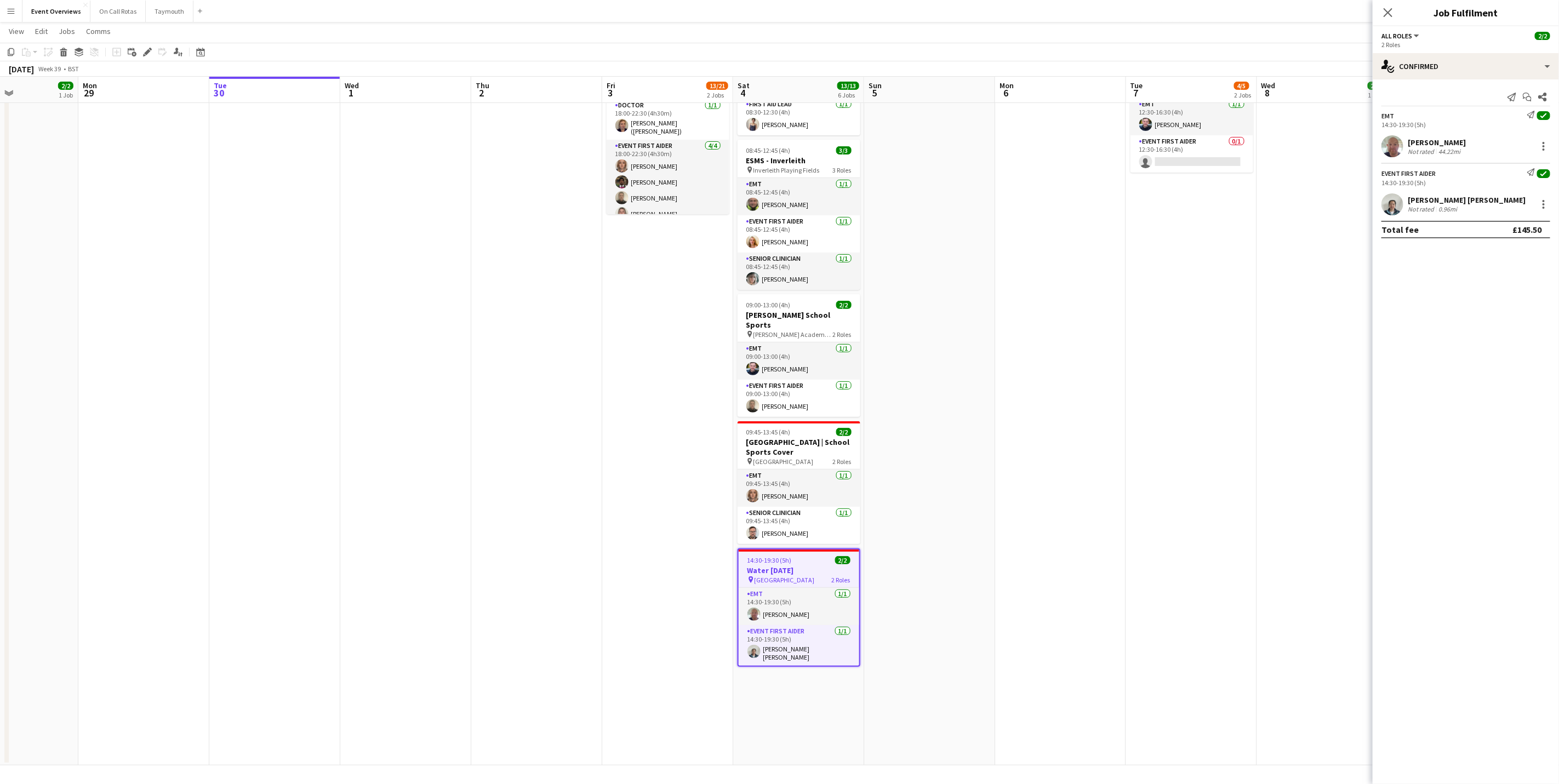
click at [1477, 81] on div "Send notification Start chat Share EMT Send notification check 14:30-19:30 (5h)…" at bounding box center [1466, 163] width 186 height 167
click at [1475, 69] on div "single-neutral-actions-check-2 Confirmed" at bounding box center [1466, 66] width 186 height 26
click at [1483, 117] on div "pen-write Job Details" at bounding box center [1502, 114] width 109 height 22
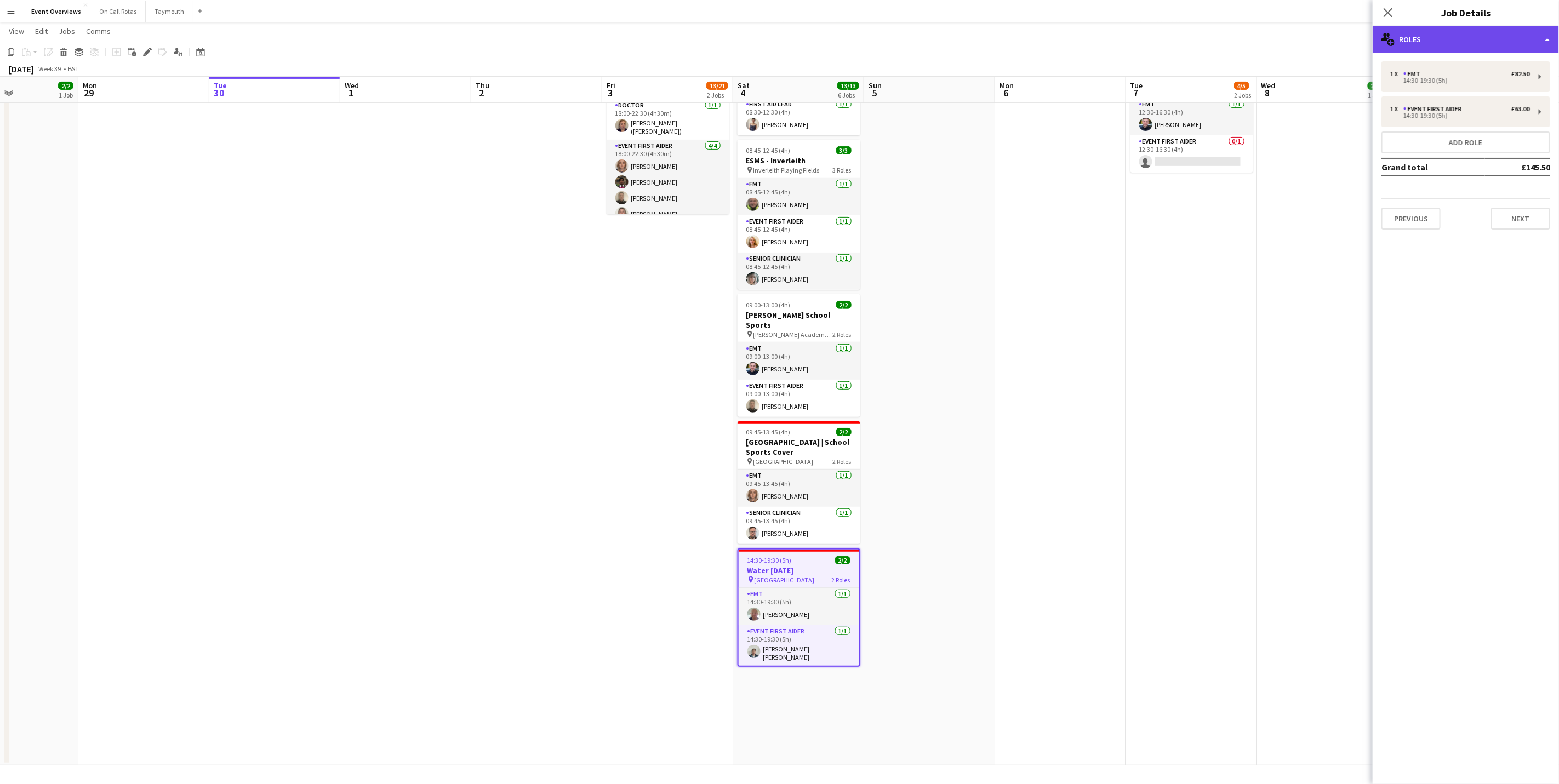
click at [1410, 31] on div "multiple-users-add Roles" at bounding box center [1466, 39] width 186 height 26
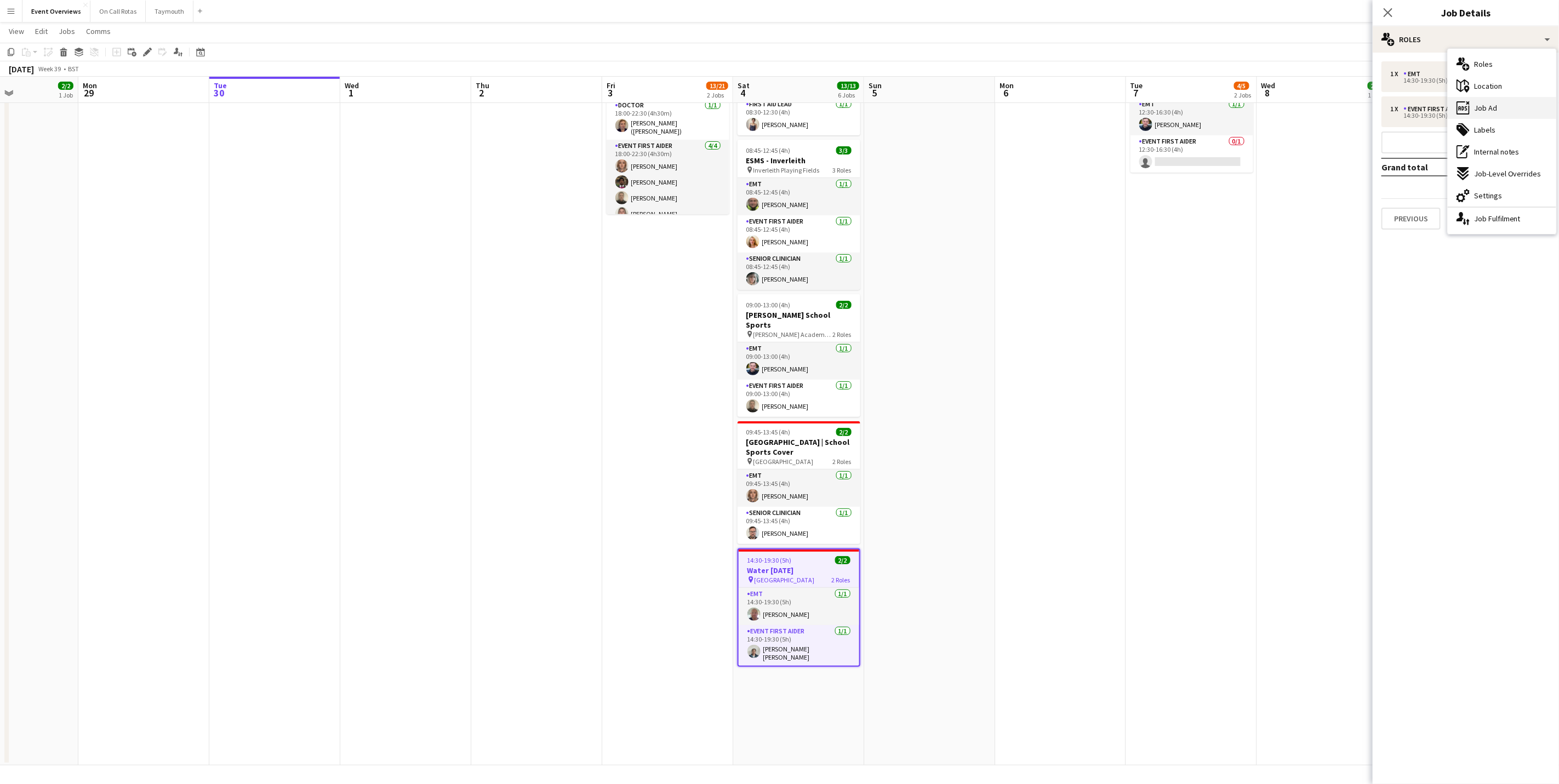
click at [1492, 103] on span "Job Ad" at bounding box center [1486, 108] width 23 height 10
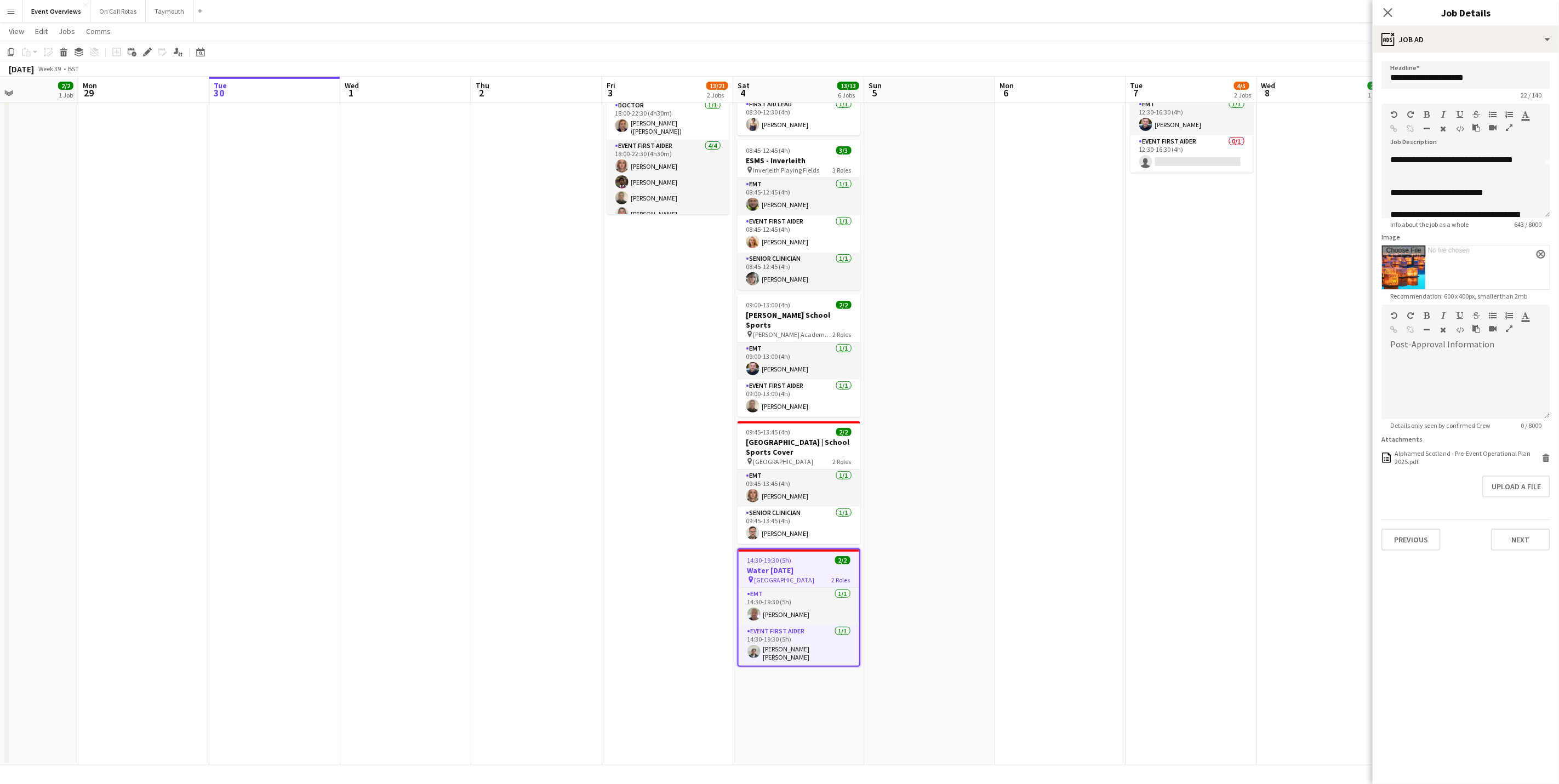
scroll to position [0, 0]
click at [1397, 15] on div "Close pop-in" at bounding box center [1388, 12] width 31 height 25
click at [1386, 12] on icon at bounding box center [1388, 12] width 10 height 10
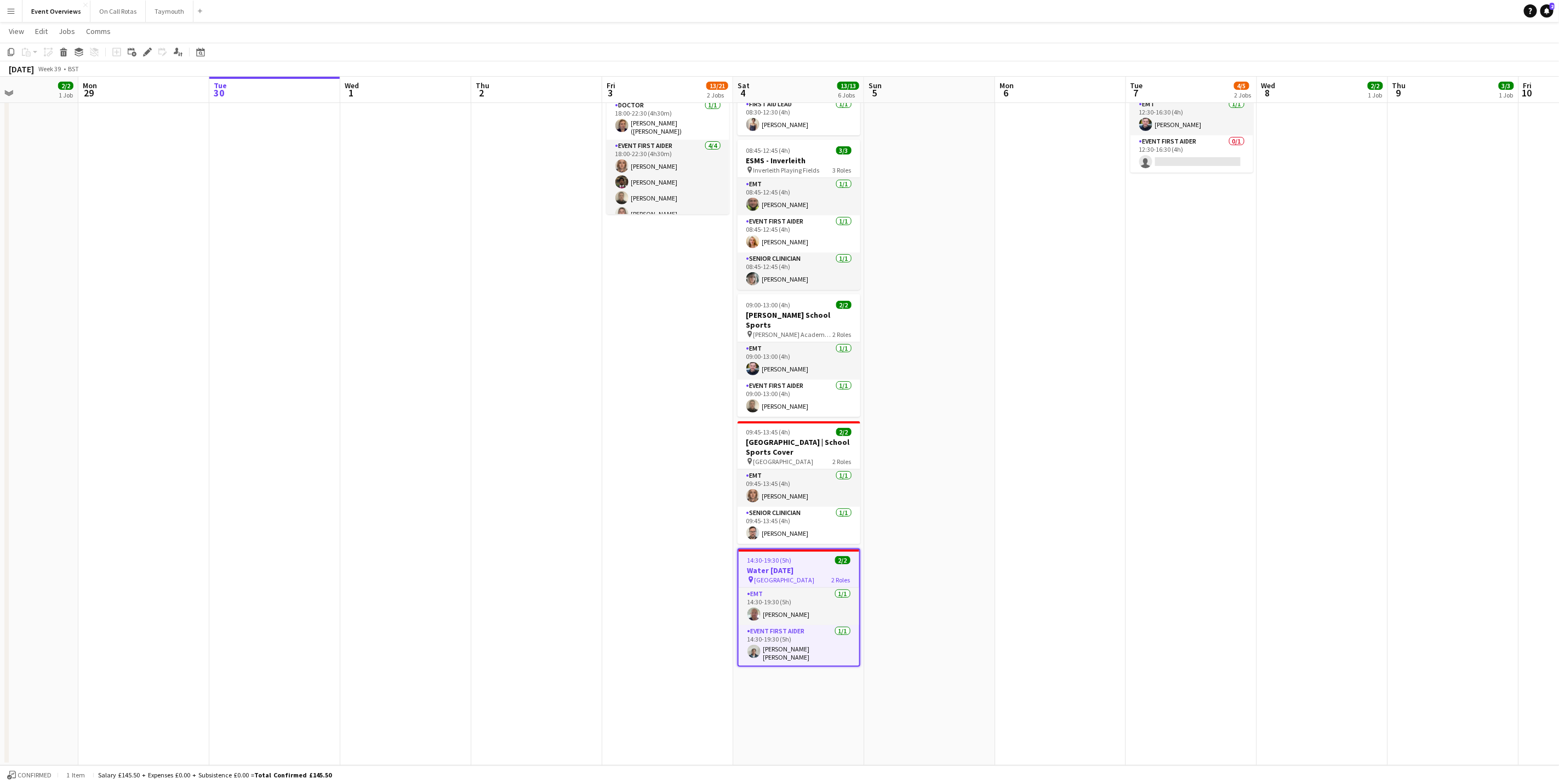
click at [1079, 411] on app-date-cell at bounding box center [1060, 323] width 131 height 885
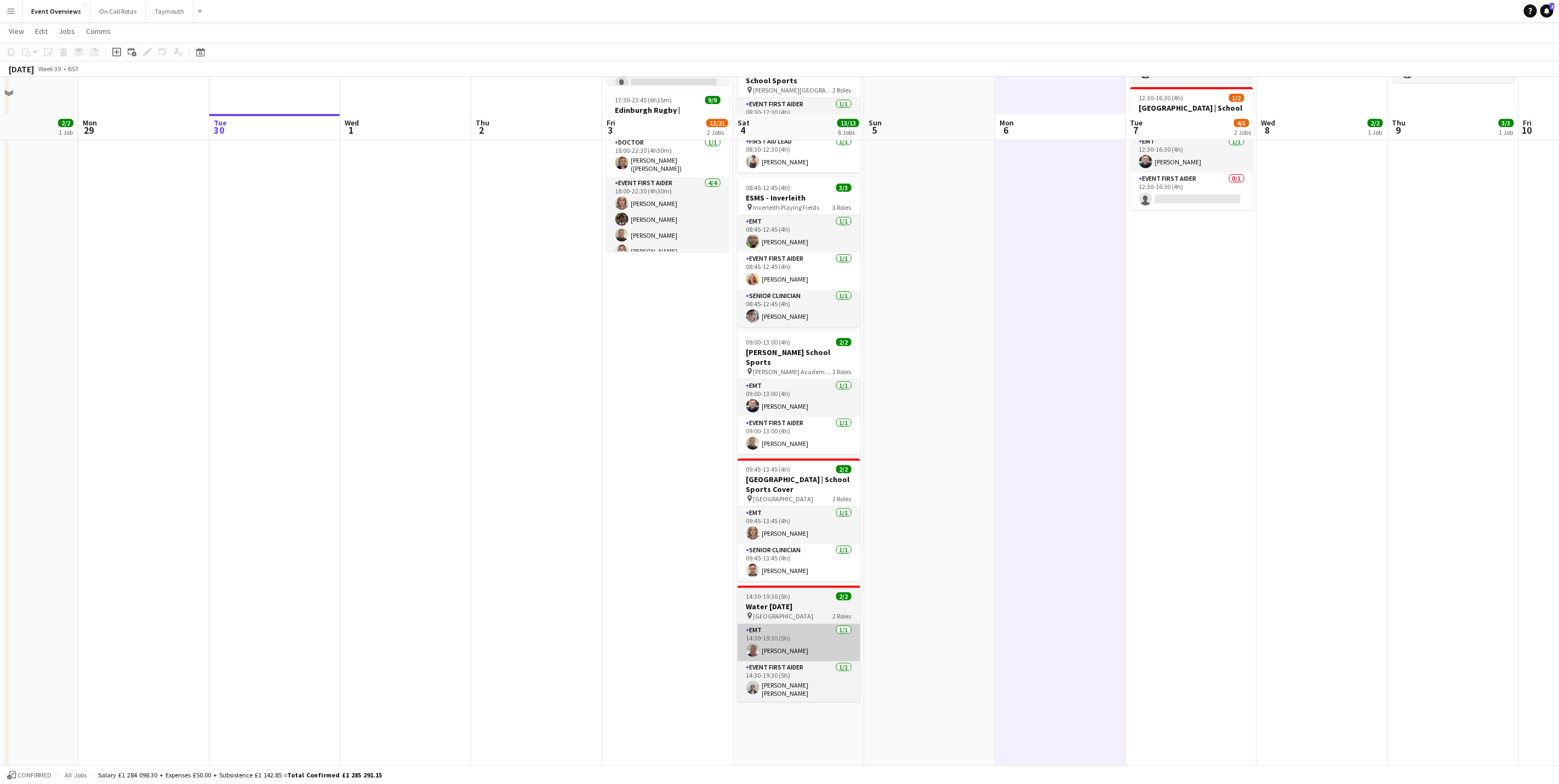
scroll to position [242, 0]
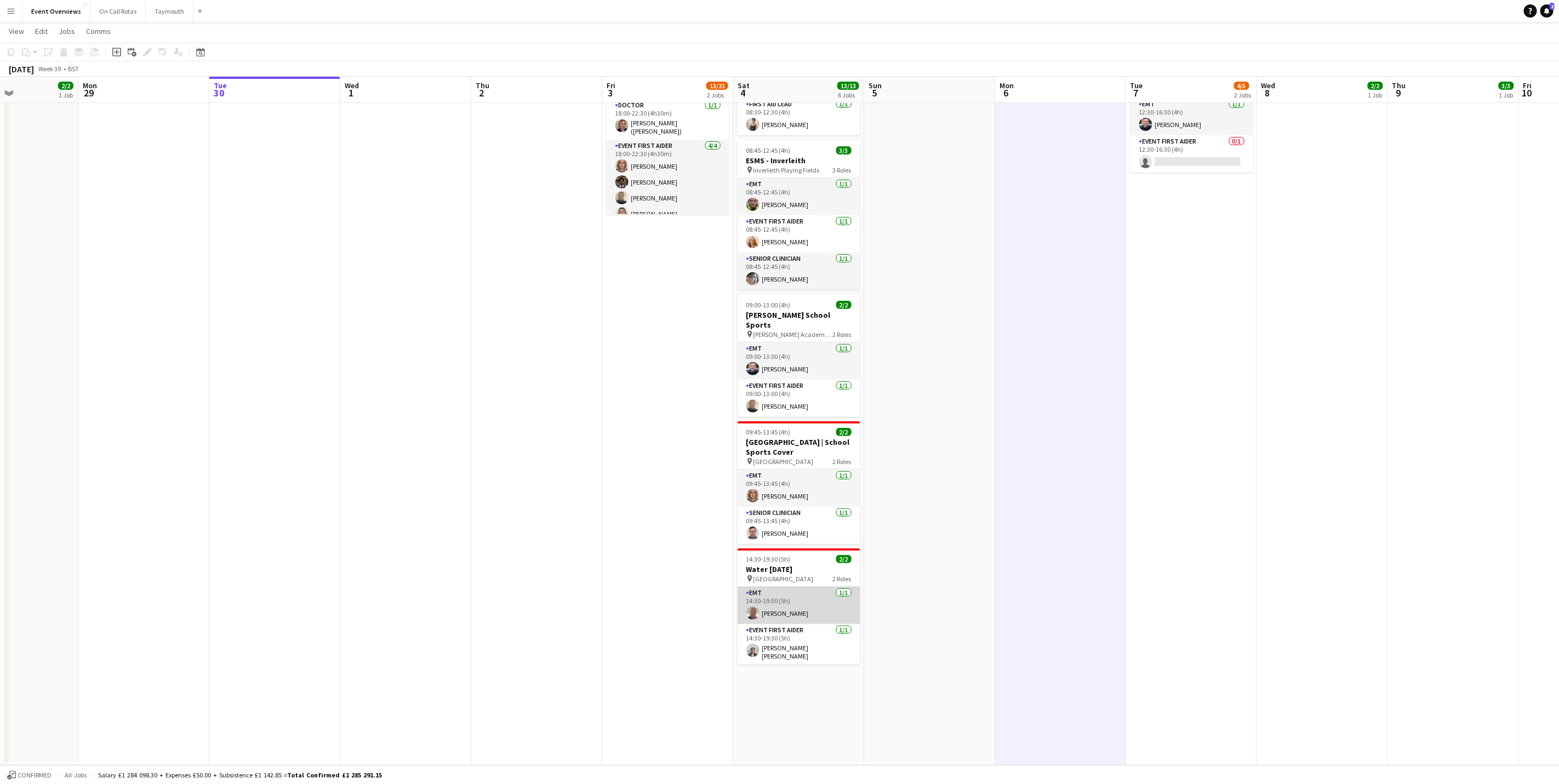
drag, startPoint x: 786, startPoint y: 615, endPoint x: 793, endPoint y: 599, distance: 17.5
click at [787, 616] on app-card-role "EMT [DATE] 14:30-19:30 (5h) [PERSON_NAME]" at bounding box center [799, 605] width 123 height 37
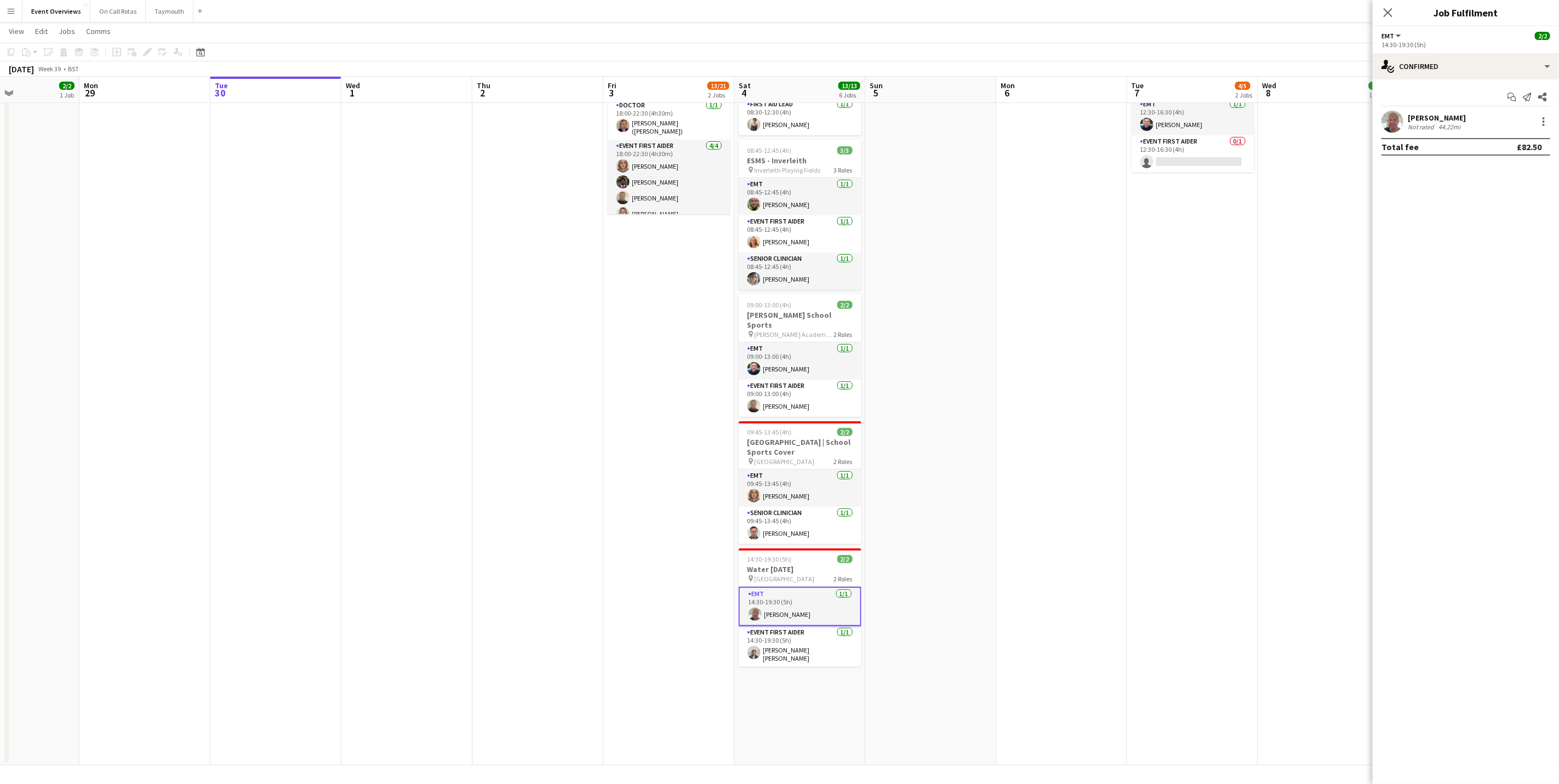
click at [1405, 116] on div "[PERSON_NAME] Not rated 44.22mi" at bounding box center [1466, 121] width 186 height 22
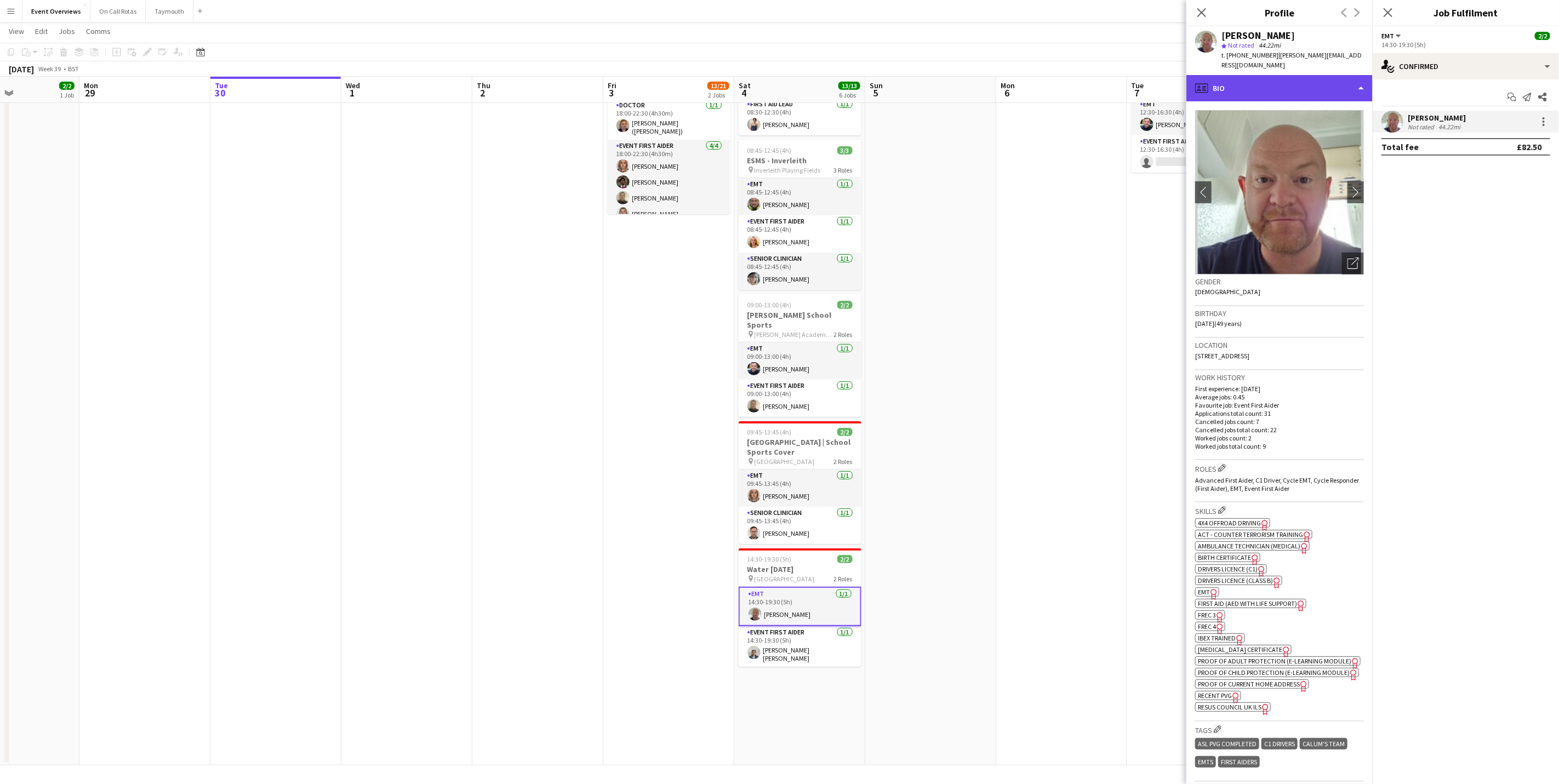
click at [1272, 83] on div "profile Bio" at bounding box center [1280, 88] width 186 height 26
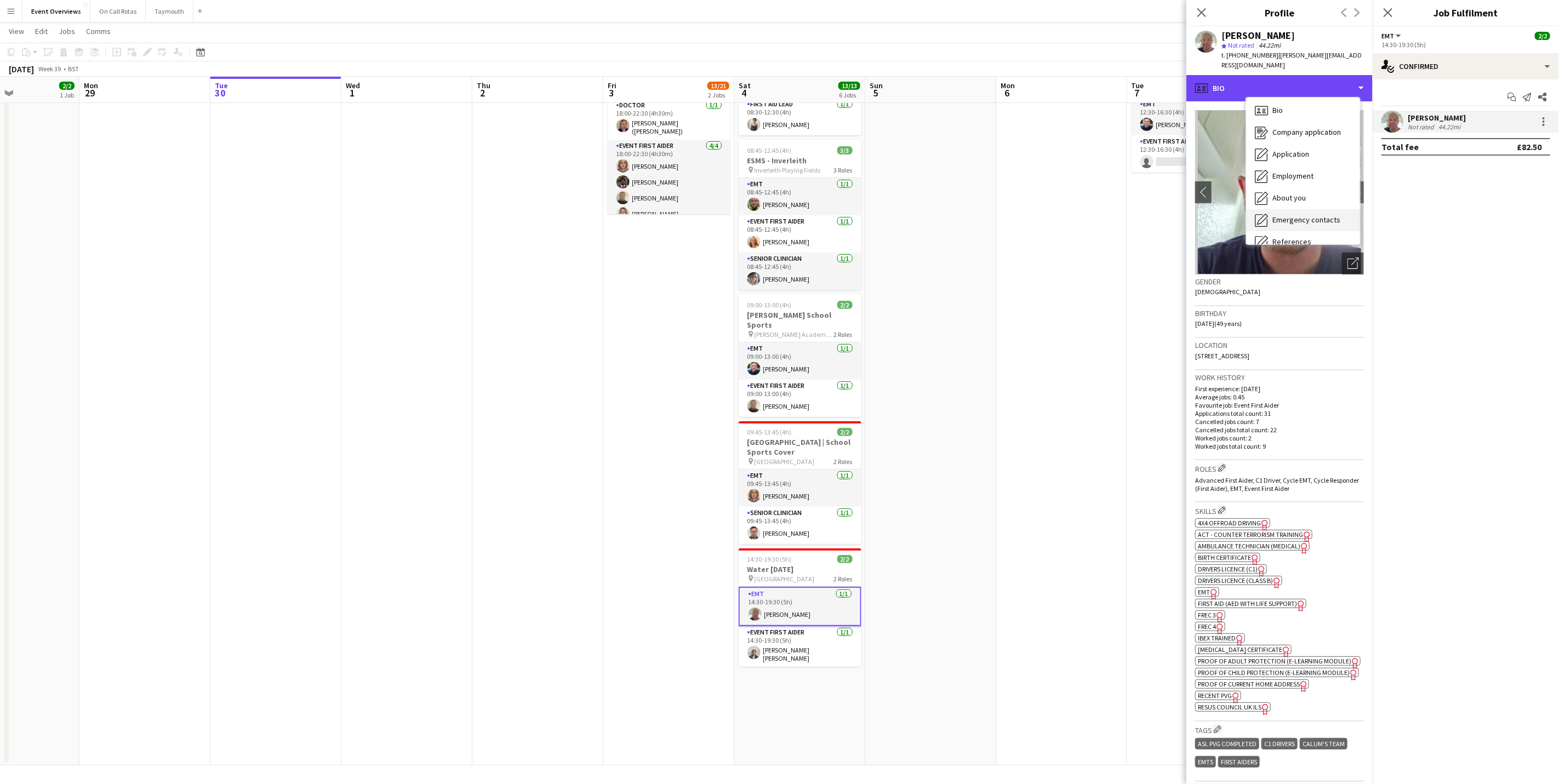
scroll to position [0, 0]
click at [1295, 195] on span "About you" at bounding box center [1289, 200] width 34 height 10
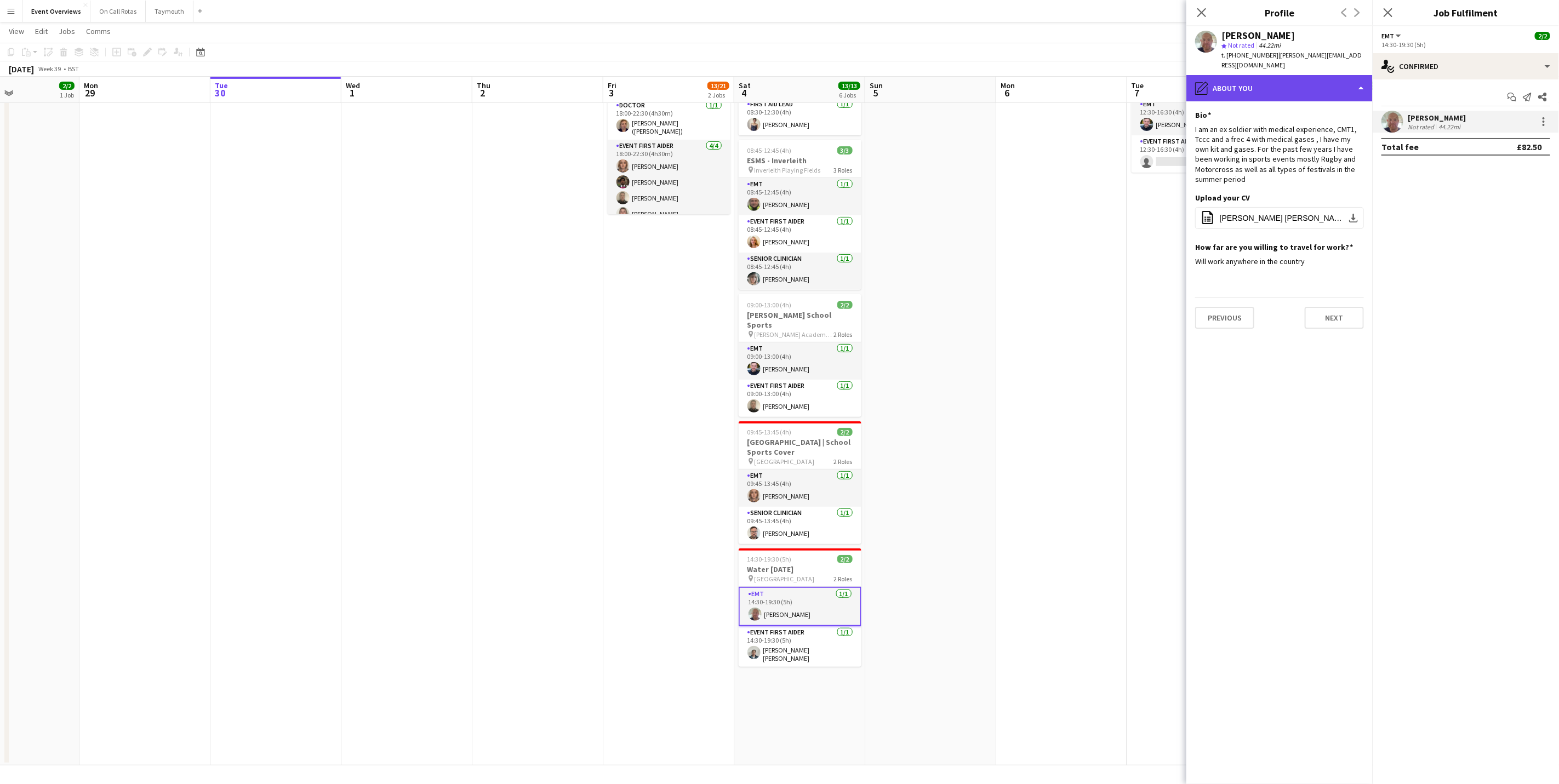
click at [1275, 87] on div "pencil4 About you" at bounding box center [1280, 88] width 186 height 26
click at [1295, 223] on span "Calendar" at bounding box center [1287, 228] width 29 height 10
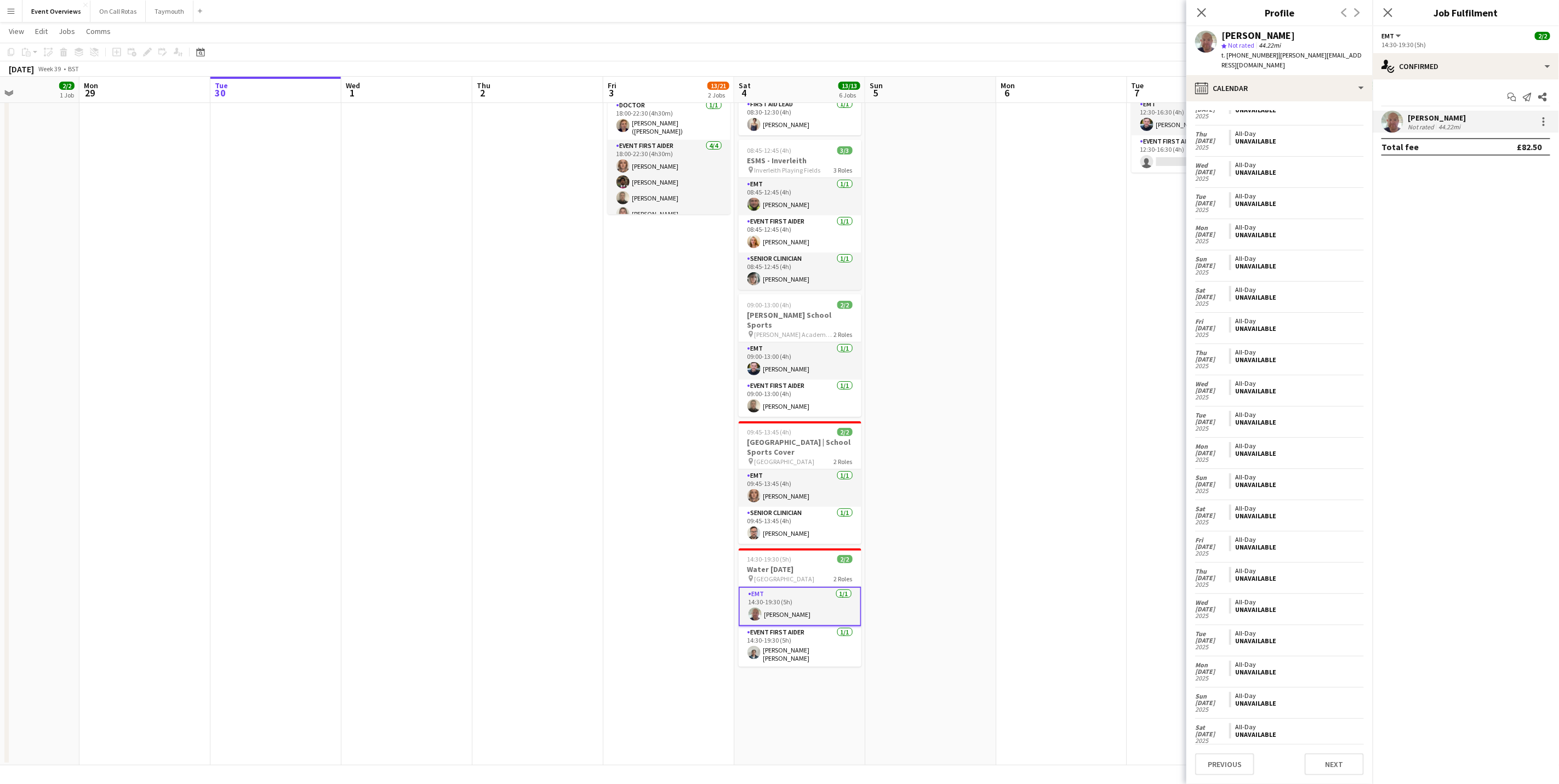
scroll to position [0, 0]
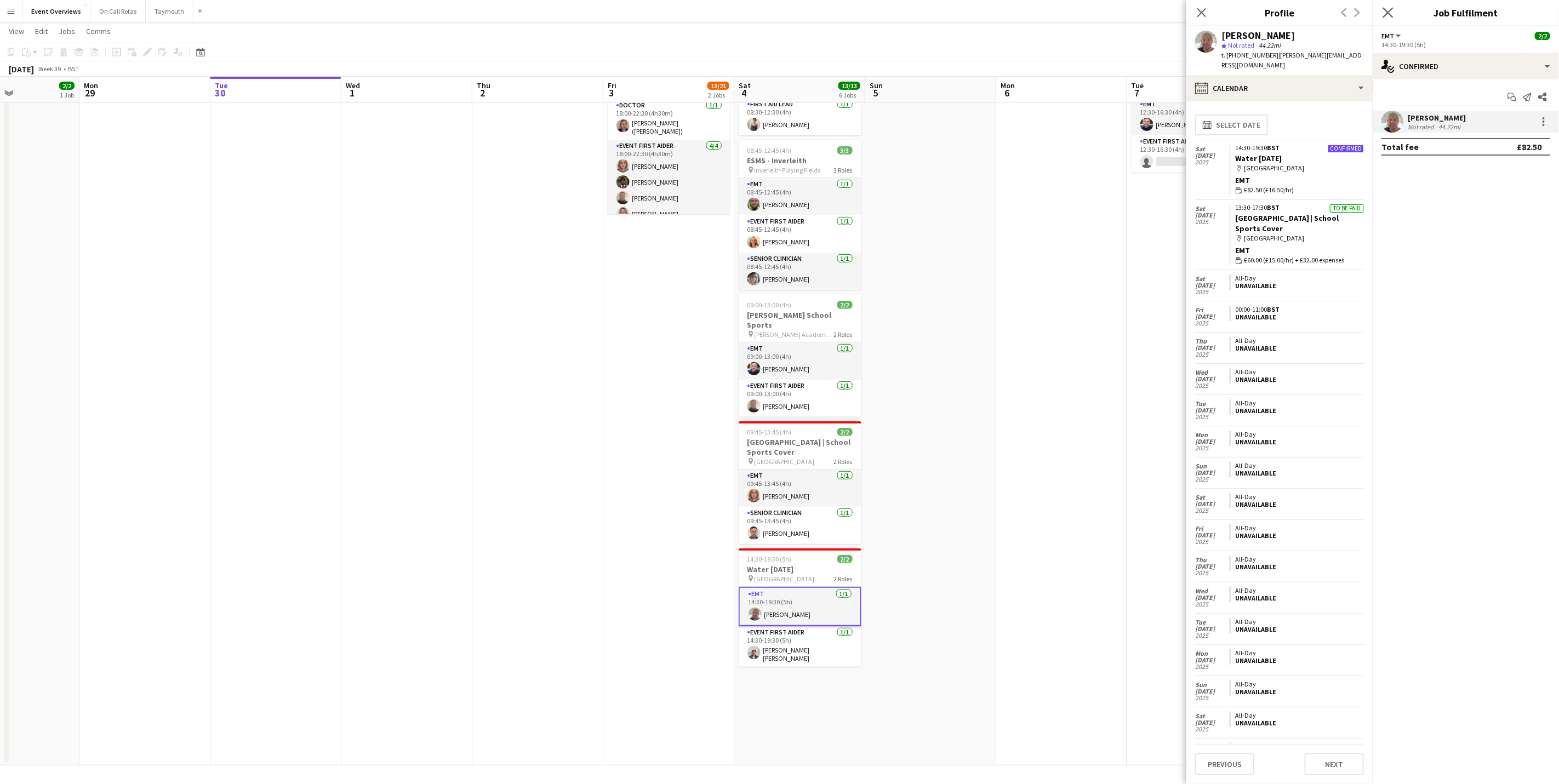
click at [1390, 5] on app-icon "Close pop-in" at bounding box center [1389, 13] width 16 height 16
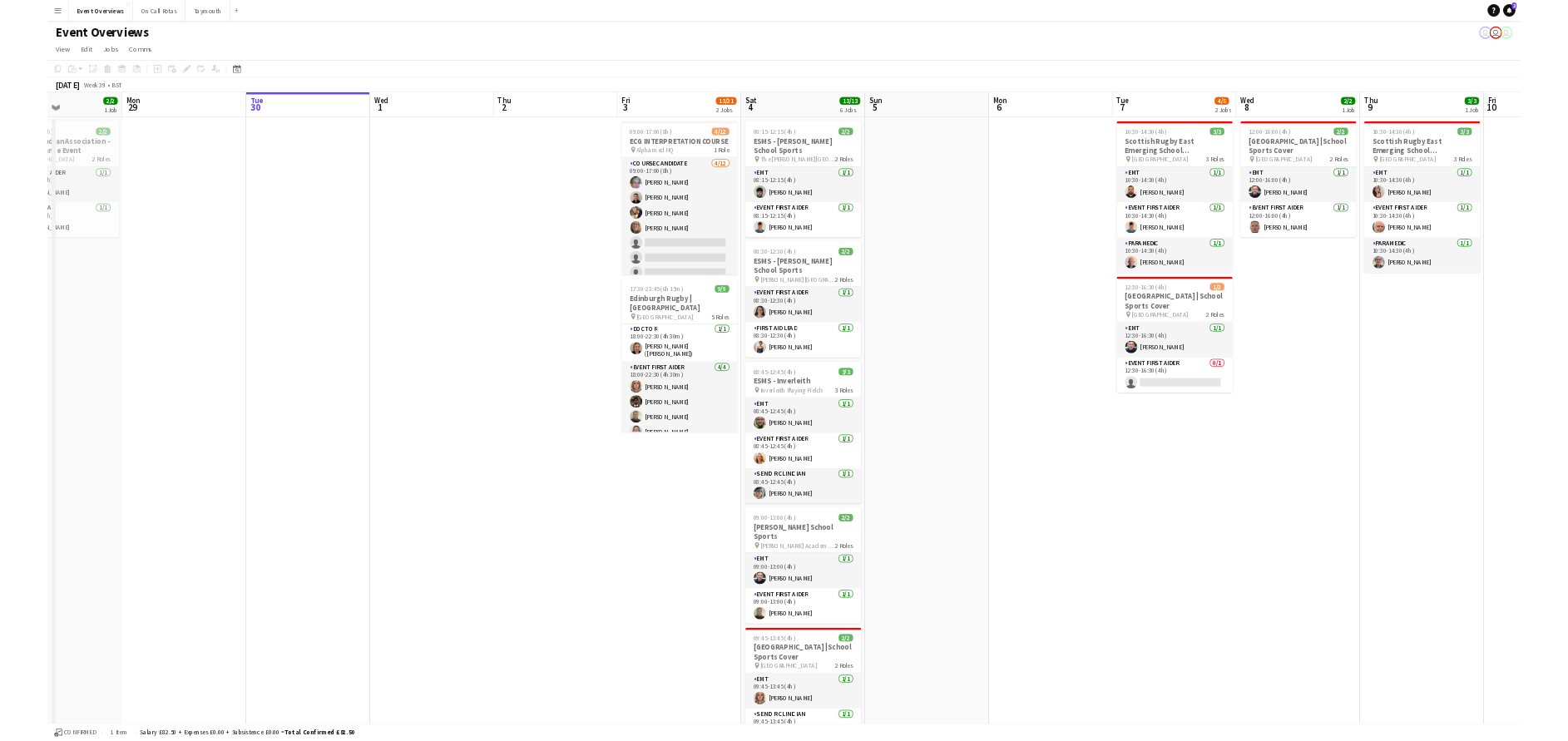
scroll to position [0, 654]
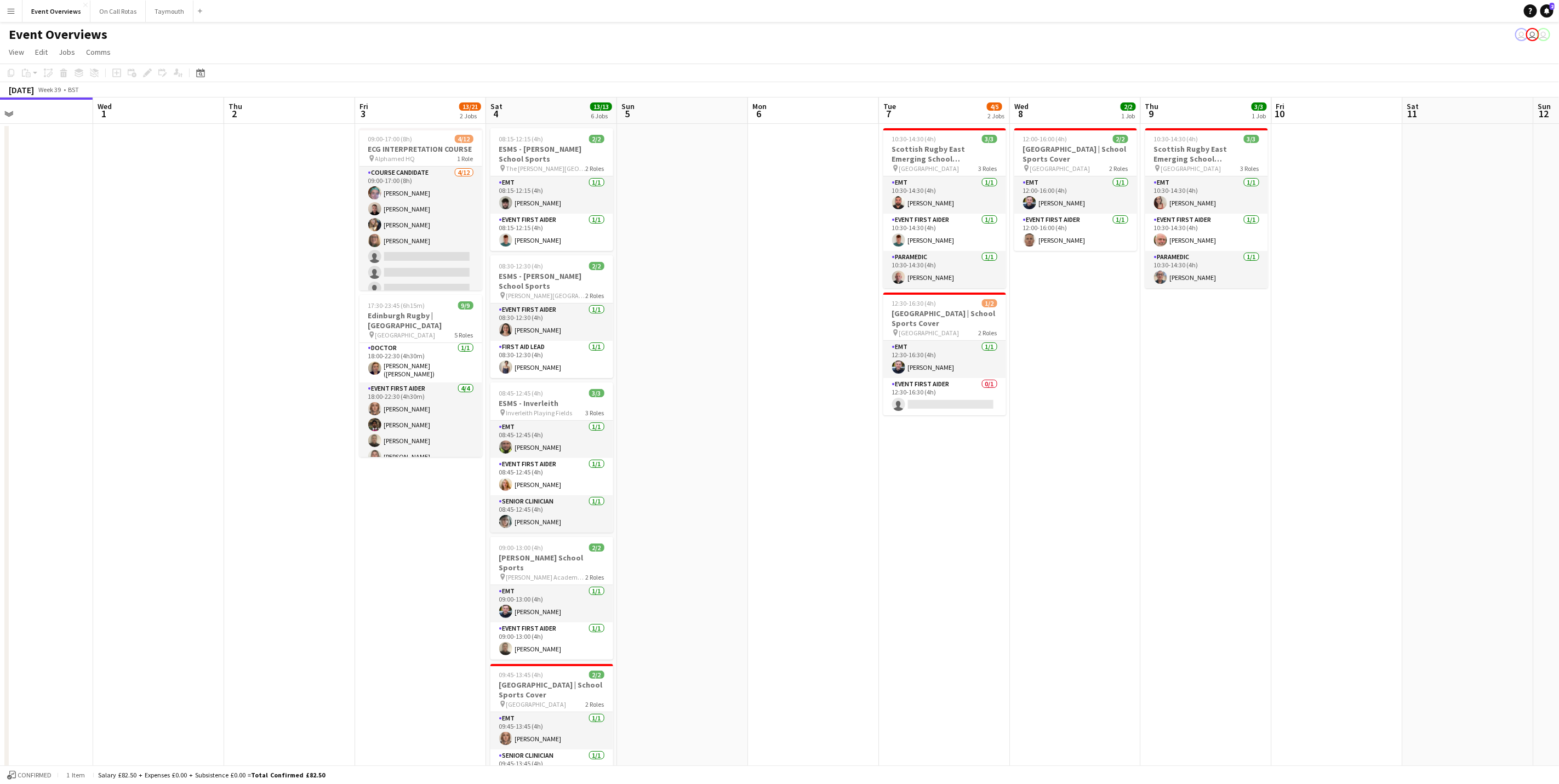
drag, startPoint x: 978, startPoint y: 531, endPoint x: 730, endPoint y: 542, distance: 248.2
click at [730, 542] on app-calendar-viewport "Sat 27 7/7 3 Jobs Sun 28 2/2 1 Job Mon 29 Tue 30 Wed 1 Thu 2 Fri 3 13/21 2 Jobs…" at bounding box center [779, 553] width 1559 height 911
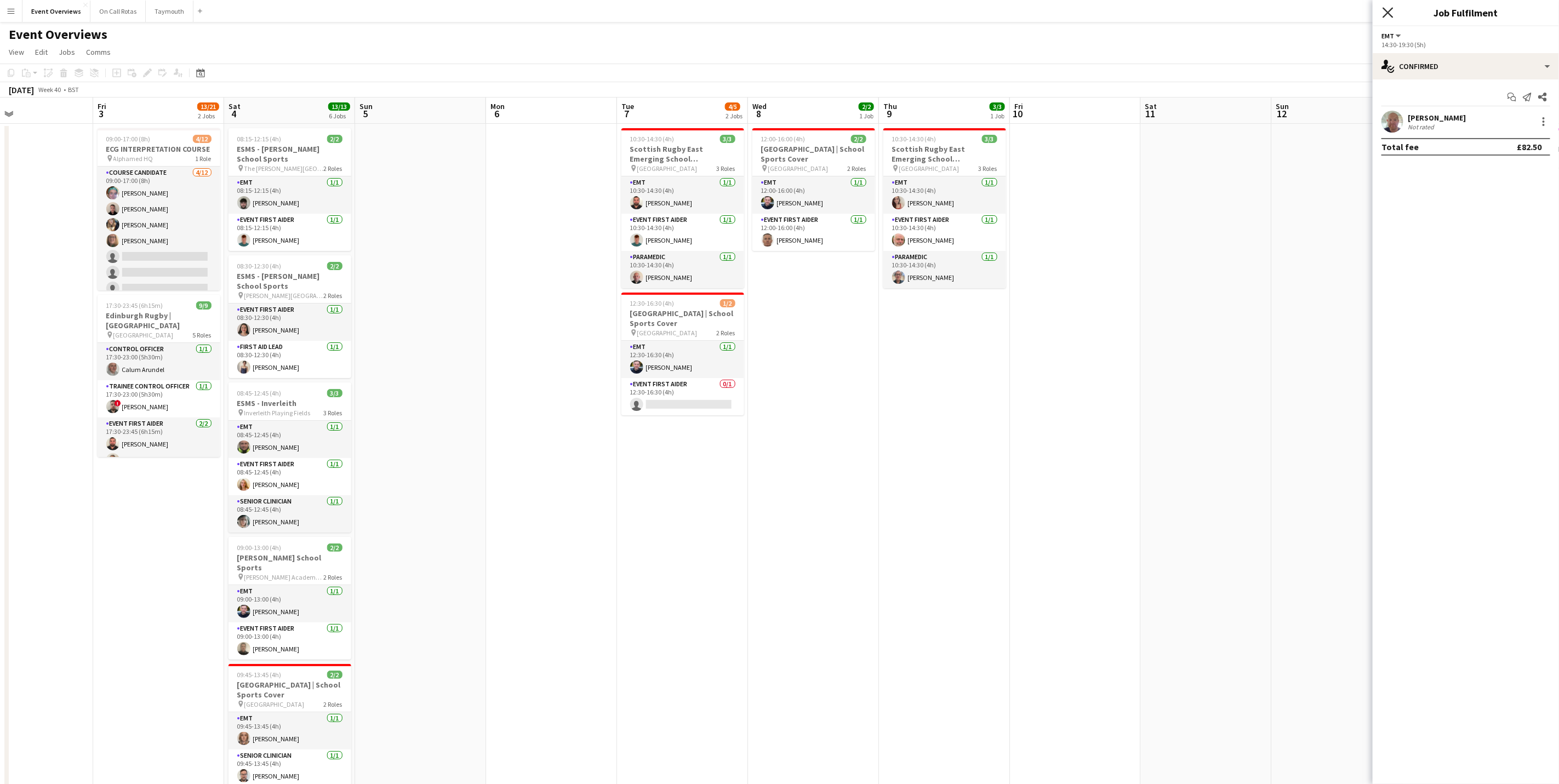
click at [1389, 13] on icon at bounding box center [1388, 12] width 10 height 10
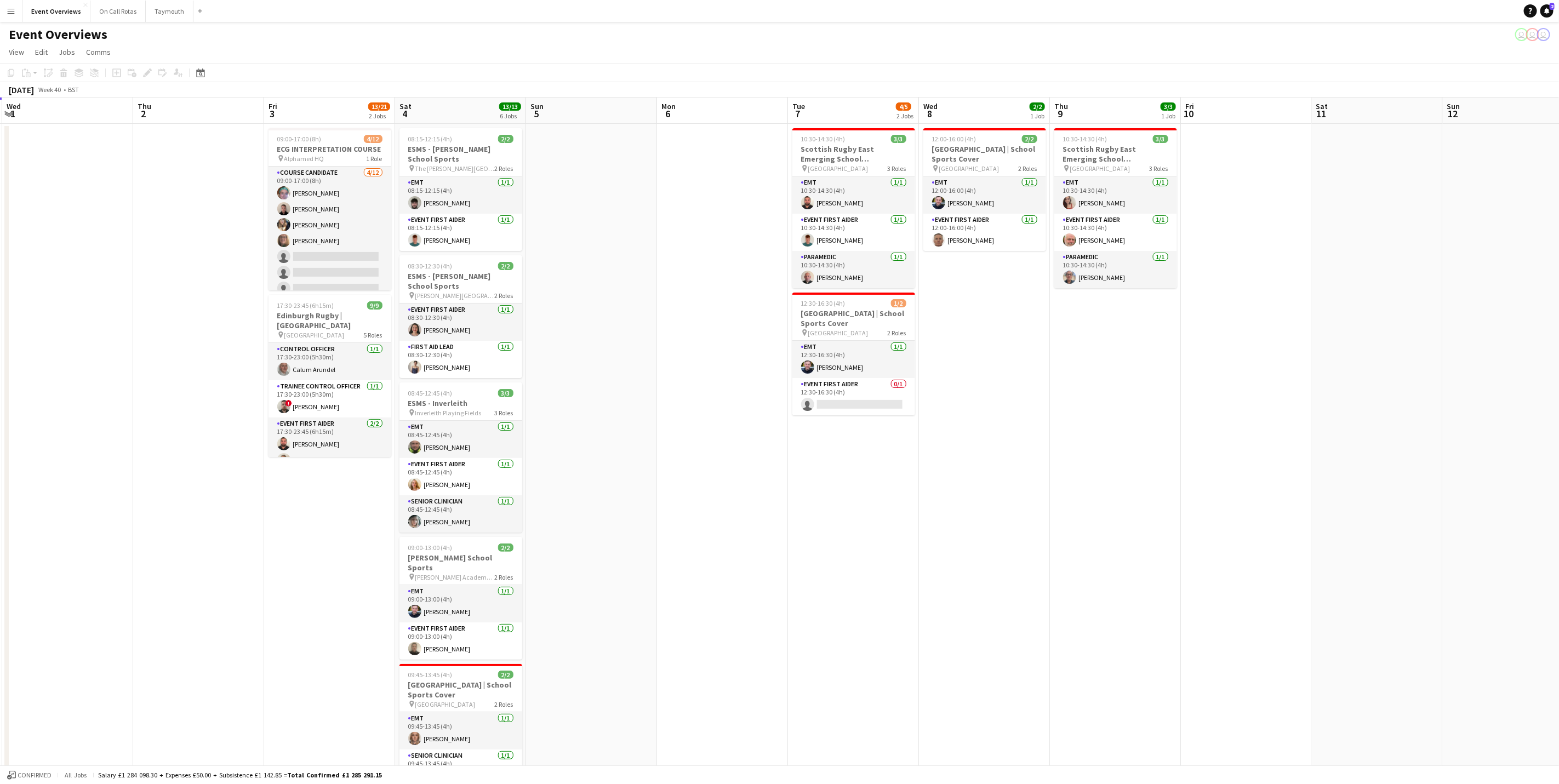
drag, startPoint x: 650, startPoint y: 426, endPoint x: 521, endPoint y: 276, distance: 197.8
click at [658, 419] on app-calendar-viewport "Mon 29 Tue 30 Wed 1 Thu 2 Fri 3 13/21 2 Jobs Sat 4 13/13 6 Jobs Sun 5 Mon 6 Tue…" at bounding box center [779, 519] width 1559 height 843
click at [8, 9] on app-icon "Menu" at bounding box center [11, 11] width 9 height 9
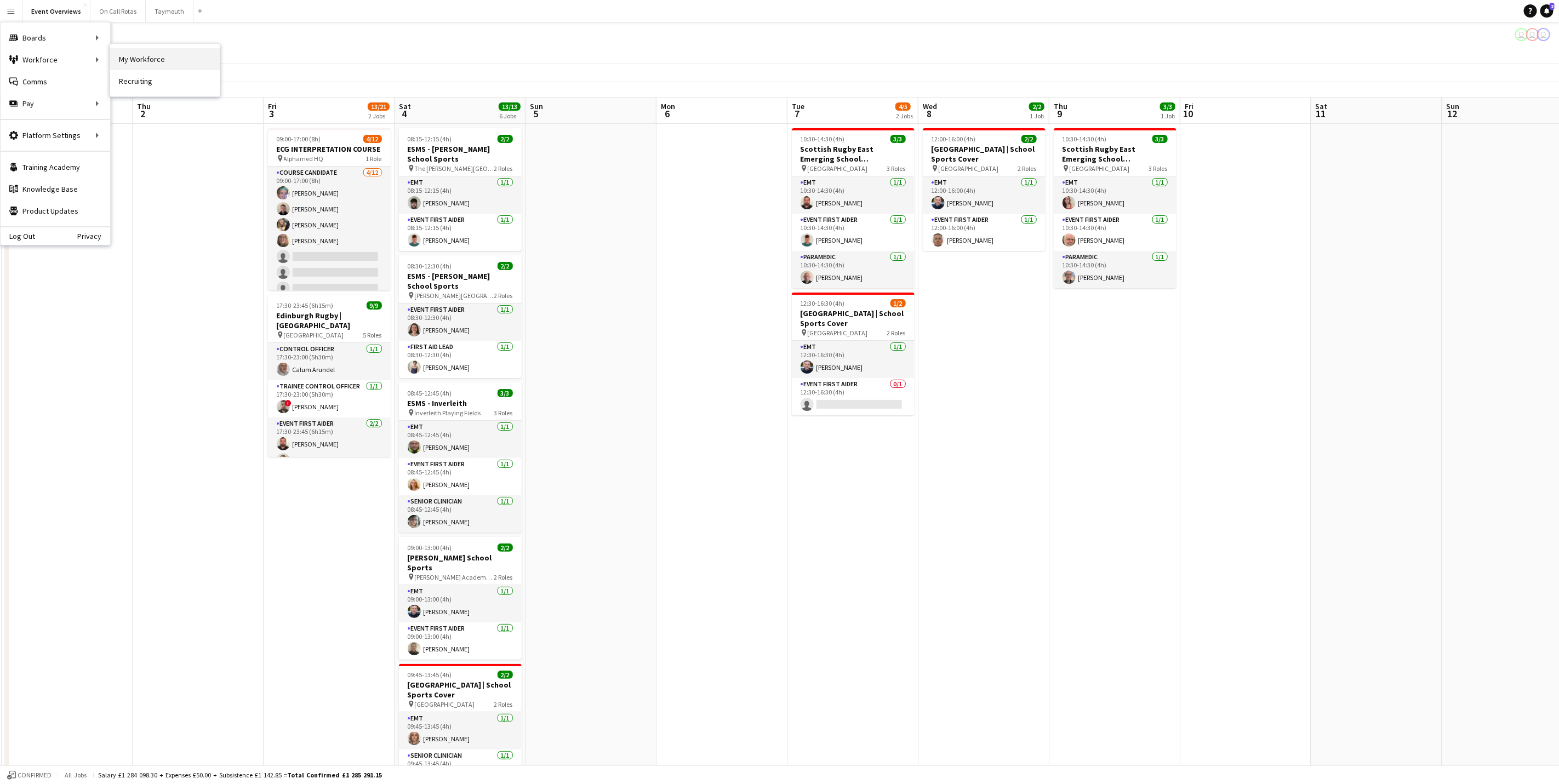
click at [163, 57] on link "My Workforce" at bounding box center [165, 59] width 110 height 22
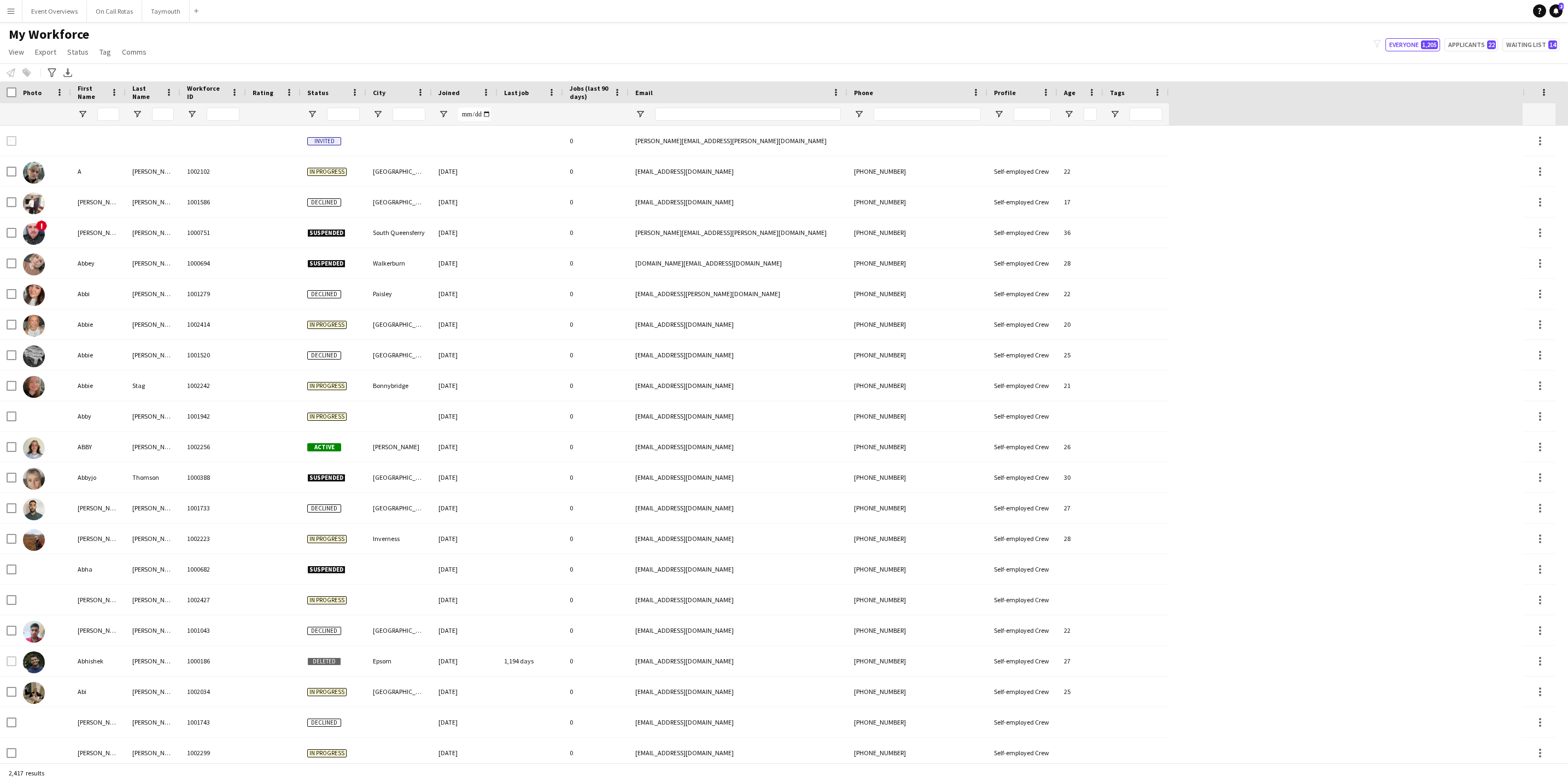
click at [114, 106] on div at bounding box center [108, 114] width 22 height 22
click at [113, 110] on input "First Name Filter Input" at bounding box center [108, 114] width 22 height 13
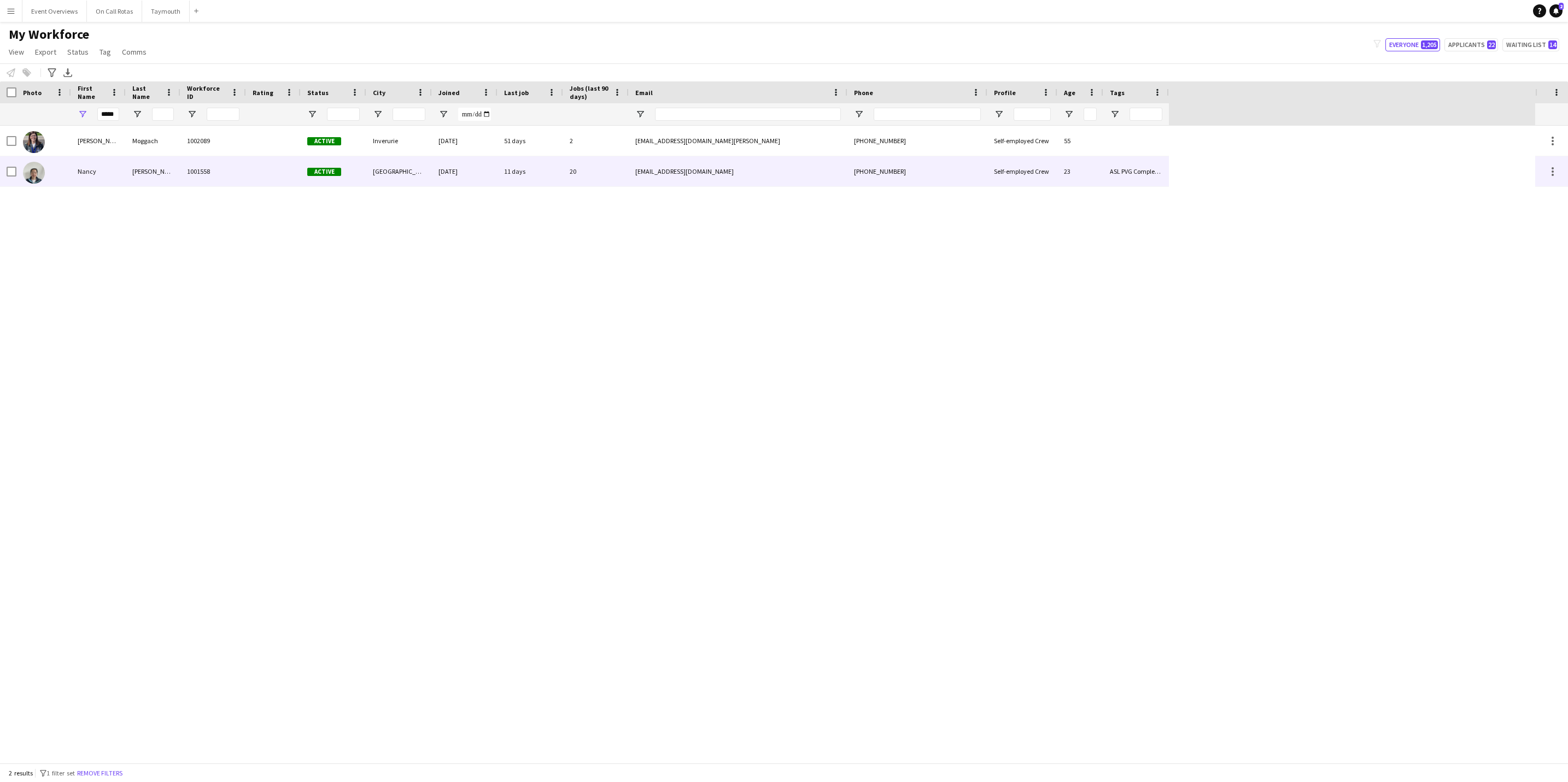
click at [96, 164] on div "Nancy" at bounding box center [99, 171] width 55 height 30
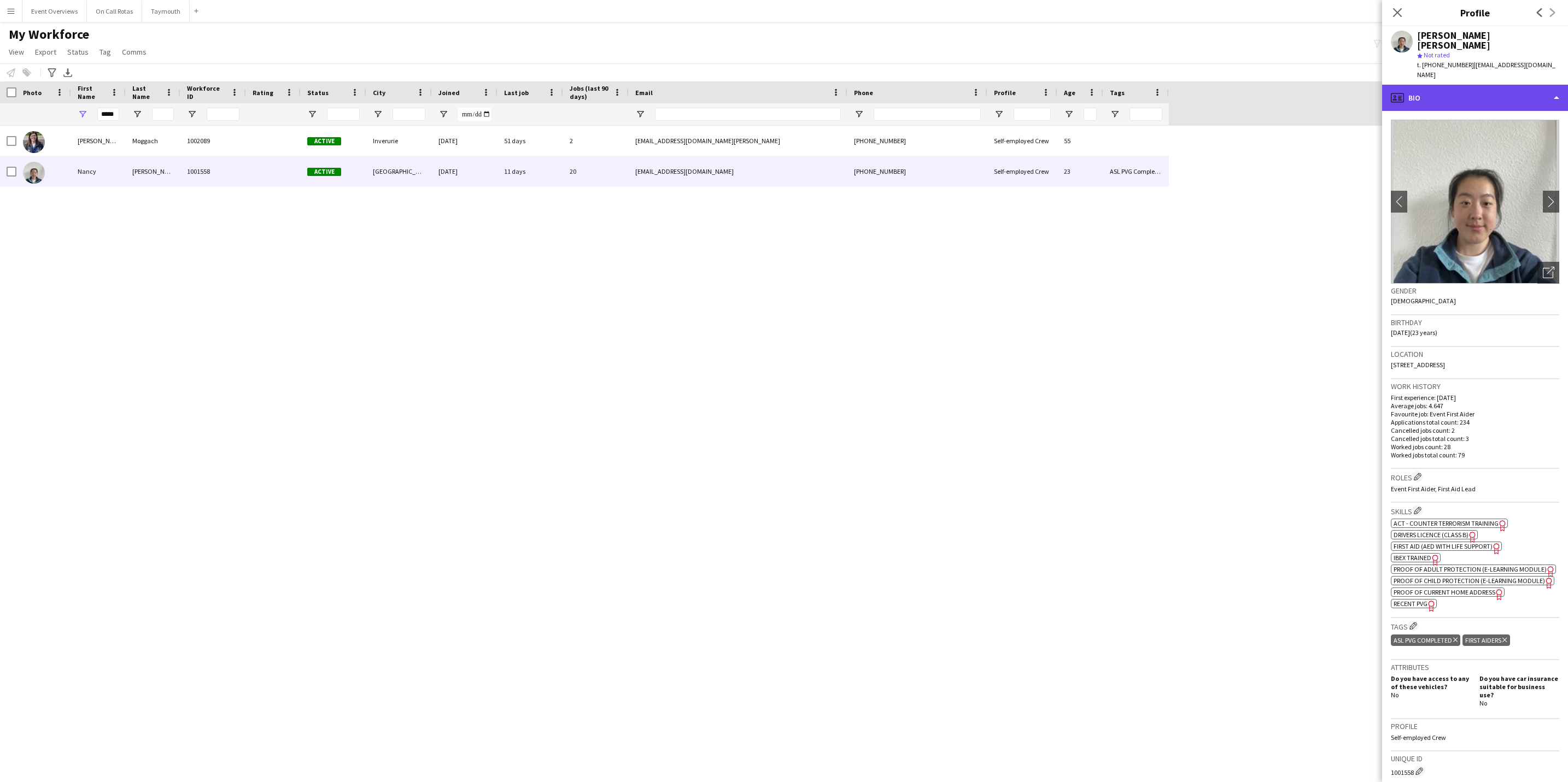
click at [1444, 85] on div "profile Bio" at bounding box center [1475, 97] width 186 height 26
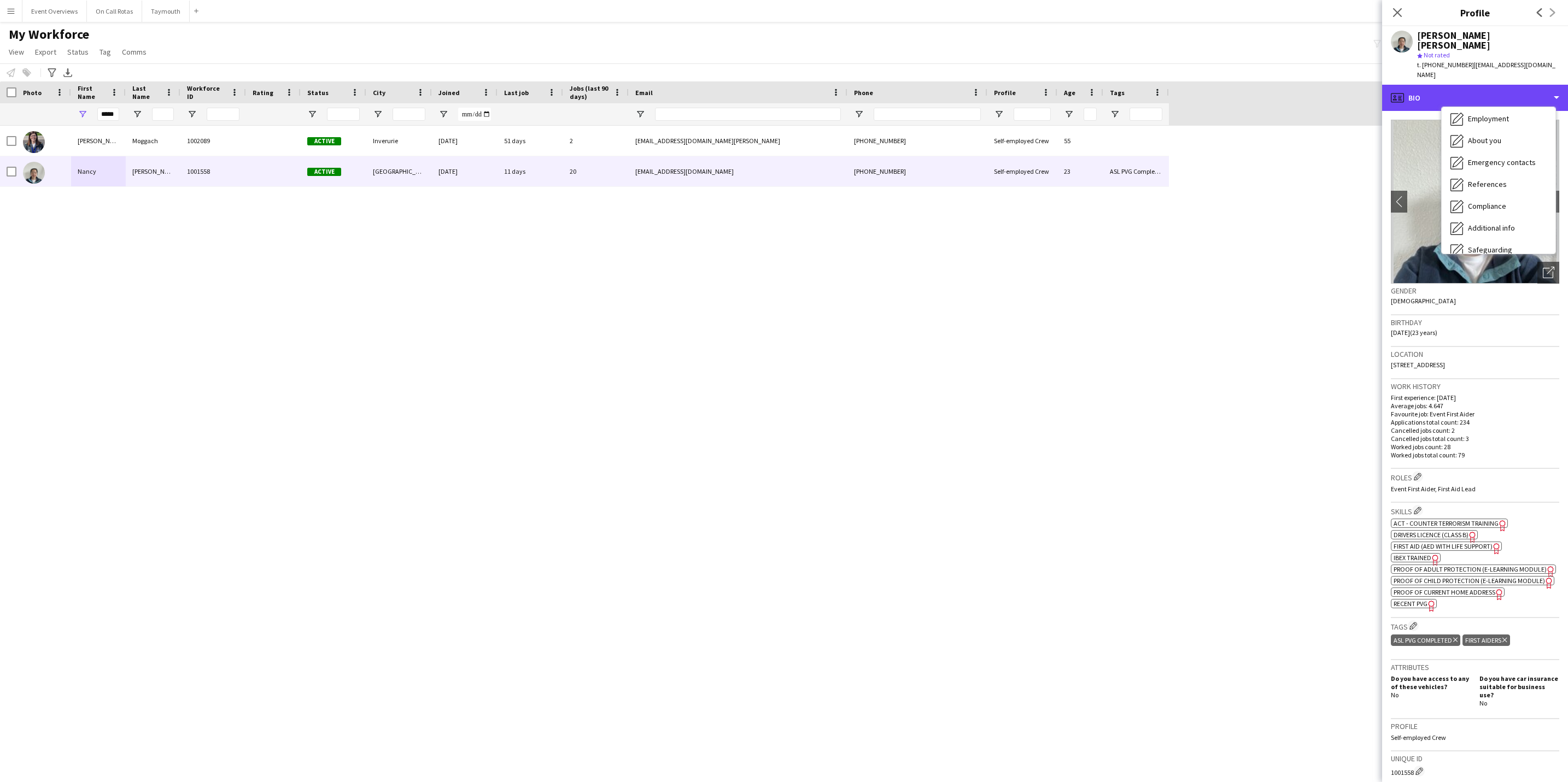
scroll to position [190, 0]
click at [1483, 233] on span "Calendar" at bounding box center [1483, 238] width 29 height 10
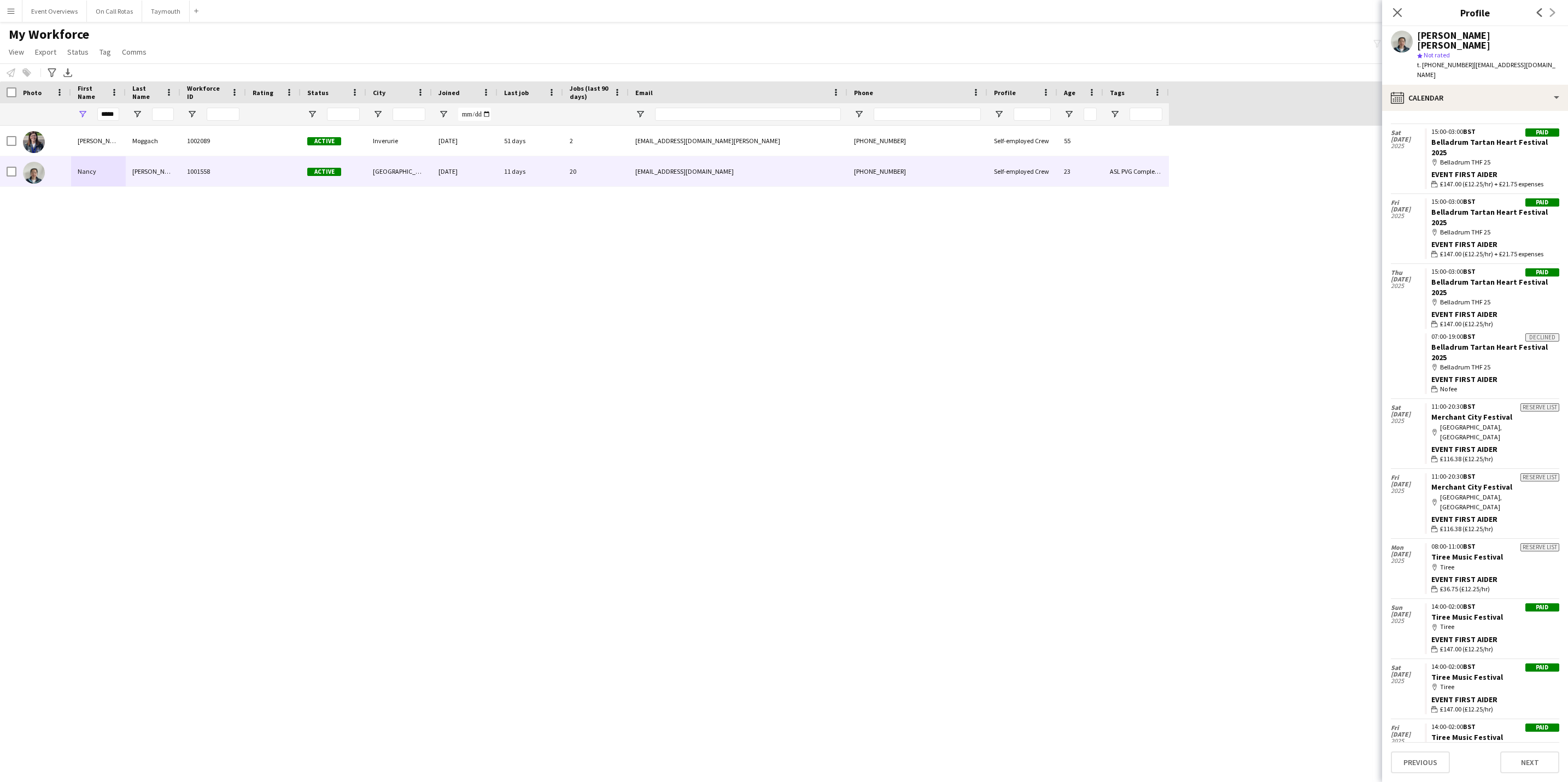
scroll to position [3949, 0]
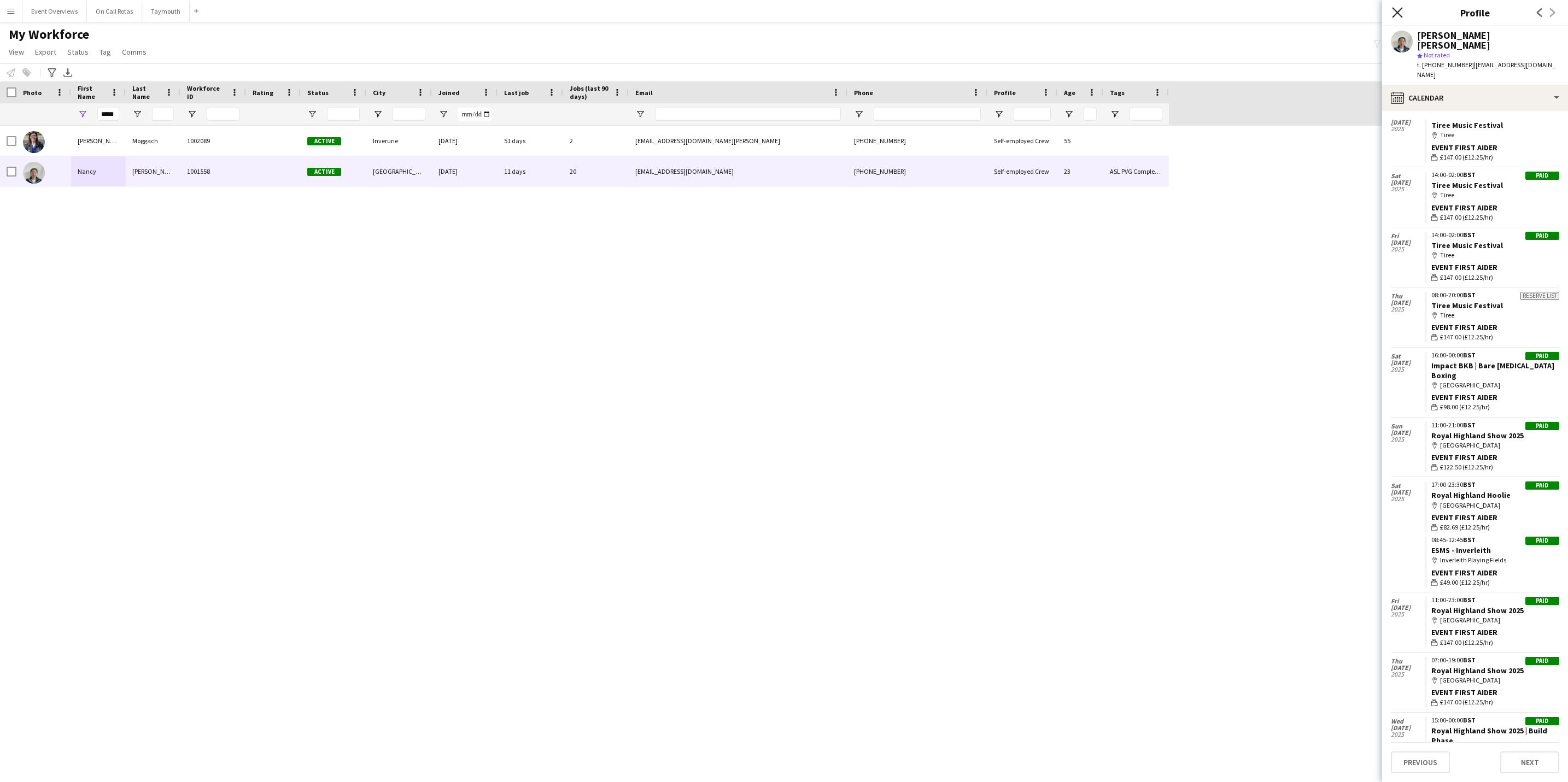
click at [1398, 12] on icon "Close pop-in" at bounding box center [1397, 12] width 10 height 10
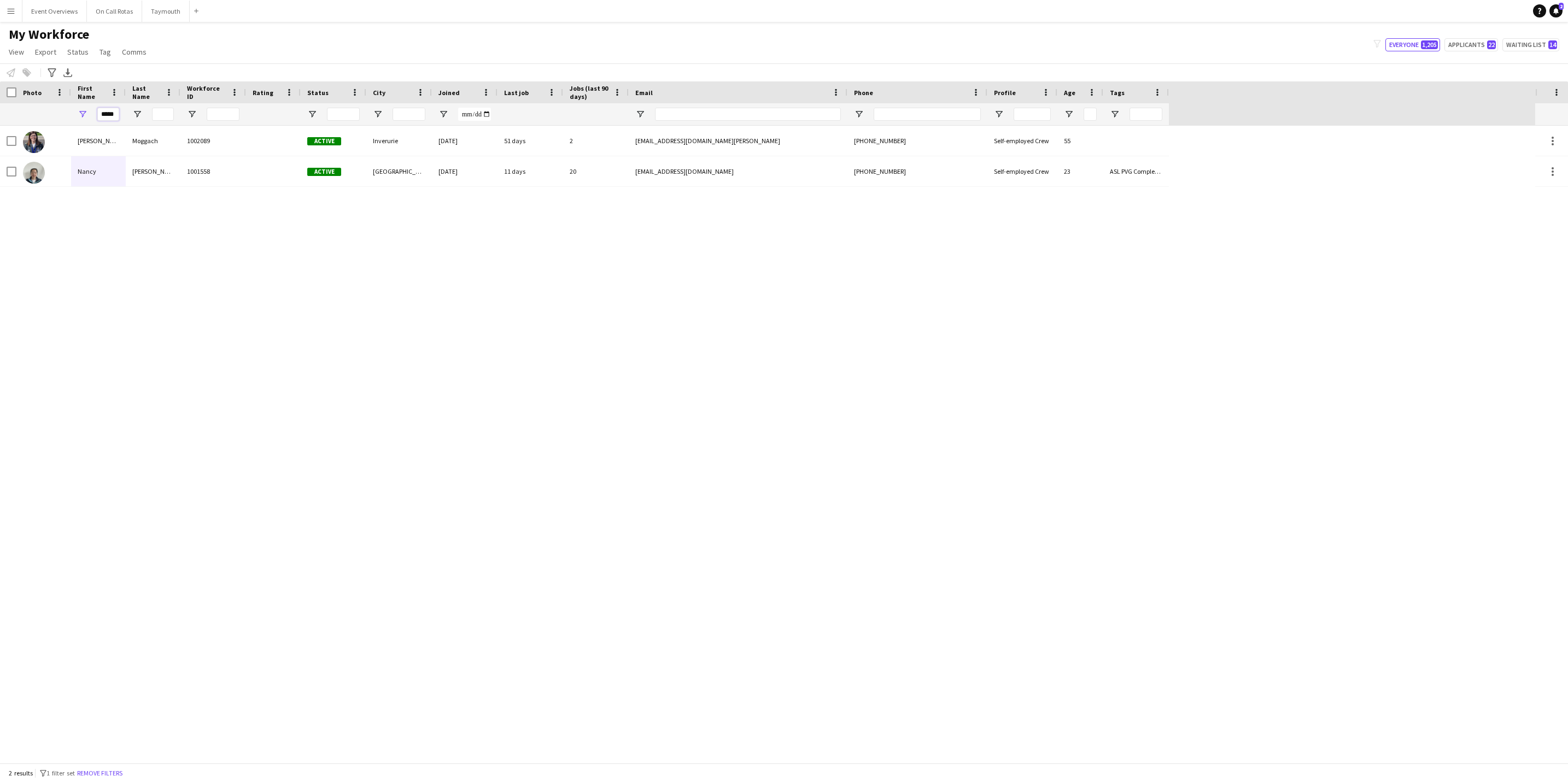
click at [110, 116] on input "*****" at bounding box center [108, 114] width 22 height 13
type input "*"
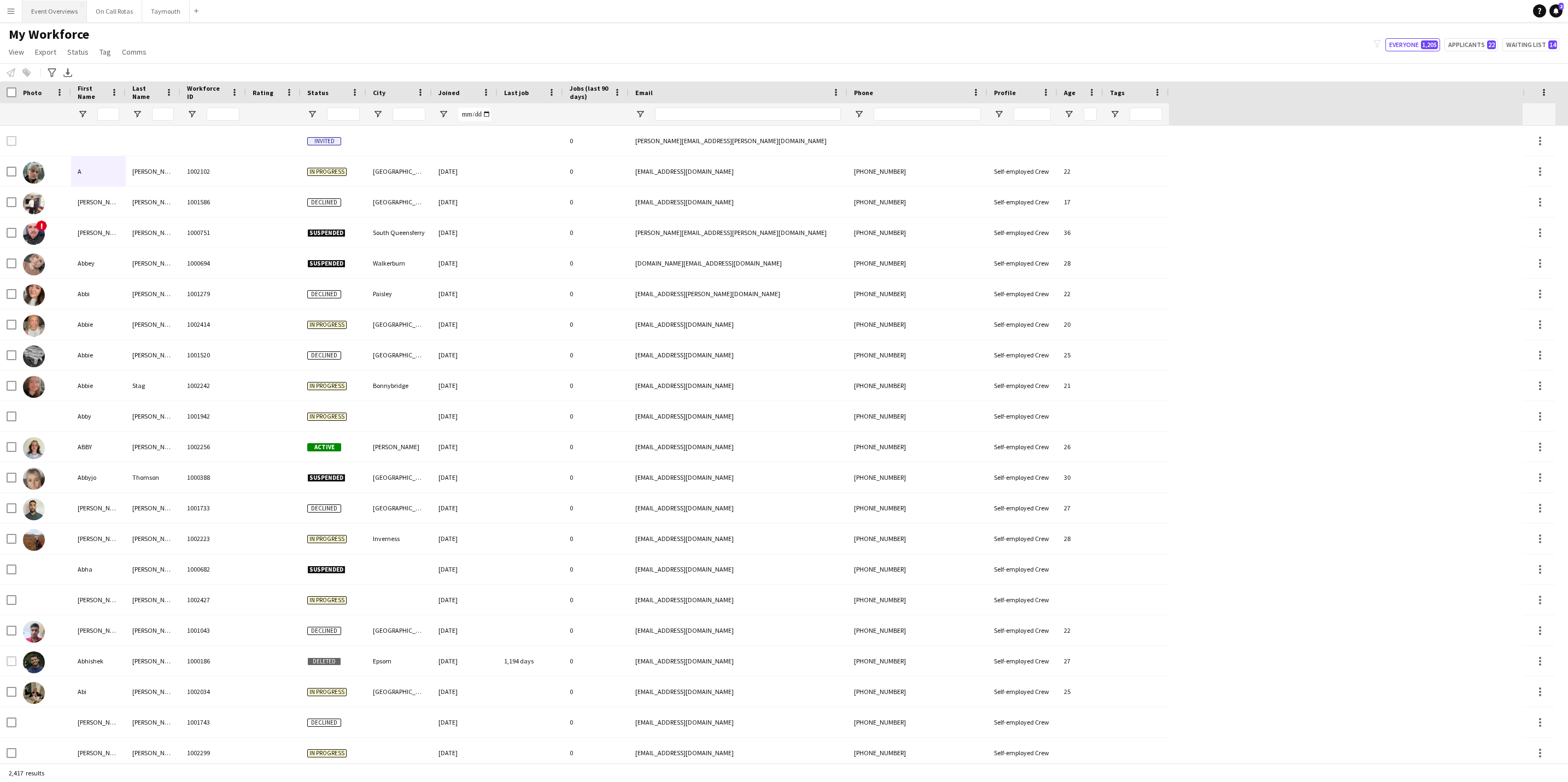
click at [46, 12] on button "Event Overviews Close" at bounding box center [55, 11] width 65 height 21
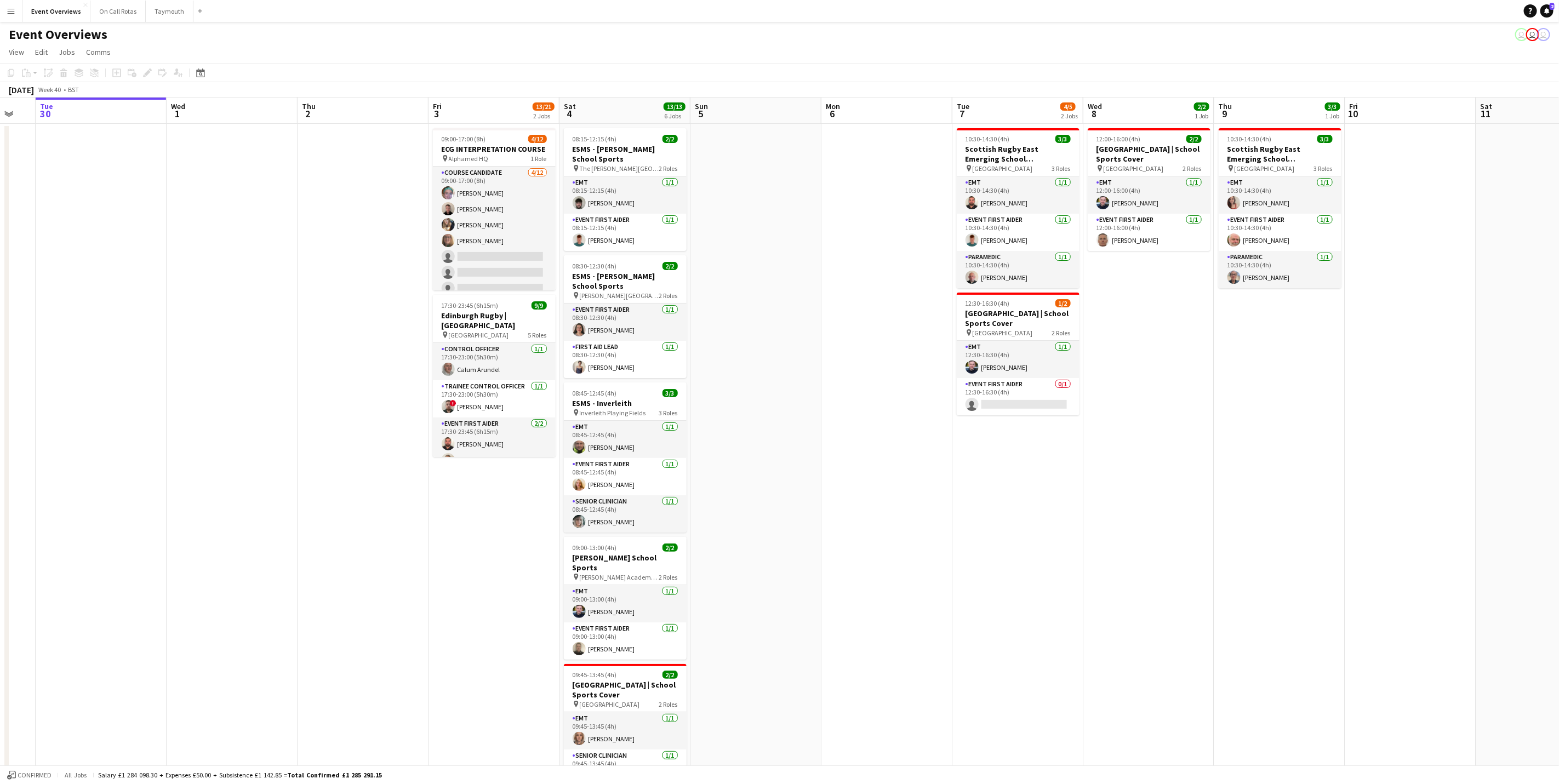
scroll to position [0, 367]
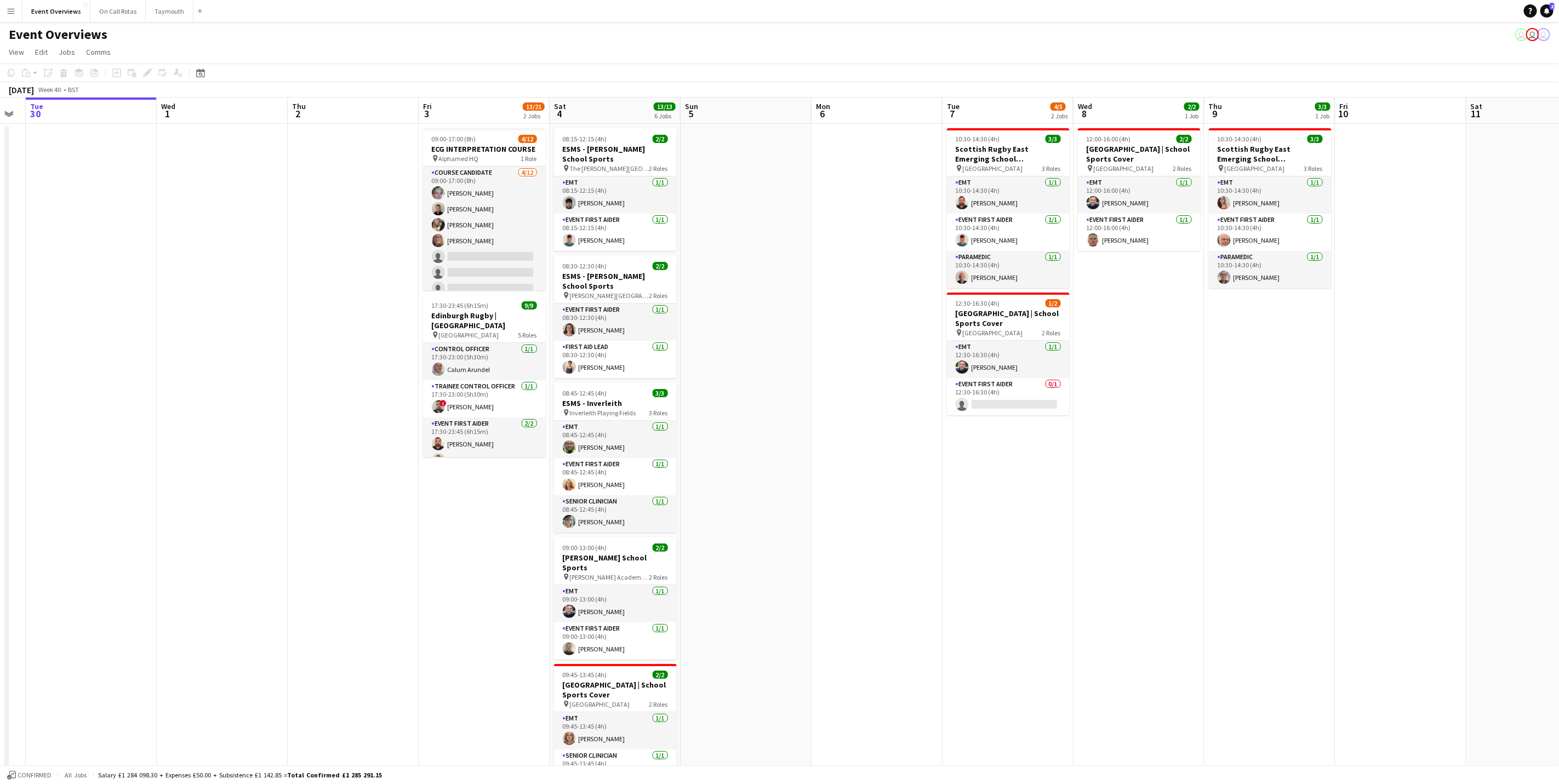
drag, startPoint x: 303, startPoint y: 448, endPoint x: 293, endPoint y: 448, distance: 10.0
click at [293, 448] on app-calendar-viewport "Sat 27 7/7 3 Jobs Sun 28 2/2 1 Job Mon 29 Tue 30 Wed 1 Thu 2 Fri 3 13/21 2 Jobs…" at bounding box center [779, 519] width 1559 height 843
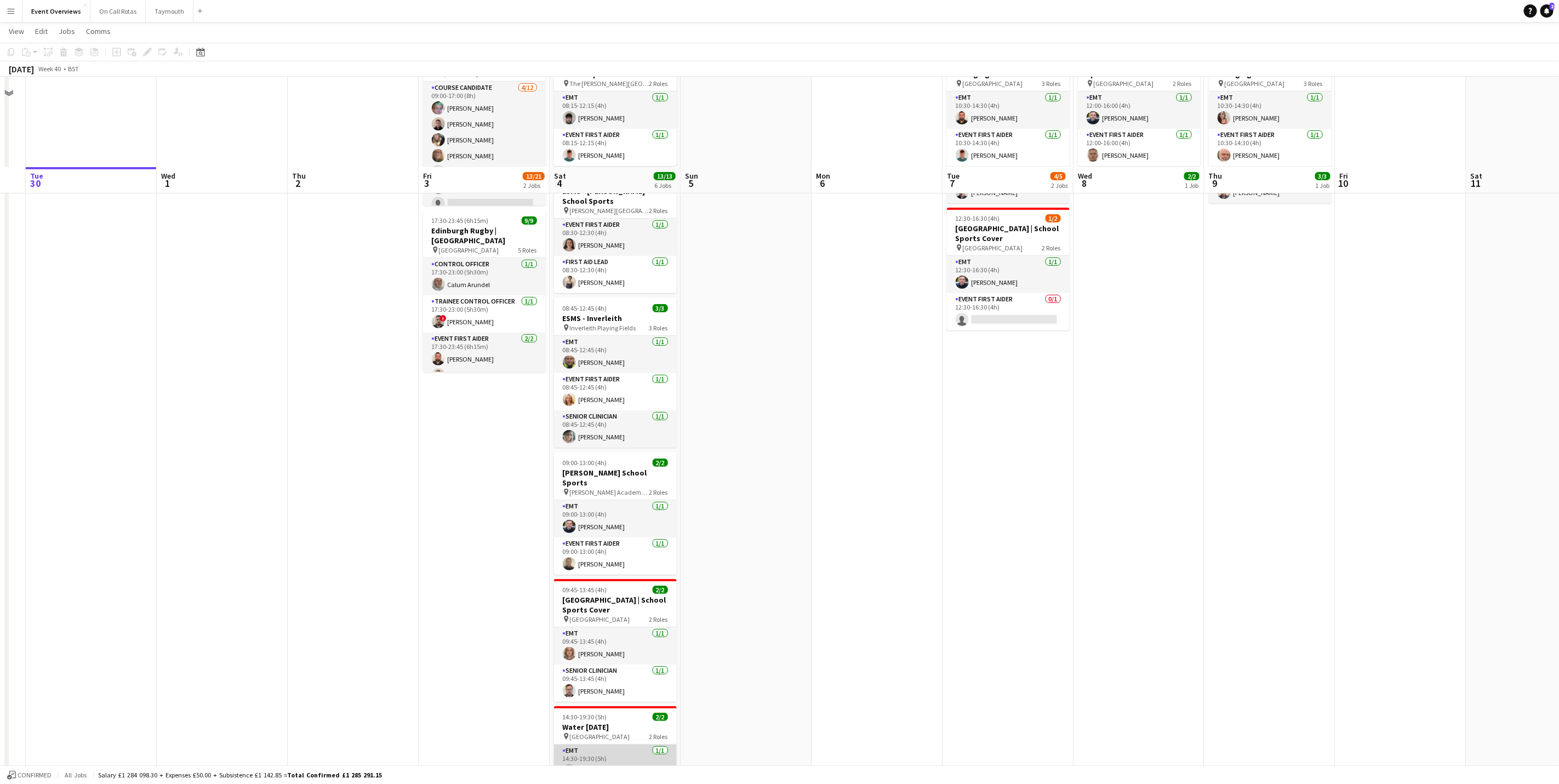
scroll to position [0, 0]
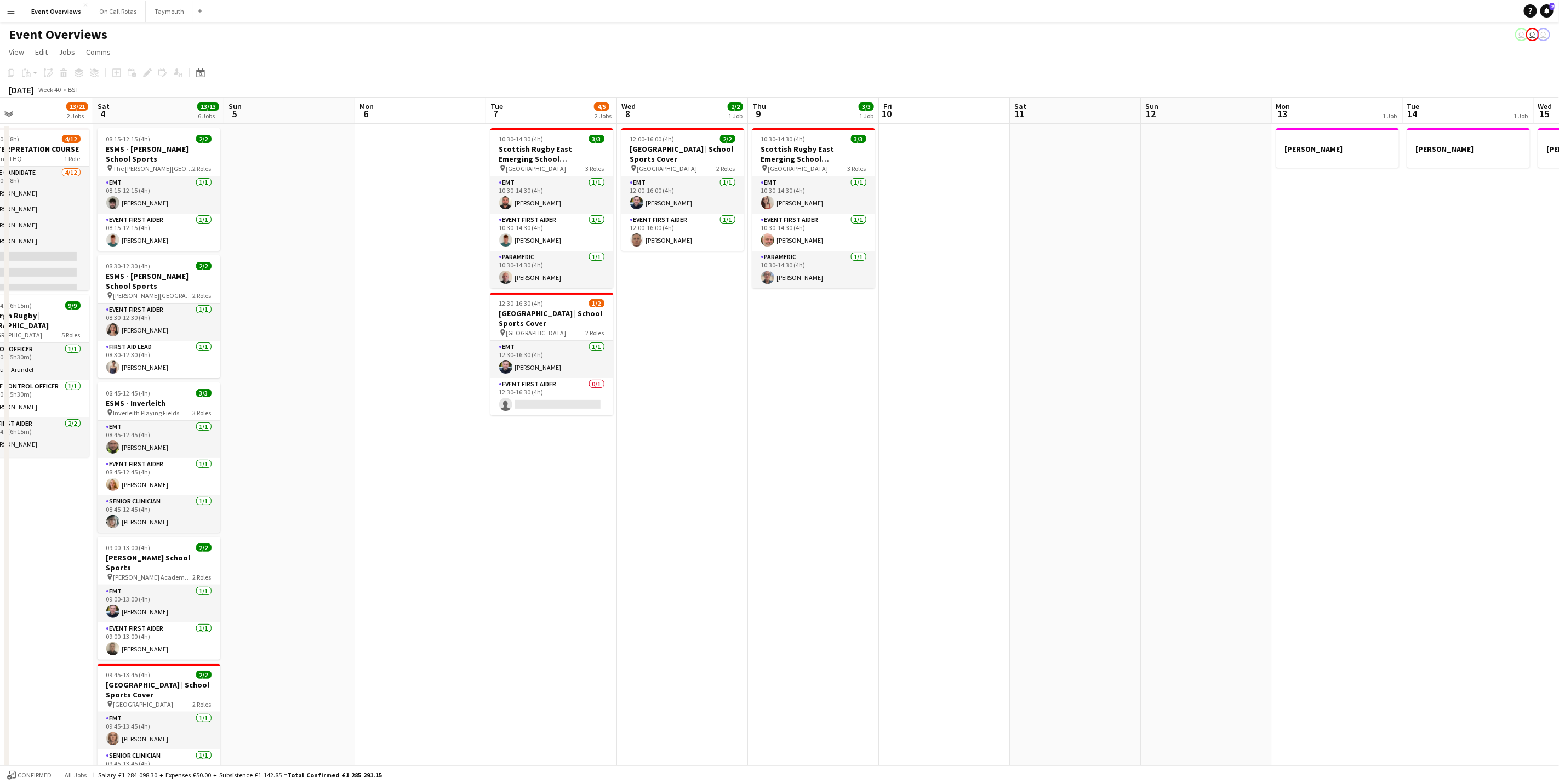
drag, startPoint x: 736, startPoint y: 548, endPoint x: 721, endPoint y: 548, distance: 15.0
click at [721, 548] on app-calendar-viewport "Wed 1 Thu 2 Fri 3 13/21 2 Jobs Sat 4 13/13 6 Jobs Sun 5 Mon 6 Tue 7 4/5 2 Jobs …" at bounding box center [779, 519] width 1559 height 843
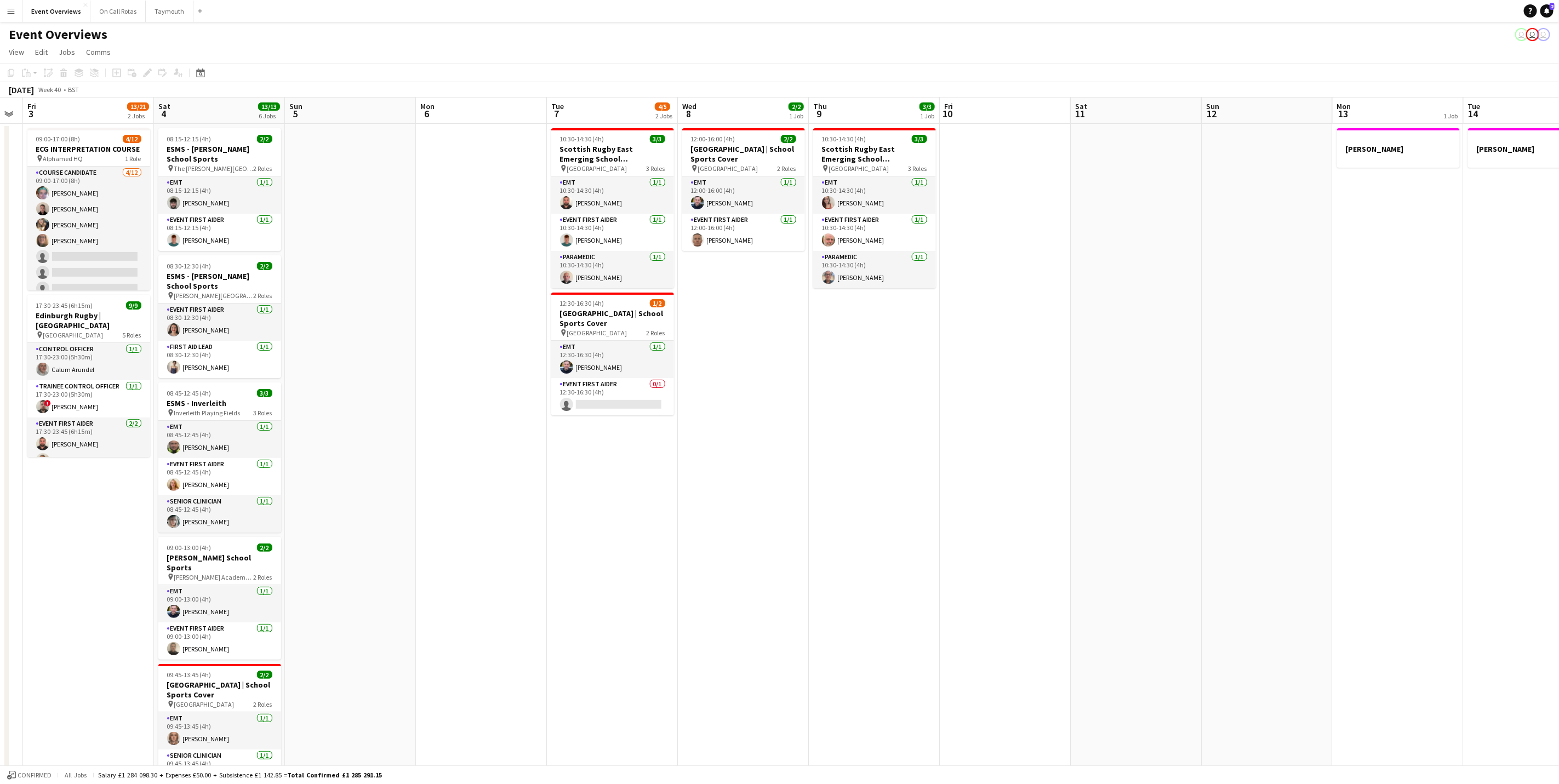
drag, startPoint x: 463, startPoint y: 548, endPoint x: 822, endPoint y: 526, distance: 359.7
click at [822, 526] on app-calendar-viewport "Wed 1 Thu 2 Fri 3 13/21 2 Jobs Sat 4 13/13 6 Jobs Sun 5 Mon 6 Tue 7 4/5 2 Jobs …" at bounding box center [779, 519] width 1559 height 843
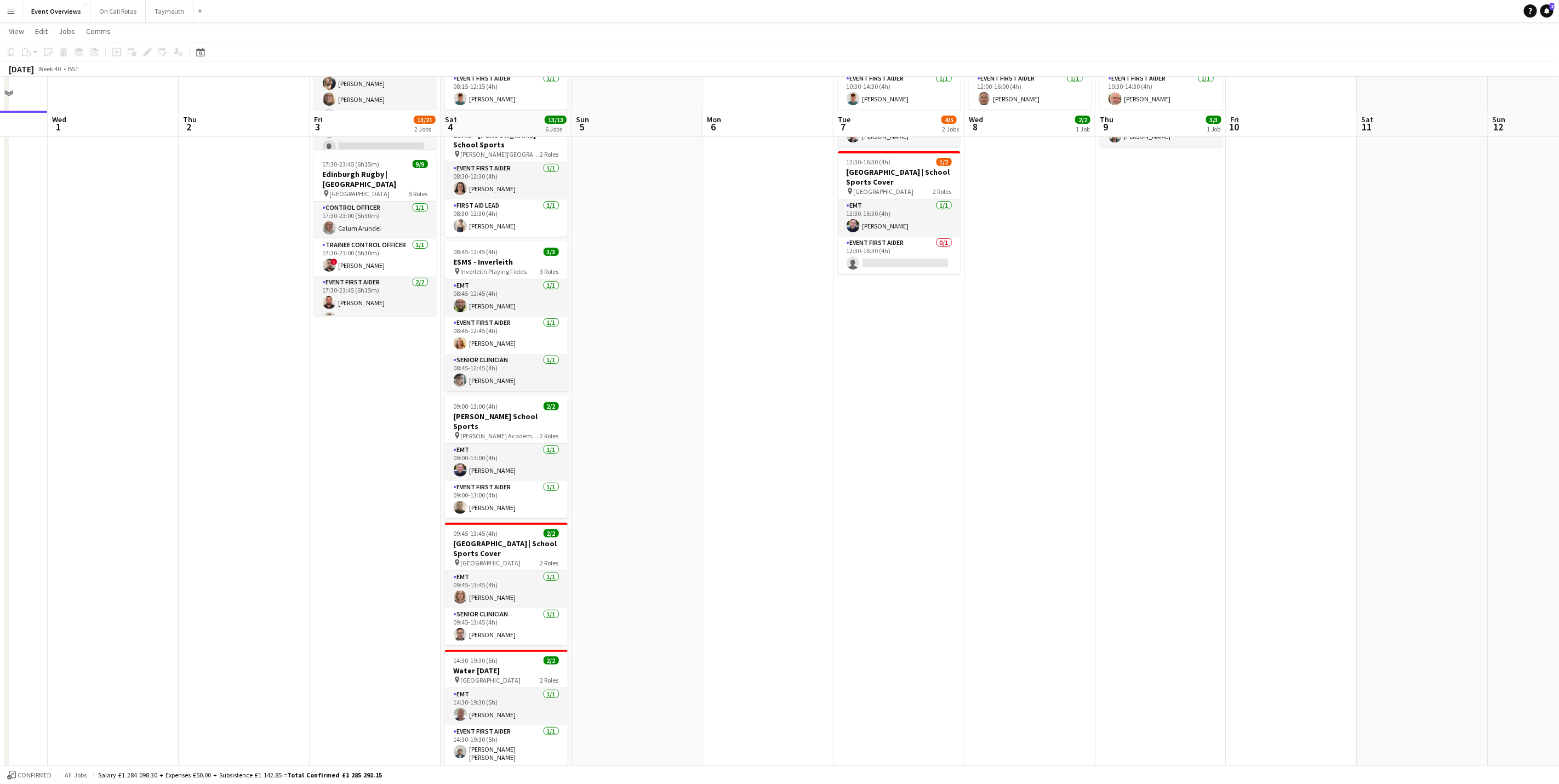
scroll to position [174, 0]
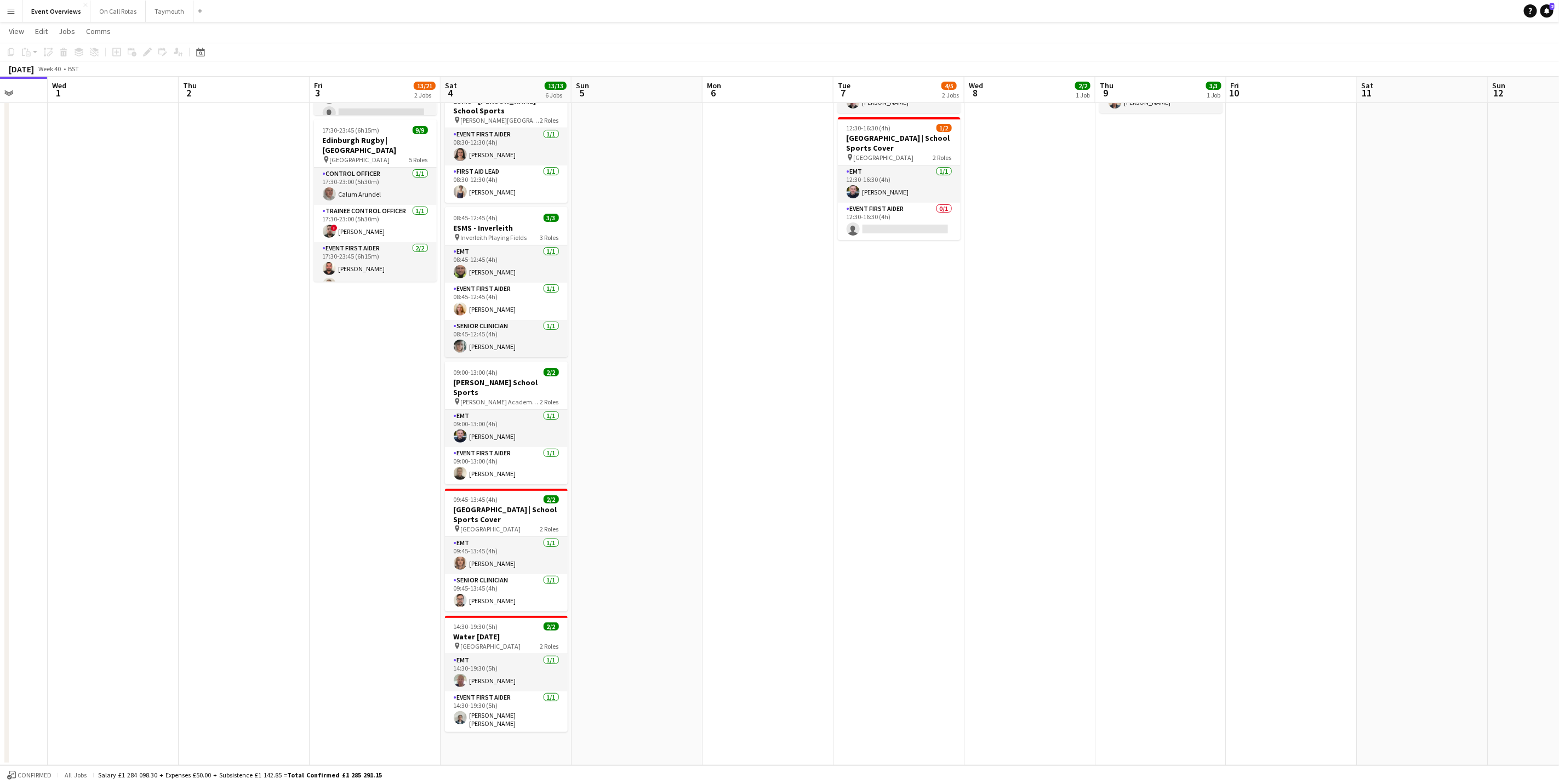
drag, startPoint x: 492, startPoint y: 553, endPoint x: 492, endPoint y: 530, distance: 23.0
click at [492, 553] on app-card-role "EMT [DATE] 09:45-13:45 (4h) [PERSON_NAME]" at bounding box center [506, 555] width 123 height 37
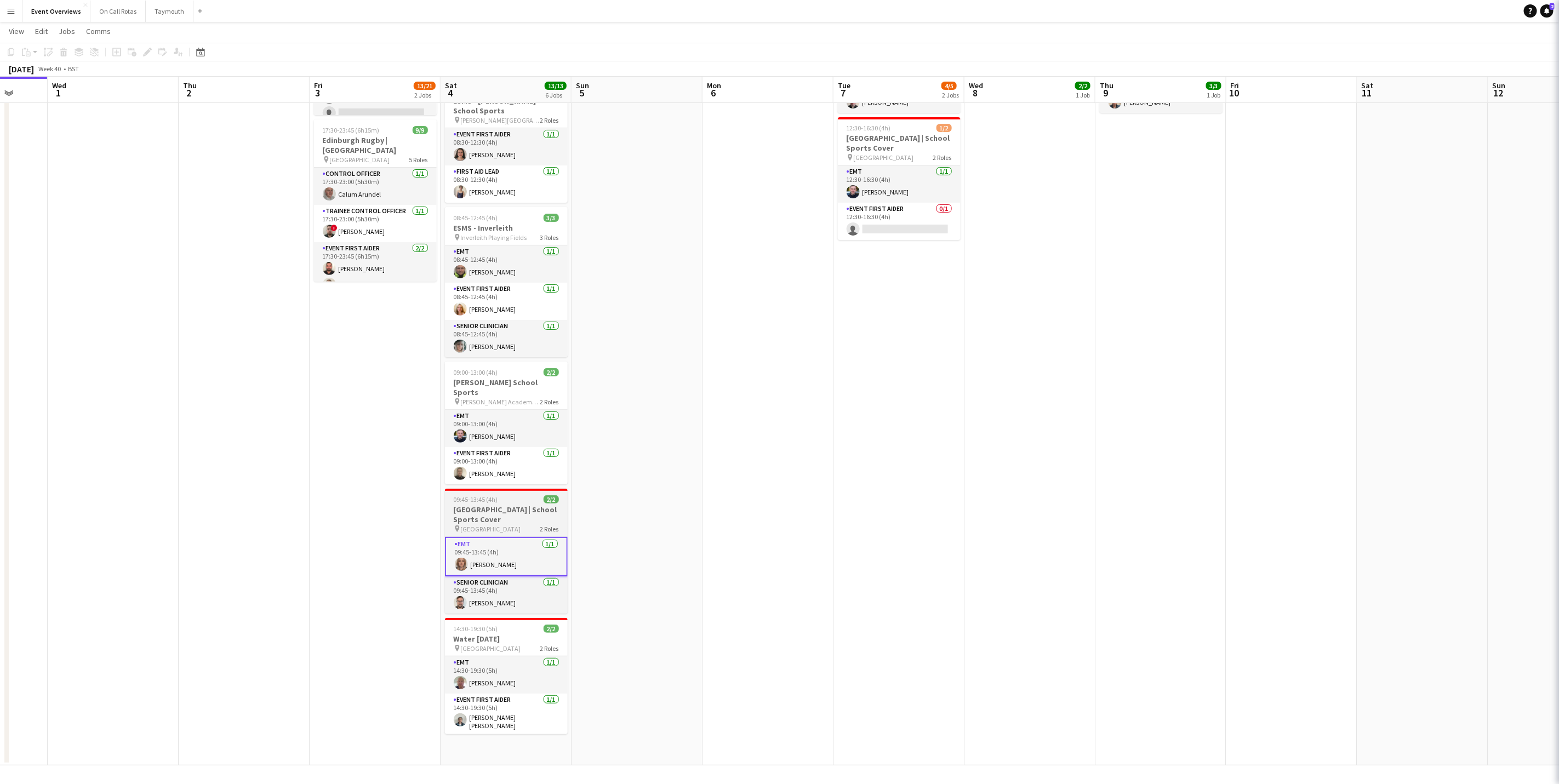
click at [498, 519] on h3 "[GEOGRAPHIC_DATA] | School Sports Cover" at bounding box center [506, 514] width 123 height 20
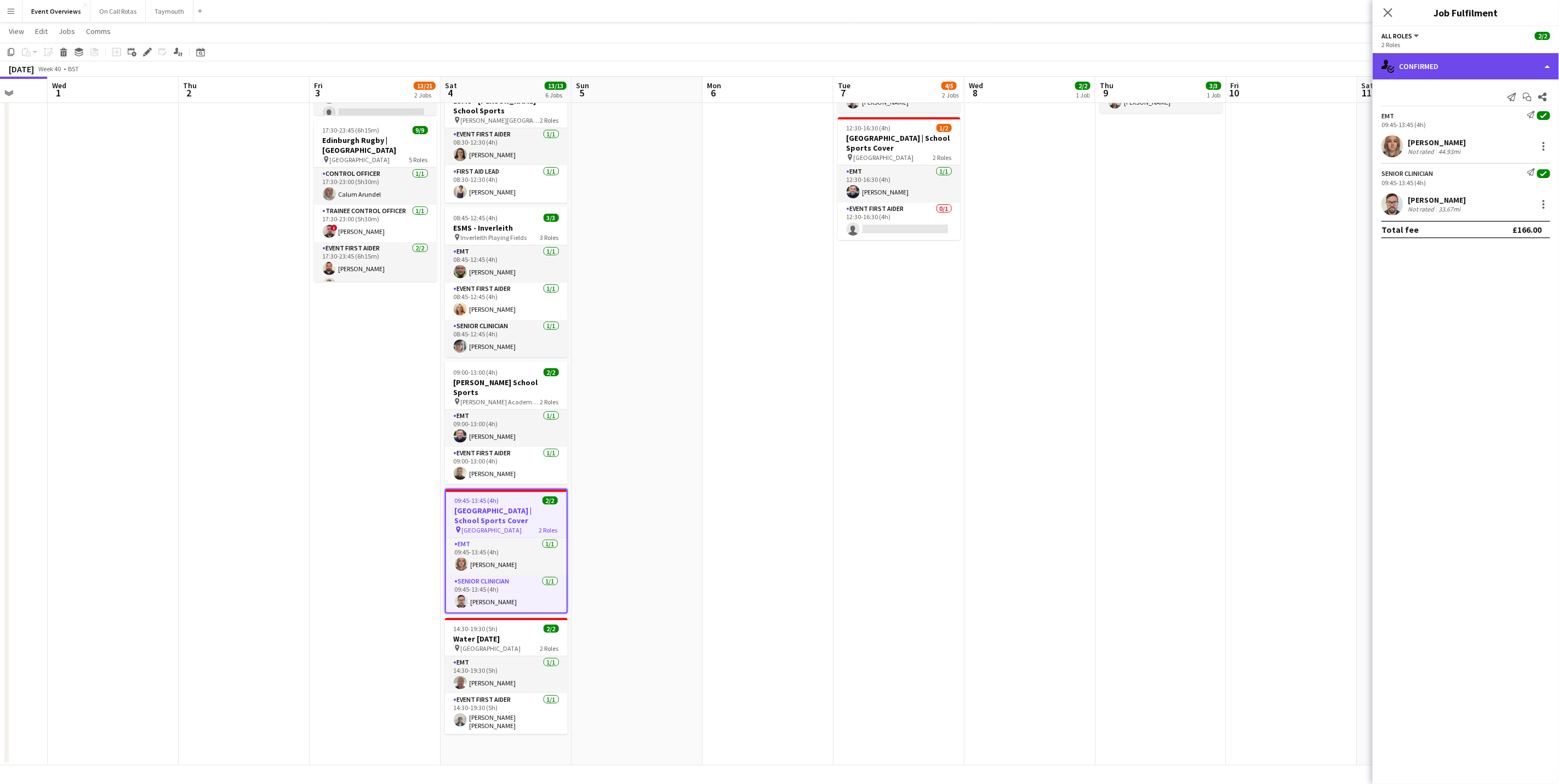
click at [1398, 59] on div "single-neutral-actions-check-2 Confirmed" at bounding box center [1466, 66] width 186 height 26
click at [1488, 128] on div "single-neutral-actions-check-2 Confirmed pen-write Job Details" at bounding box center [1502, 102] width 109 height 54
click at [1464, 73] on div "single-neutral-actions-check-2 Confirmed" at bounding box center [1466, 66] width 186 height 26
click at [1489, 116] on div "pen-write Job Details" at bounding box center [1502, 114] width 109 height 22
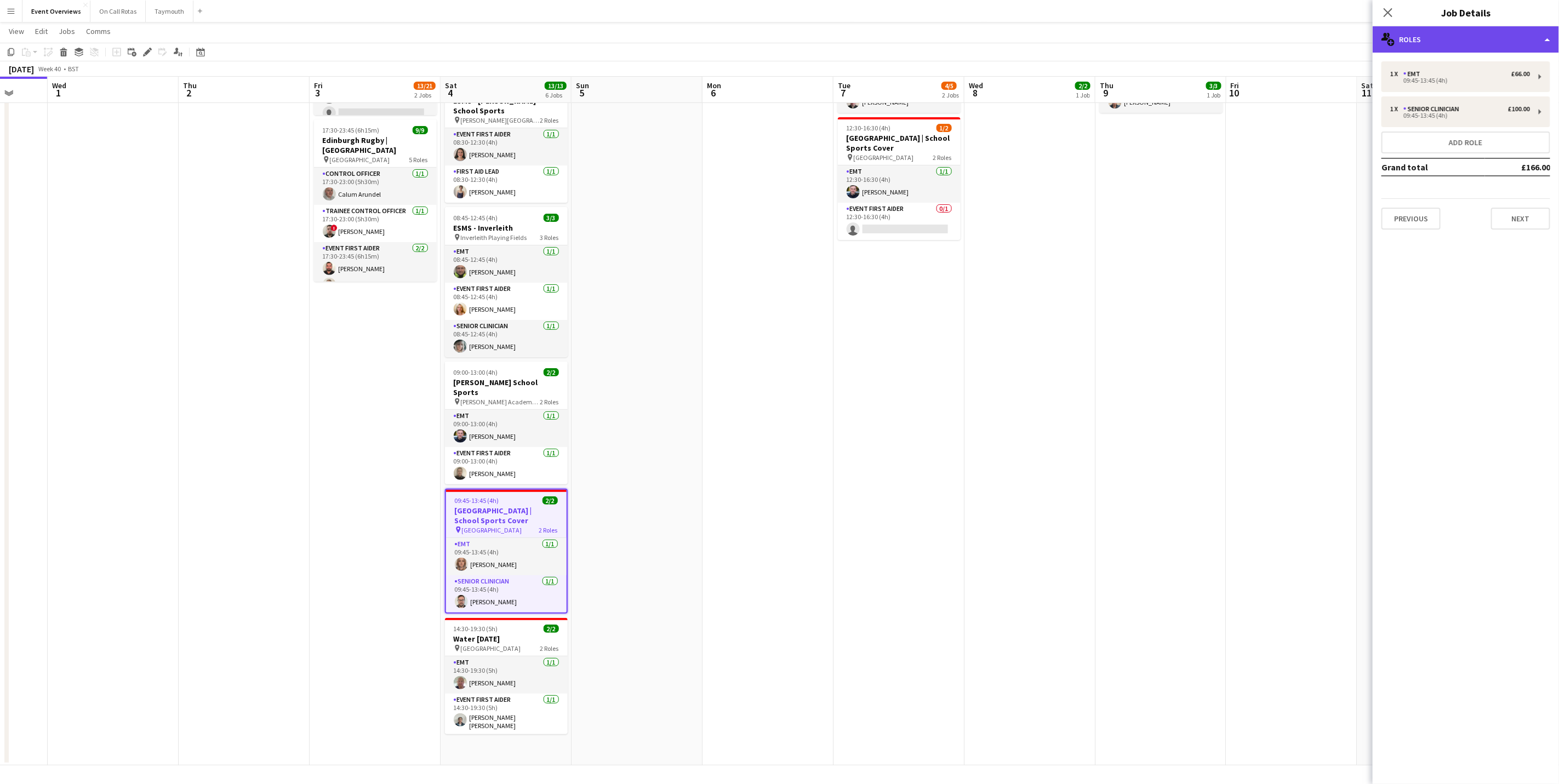
click at [1463, 43] on div "multiple-users-add Roles" at bounding box center [1466, 39] width 186 height 26
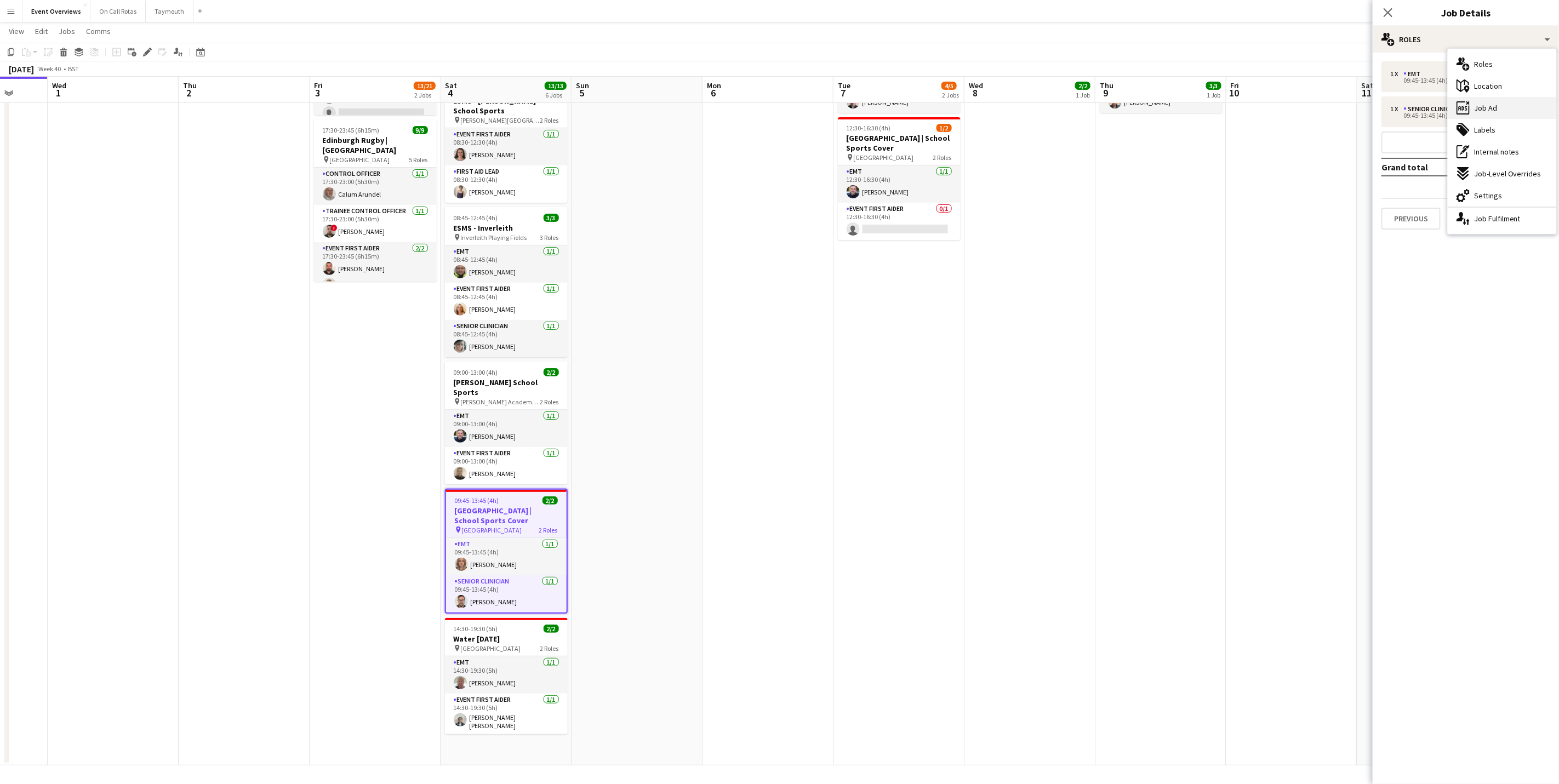
click at [1501, 109] on div "ads-window Job Ad" at bounding box center [1502, 108] width 109 height 22
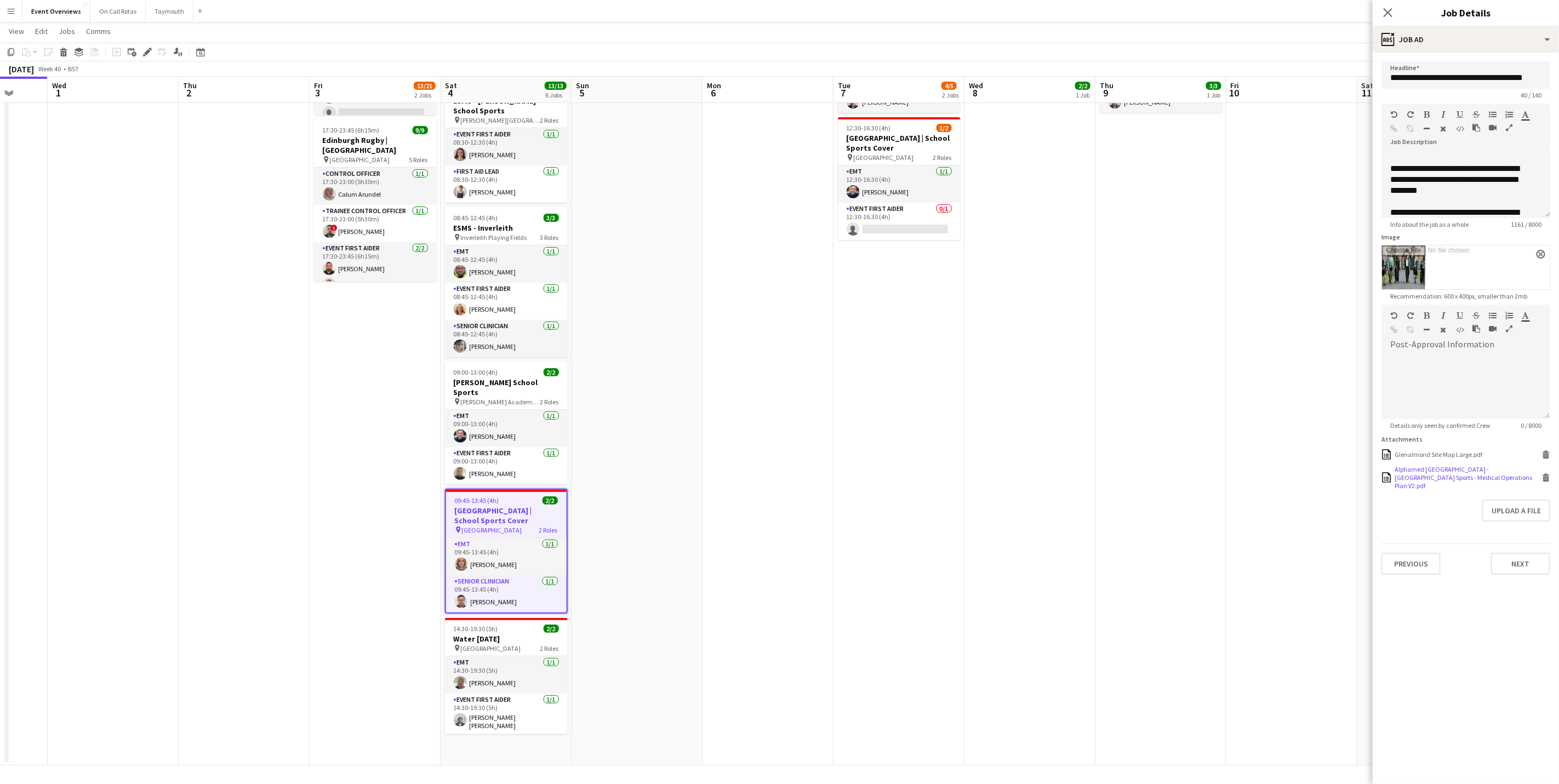
click at [1449, 472] on div "Alphamed [GEOGRAPHIC_DATA] - [GEOGRAPHIC_DATA] Sports - Medical Operations Plan…" at bounding box center [1467, 478] width 145 height 24
click at [624, 20] on app-navbar "Menu Boards Boards Boards All jobs Status Workforce Workforce My Workforce Recr…" at bounding box center [779, 11] width 1559 height 22
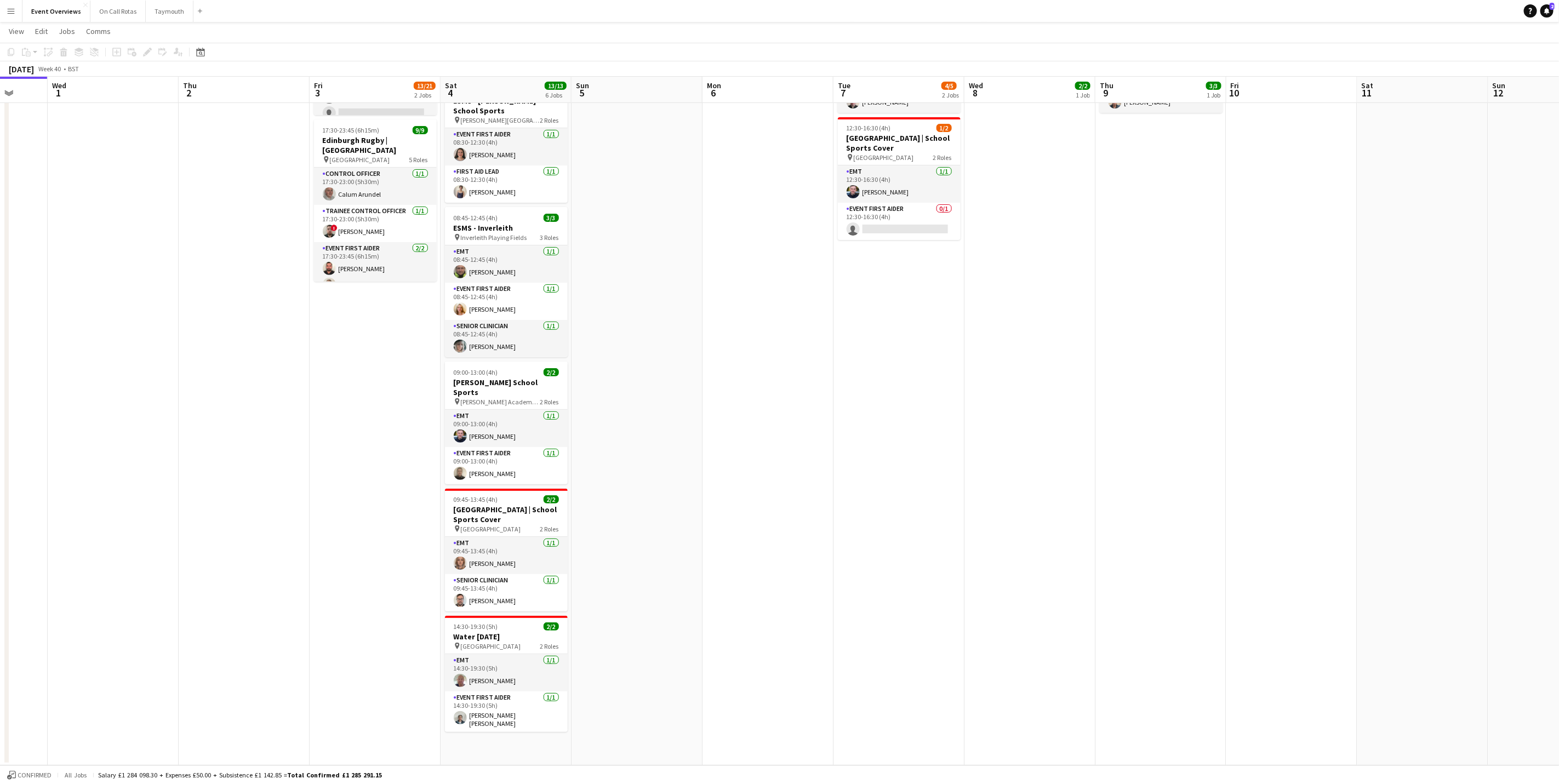
scroll to position [0, 301]
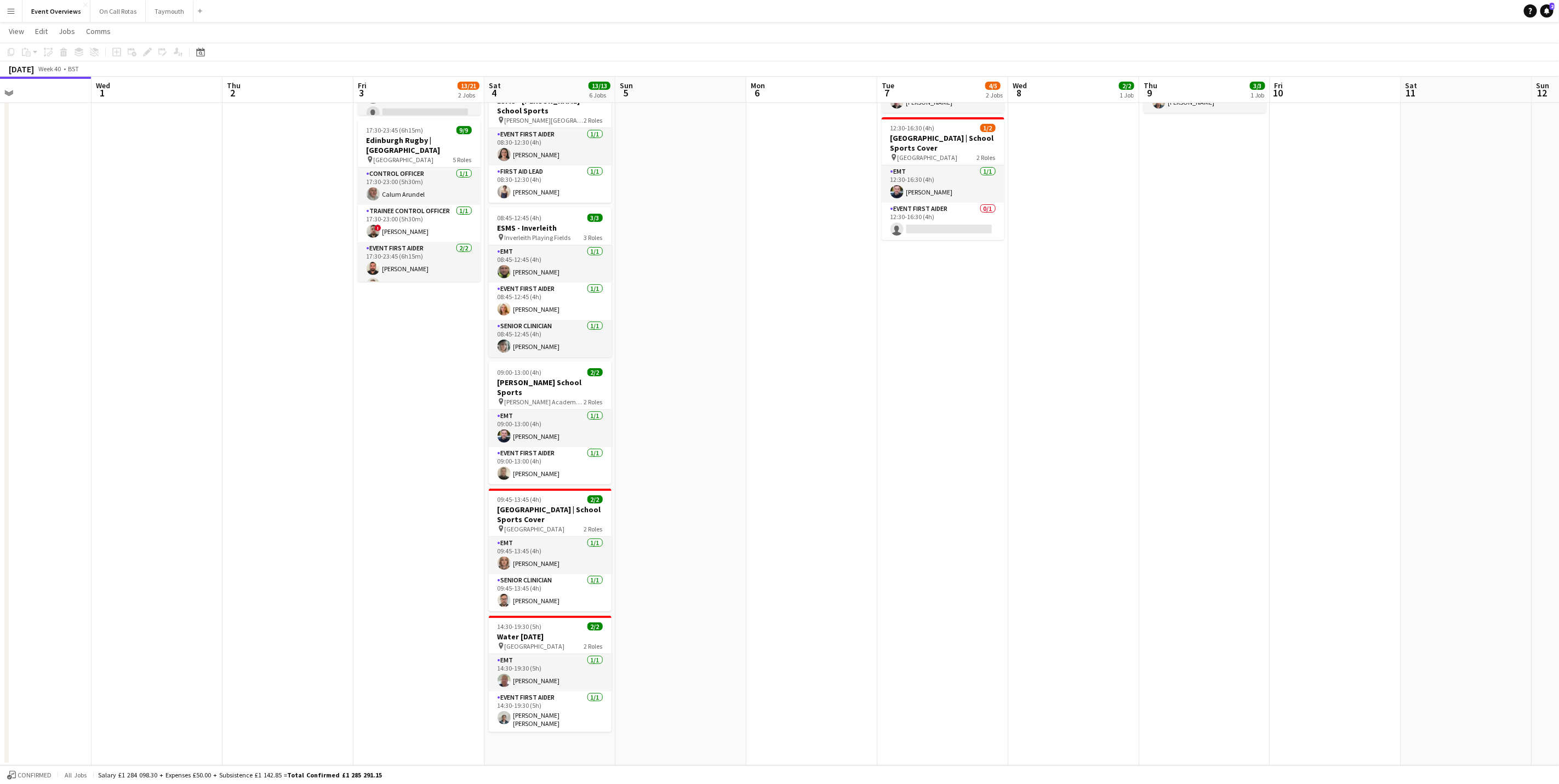
drag, startPoint x: 761, startPoint y: 556, endPoint x: 819, endPoint y: 546, distance: 58.9
click at [819, 546] on app-calendar-viewport "Sun 28 2/2 1 Job Mon 29 Tue 30 Wed 1 Thu 2 Fri 3 13/21 2 Jobs Sat 4 13/13 6 Job…" at bounding box center [779, 317] width 1559 height 897
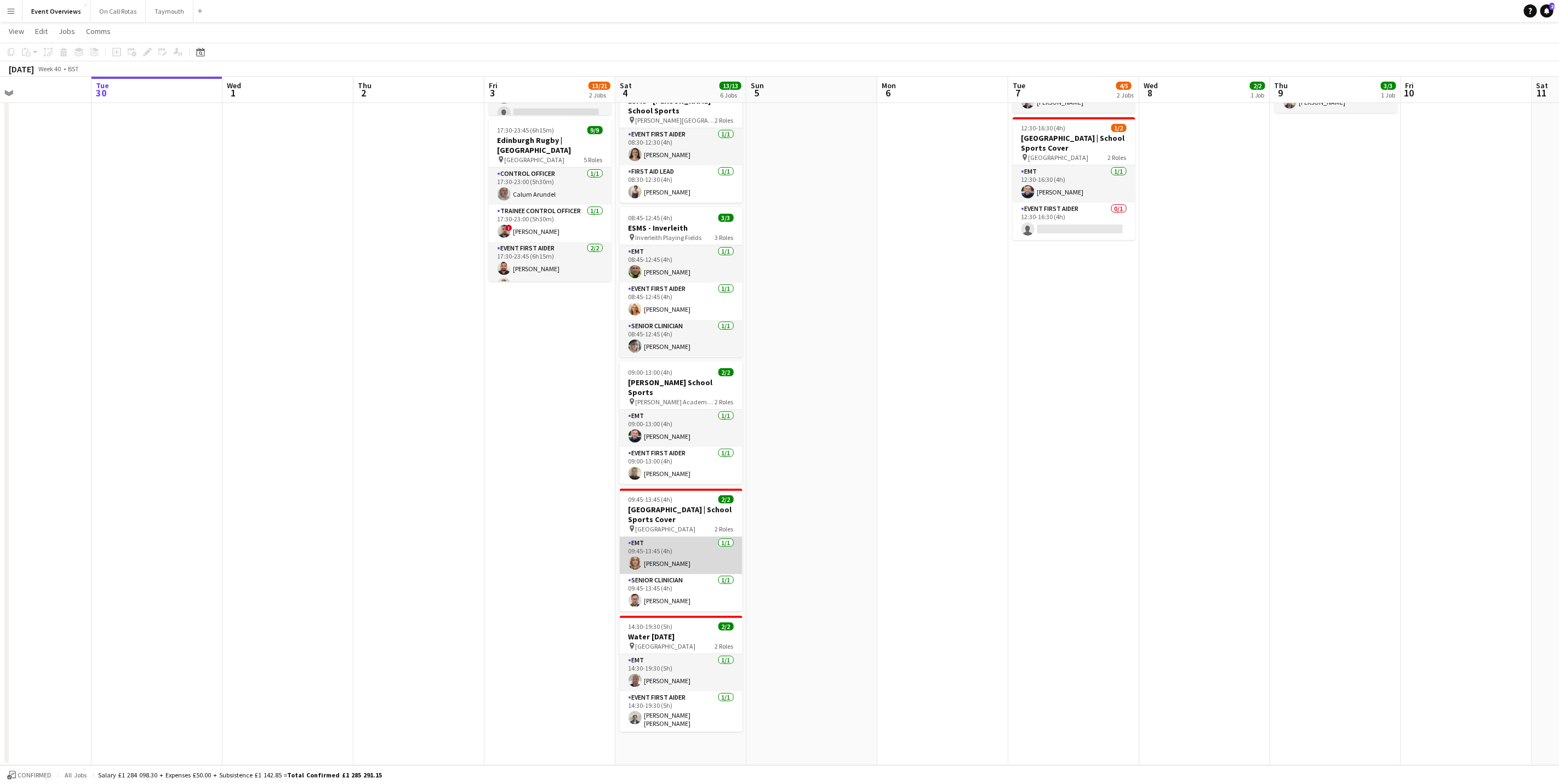
drag, startPoint x: 665, startPoint y: 547, endPoint x: 664, endPoint y: 535, distance: 12.0
click at [665, 547] on app-card-role "EMT [DATE] 09:45-13:45 (4h) [PERSON_NAME]" at bounding box center [681, 555] width 123 height 37
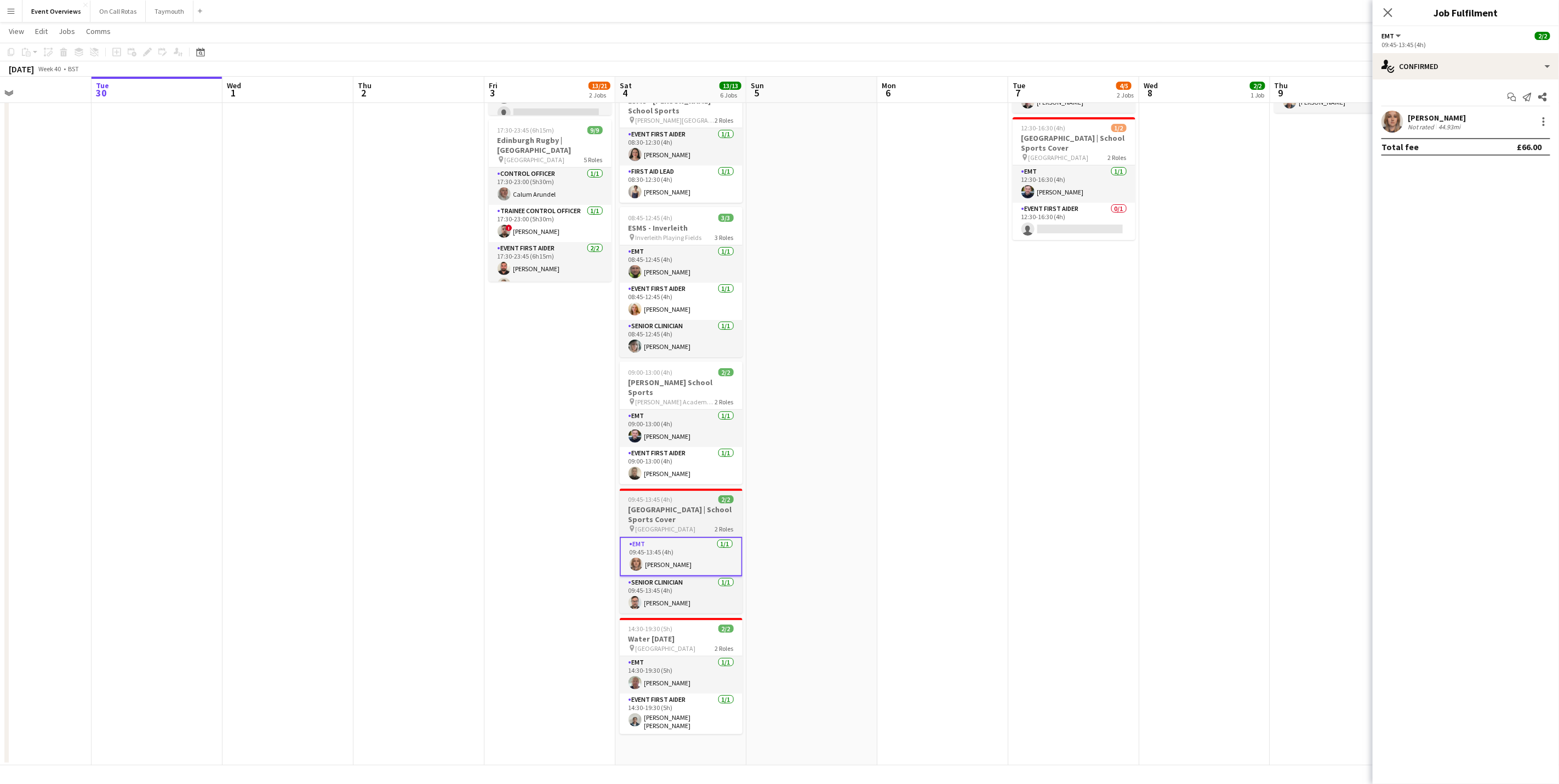
click at [664, 507] on h3 "[GEOGRAPHIC_DATA] | School Sports Cover" at bounding box center [681, 514] width 123 height 20
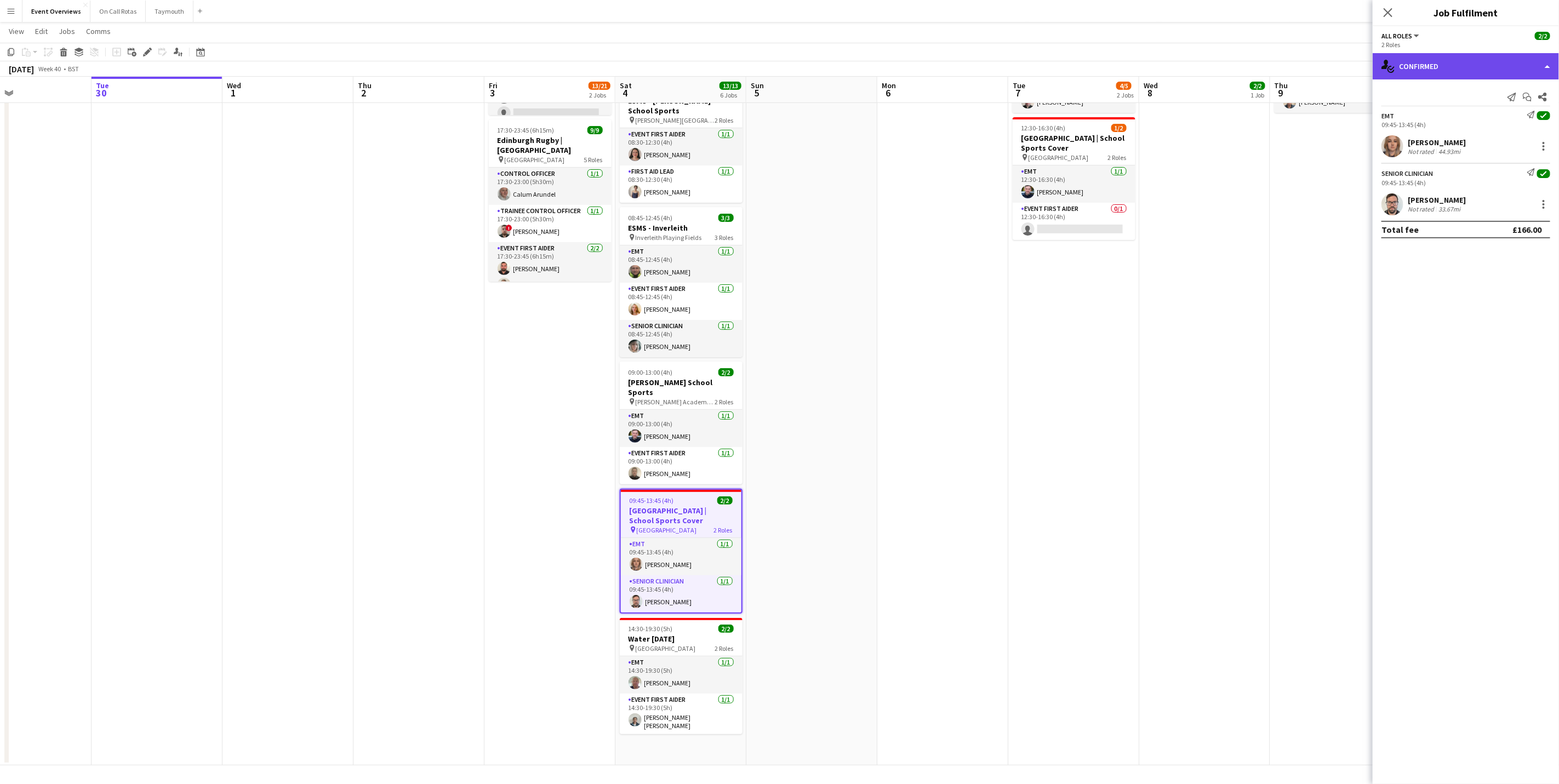
click at [1402, 67] on div "single-neutral-actions-check-2 Confirmed" at bounding box center [1466, 66] width 186 height 26
click at [1477, 110] on div "pen-write Job Details" at bounding box center [1502, 114] width 109 height 22
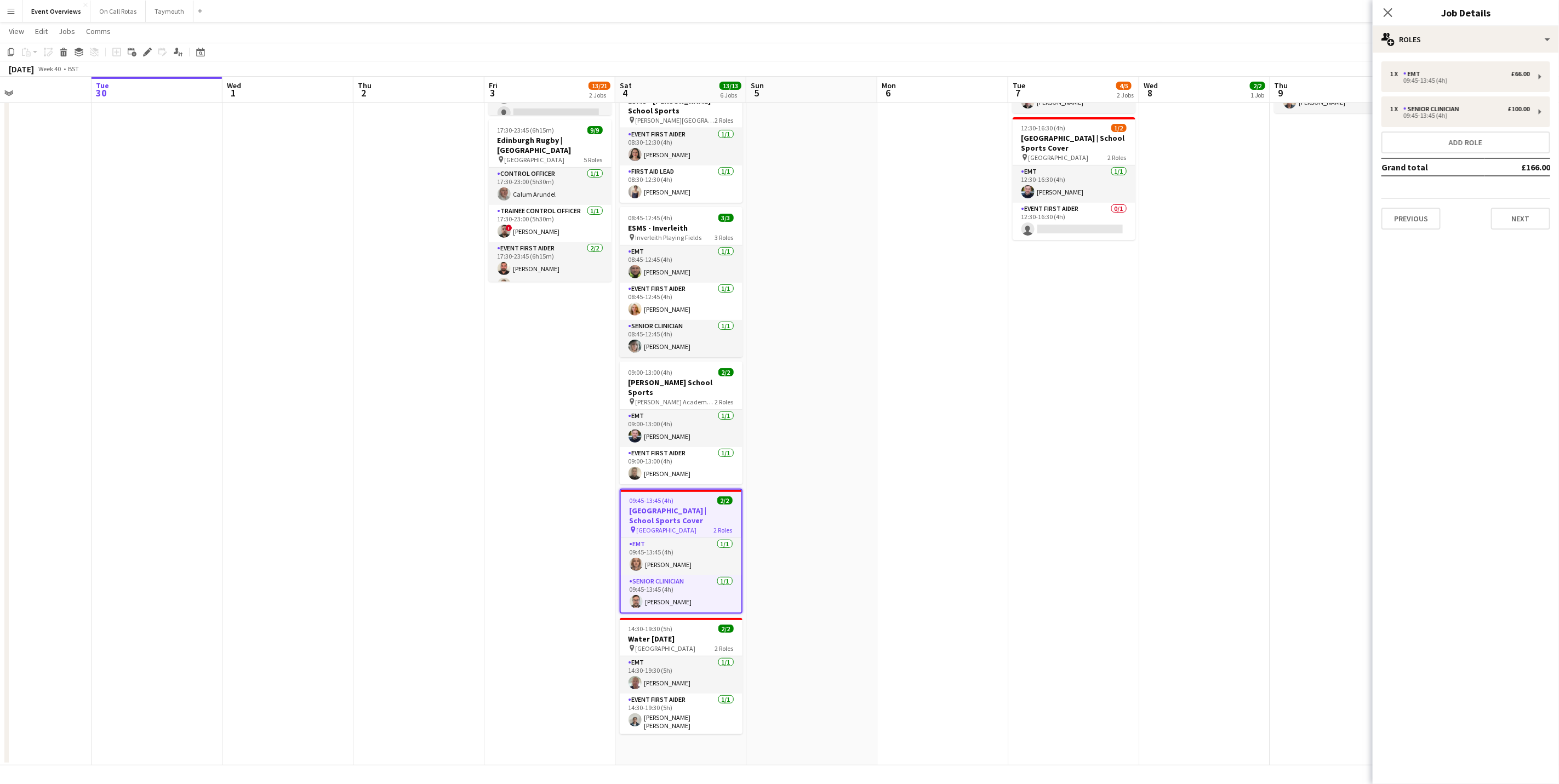
click at [1456, 20] on h3 "Job Details" at bounding box center [1466, 12] width 186 height 14
click at [1454, 50] on div "multiple-users-add Roles" at bounding box center [1466, 39] width 186 height 26
click at [1478, 106] on span "Job Ad" at bounding box center [1486, 108] width 23 height 10
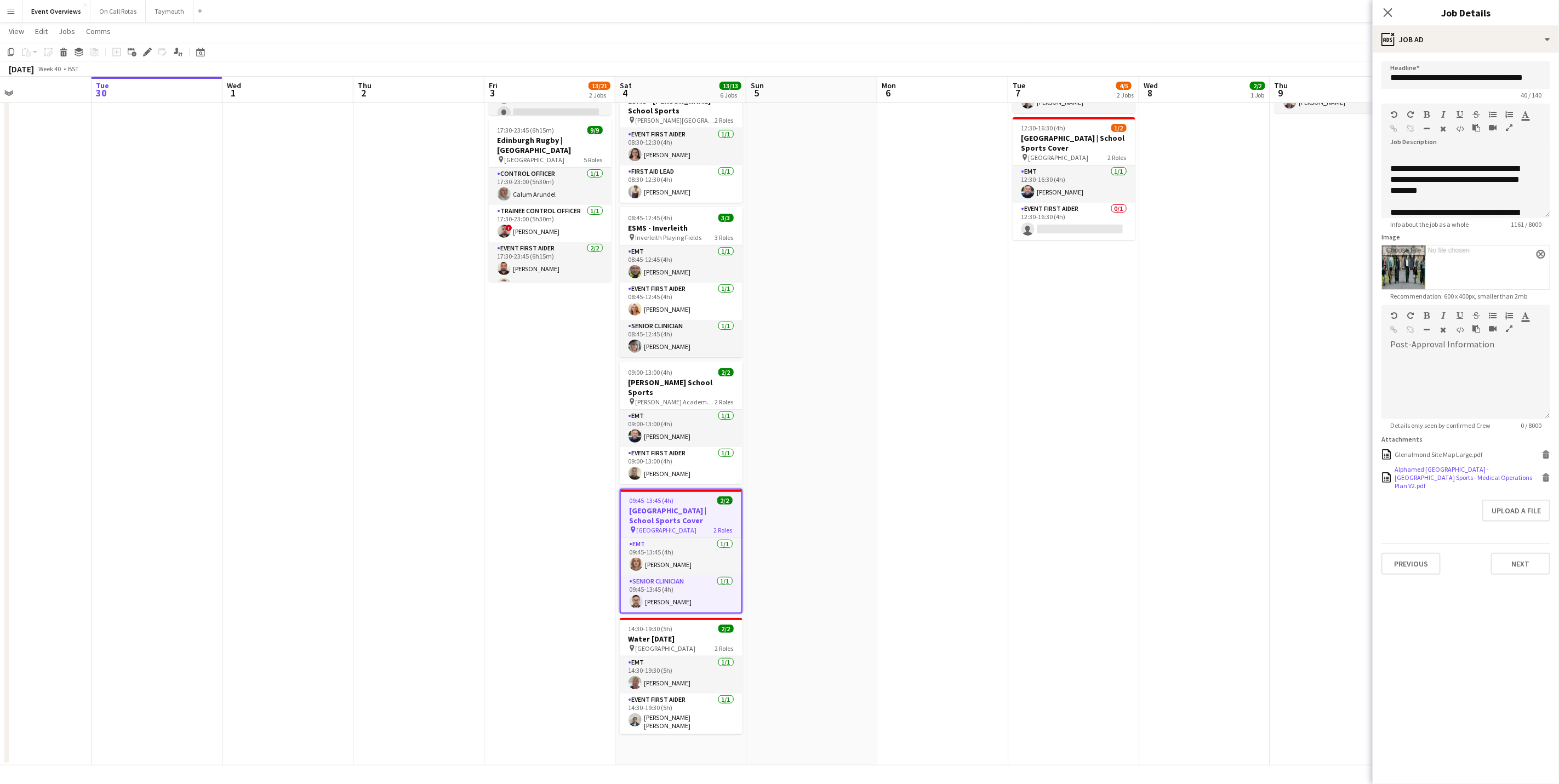
click at [1434, 481] on div "Alphamed [GEOGRAPHIC_DATA] - [GEOGRAPHIC_DATA] Sports - Medical Operations Plan…" at bounding box center [1467, 478] width 145 height 24
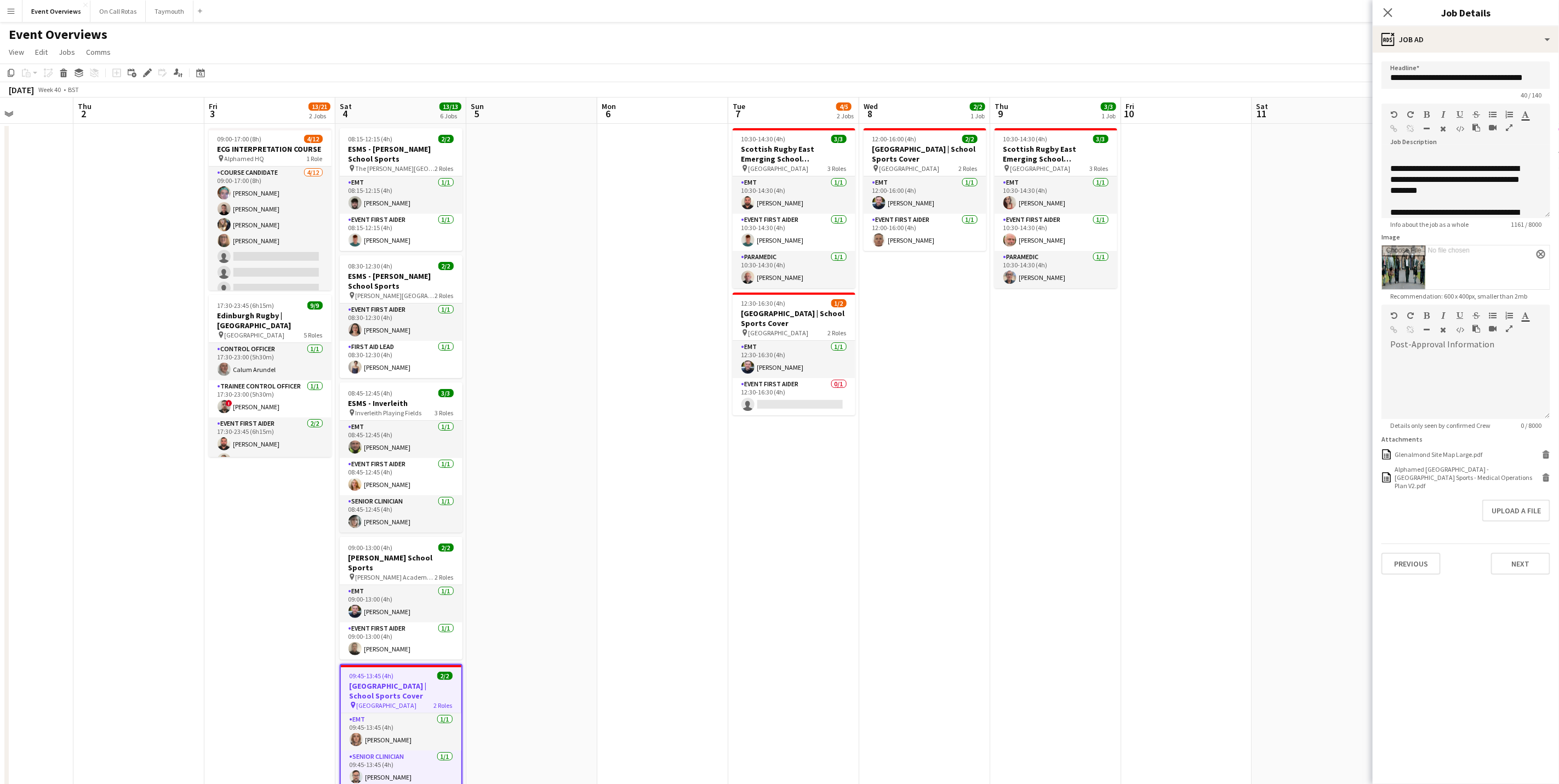
scroll to position [0, 408]
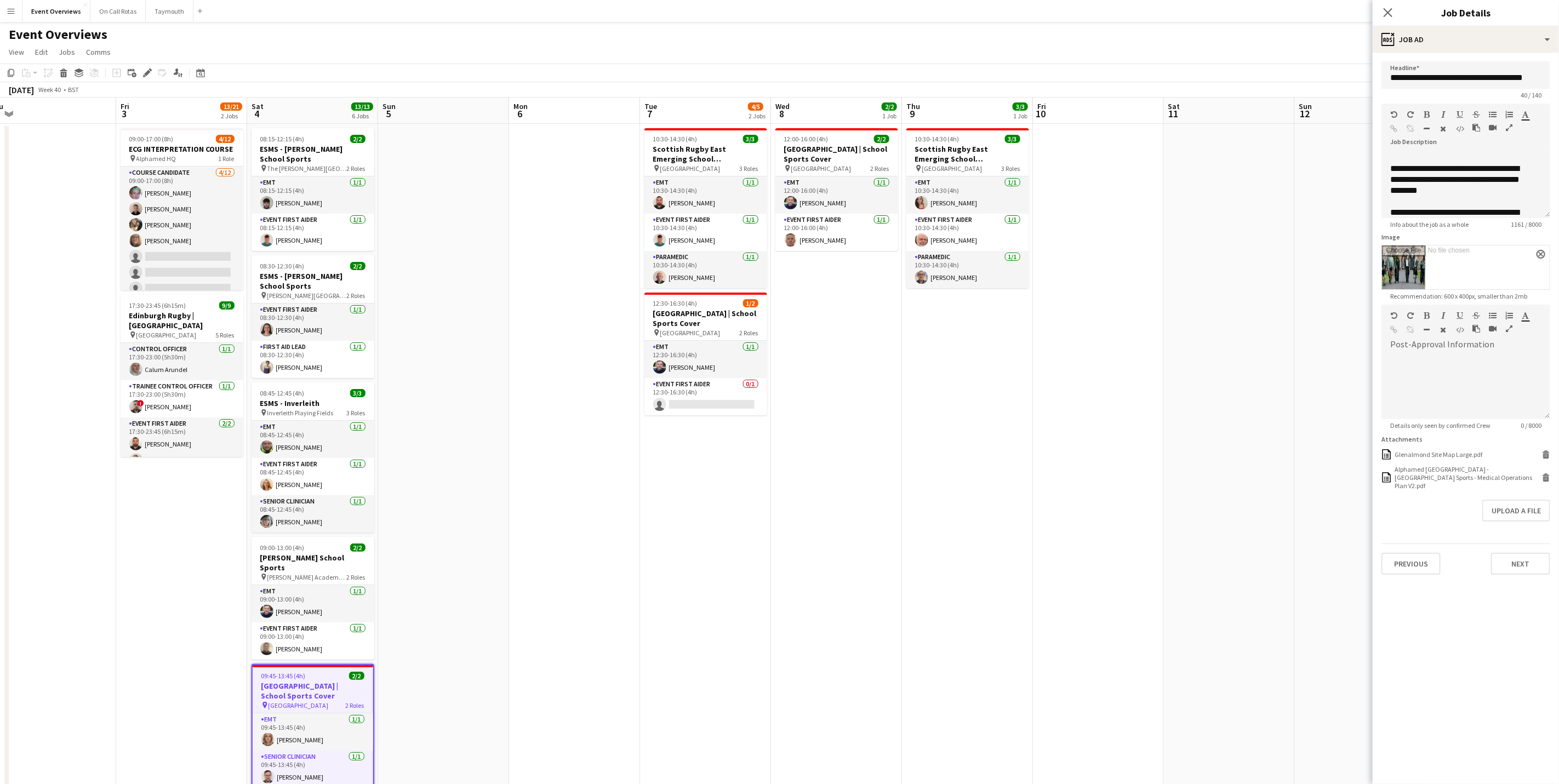
drag, startPoint x: 1219, startPoint y: 555, endPoint x: 860, endPoint y: 561, distance: 359.1
click at [860, 561] on app-calendar-viewport "Mon 29 Tue 30 Wed 1 Thu 2 Fri 3 13/21 2 Jobs Sat 4 13/13 6 Jobs Sun 5 Mon 6 Tue…" at bounding box center [779, 519] width 1559 height 843
click at [1431, 472] on div "Alphamed [GEOGRAPHIC_DATA] - [GEOGRAPHIC_DATA] Sports - Medical Operations Plan…" at bounding box center [1467, 478] width 145 height 24
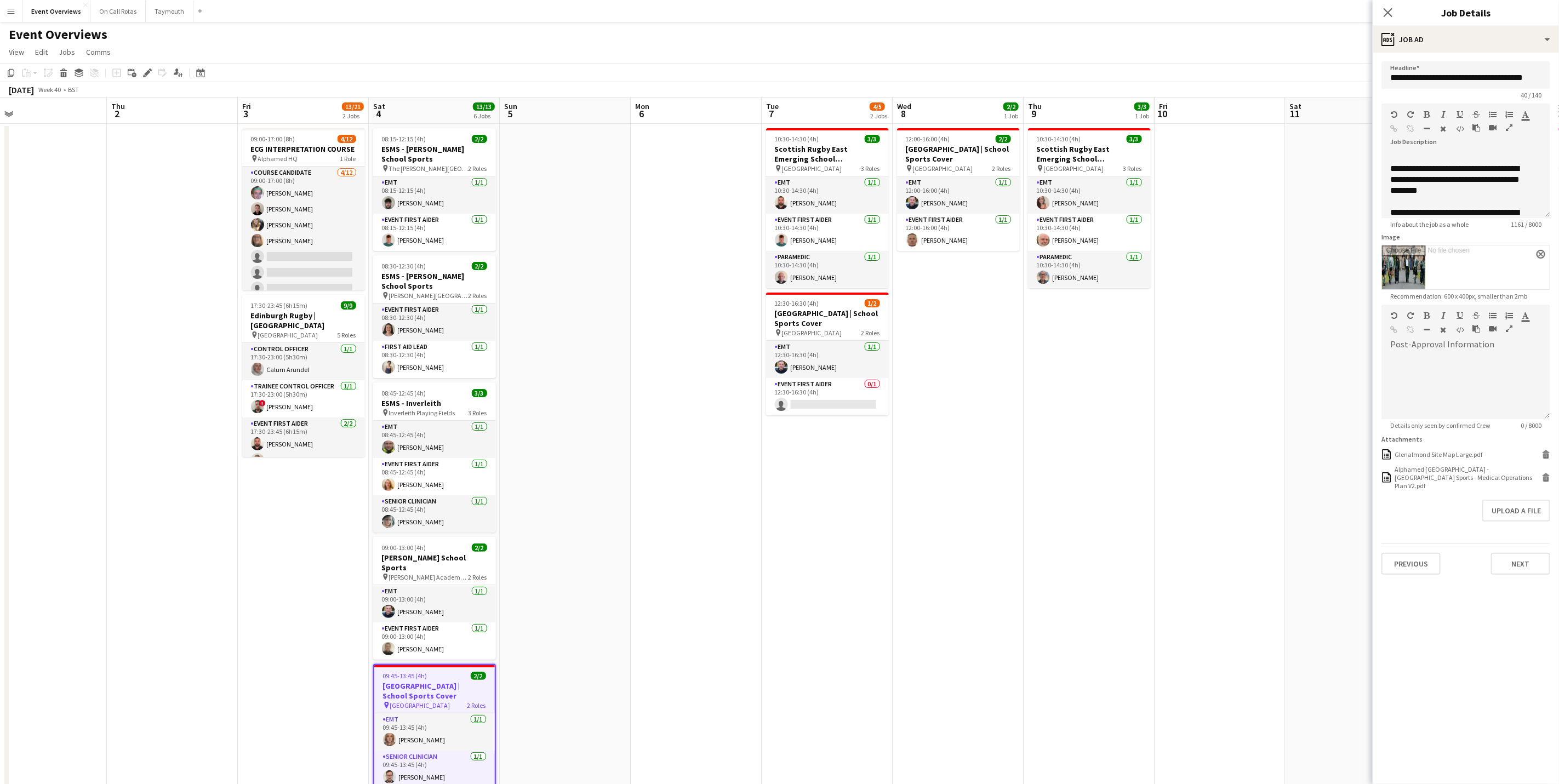
drag, startPoint x: 544, startPoint y: 633, endPoint x: 658, endPoint y: 582, distance: 124.9
click at [658, 582] on app-calendar-viewport "Mon 29 Tue 30 Wed 1 Thu 2 Fri 3 13/21 2 Jobs Sat 4 13/13 6 Jobs Sun 5 Mon 6 Tue…" at bounding box center [779, 519] width 1559 height 843
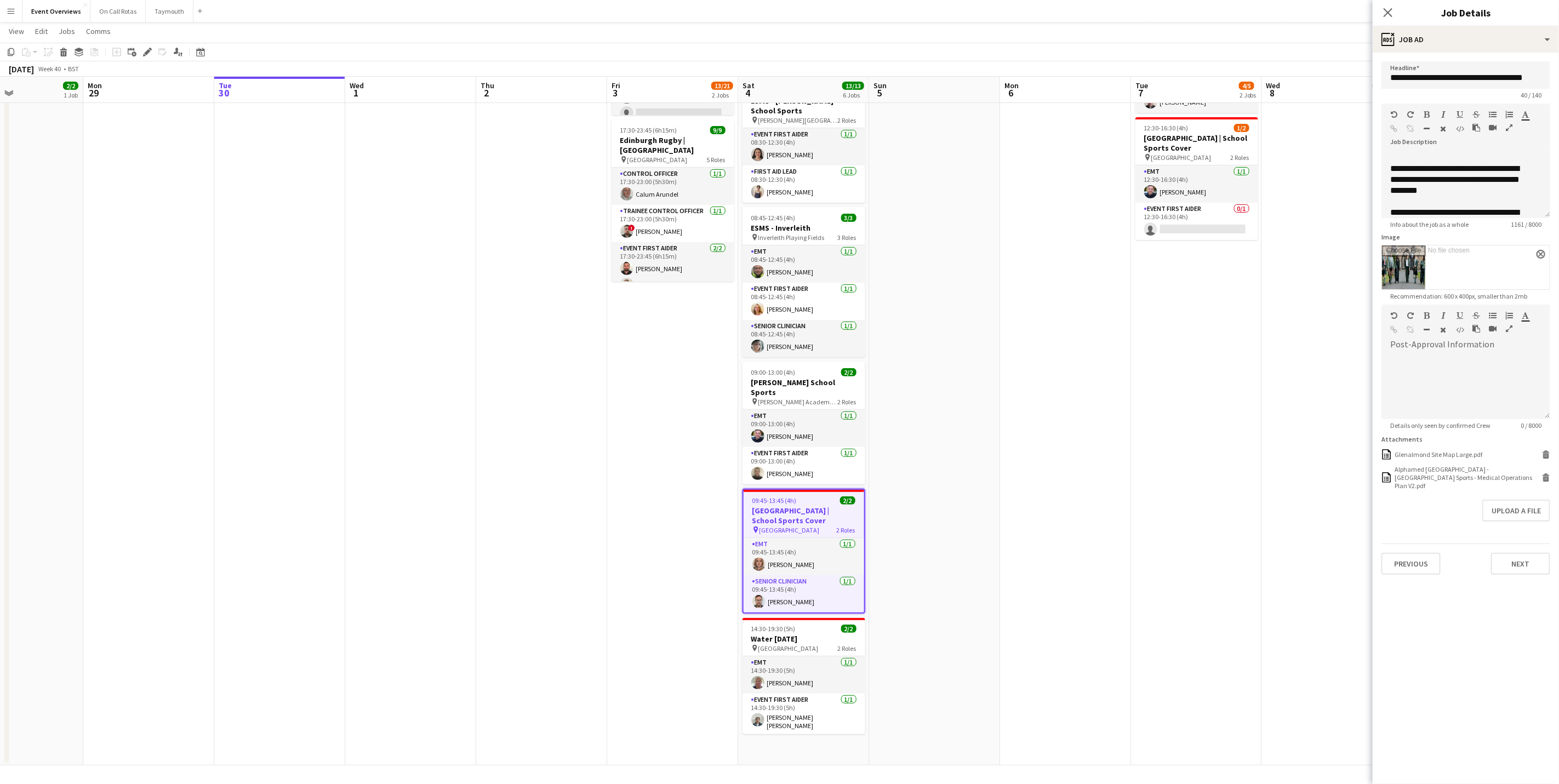
scroll to position [0, 261]
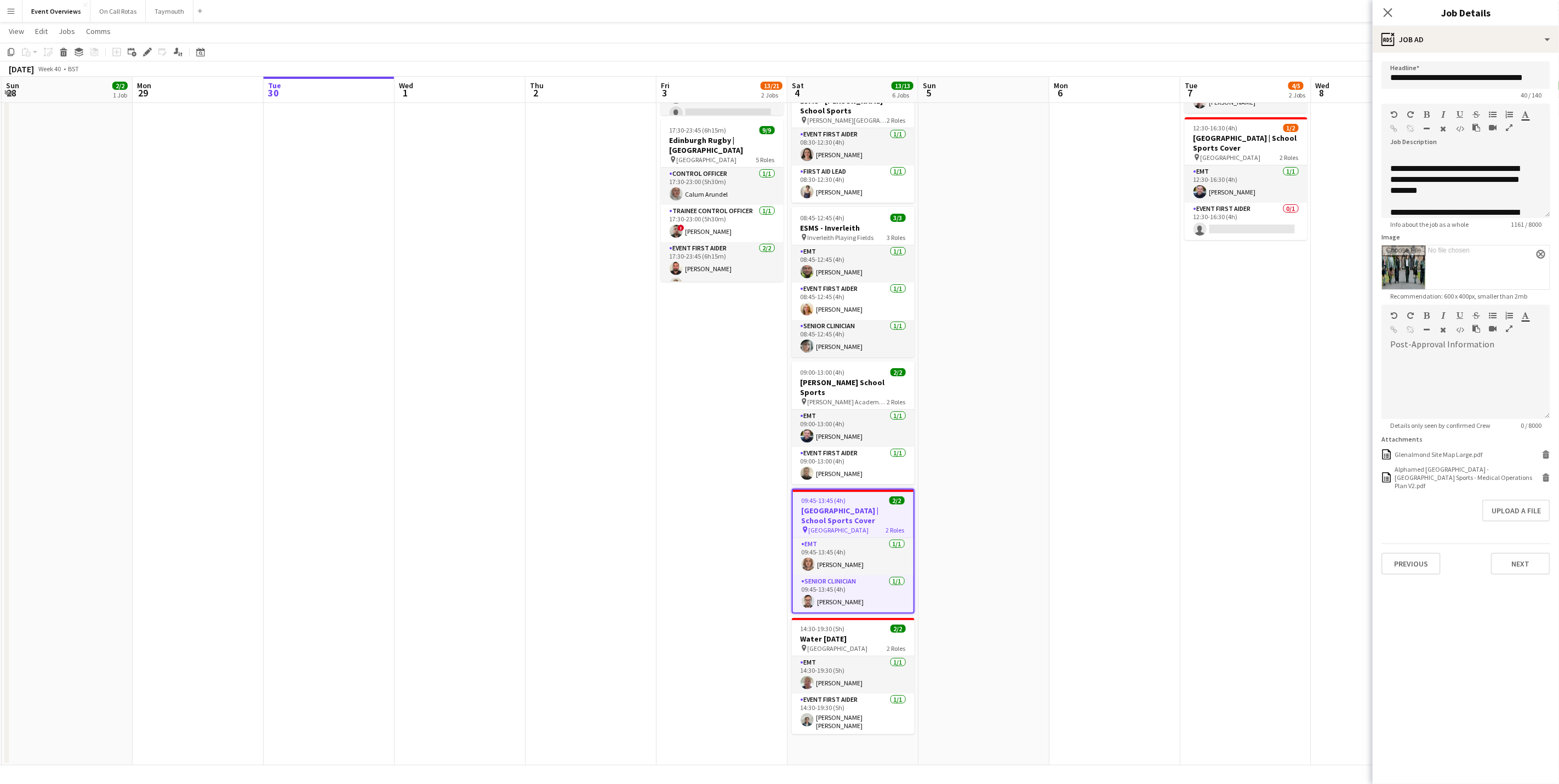
drag, startPoint x: 653, startPoint y: 600, endPoint x: 1057, endPoint y: 519, distance: 412.0
click at [1057, 519] on app-calendar-viewport "Fri 26 Sat 27 7/7 3 Jobs Sun 28 2/2 1 Job Mon 29 Tue 30 Wed 1 Thu 2 Fri 3 13/21…" at bounding box center [779, 317] width 1559 height 897
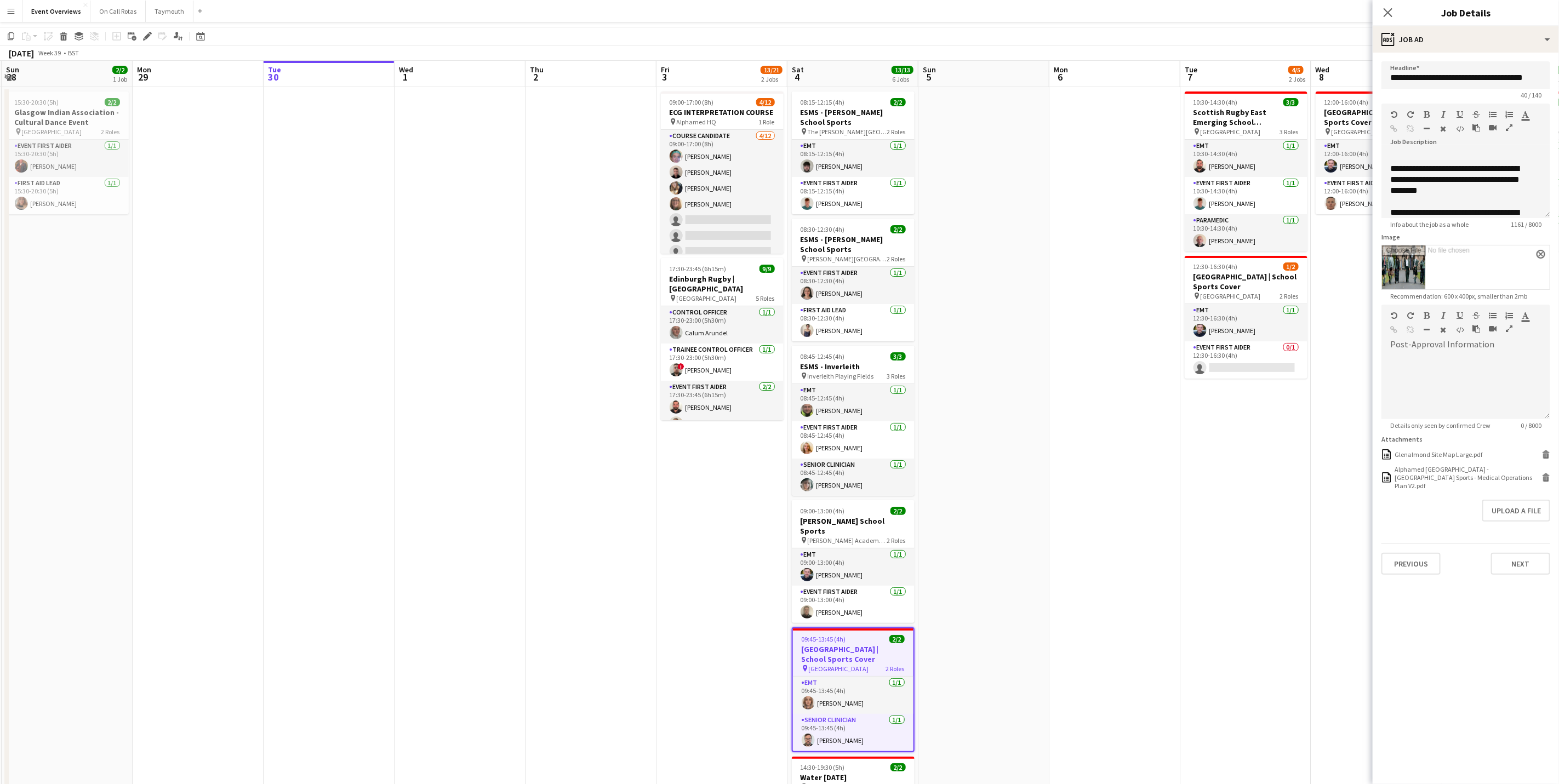
scroll to position [0, 0]
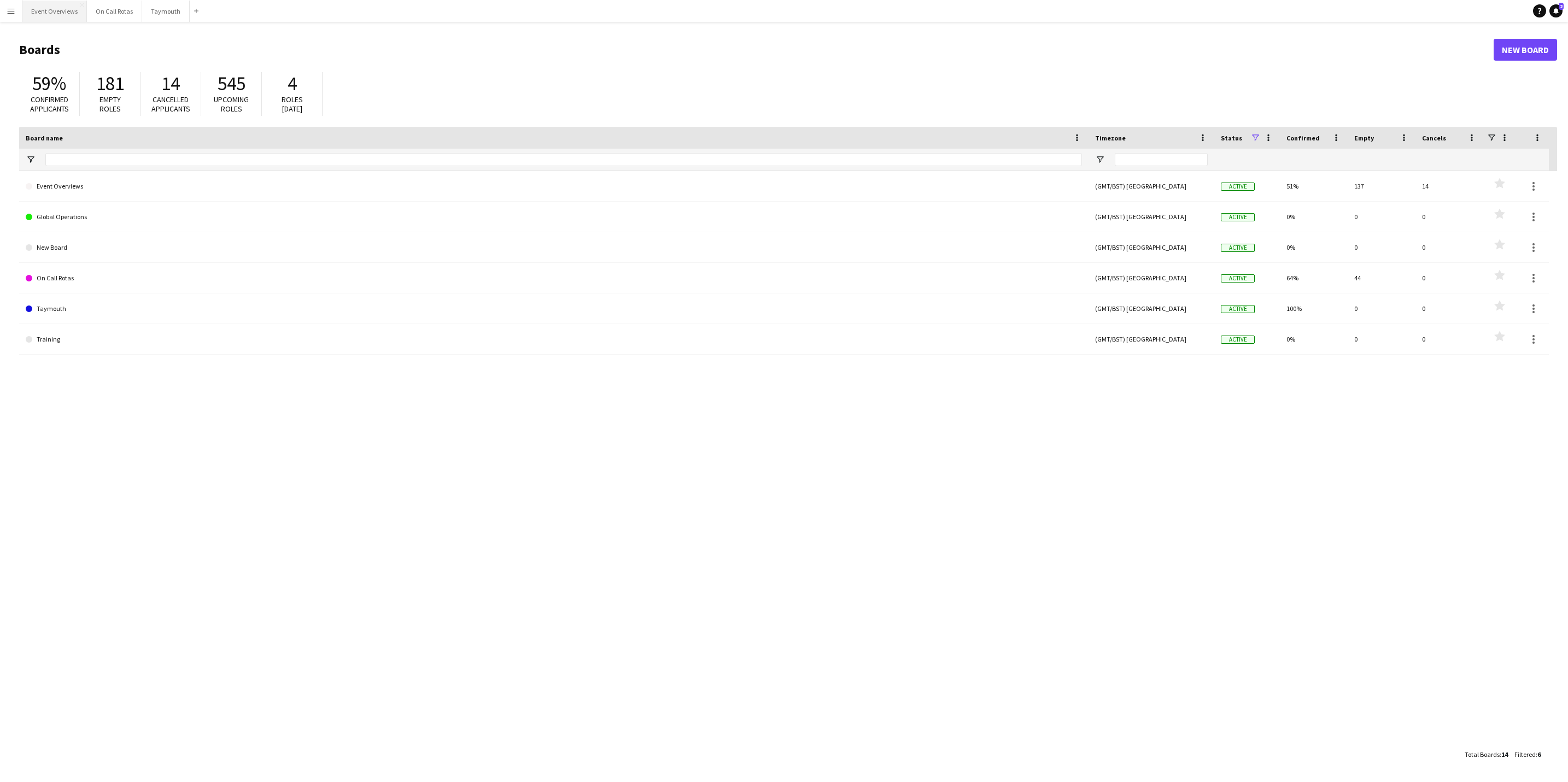
click at [59, 13] on button "Event Overviews Close" at bounding box center [55, 11] width 65 height 21
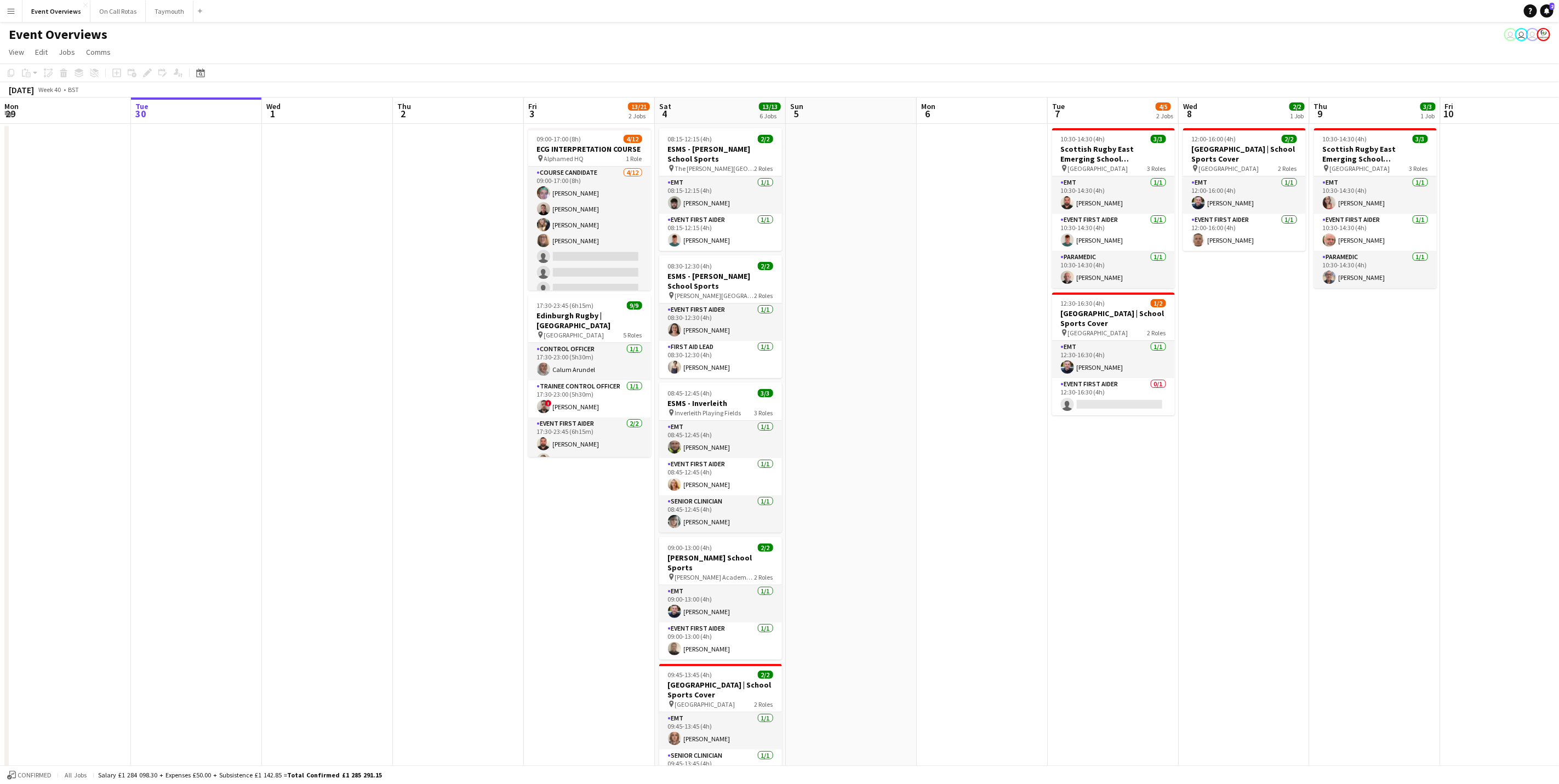
scroll to position [0, 283]
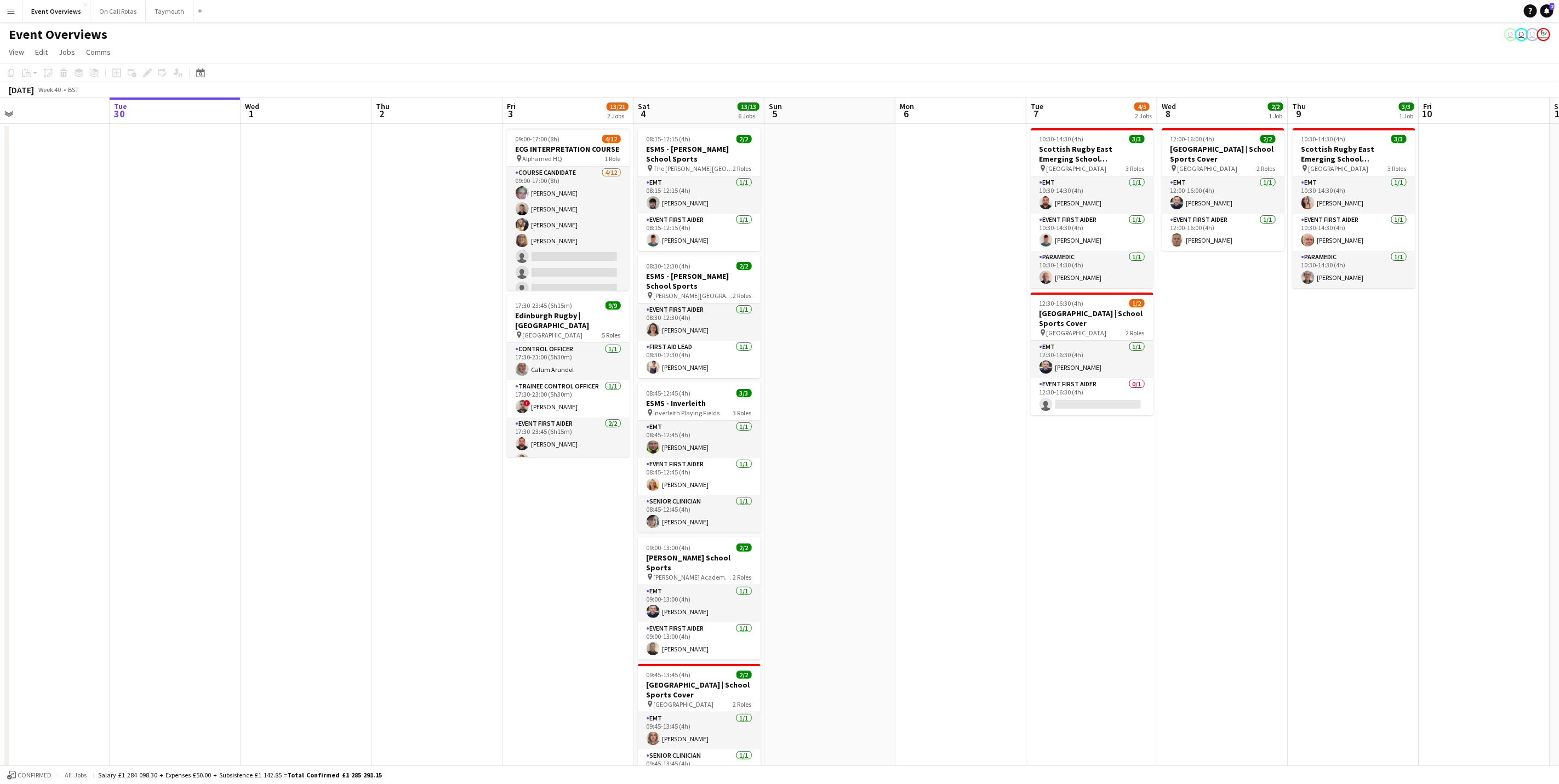
click at [398, 533] on app-calendar-viewport "Sat 27 7/7 3 Jobs Sun 28 2/2 1 Job Mon 29 Tue 30 Wed 1 Thu 2 Fri 3 13/21 2 Jobs…" at bounding box center [779, 519] width 1559 height 843
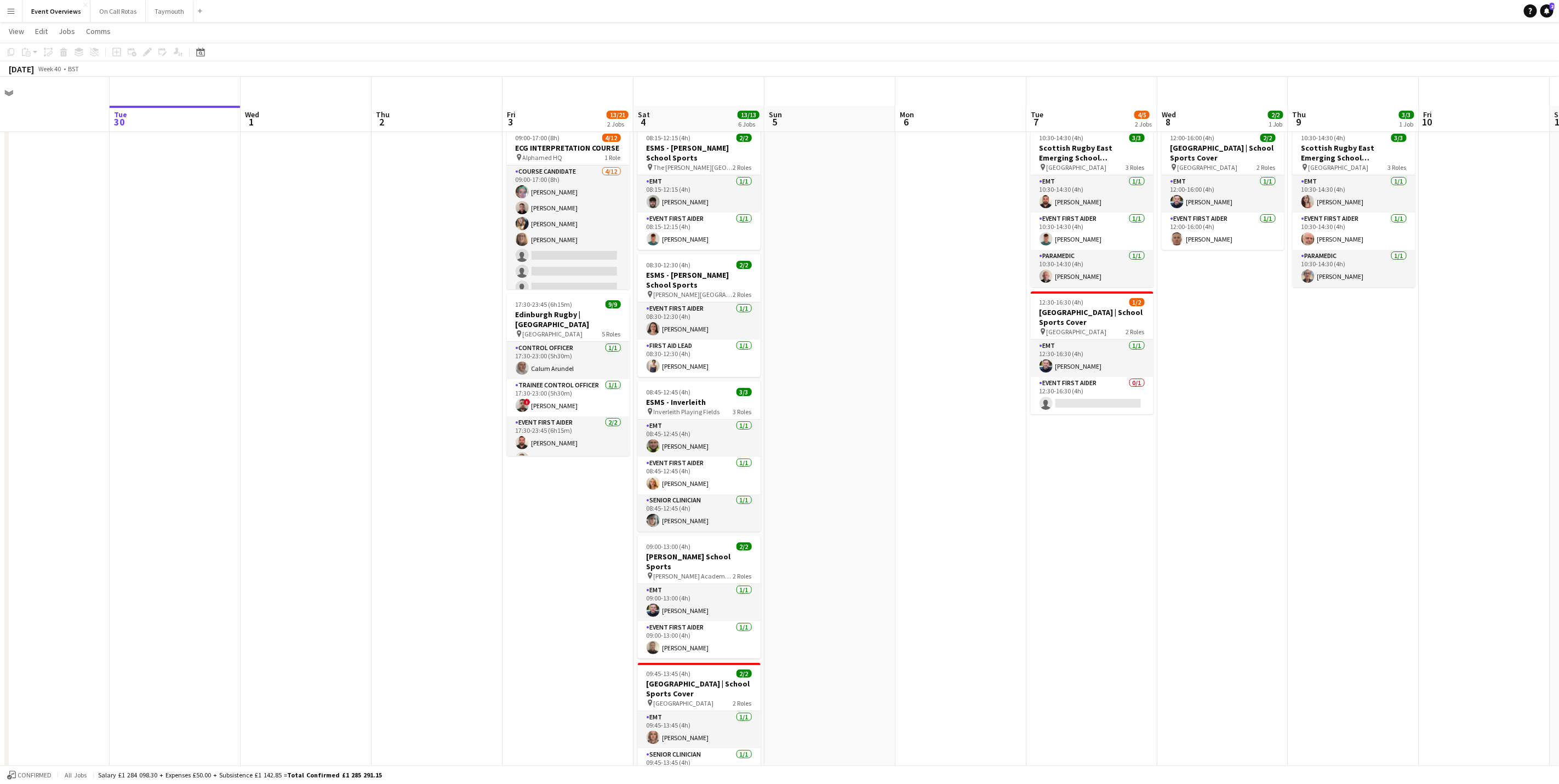
scroll to position [174, 0]
